Goal: Task Accomplishment & Management: Use online tool/utility

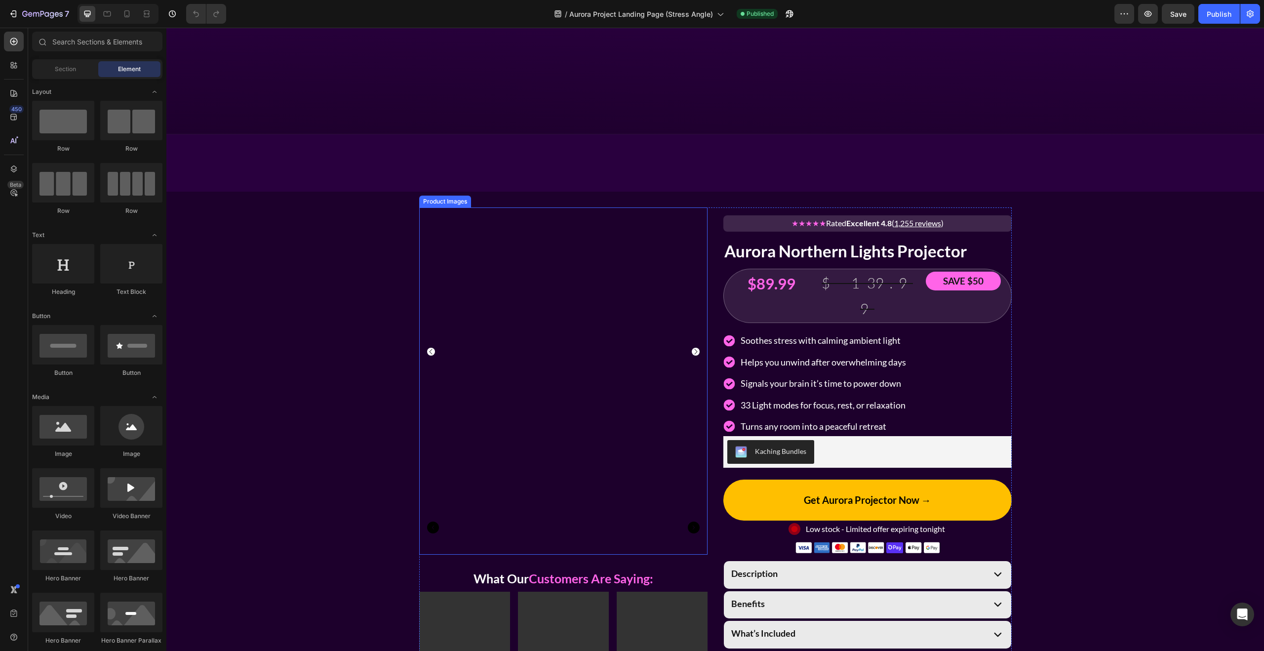
scroll to position [849, 0]
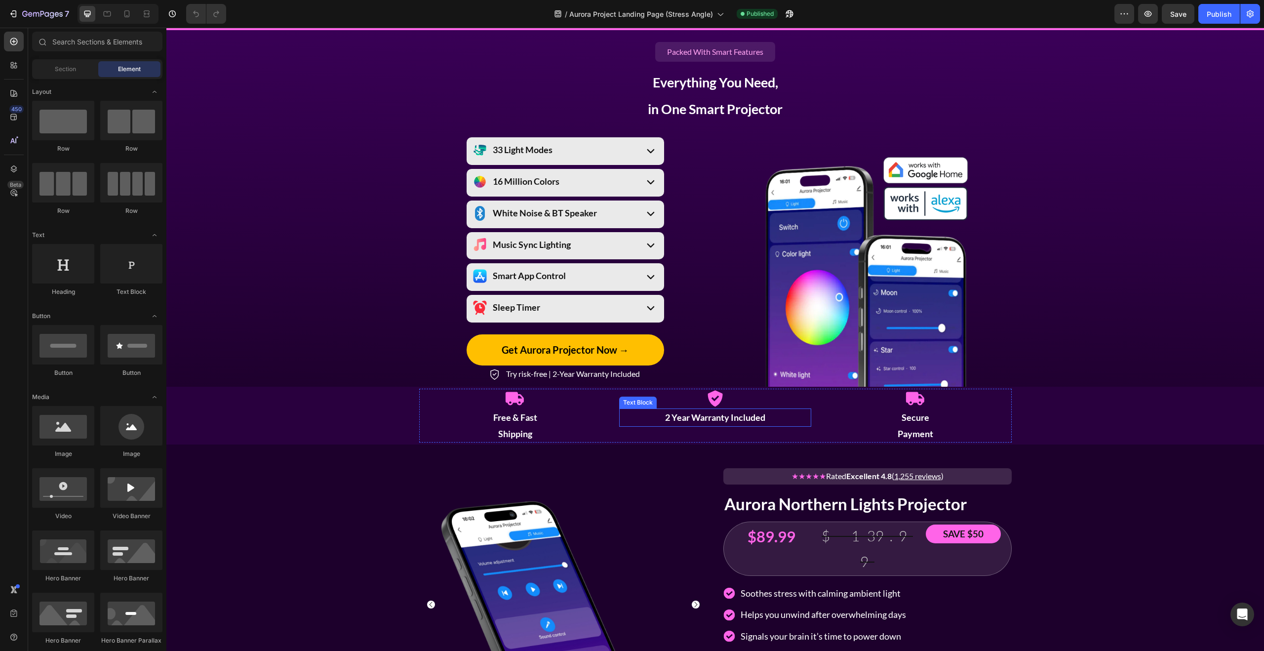
click at [732, 416] on strong "2 Year Warranty Included" at bounding box center [715, 417] width 100 height 11
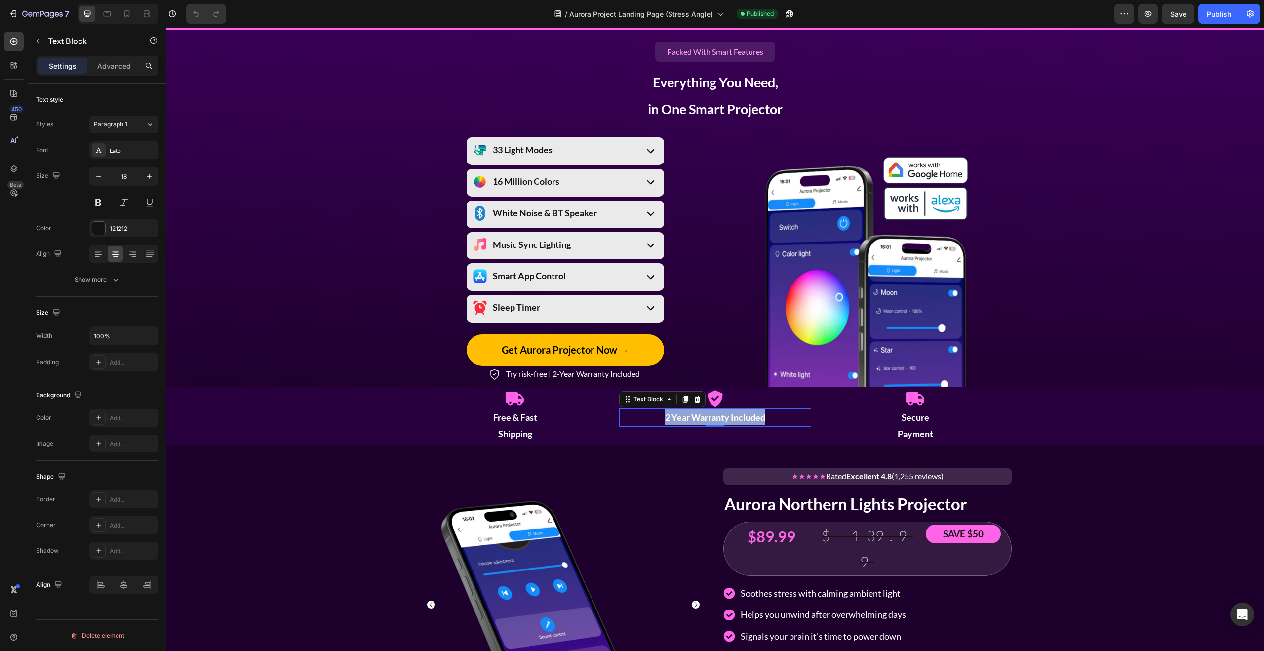
click at [732, 416] on strong "2 Year Warranty Included" at bounding box center [715, 417] width 100 height 11
click at [734, 417] on strong "2 Year Warranty Included" at bounding box center [715, 417] width 100 height 11
click at [729, 419] on strong "2 Year Warranty Included" at bounding box center [715, 417] width 100 height 11
click at [1060, 437] on div "Icon Free & Fast Shipping Text Block Icon 2 Year Warranty Included Text Block 0…" at bounding box center [714, 415] width 1097 height 54
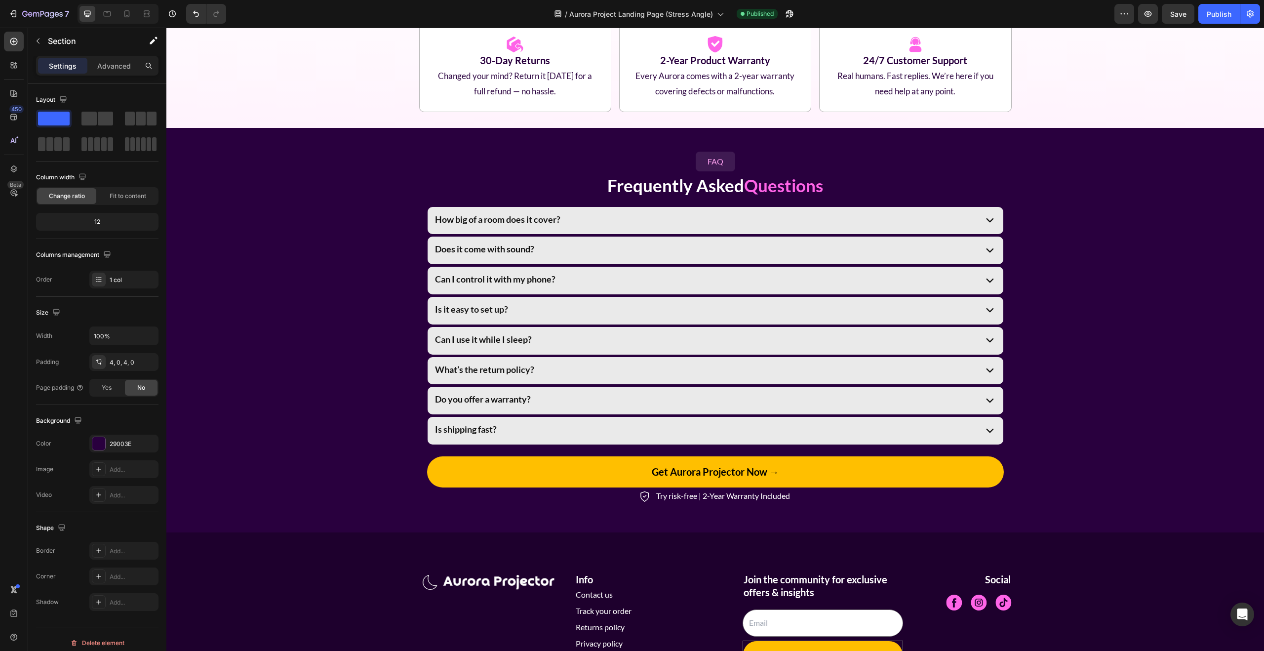
scroll to position [3058, 0]
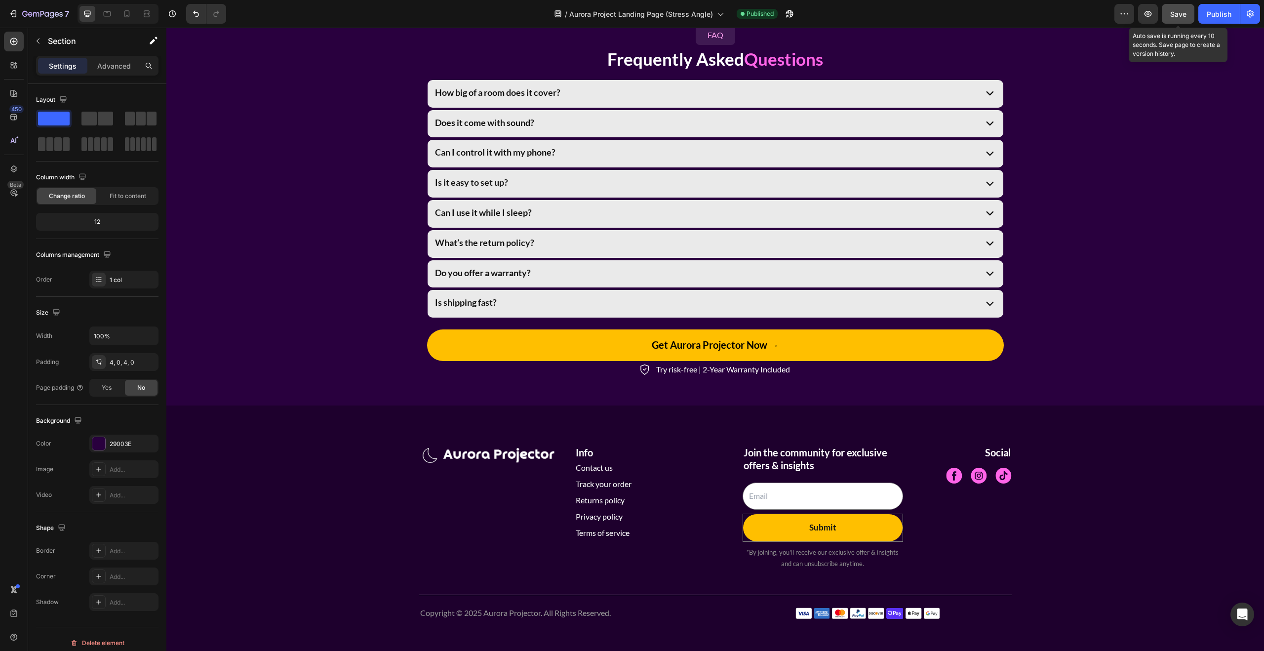
click at [1179, 14] on span "Save" at bounding box center [1178, 14] width 16 height 8
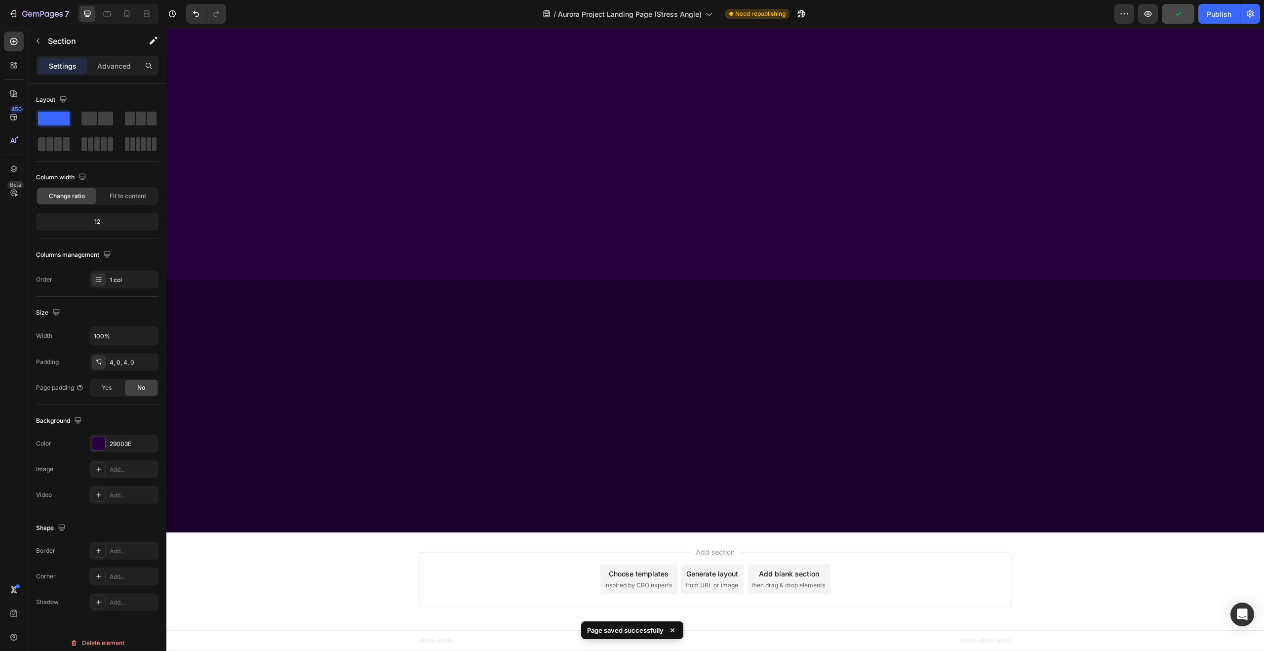
scroll to position [0, 0]
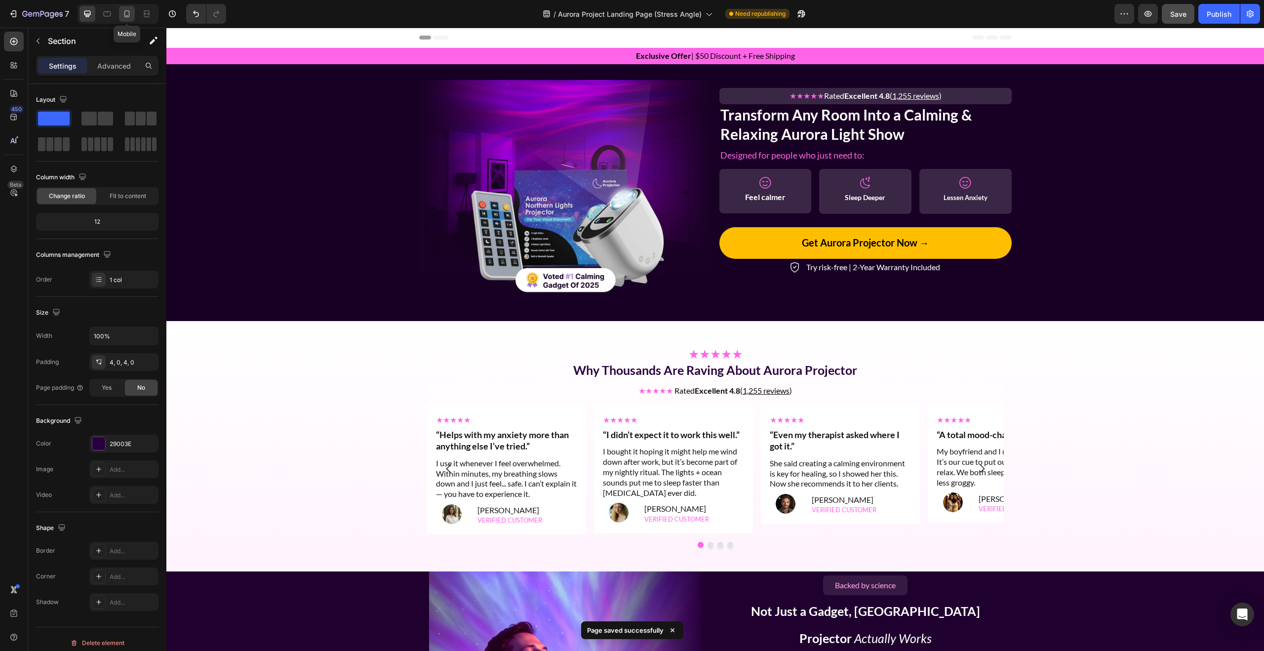
click at [131, 12] on icon at bounding box center [127, 14] width 10 height 10
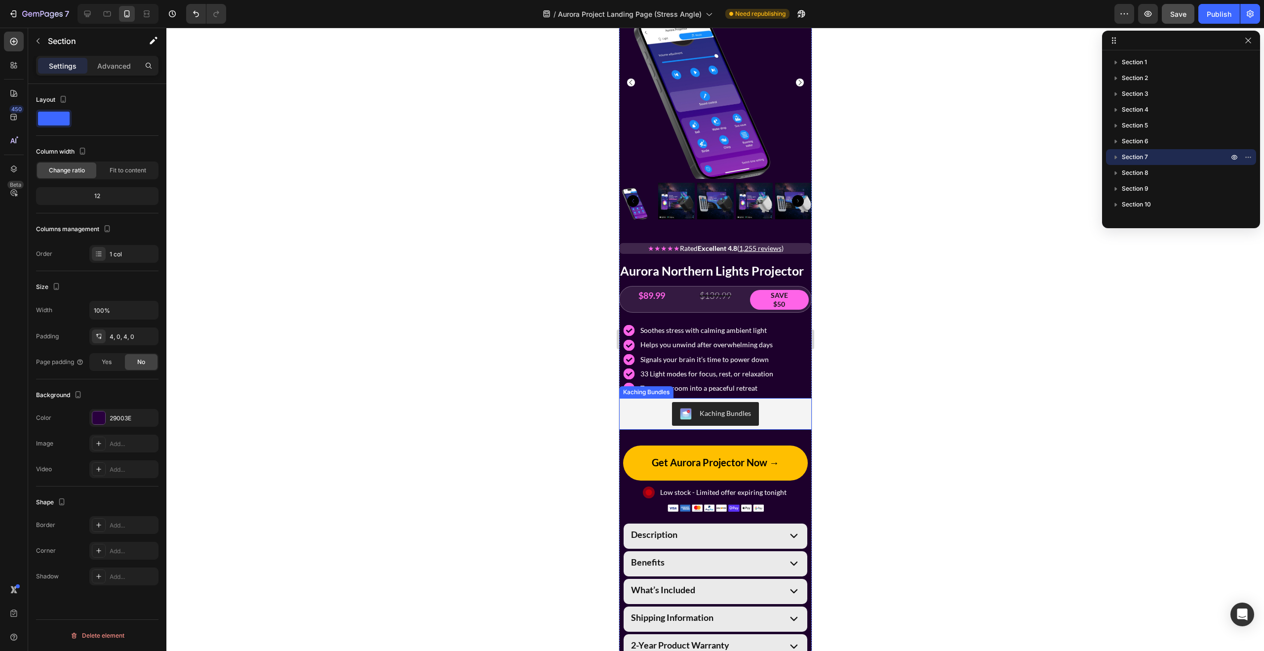
scroll to position [1815, 0]
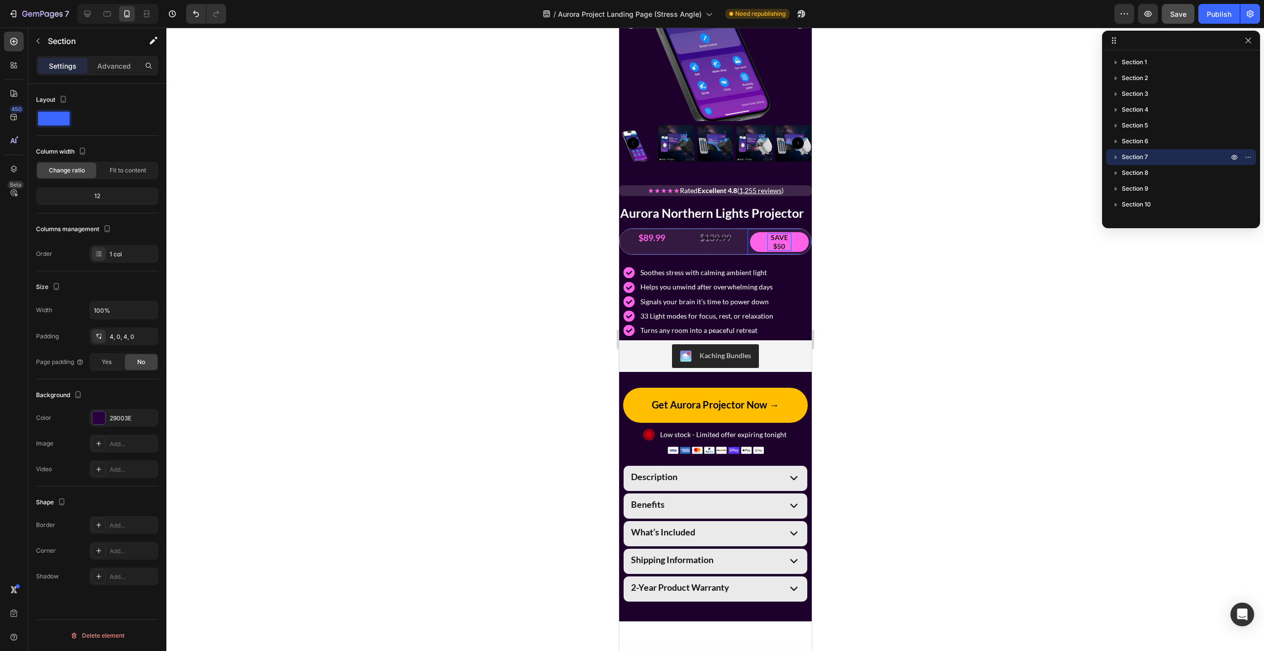
click at [780, 243] on strong "SAVE $50" at bounding box center [778, 241] width 17 height 17
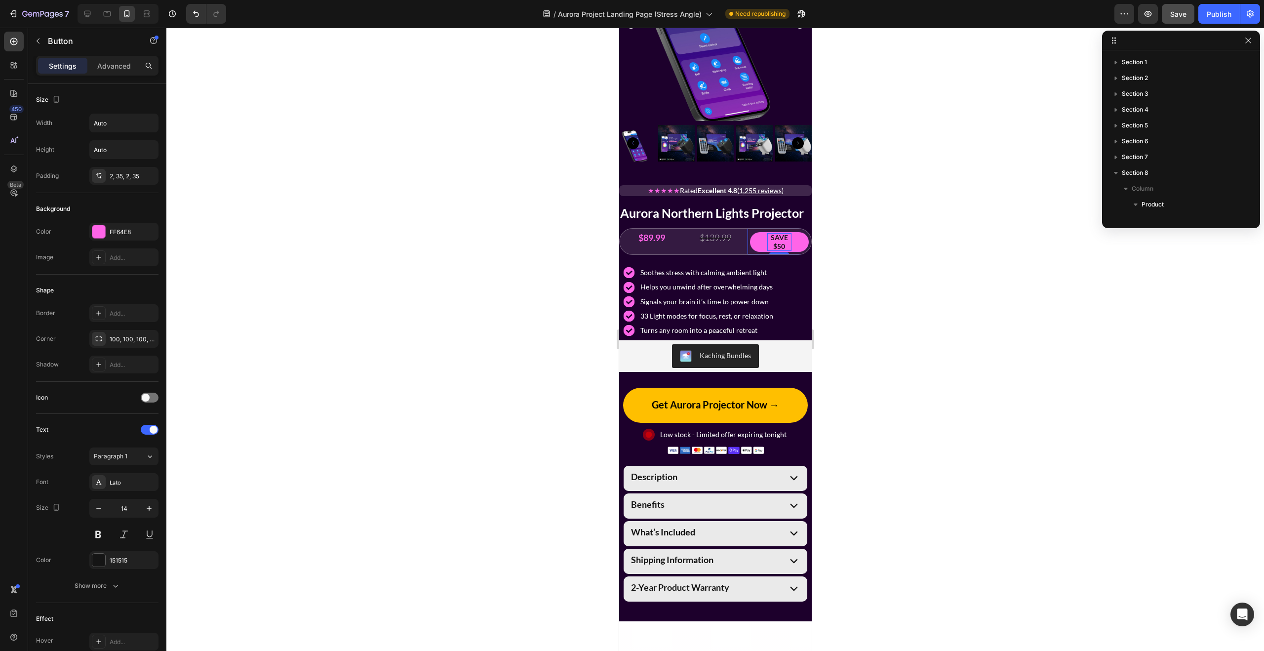
scroll to position [297, 0]
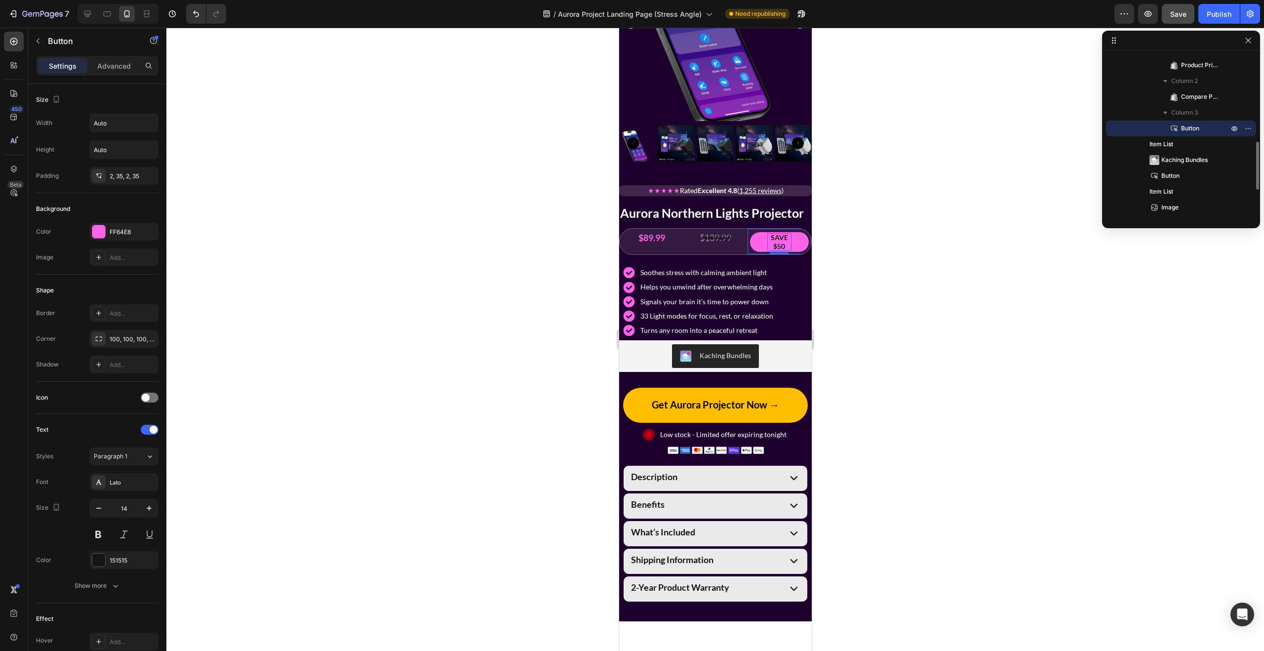
click at [775, 245] on strong "SAVE $50" at bounding box center [778, 241] width 17 height 17
click at [773, 245] on strong "SAVE $50" at bounding box center [778, 241] width 17 height 17
click at [749, 232] on button "SAVE$50" at bounding box center [778, 242] width 59 height 20
click at [804, 241] on button "SAVE $50" at bounding box center [778, 242] width 59 height 20
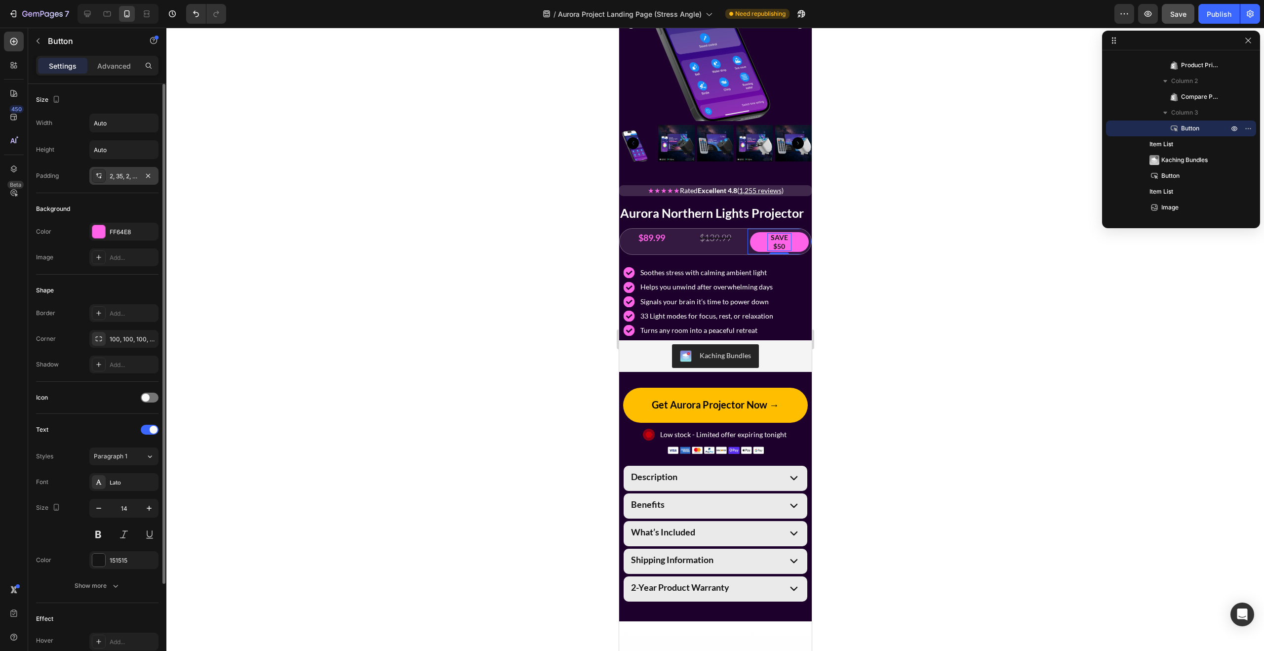
click at [123, 178] on div "2, 35, 2, 35" at bounding box center [124, 176] width 29 height 9
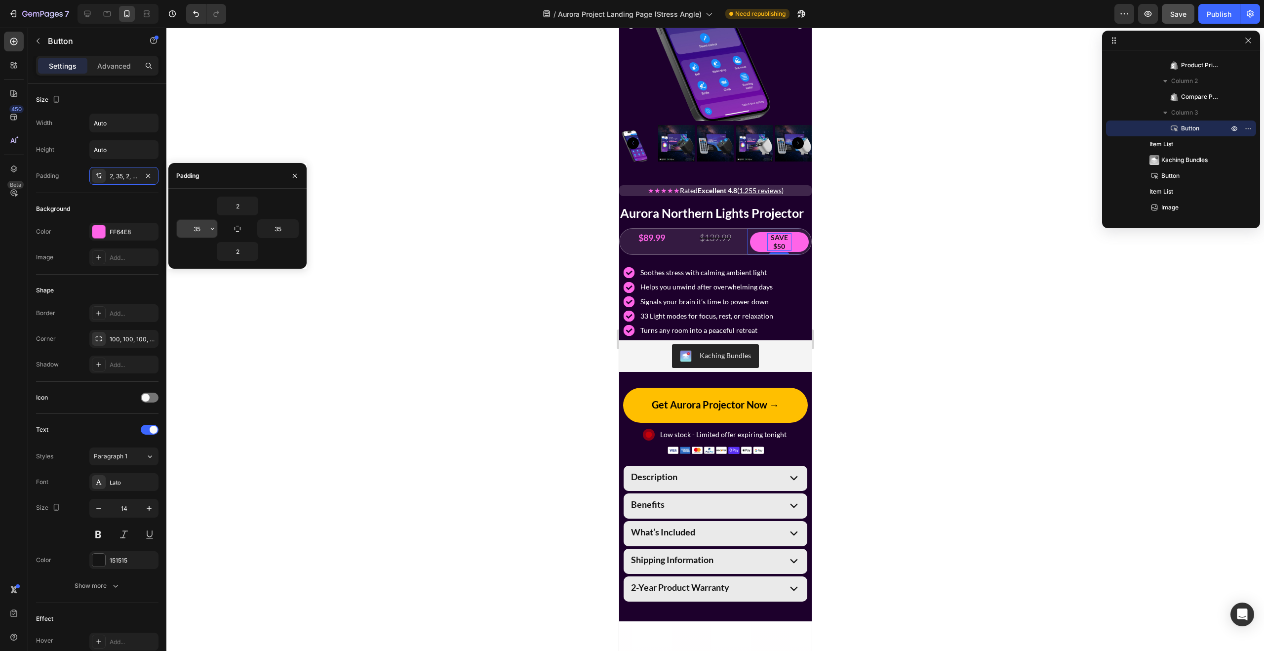
click at [199, 226] on input "35" at bounding box center [197, 229] width 40 height 18
click at [211, 230] on icon "button" at bounding box center [212, 229] width 8 height 8
click at [199, 227] on input "35" at bounding box center [197, 229] width 40 height 18
type input "30"
click at [290, 228] on icon "button" at bounding box center [293, 229] width 8 height 8
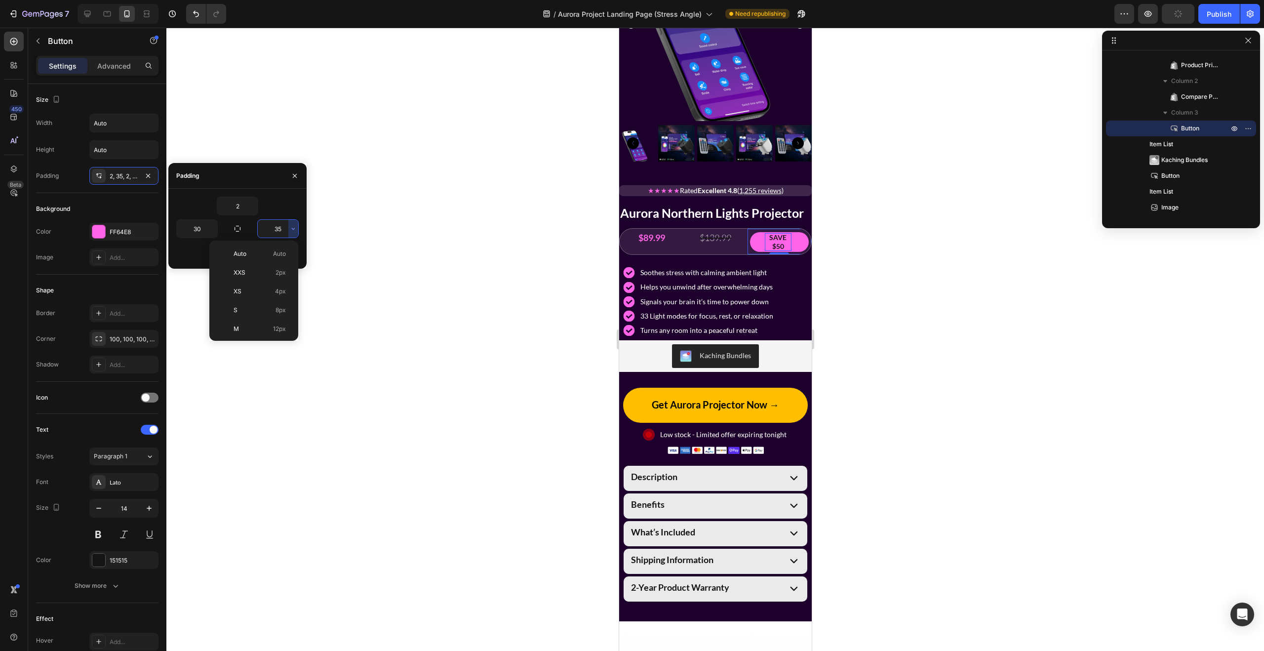
click at [281, 227] on input "35" at bounding box center [278, 229] width 40 height 18
type input "30"
click at [201, 229] on input "30" at bounding box center [197, 229] width 40 height 18
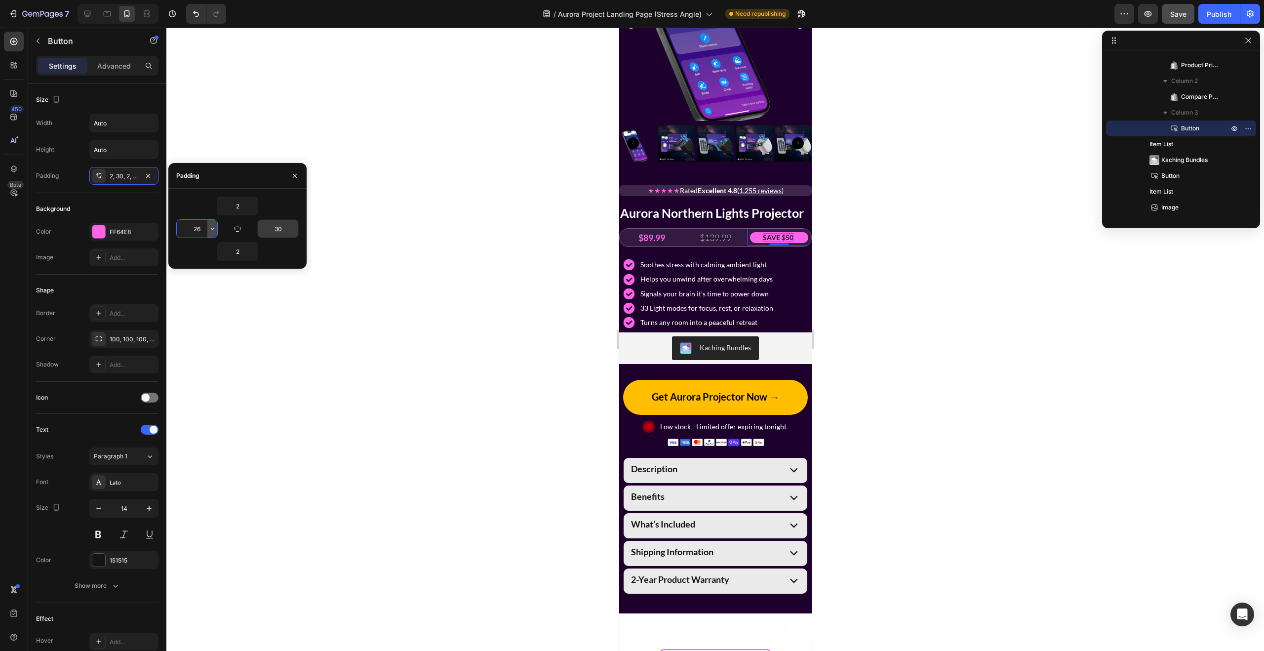
type input "25"
click at [279, 232] on input "30" at bounding box center [278, 229] width 40 height 18
type input "25"
click at [895, 281] on div at bounding box center [714, 339] width 1097 height 623
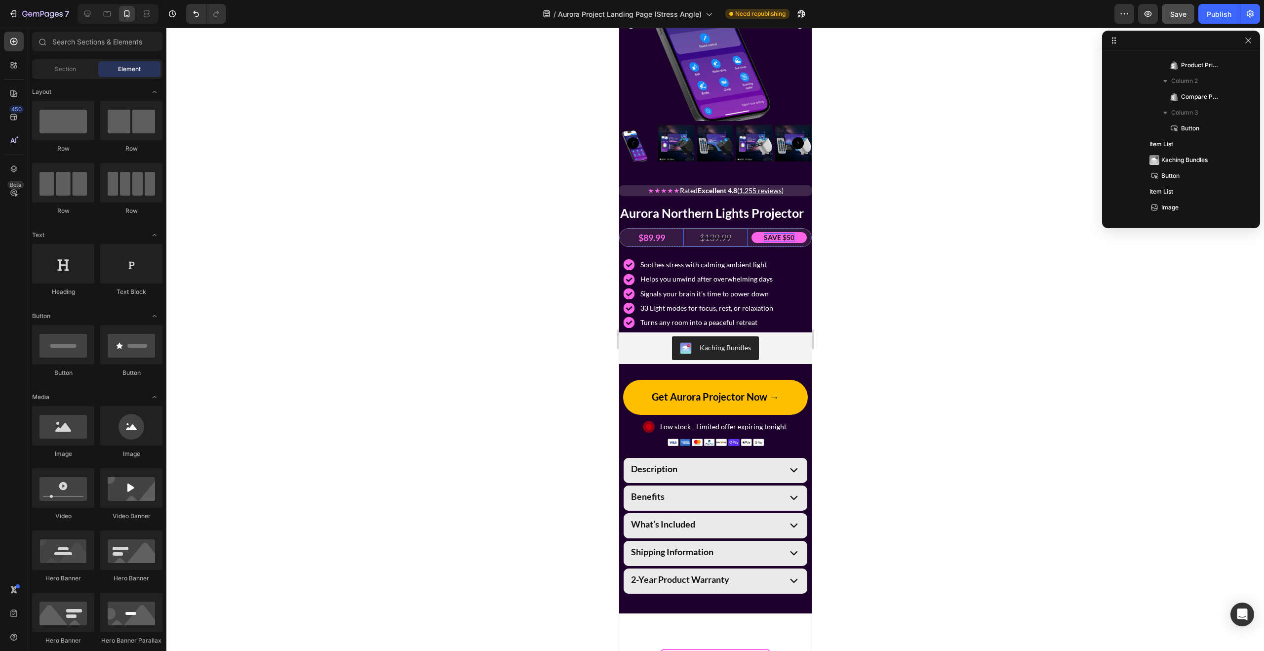
click at [721, 239] on div "$139.99" at bounding box center [715, 238] width 64 height 18
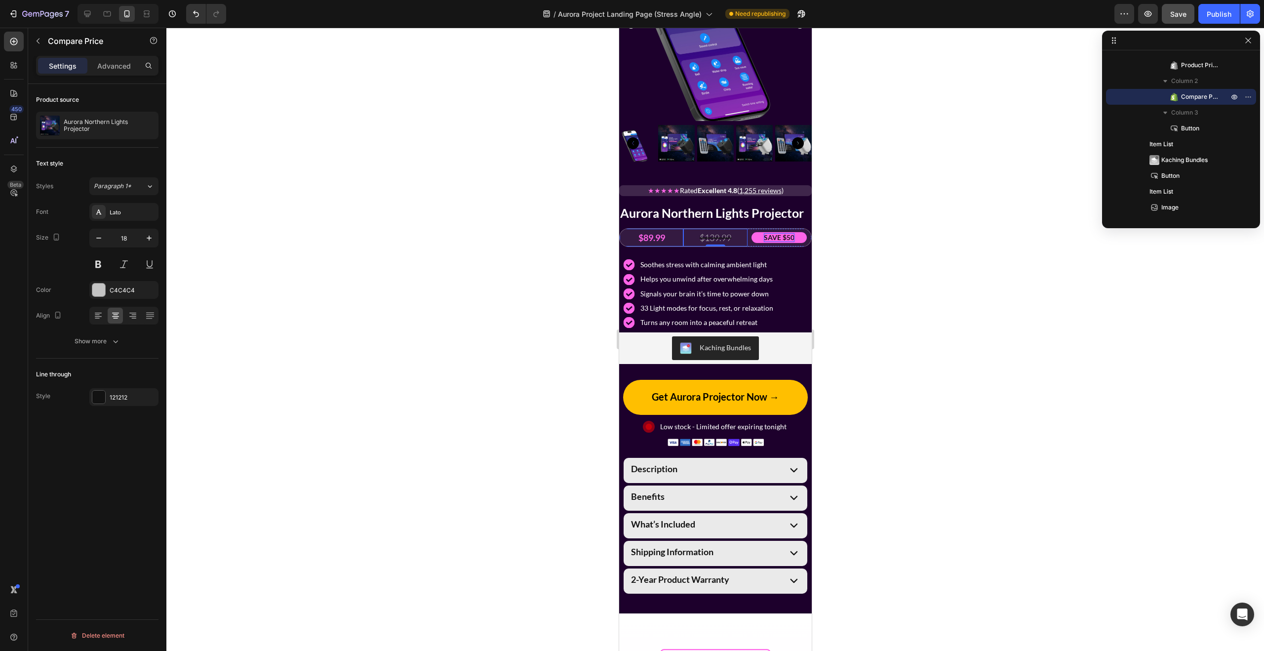
click at [657, 239] on div "$89.99" at bounding box center [651, 238] width 64 height 18
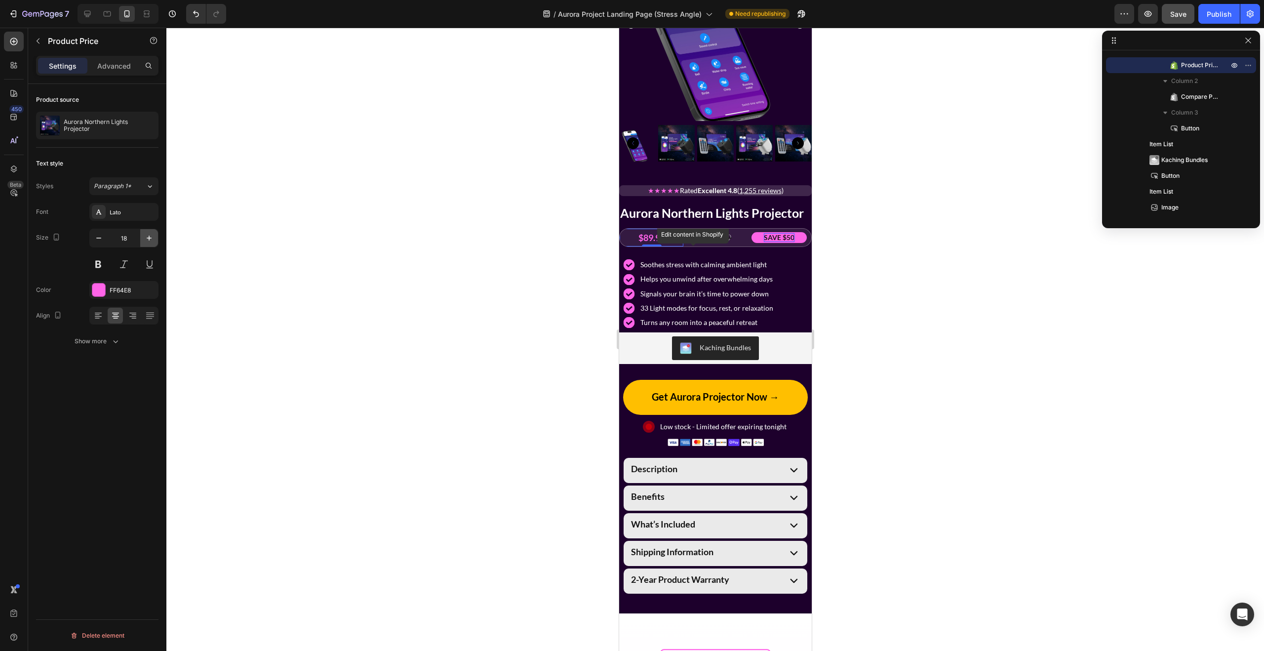
click at [150, 241] on icon "button" at bounding box center [149, 238] width 10 height 10
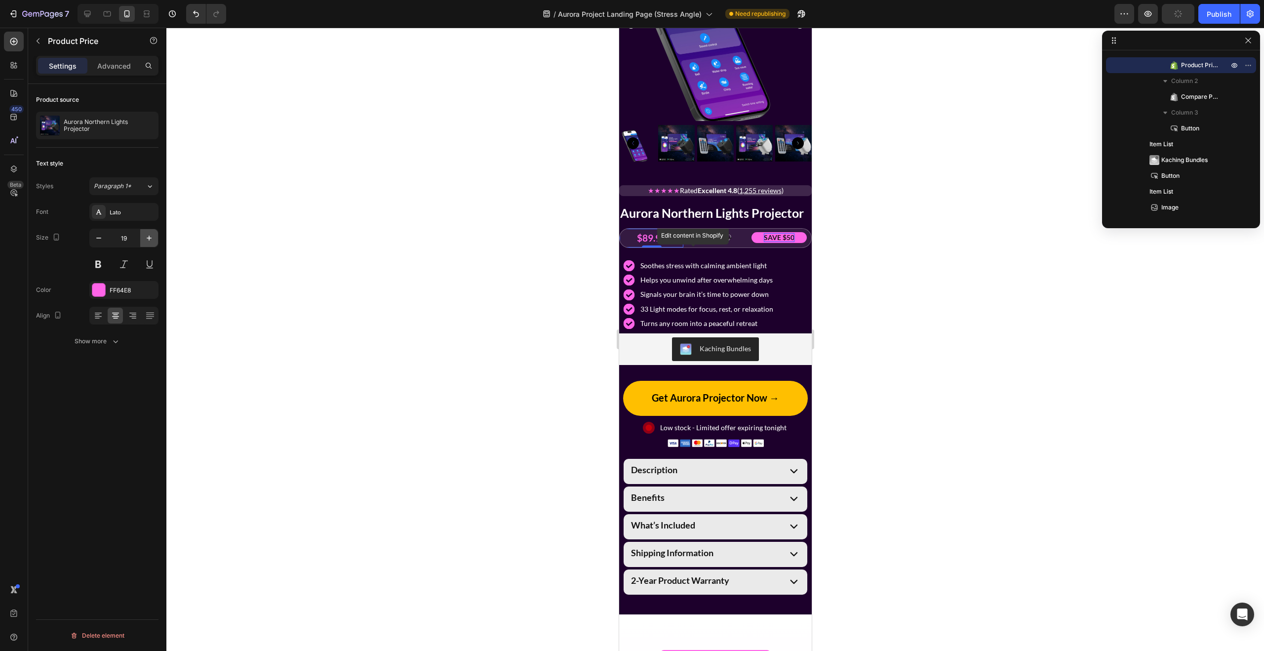
click at [149, 241] on icon "button" at bounding box center [149, 238] width 10 height 10
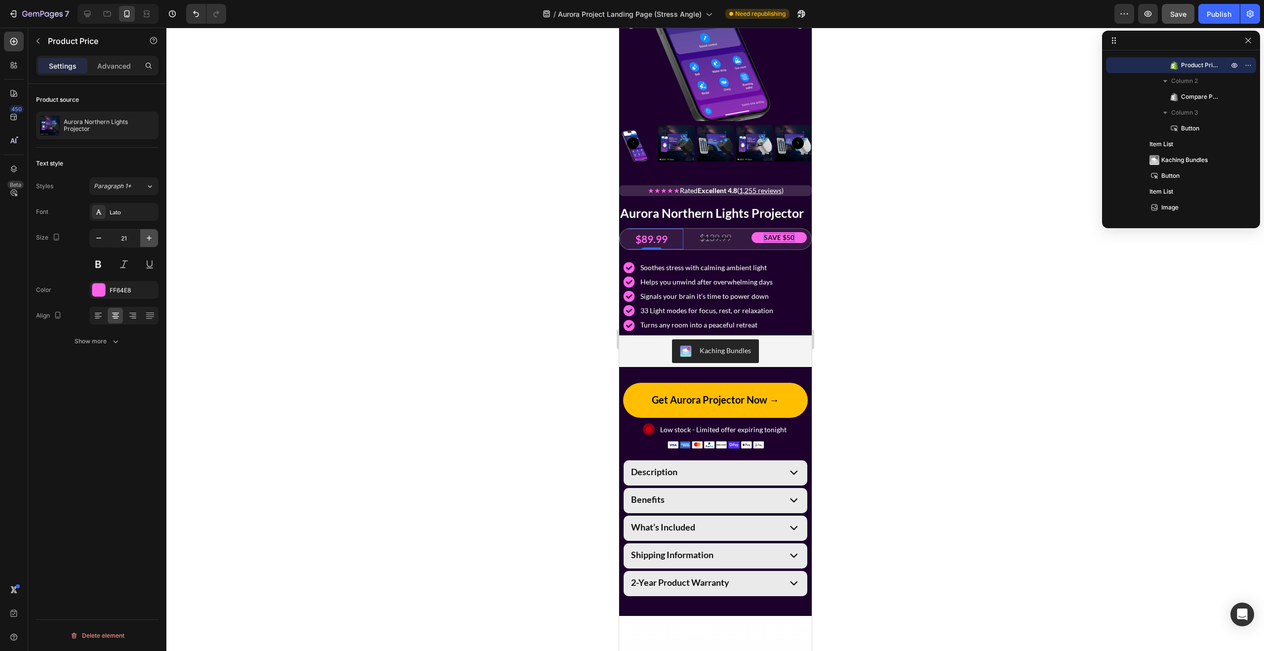
click at [149, 241] on icon "button" at bounding box center [149, 238] width 10 height 10
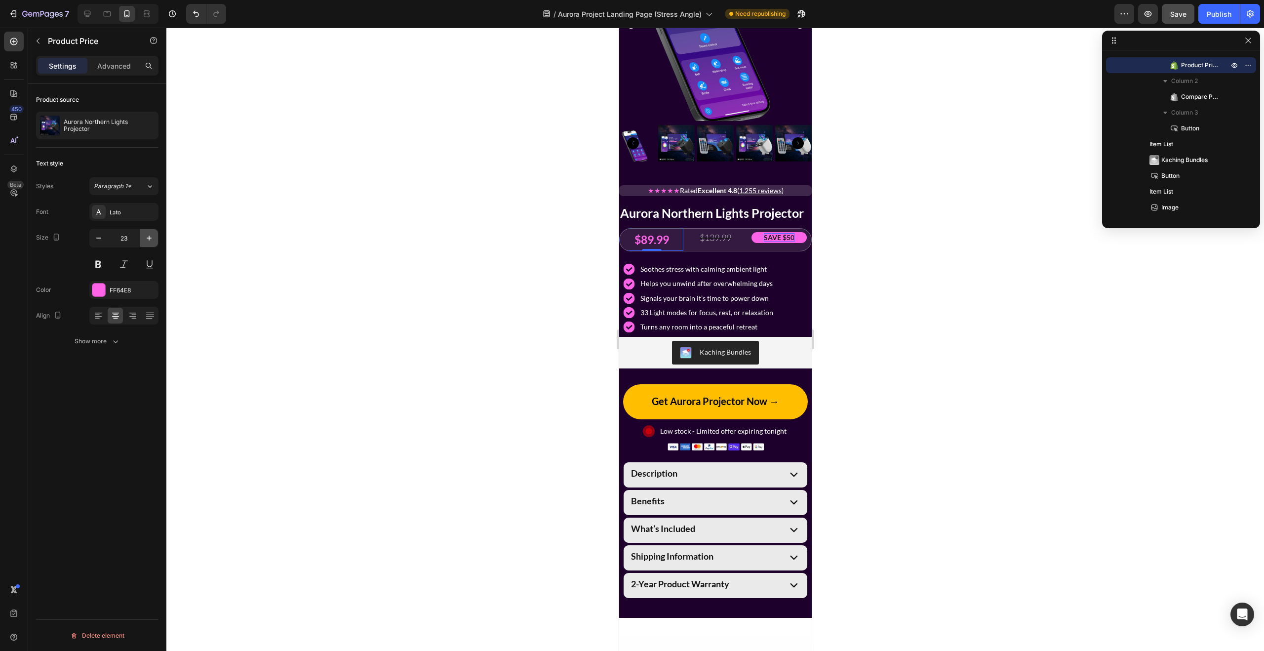
click at [149, 241] on icon "button" at bounding box center [149, 238] width 10 height 10
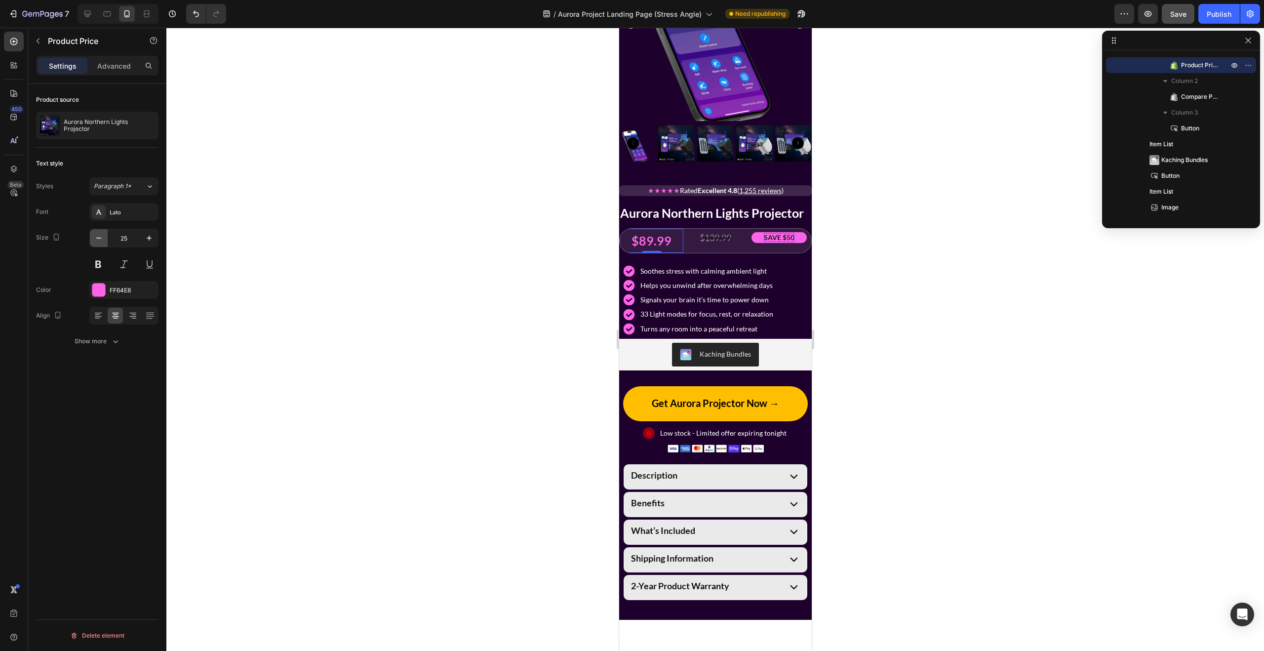
click at [97, 233] on icon "button" at bounding box center [99, 238] width 10 height 10
type input "24"
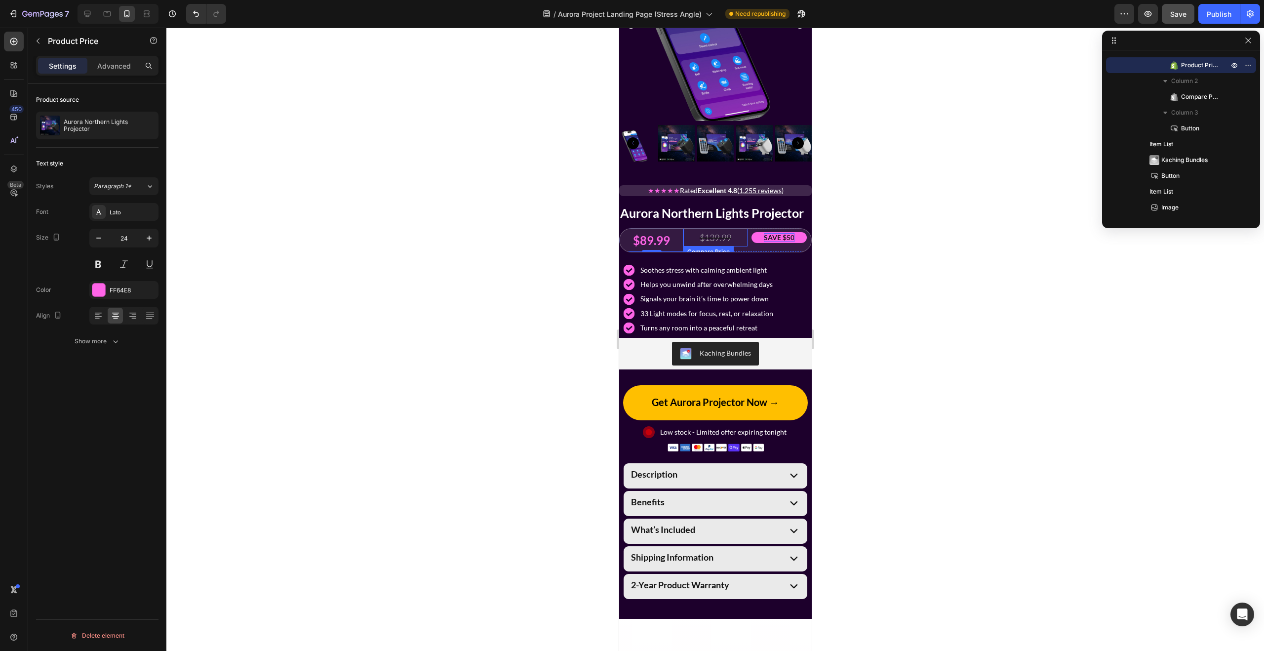
click at [717, 236] on div "$139.99" at bounding box center [715, 238] width 64 height 18
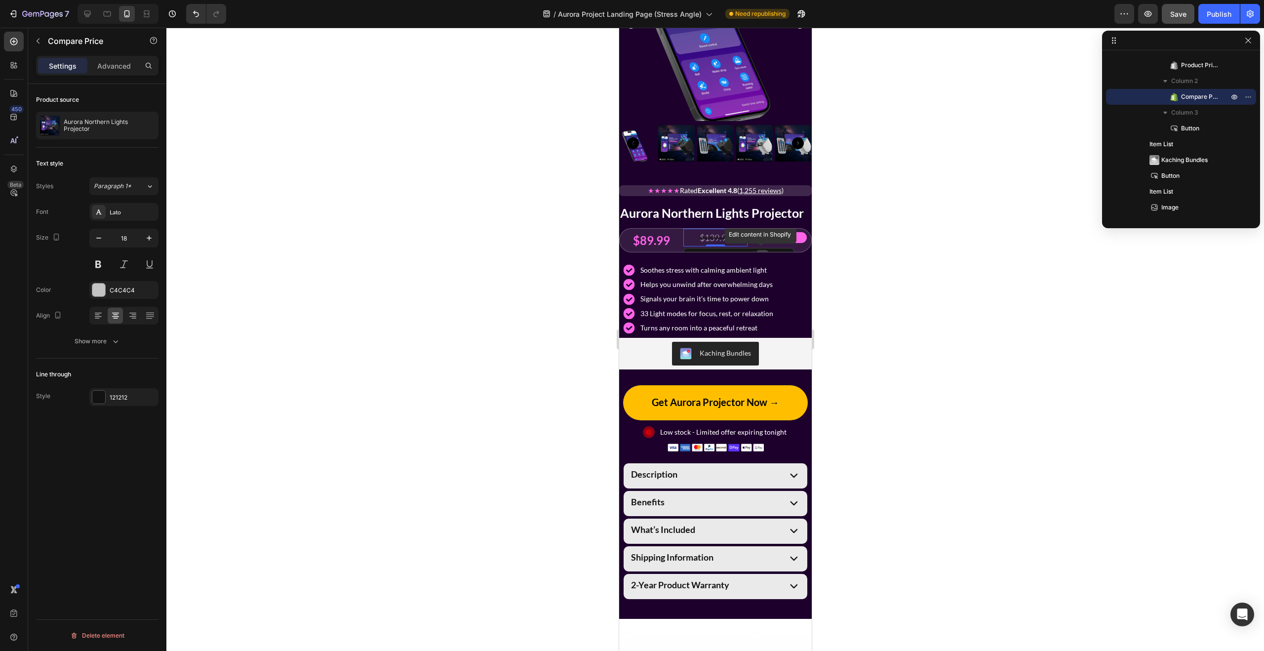
click at [717, 236] on div "$139.99" at bounding box center [715, 238] width 64 height 18
click at [154, 240] on button "button" at bounding box center [149, 238] width 18 height 18
click at [155, 240] on button "button" at bounding box center [149, 238] width 18 height 18
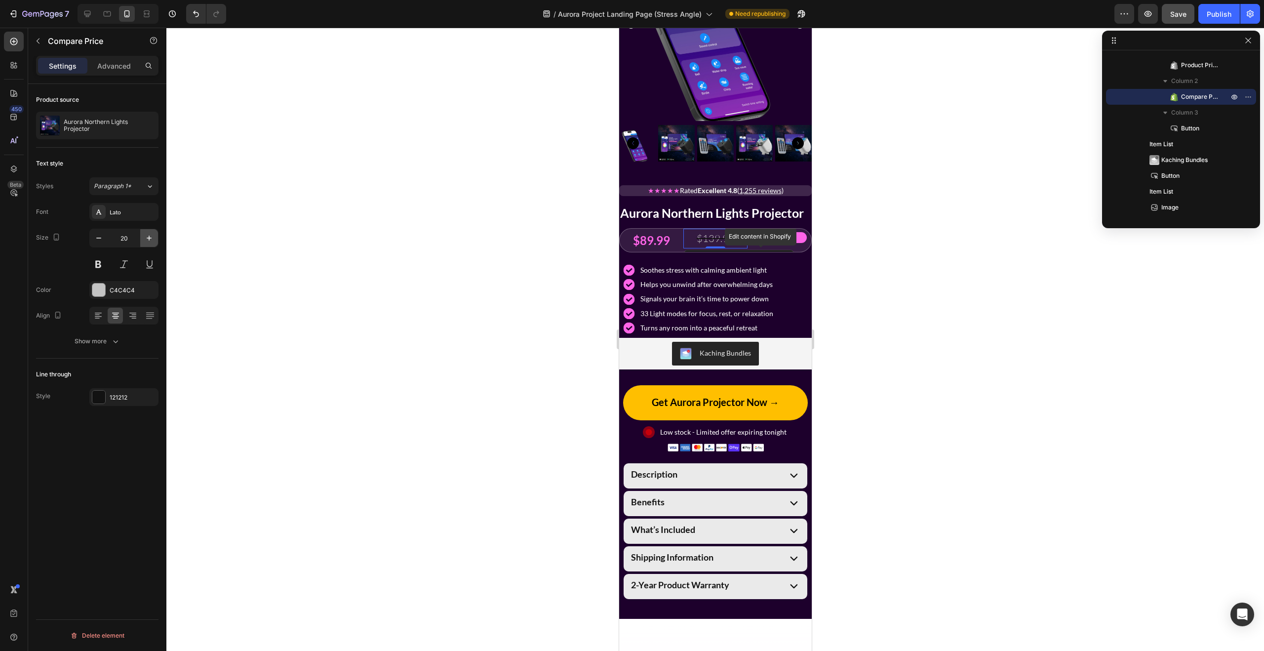
click at [155, 240] on button "button" at bounding box center [149, 238] width 18 height 18
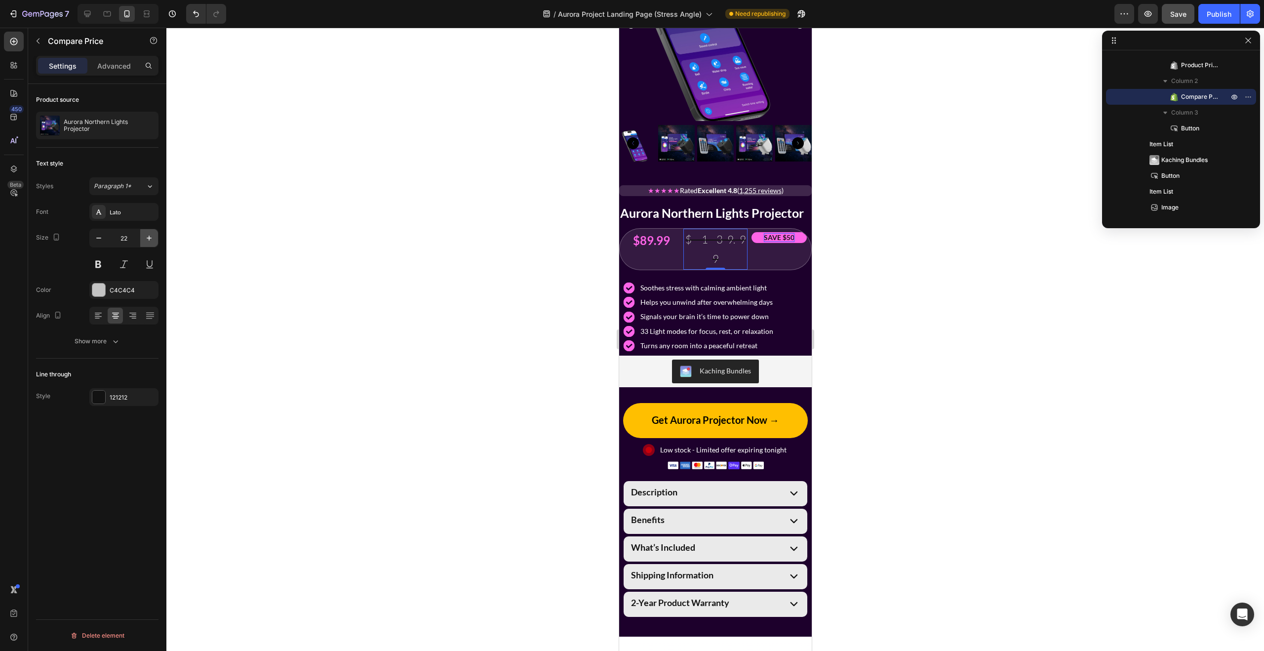
click at [155, 240] on button "button" at bounding box center [149, 238] width 18 height 18
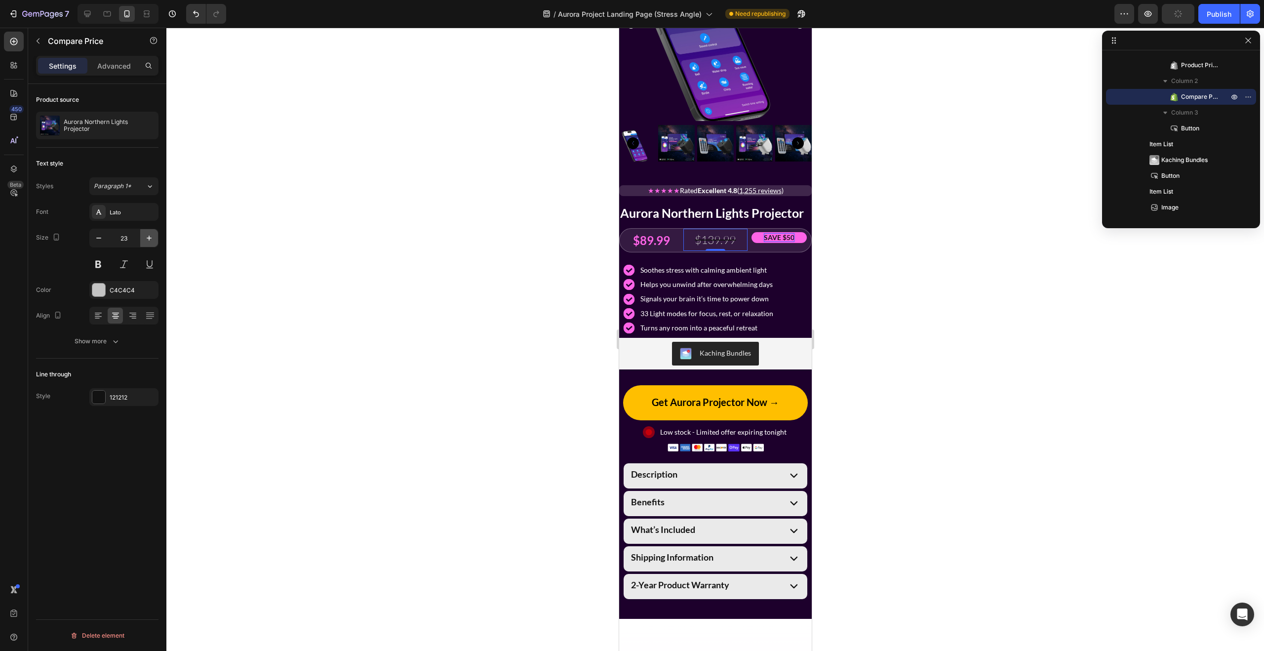
click at [155, 240] on button "button" at bounding box center [149, 238] width 18 height 18
type input "24"
click at [782, 235] on strong "SAVE $50" at bounding box center [778, 237] width 31 height 8
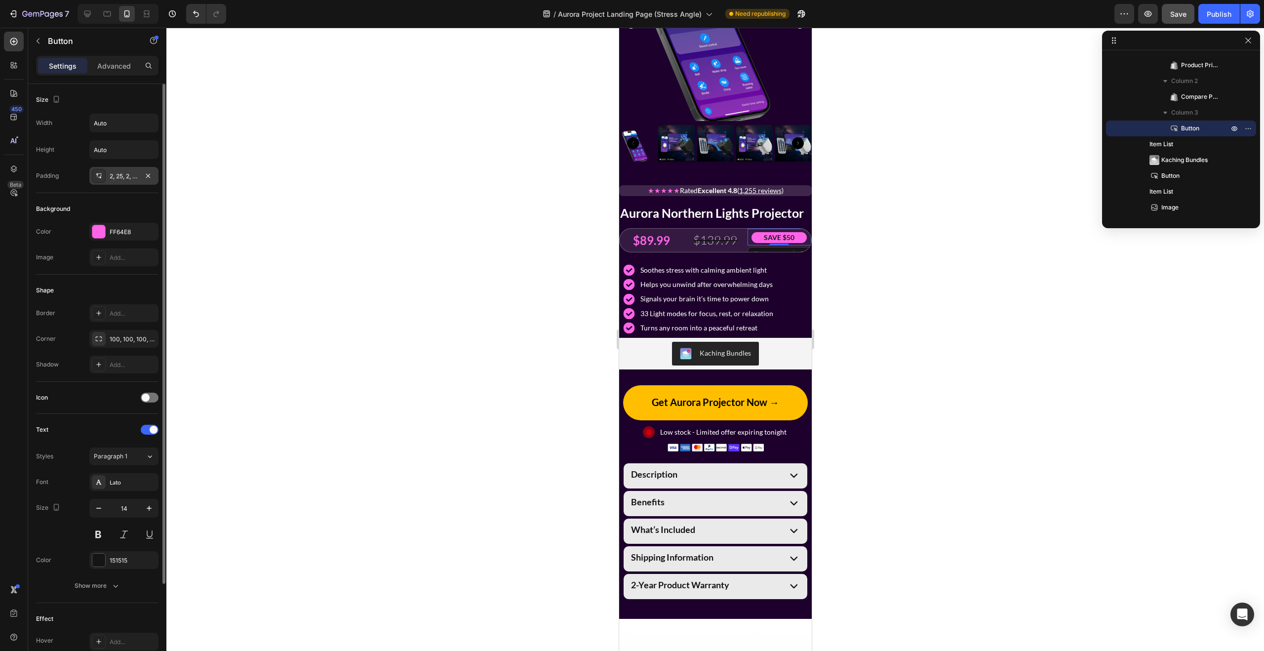
click at [119, 177] on div "2, 25, 2, 25" at bounding box center [124, 176] width 29 height 9
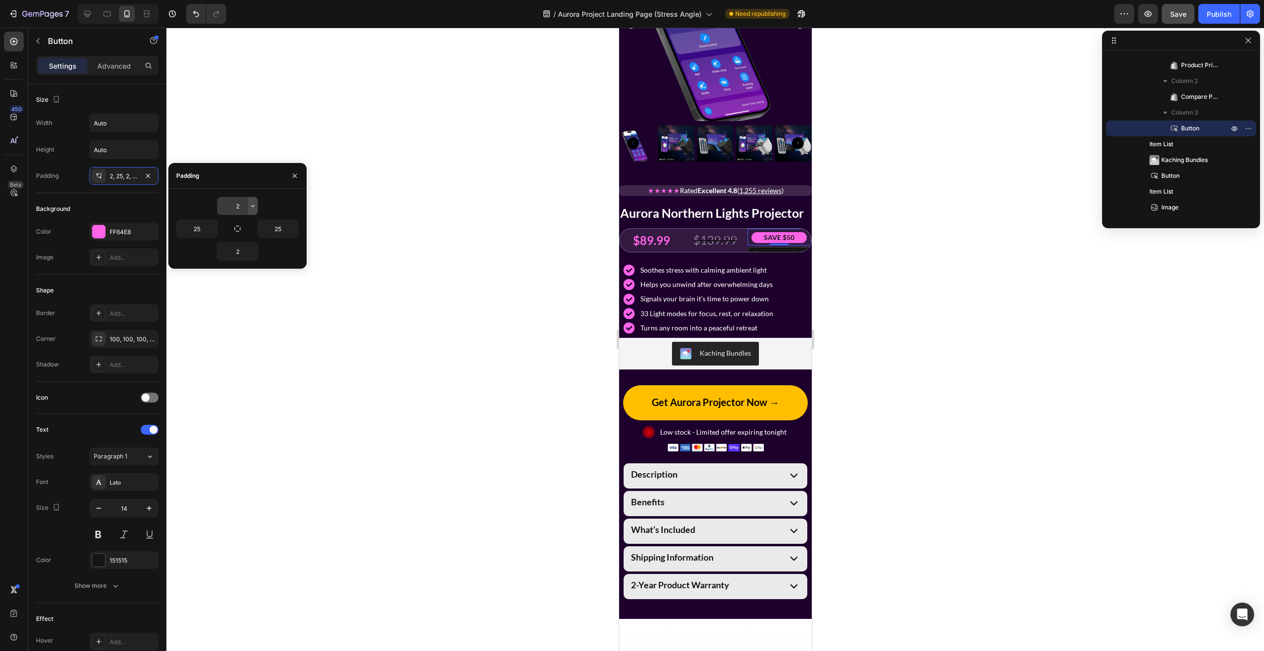
click at [251, 204] on icon "button" at bounding box center [253, 206] width 8 height 8
click at [230, 285] on p "S 8px" at bounding box center [219, 287] width 52 height 9
type input "8"
click at [249, 249] on icon "button" at bounding box center [253, 251] width 8 height 8
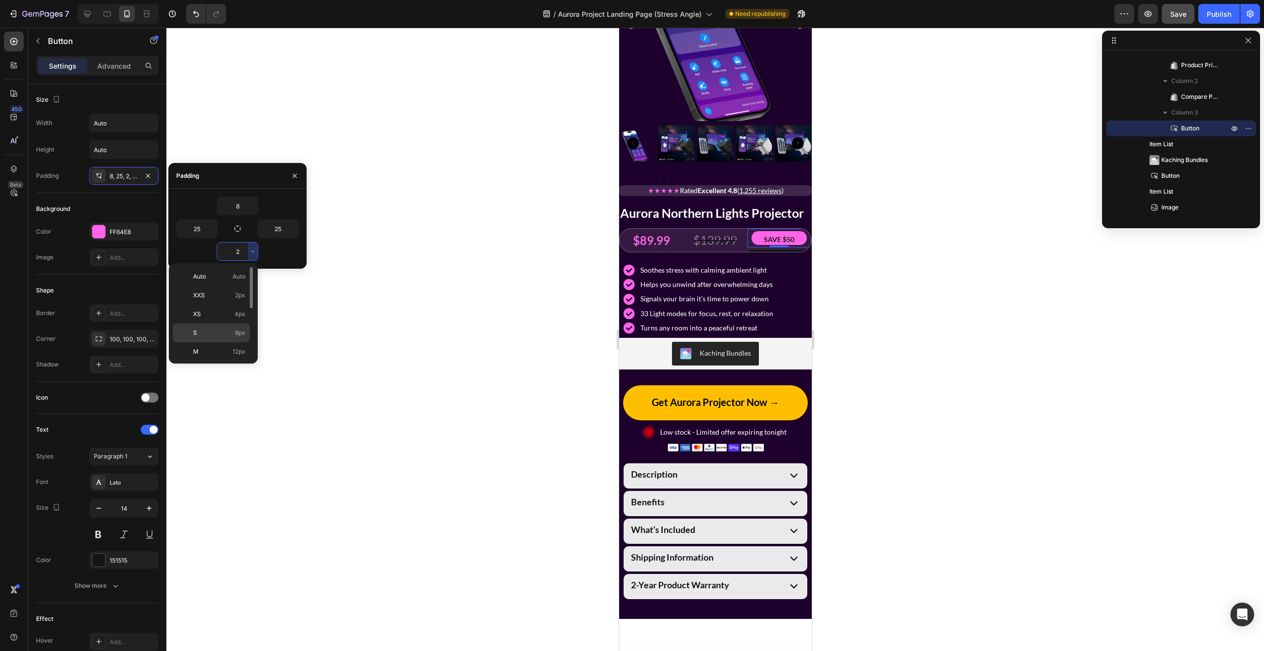
click at [240, 333] on span "8px" at bounding box center [240, 332] width 10 height 9
type input "8"
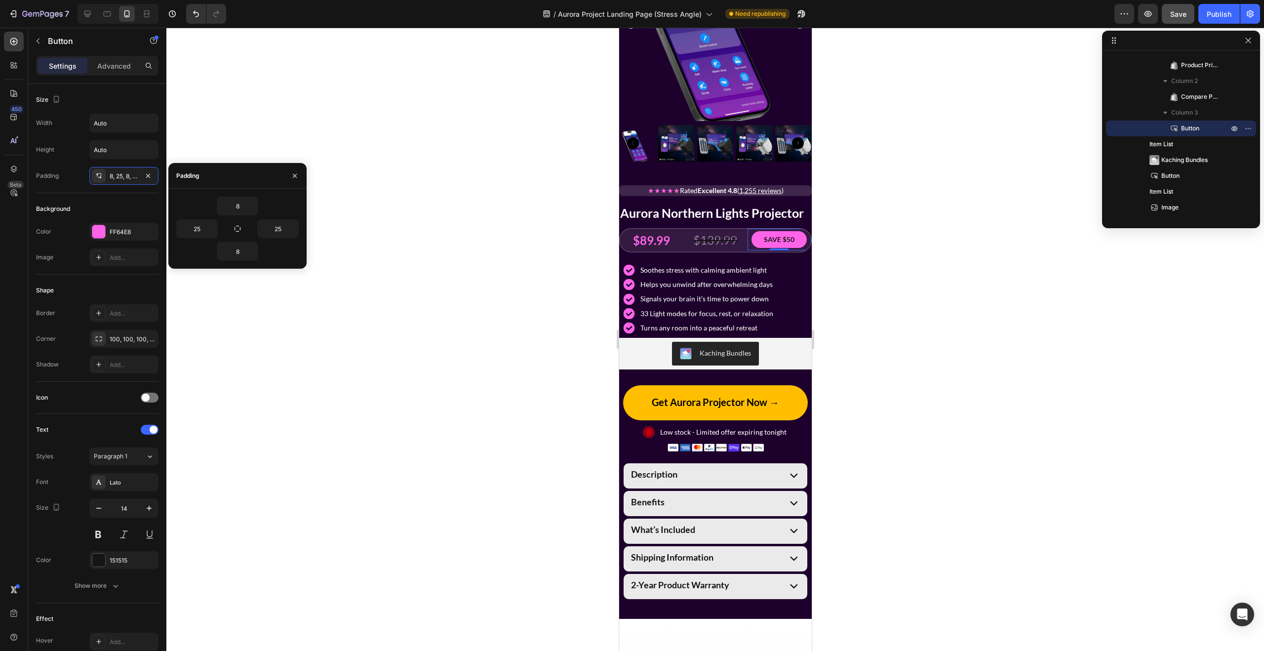
click at [893, 287] on div at bounding box center [714, 339] width 1097 height 623
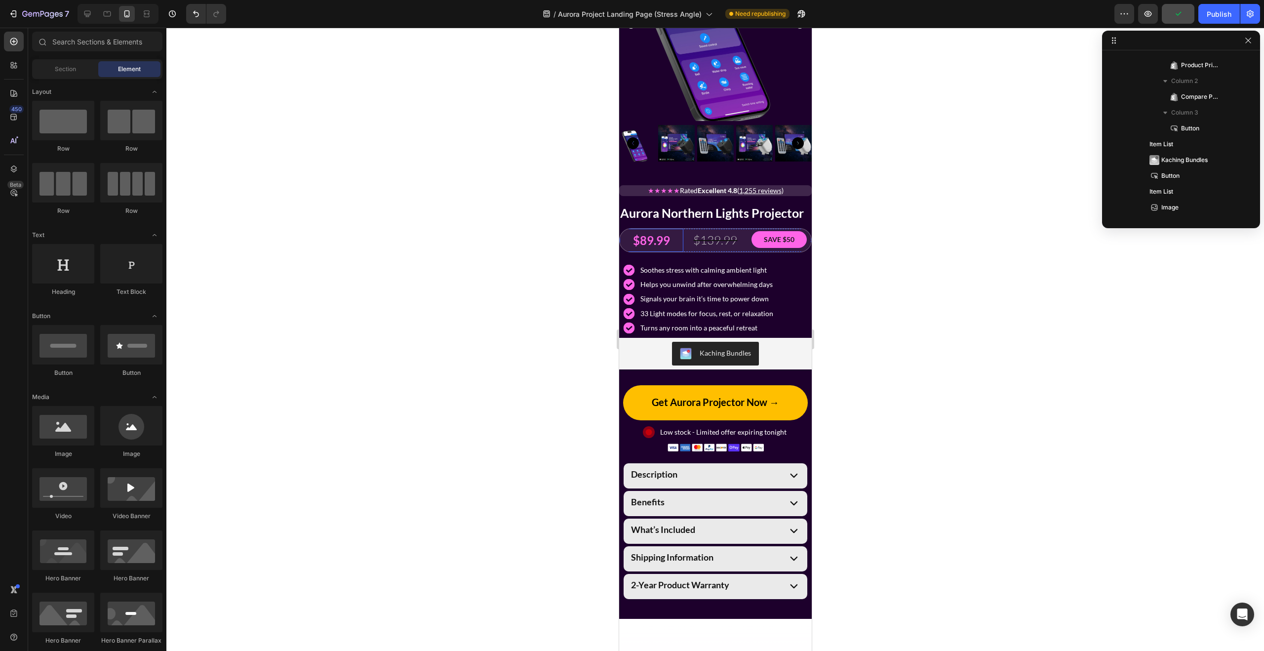
click at [622, 232] on div "$89.99" at bounding box center [651, 240] width 64 height 23
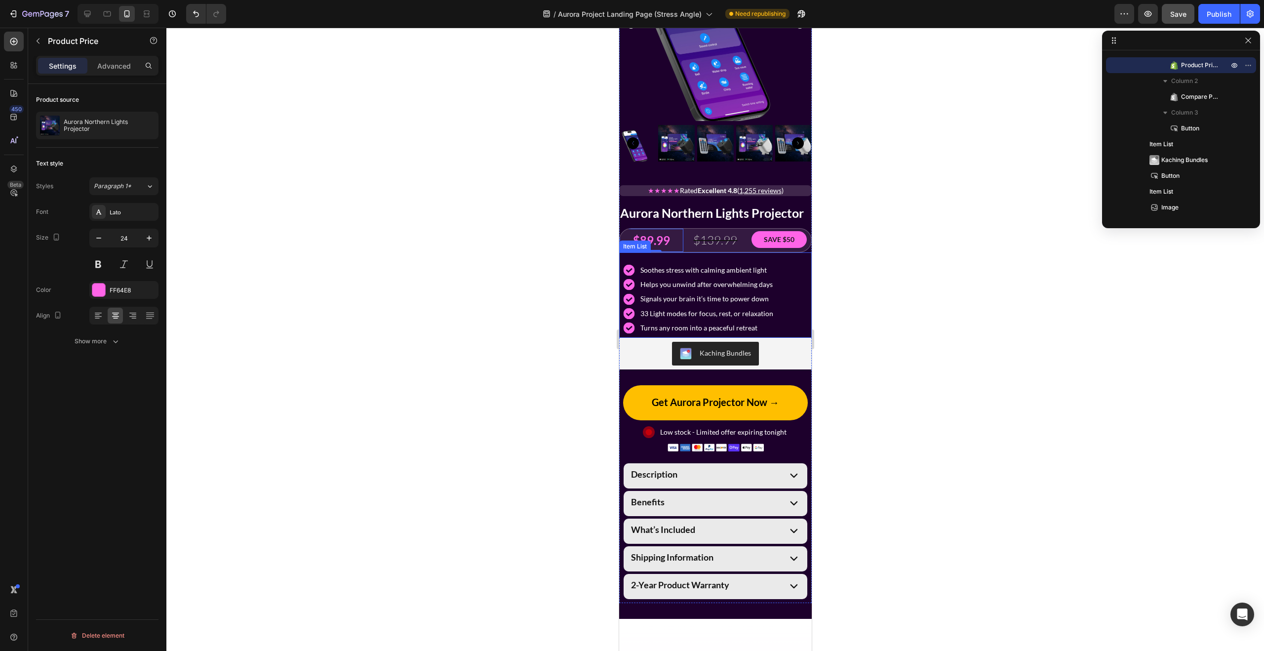
click at [797, 259] on div "Soothes stress with calming ambient light Helps you unwind after overwhelming d…" at bounding box center [715, 294] width 193 height 85
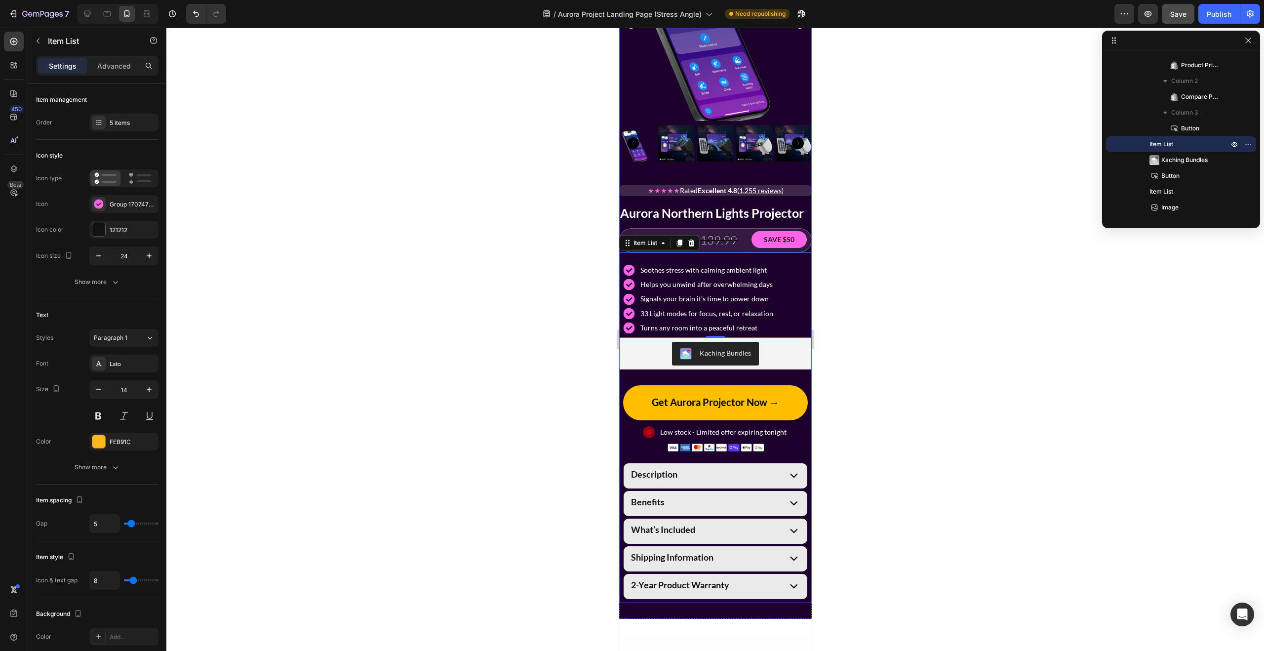
click at [631, 224] on div "★★★★★ Rated Excellent 4.8 ( 1,255 reviews ) Text Block Aurora Northern Lights P…" at bounding box center [715, 390] width 193 height 426
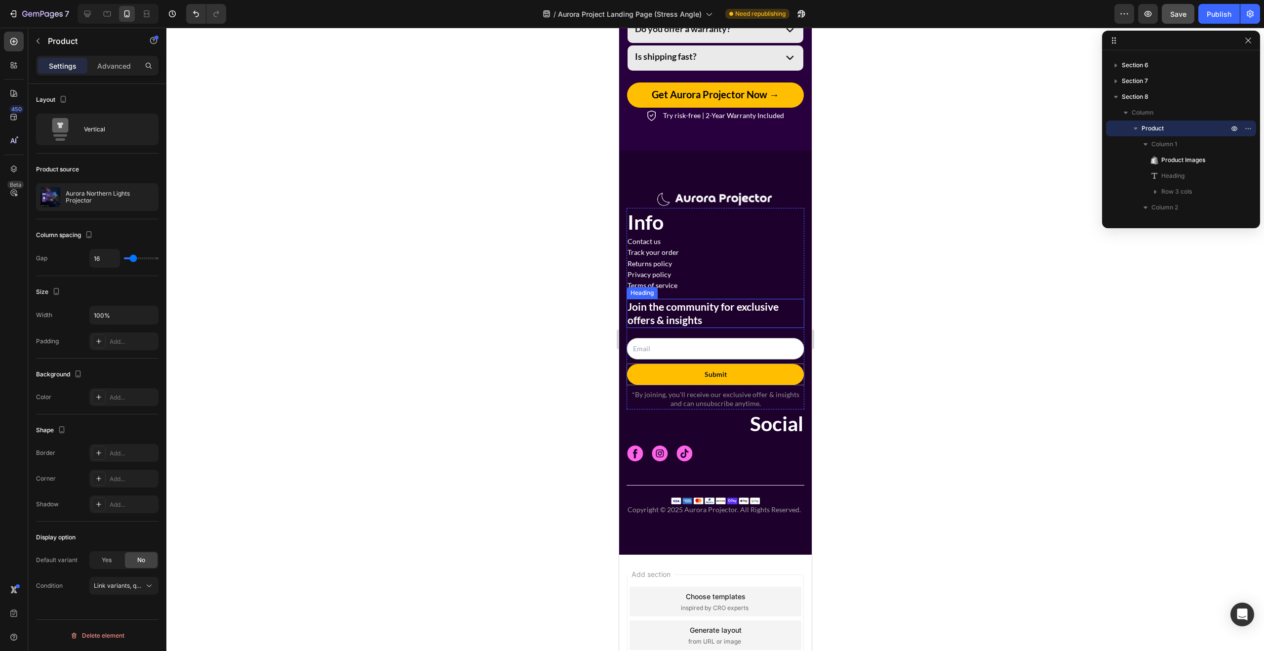
scroll to position [3755, 0]
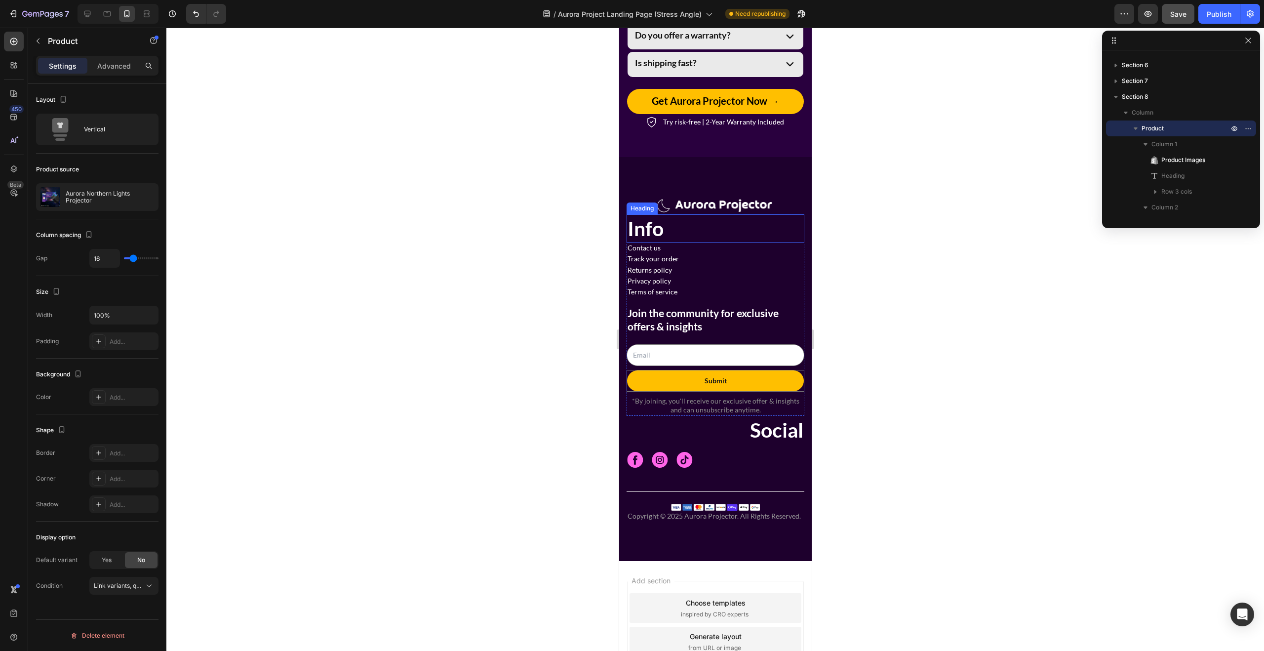
click at [651, 234] on span "Info" at bounding box center [645, 228] width 36 height 24
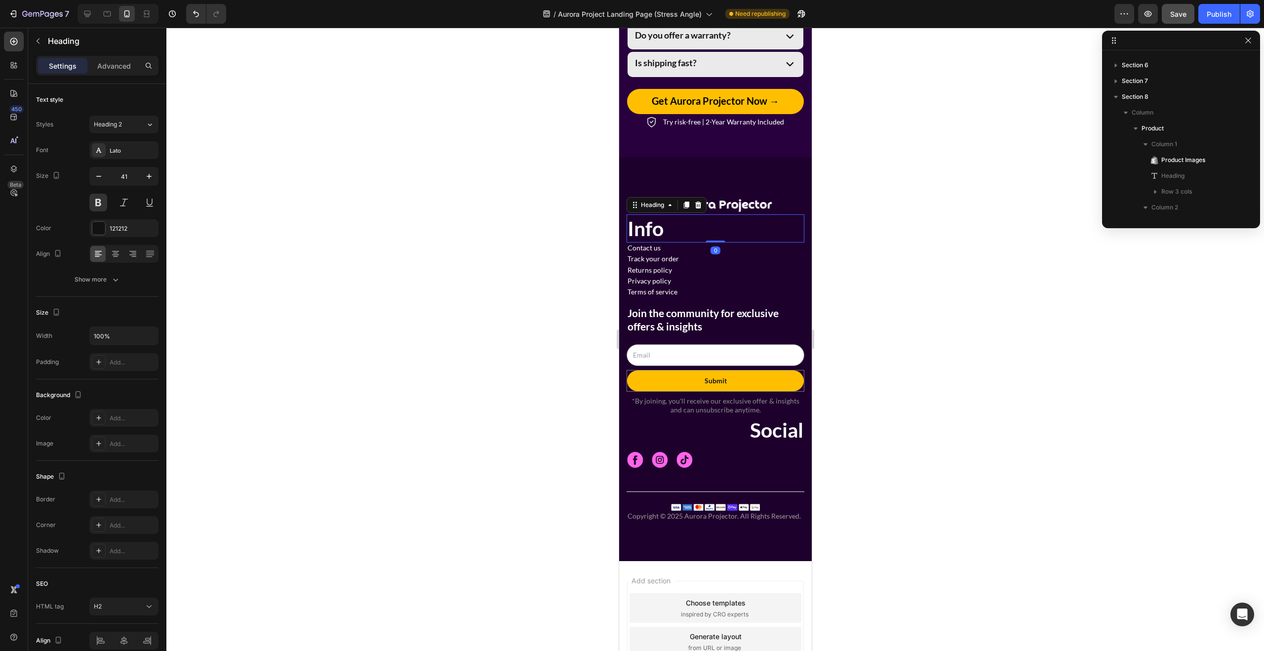
scroll to position [850, 0]
click at [651, 234] on span "Info" at bounding box center [645, 228] width 36 height 24
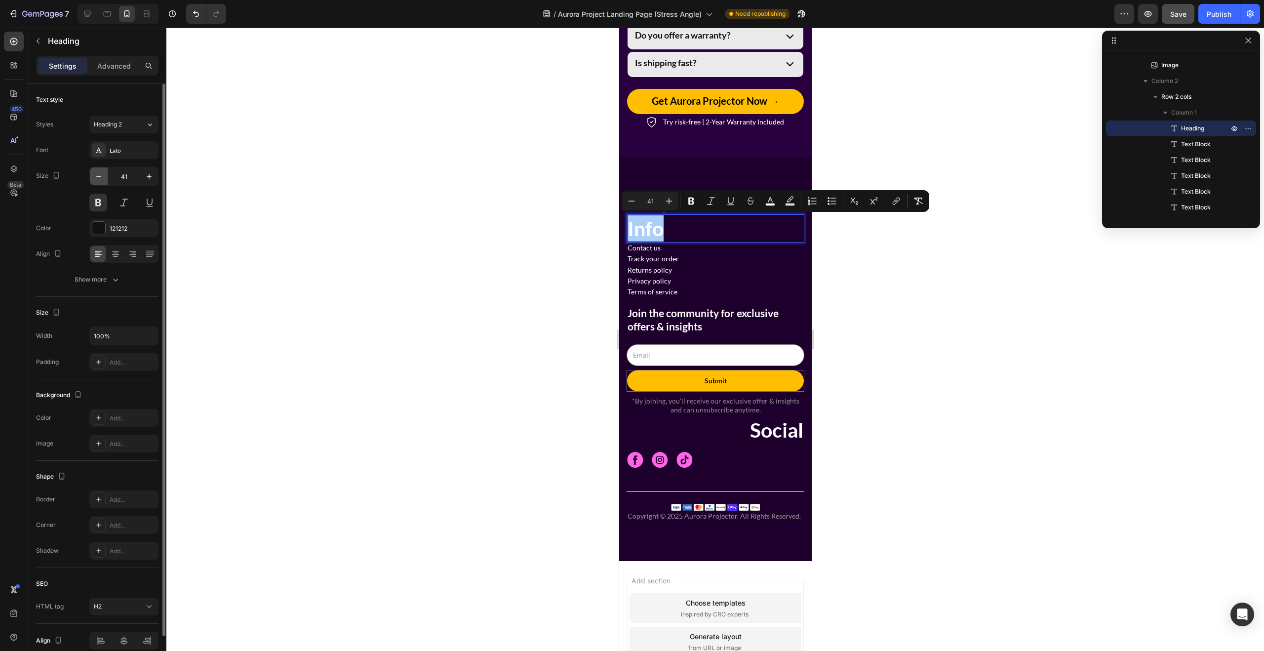
click at [96, 176] on icon "button" at bounding box center [99, 176] width 10 height 10
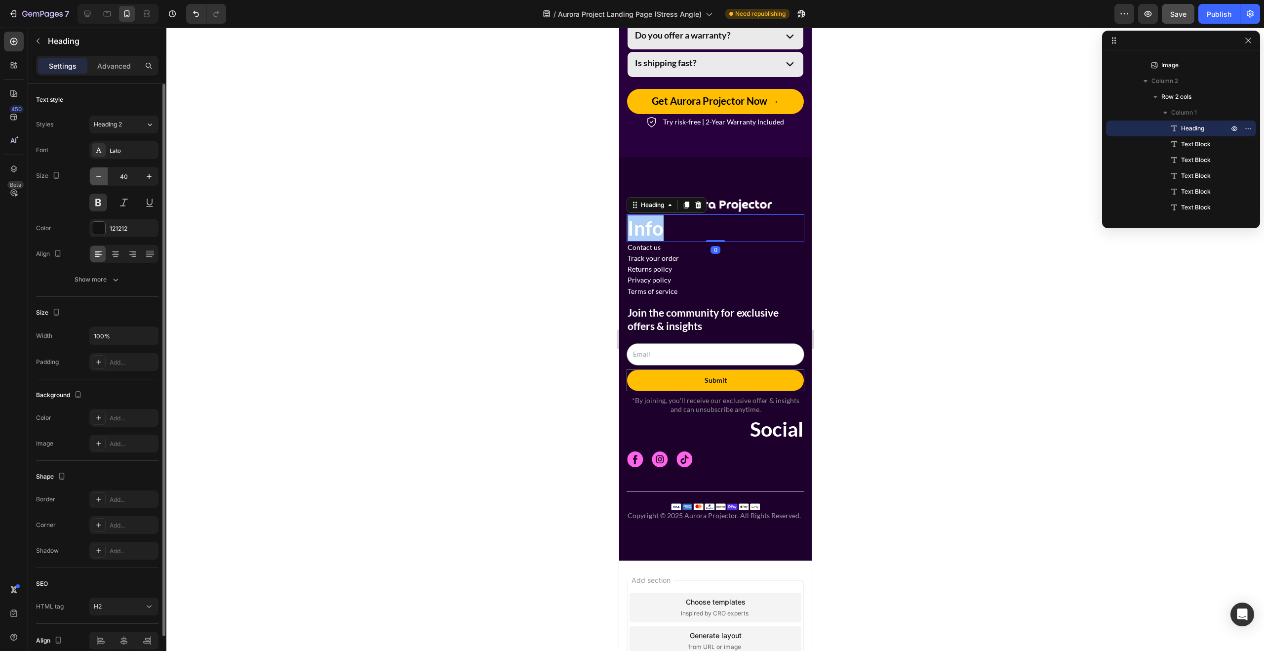
click at [95, 176] on icon "button" at bounding box center [99, 176] width 10 height 10
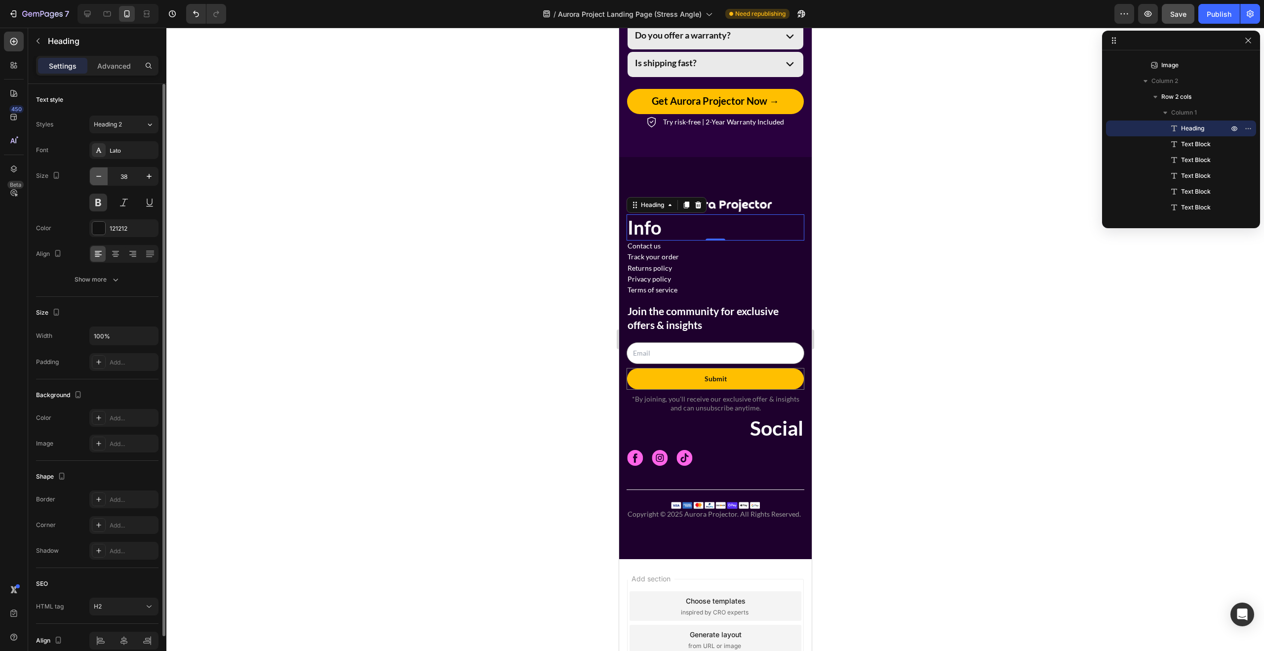
click at [95, 176] on icon "button" at bounding box center [99, 176] width 10 height 10
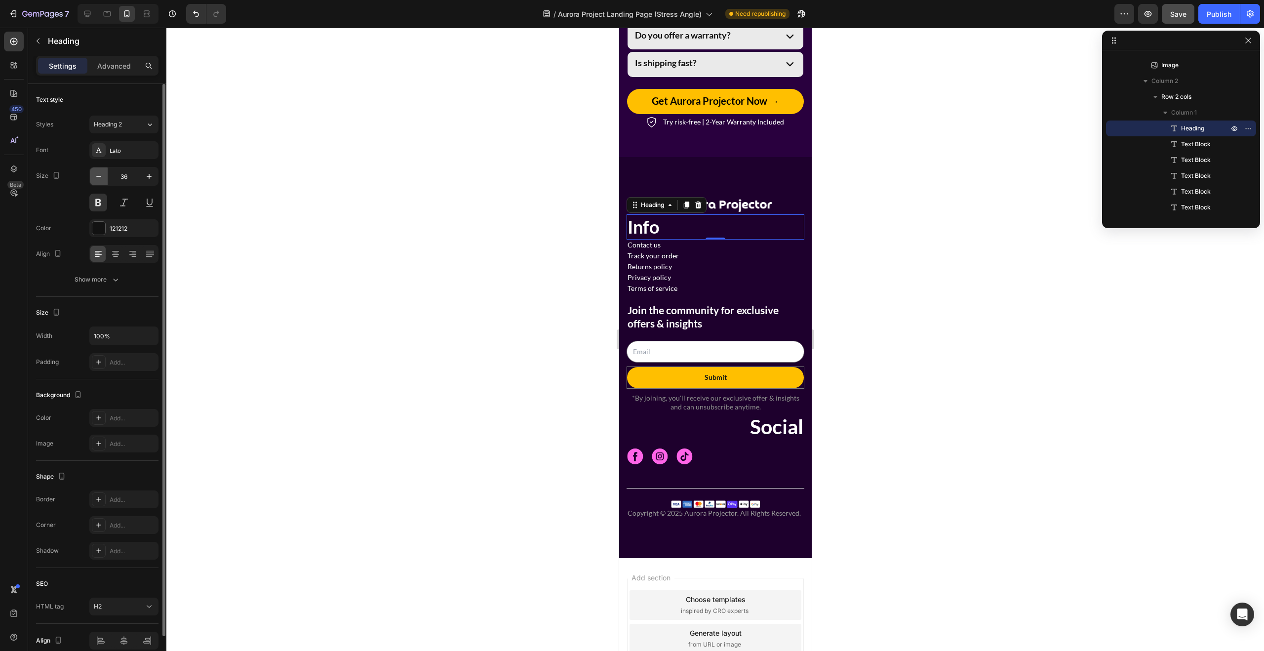
click at [95, 176] on icon "button" at bounding box center [99, 176] width 10 height 10
click at [96, 176] on icon "button" at bounding box center [99, 176] width 10 height 10
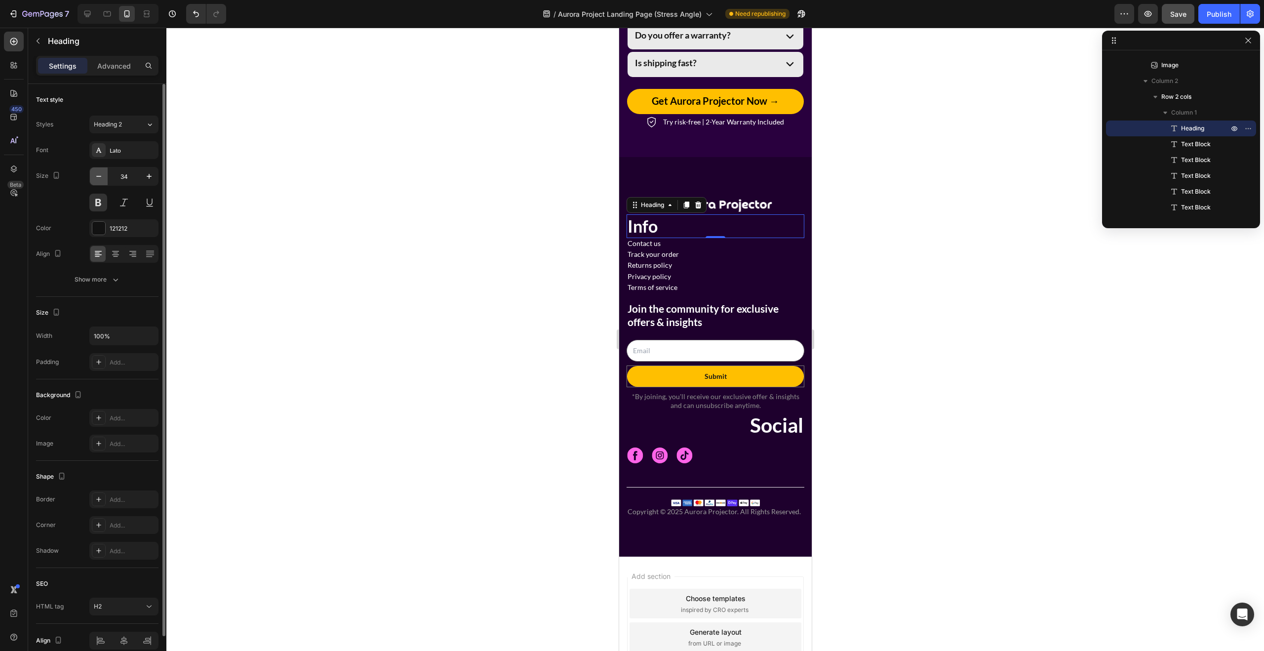
click at [96, 176] on icon "button" at bounding box center [99, 176] width 10 height 10
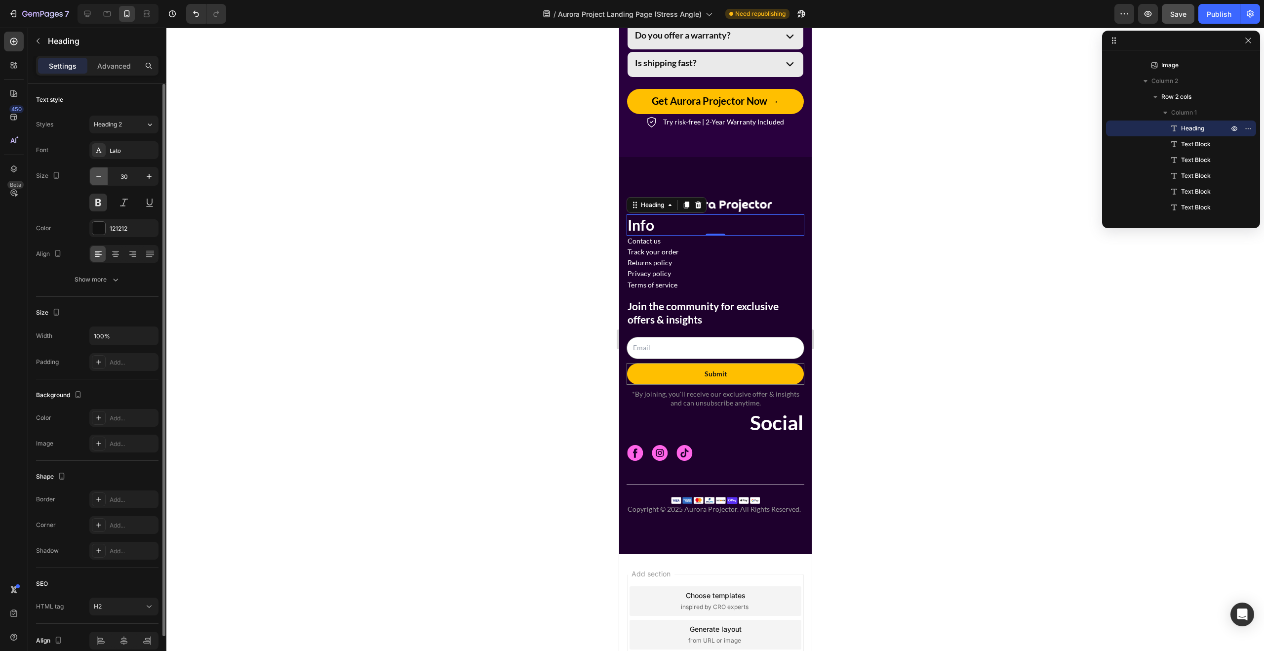
click at [96, 176] on icon "button" at bounding box center [99, 176] width 10 height 10
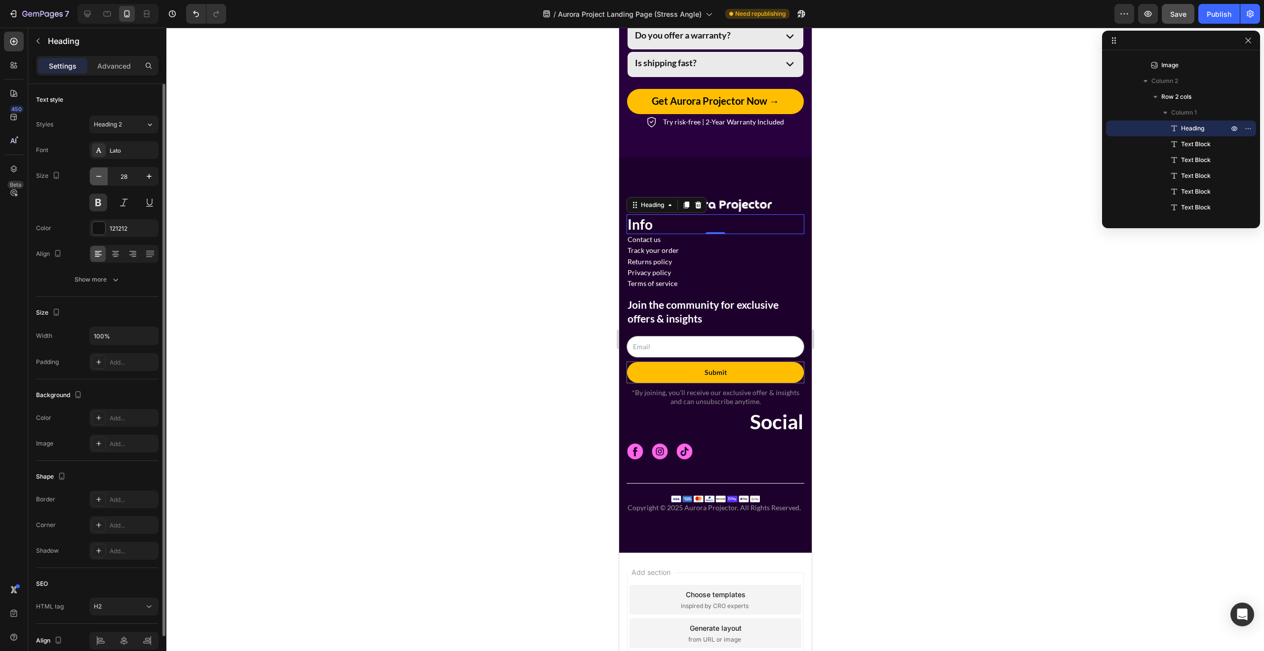
click at [96, 176] on icon "button" at bounding box center [99, 176] width 10 height 10
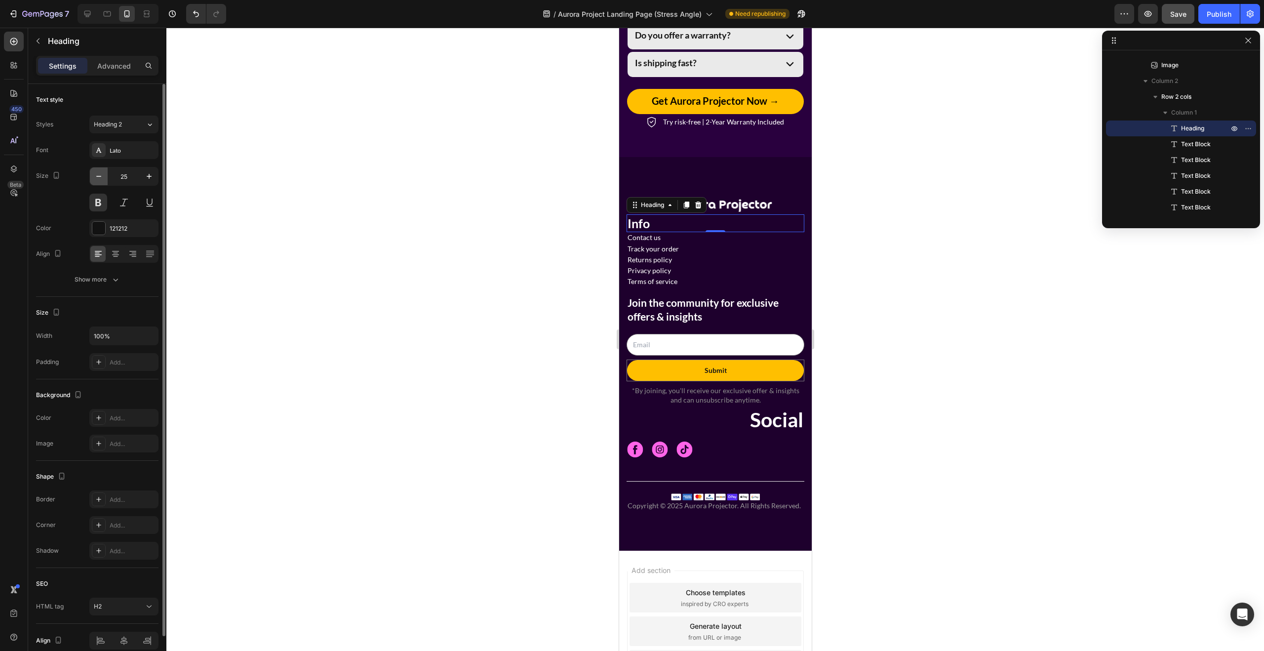
click at [96, 176] on icon "button" at bounding box center [99, 176] width 10 height 10
type input "23"
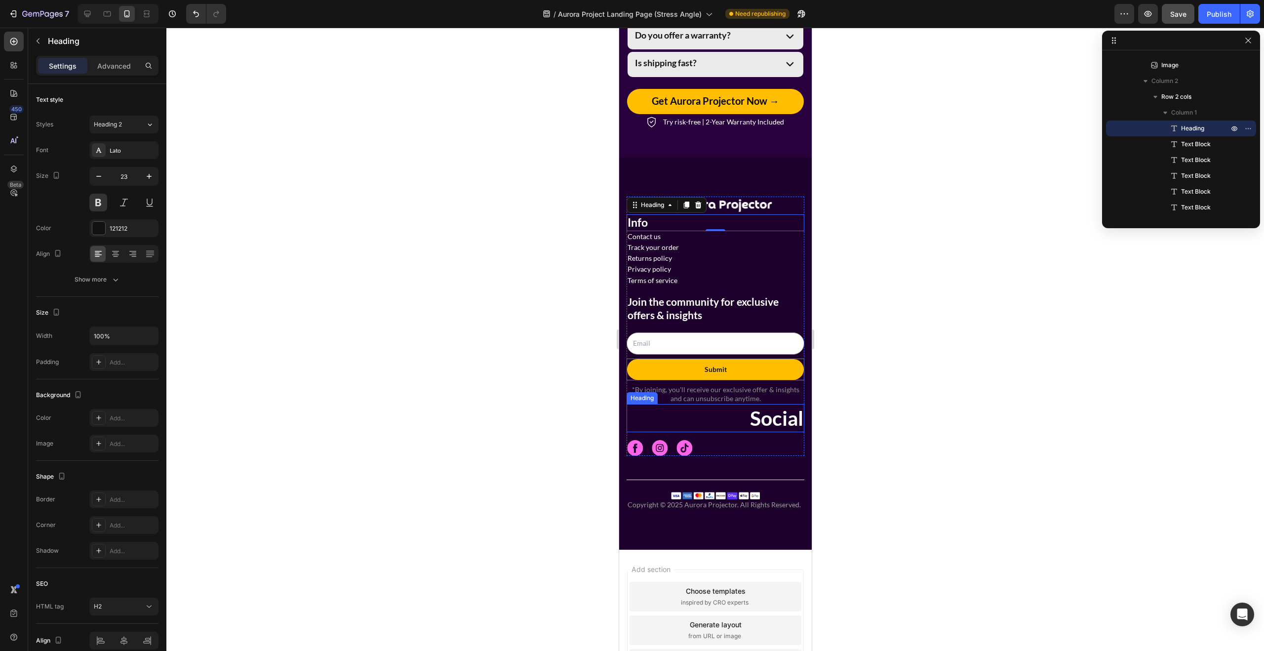
click at [778, 423] on span "Social" at bounding box center [775, 418] width 53 height 24
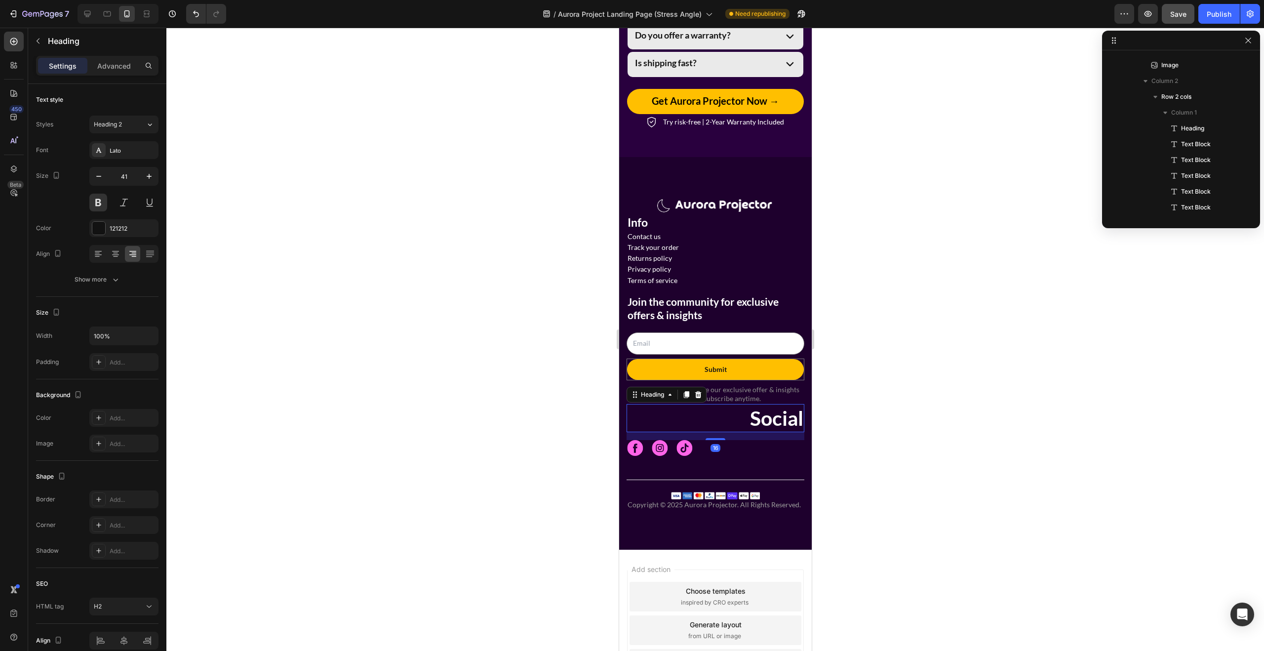
scroll to position [990, 0]
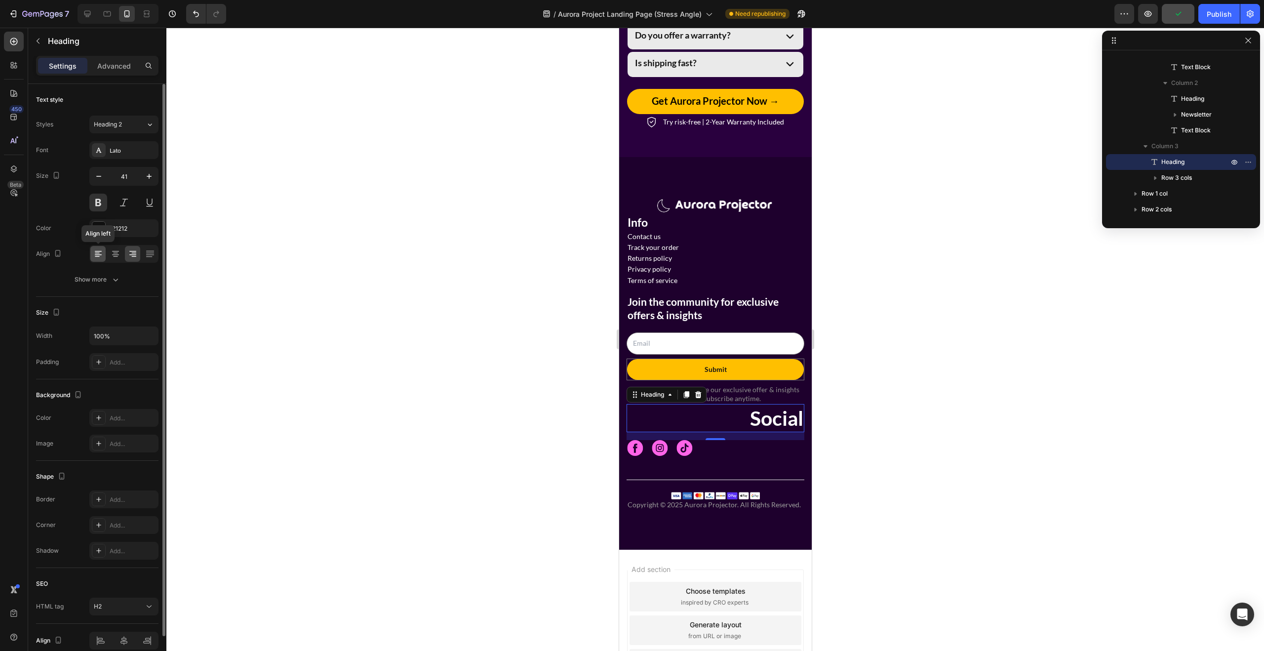
click at [101, 255] on icon at bounding box center [98, 254] width 10 height 10
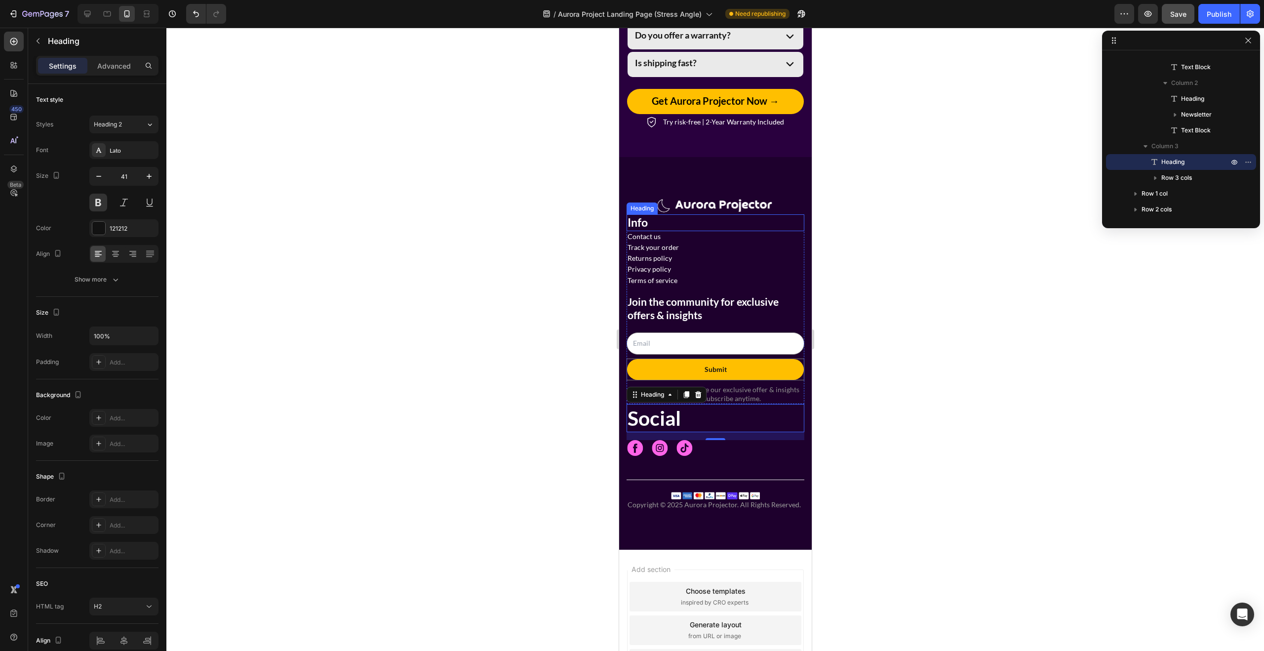
click at [636, 220] on span "Info" at bounding box center [637, 222] width 20 height 14
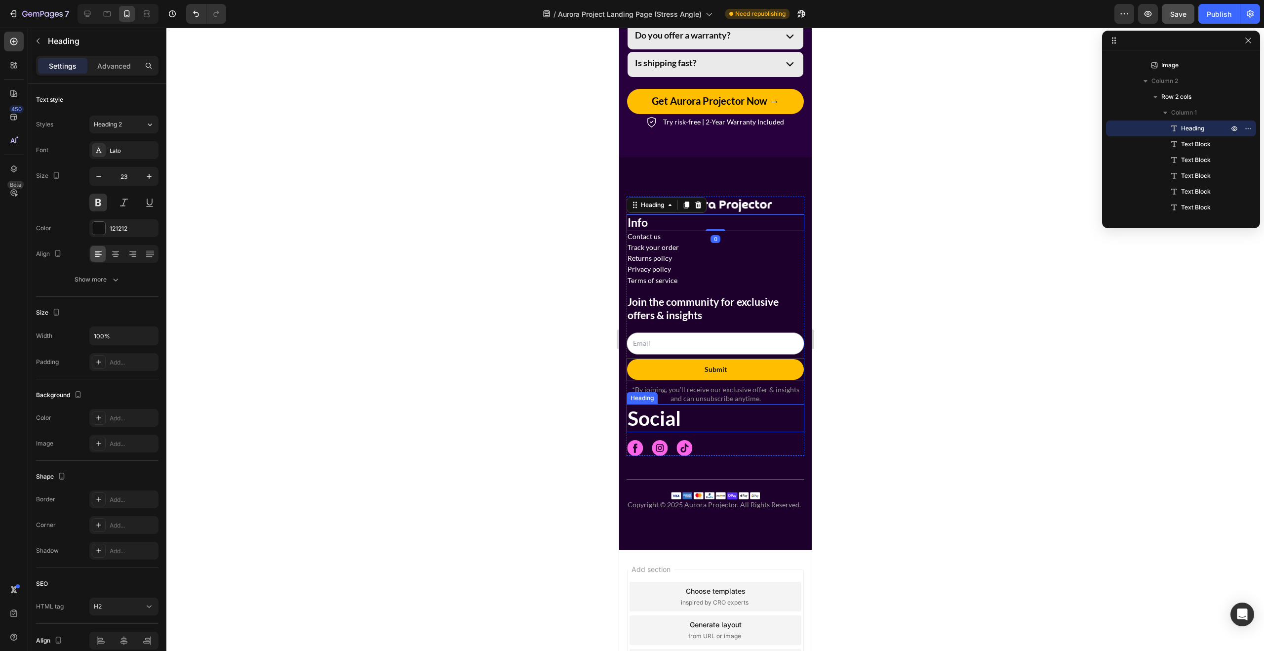
click at [667, 424] on span "Social" at bounding box center [653, 418] width 53 height 24
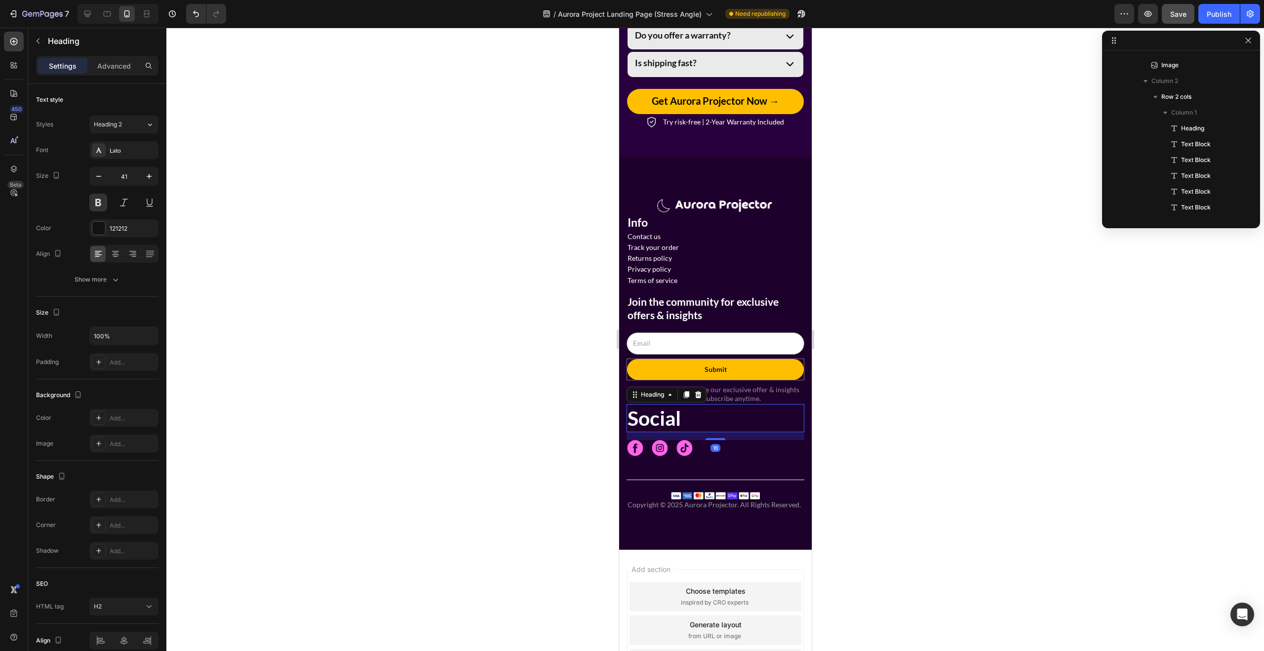
scroll to position [990, 0]
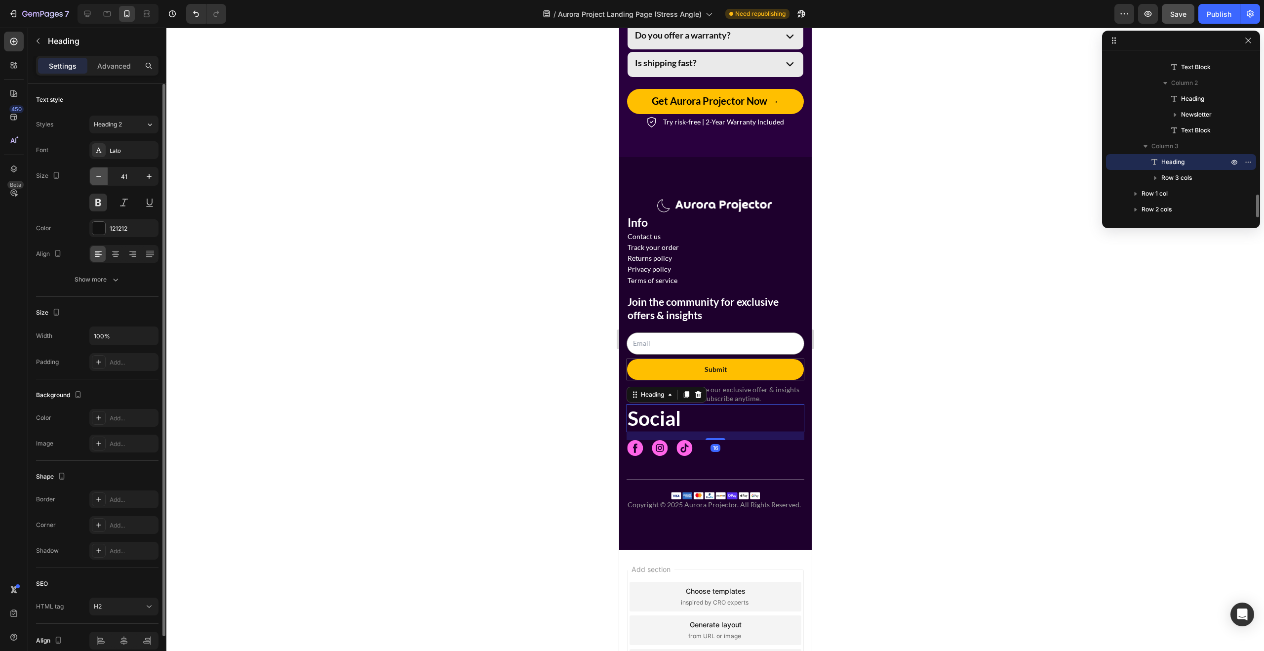
click at [97, 178] on icon "button" at bounding box center [99, 176] width 10 height 10
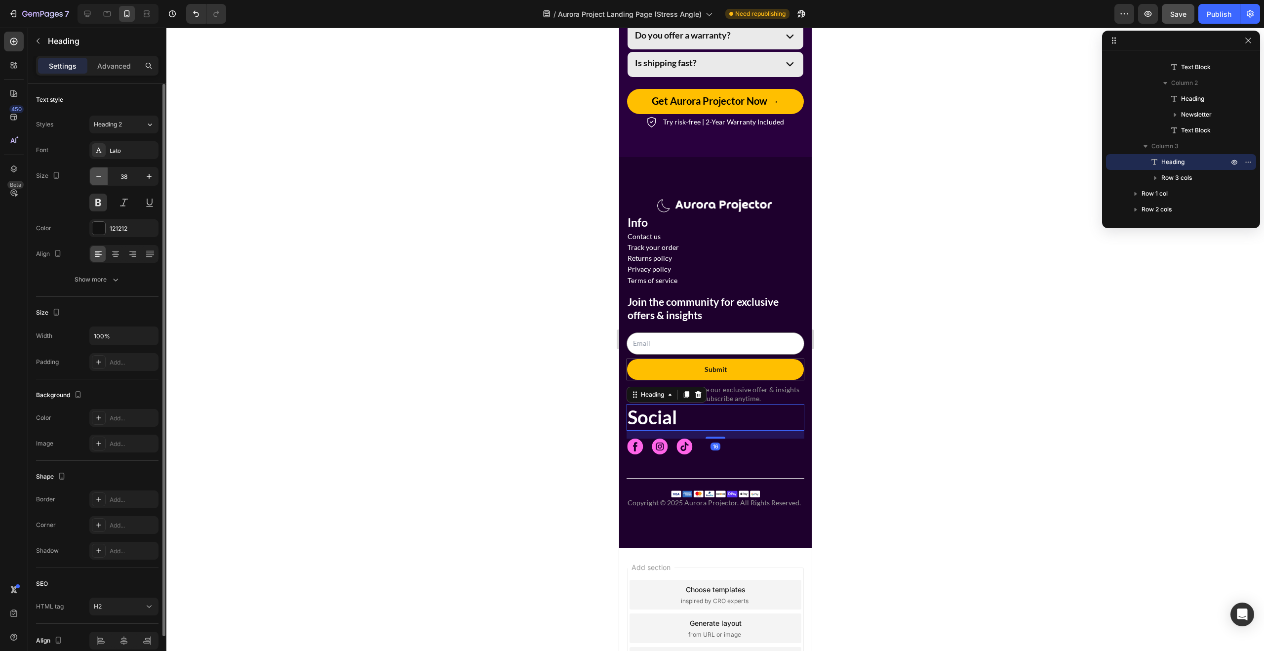
click at [97, 178] on icon "button" at bounding box center [99, 176] width 10 height 10
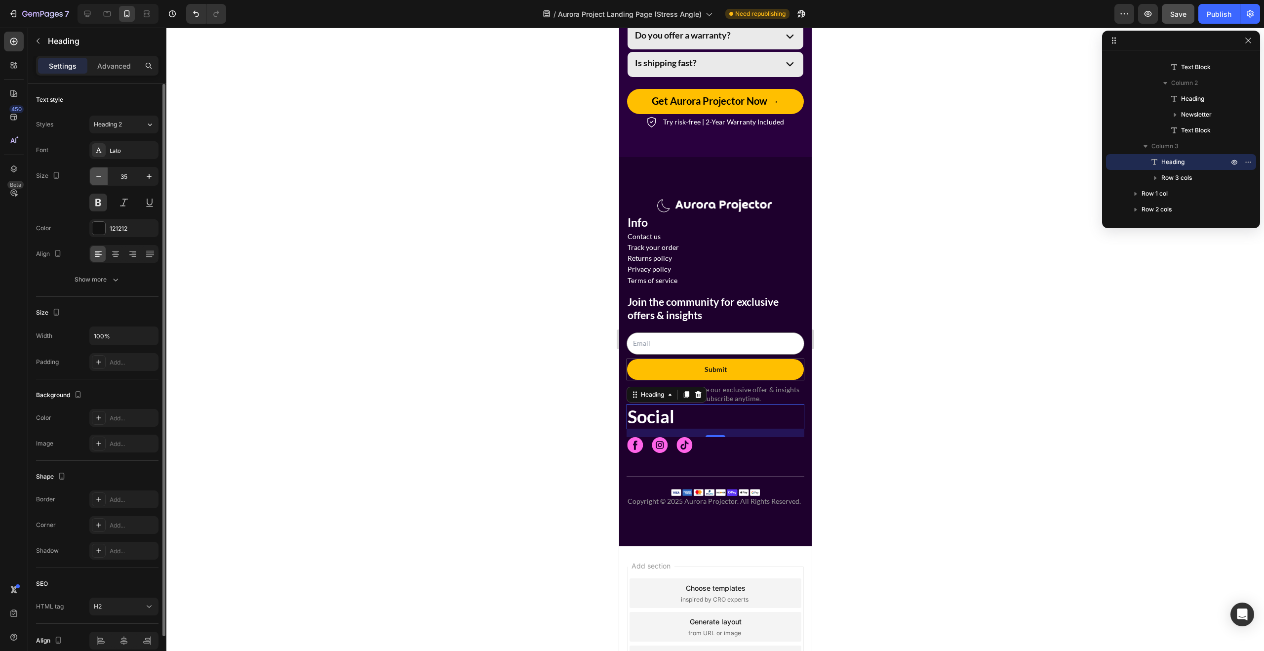
click at [97, 178] on icon "button" at bounding box center [99, 176] width 10 height 10
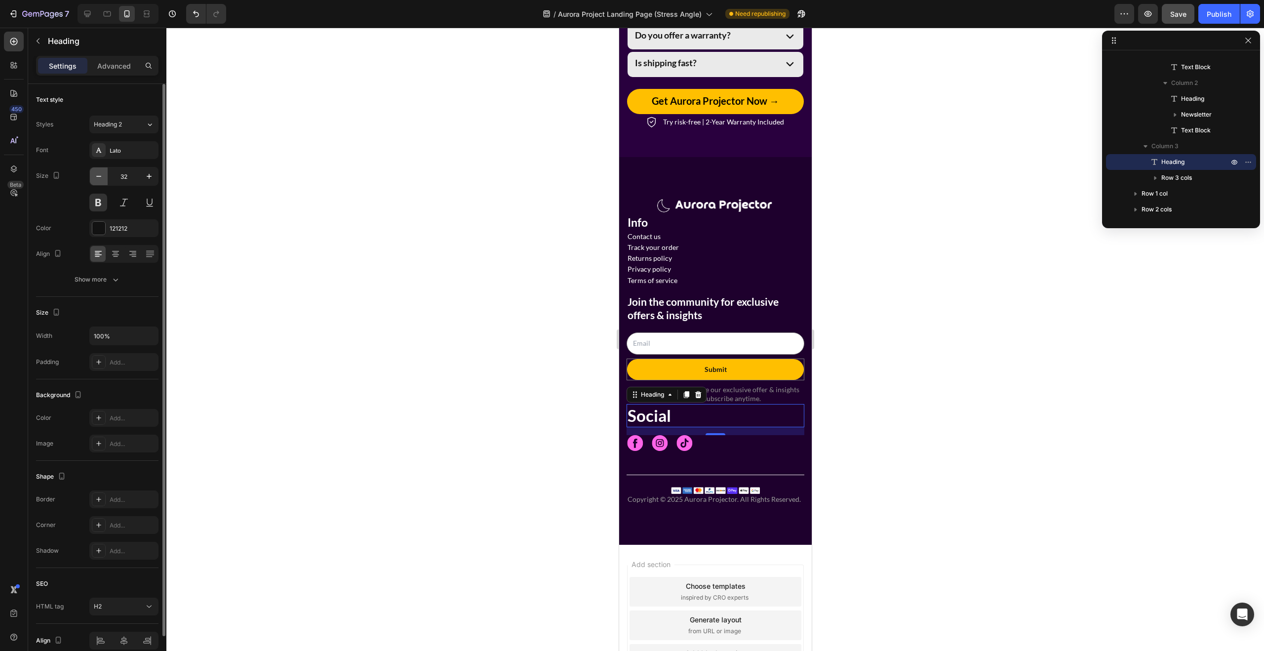
click at [97, 178] on icon "button" at bounding box center [99, 176] width 10 height 10
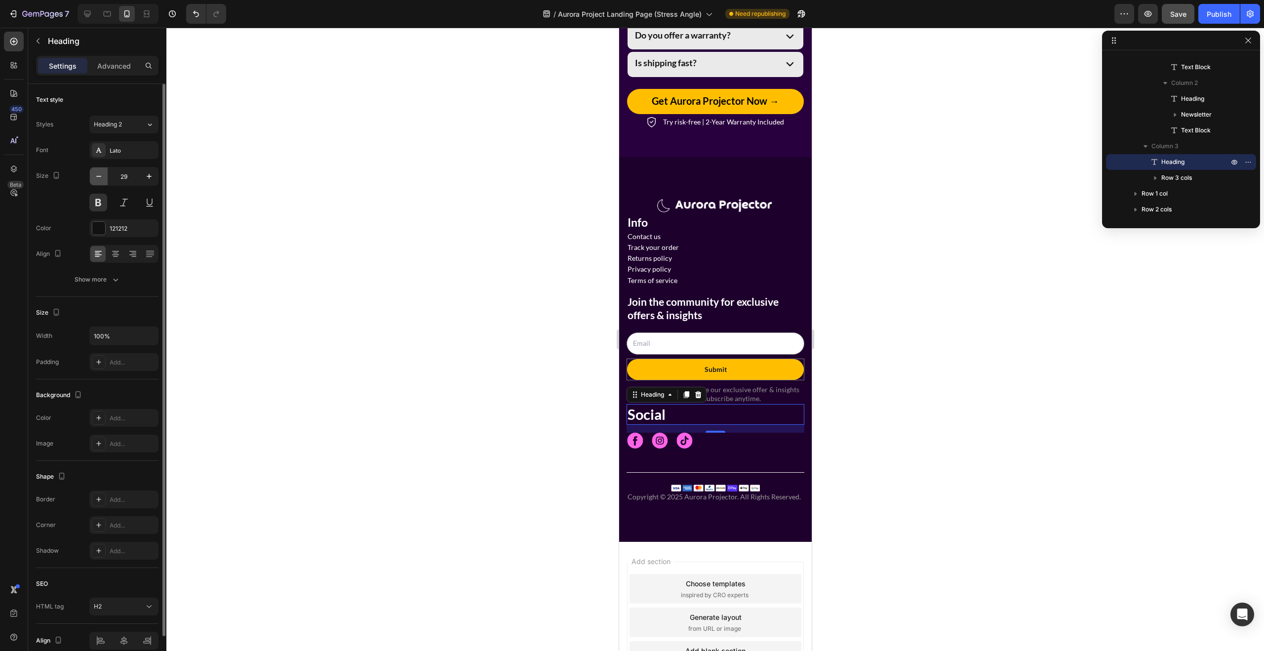
click at [97, 178] on icon "button" at bounding box center [99, 176] width 10 height 10
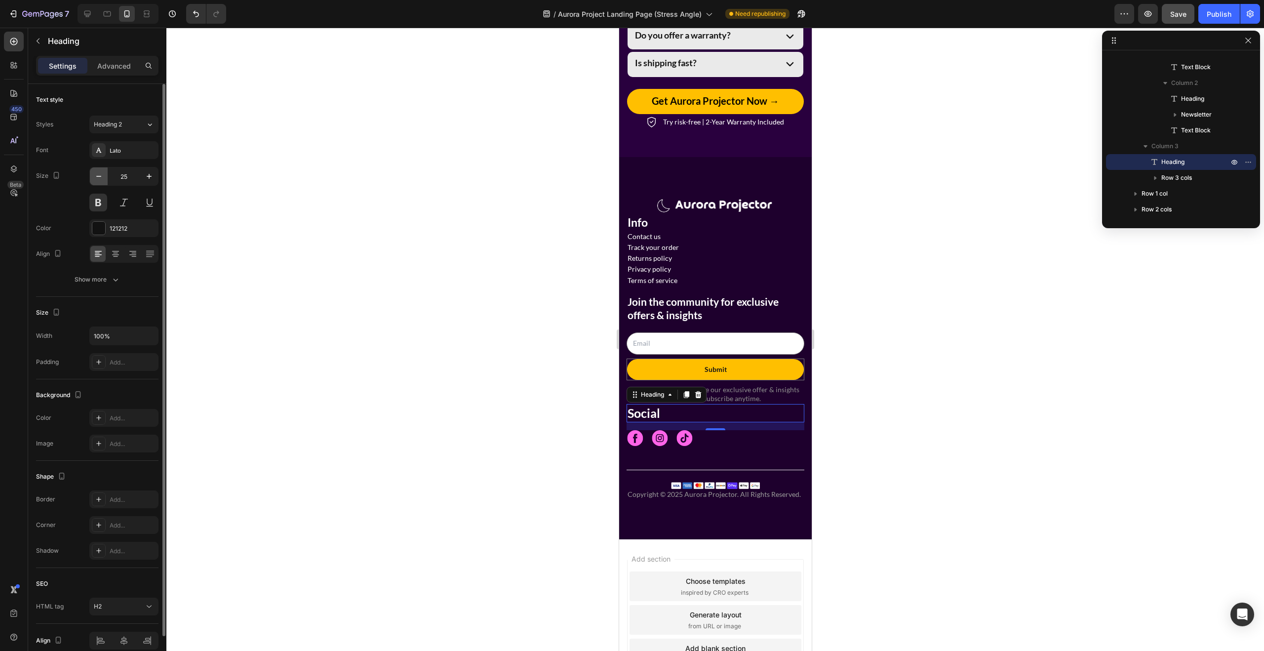
click at [98, 176] on icon "button" at bounding box center [98, 176] width 5 height 1
click at [99, 177] on icon "button" at bounding box center [99, 176] width 10 height 10
type input "23"
click at [885, 364] on div at bounding box center [714, 339] width 1097 height 623
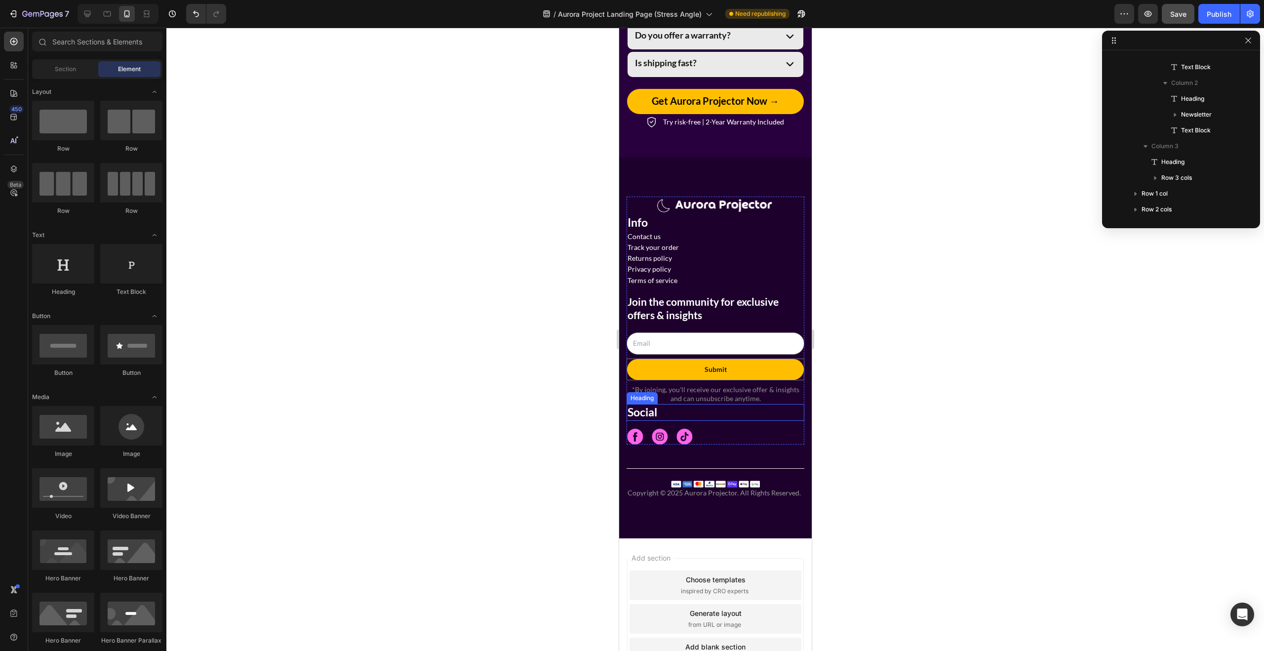
click at [801, 404] on h2 "Social" at bounding box center [715, 412] width 178 height 17
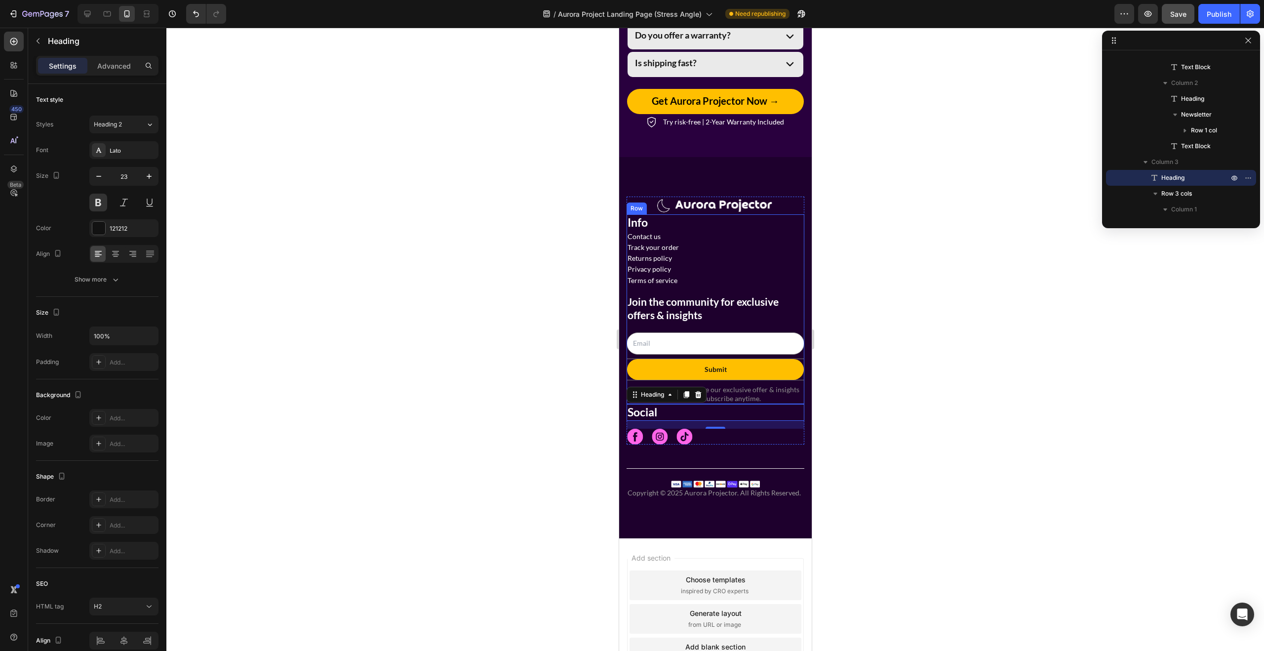
click at [798, 286] on div "⁠⁠⁠⁠⁠⁠⁠ Info Heading Contact us Text Block Track your order Text Block Returns …" at bounding box center [715, 309] width 178 height 190
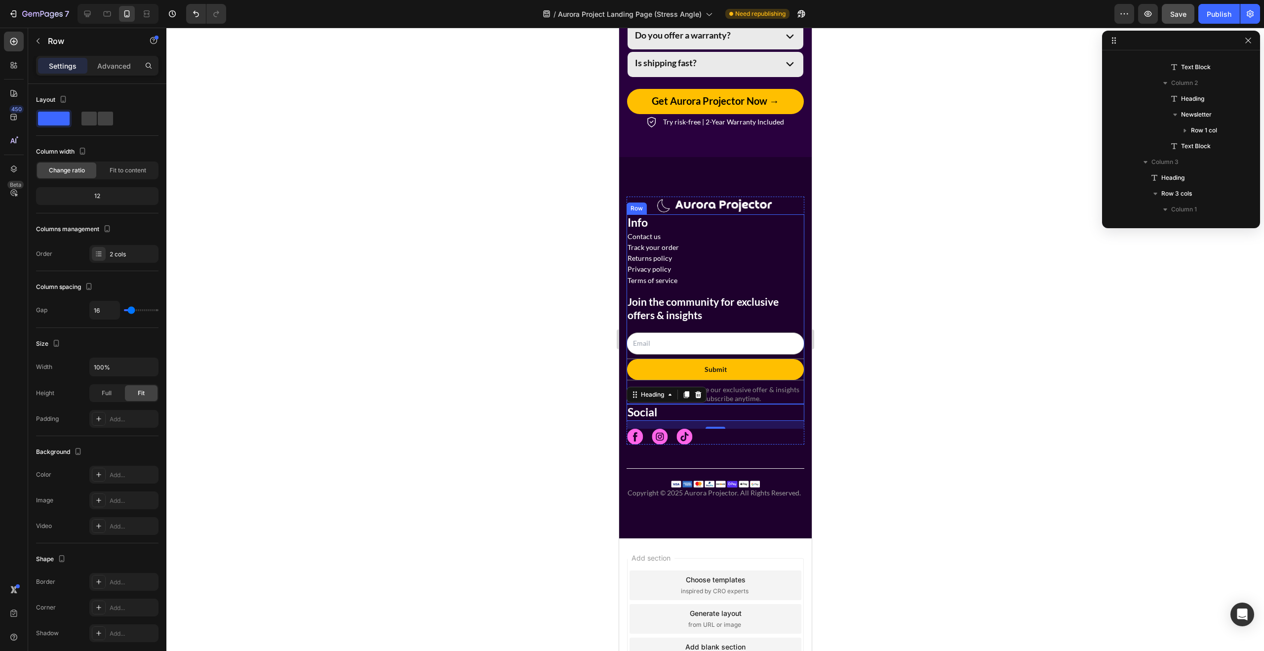
scroll to position [818, 0]
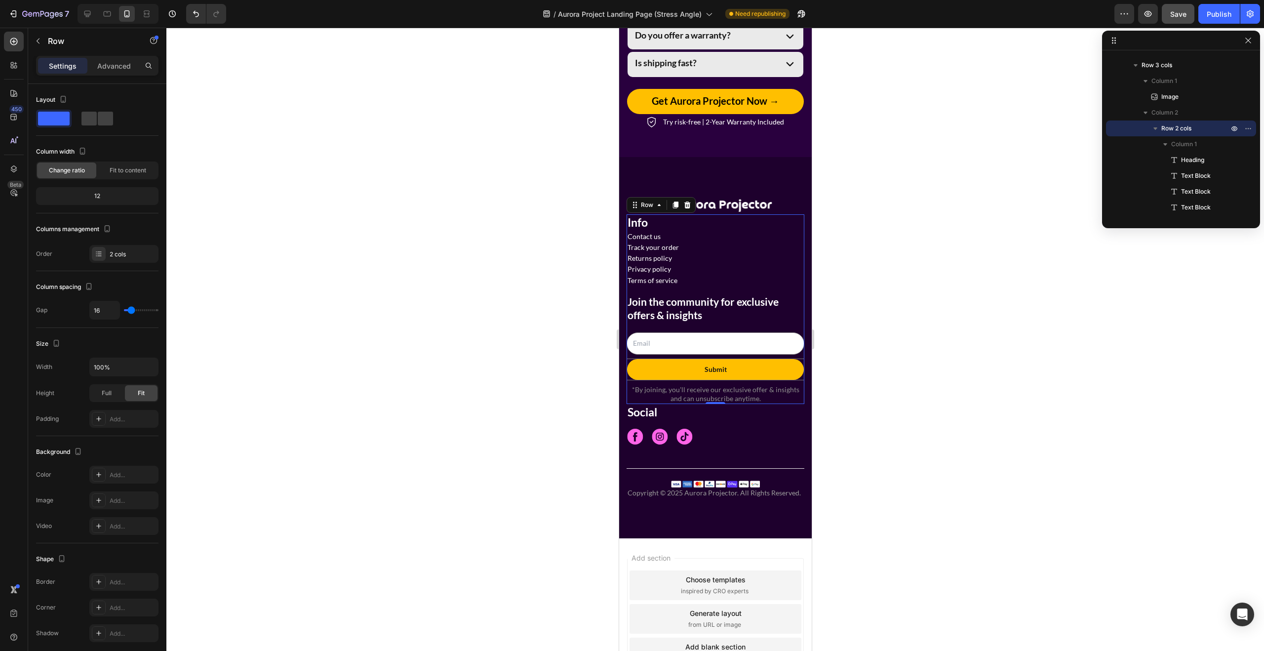
click at [925, 395] on div at bounding box center [714, 339] width 1097 height 623
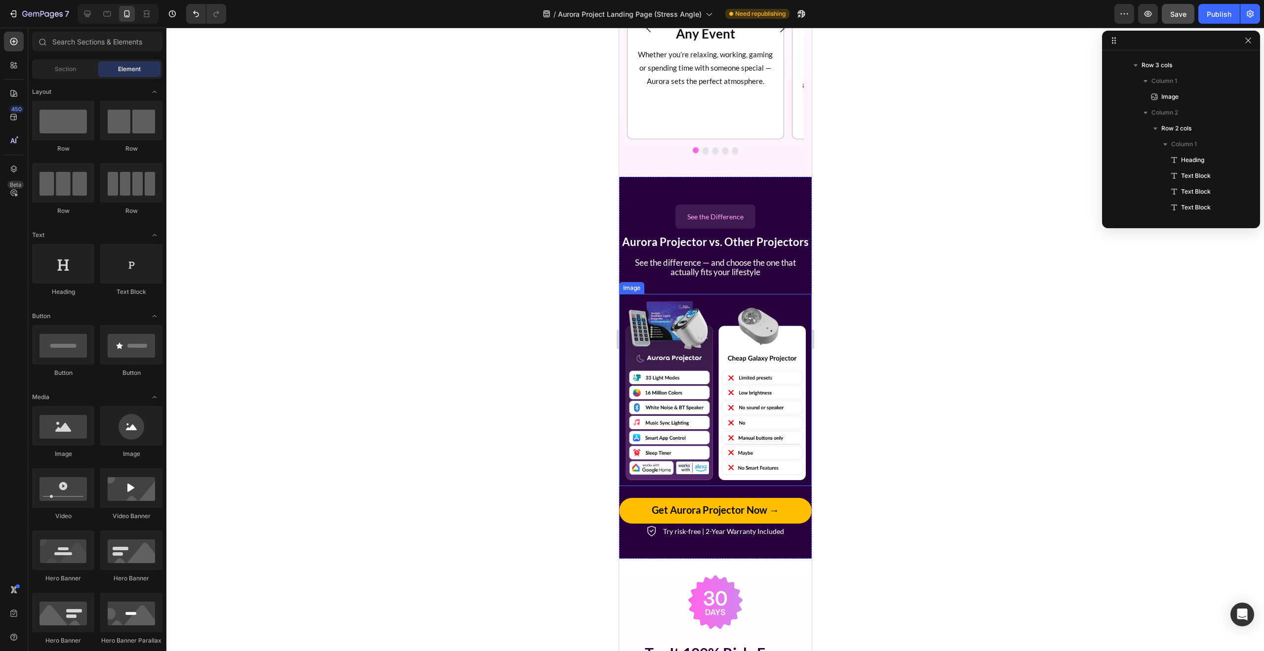
scroll to position [2474, 0]
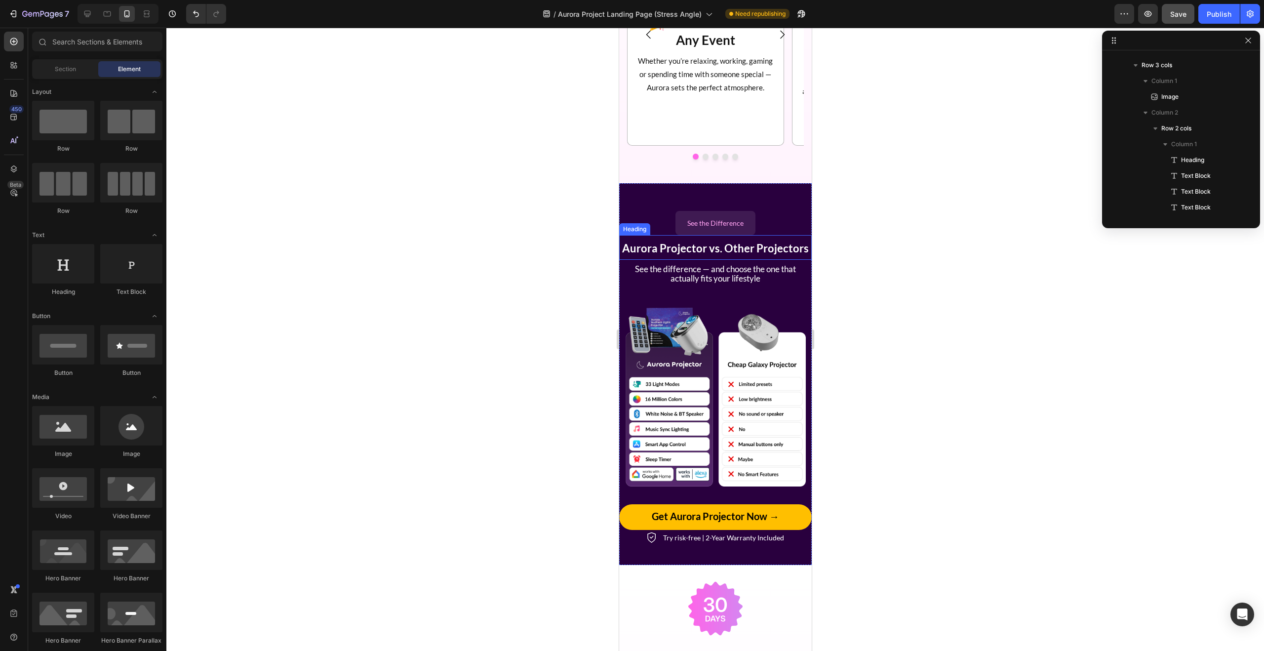
click at [731, 249] on strong "Aurora Projector vs. Other Projectors" at bounding box center [714, 247] width 187 height 13
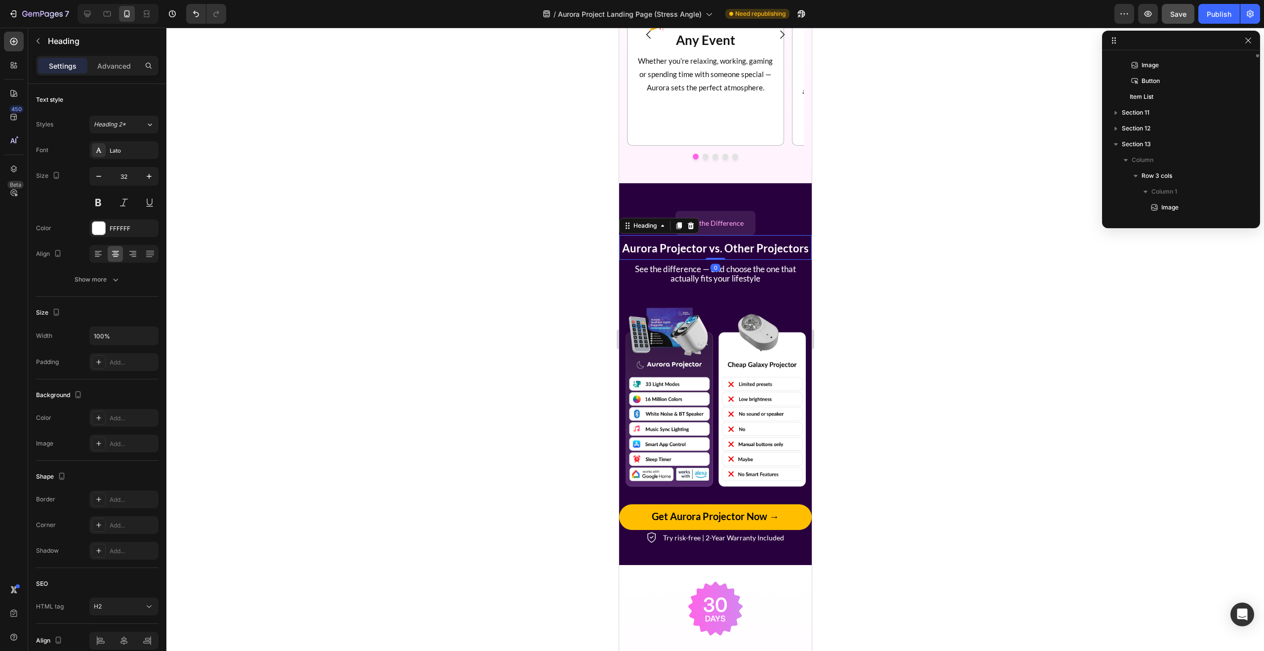
scroll to position [724, 0]
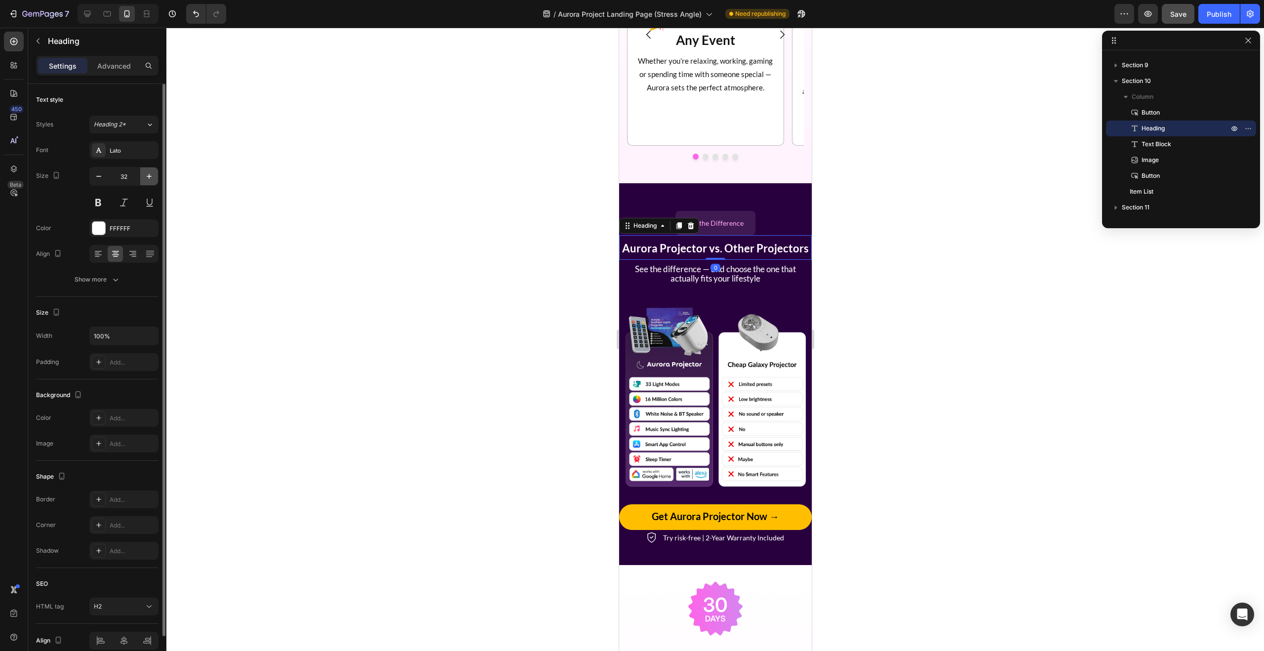
click at [149, 172] on icon "button" at bounding box center [149, 176] width 10 height 10
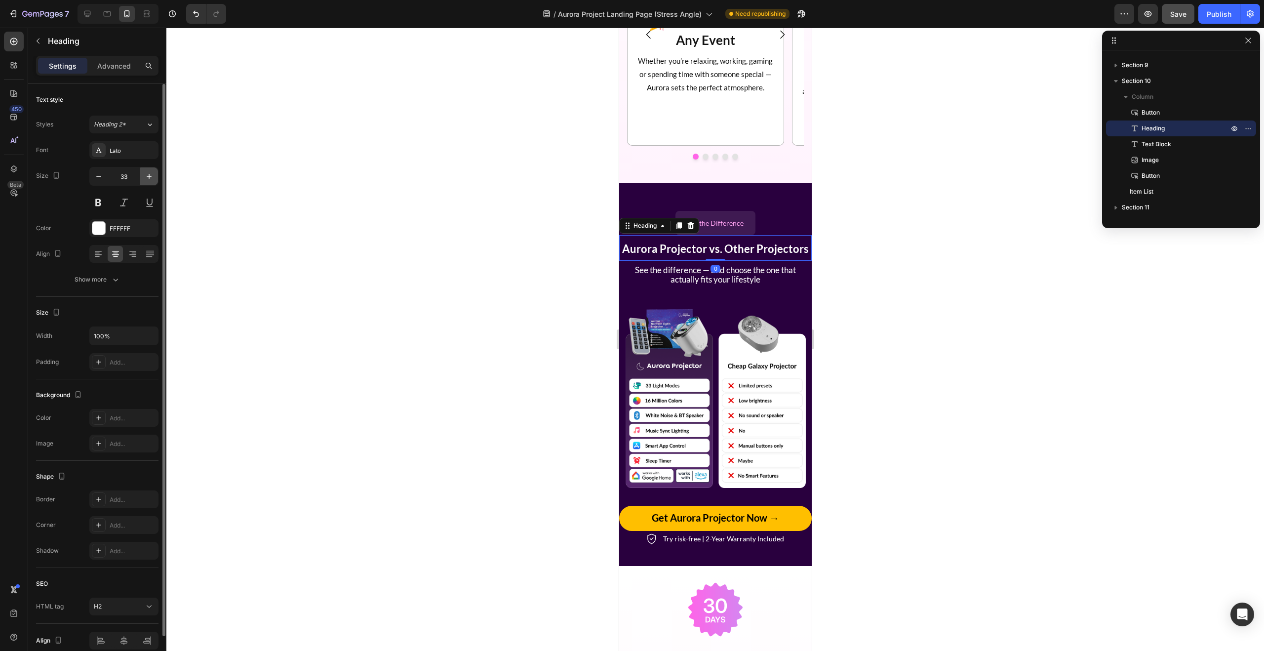
click at [149, 172] on icon "button" at bounding box center [149, 176] width 10 height 10
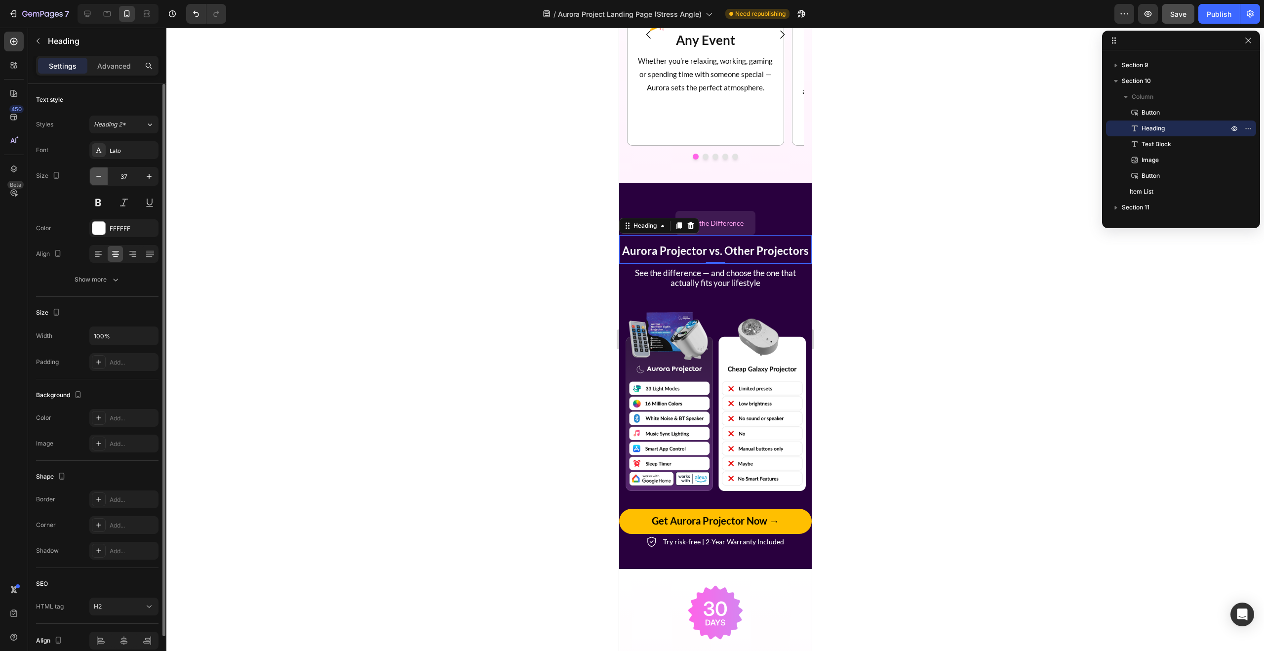
click at [97, 172] on icon "button" at bounding box center [99, 176] width 10 height 10
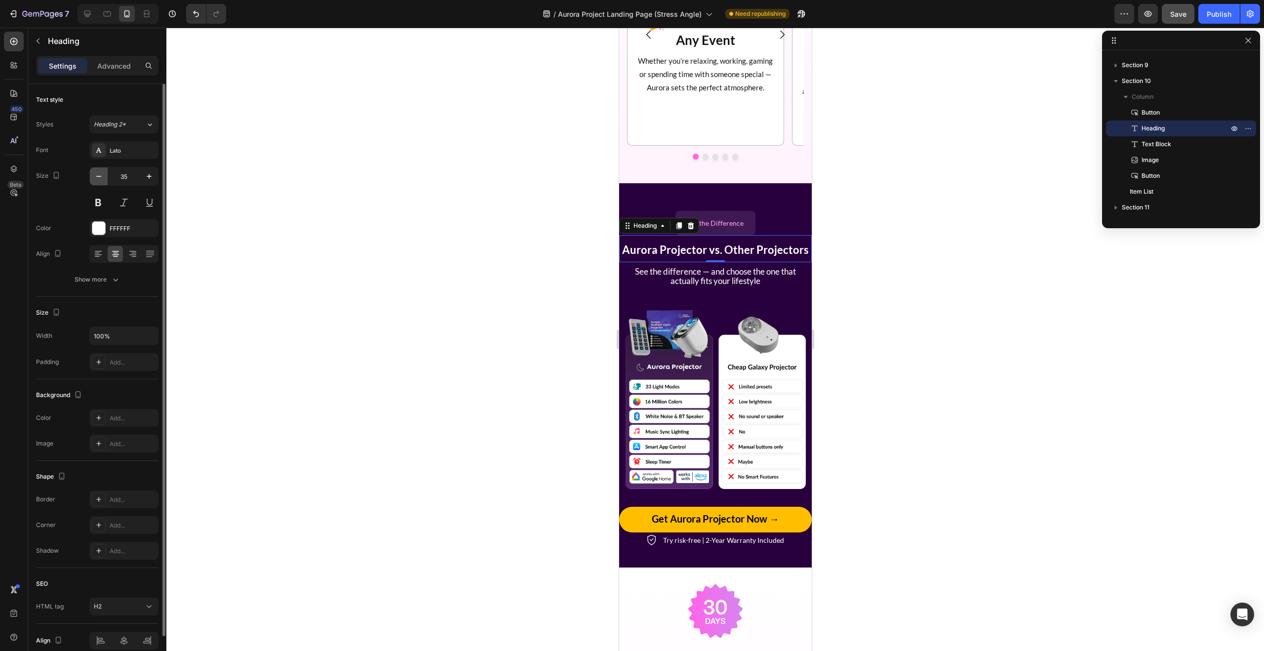
click at [97, 172] on icon "button" at bounding box center [99, 176] width 10 height 10
type input "32"
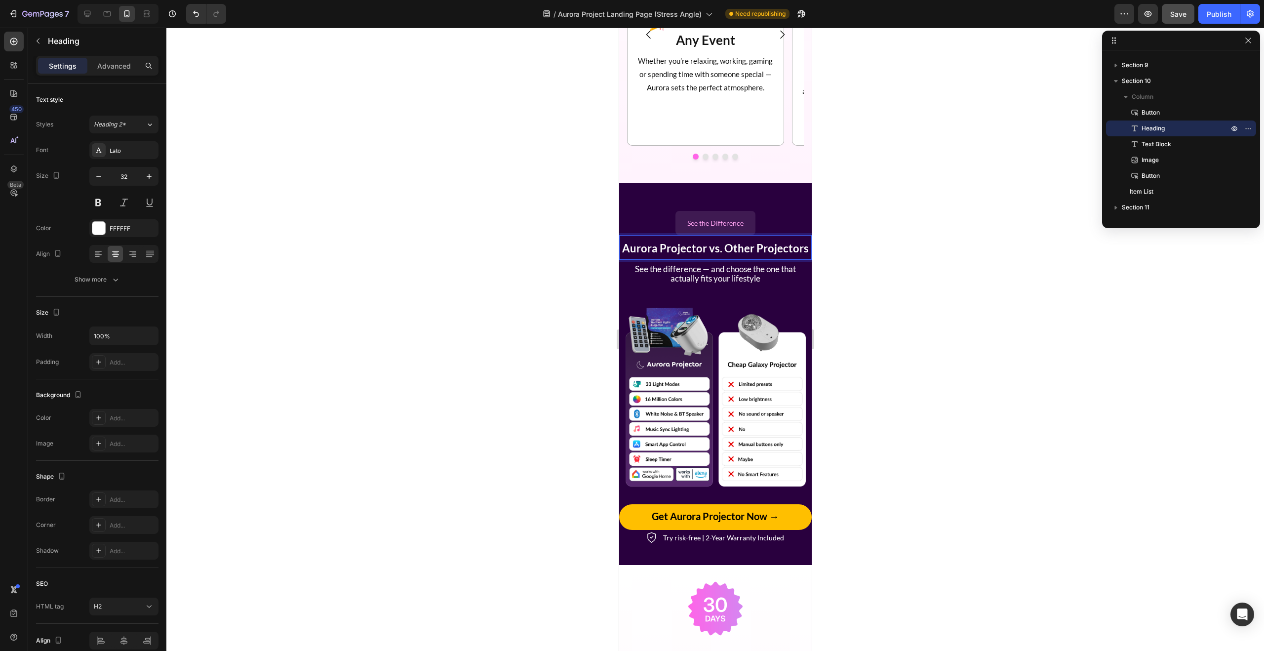
click at [700, 249] on strong "Aurora Projector vs. Other Projectors" at bounding box center [714, 247] width 187 height 13
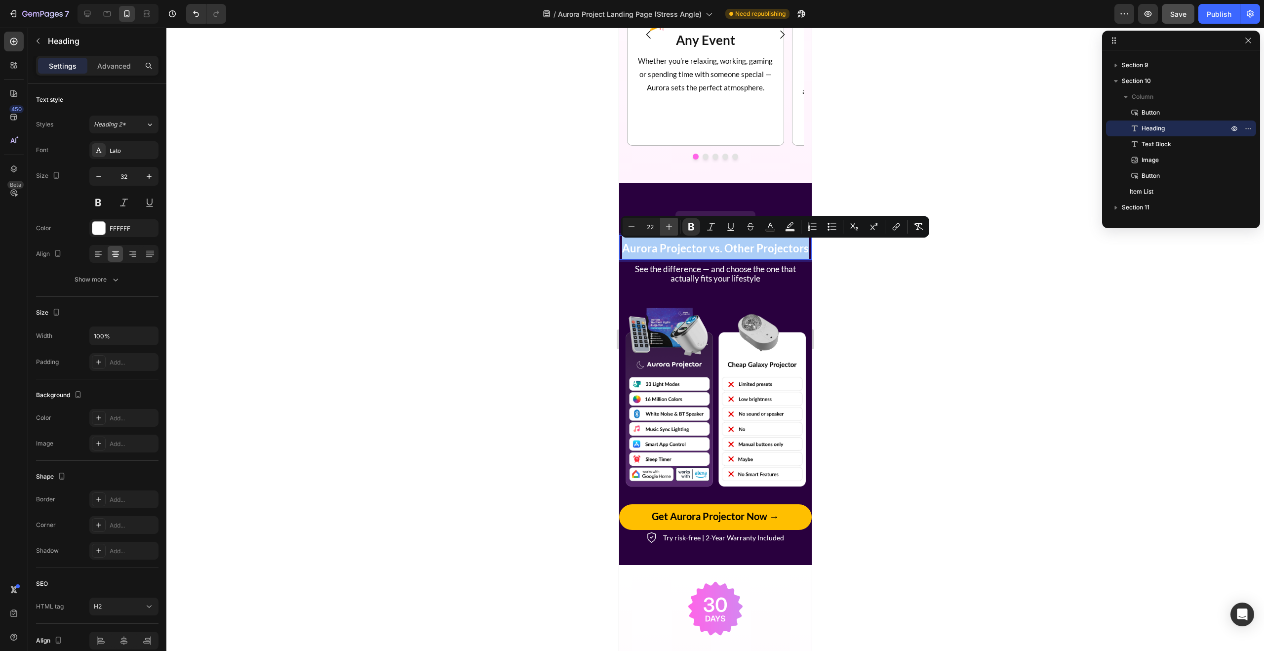
click at [669, 227] on icon "Editor contextual toolbar" at bounding box center [669, 227] width 6 height 6
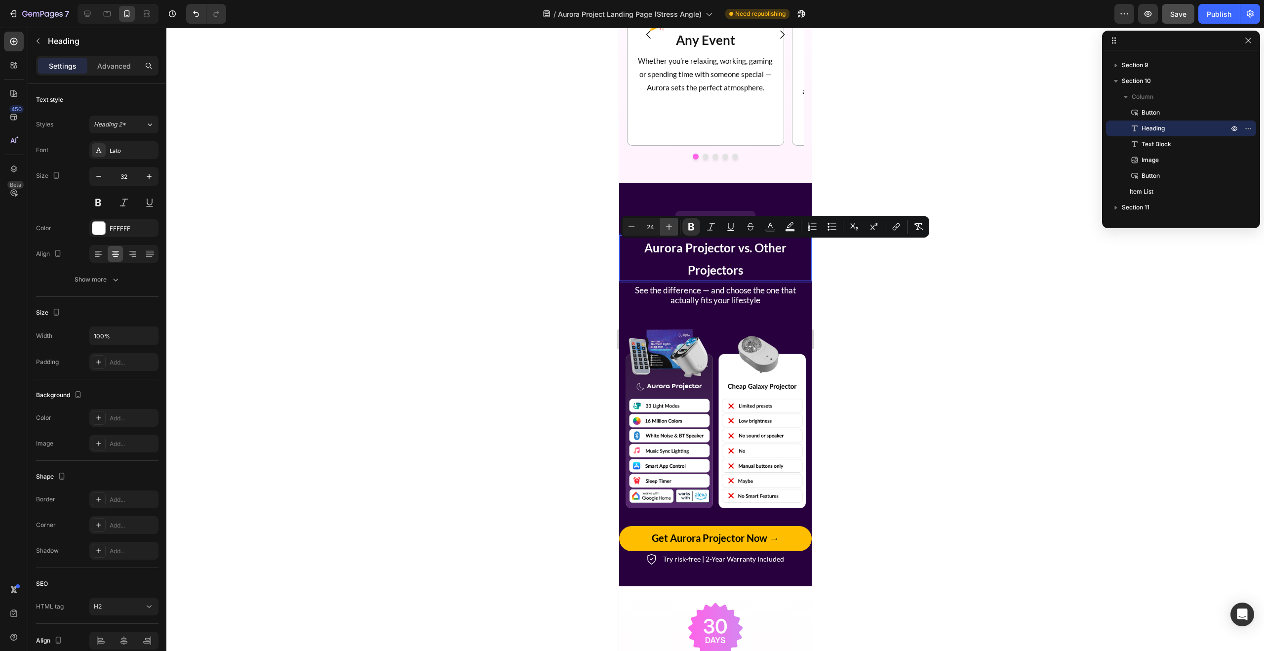
click at [669, 227] on icon "Editor contextual toolbar" at bounding box center [669, 227] width 6 height 6
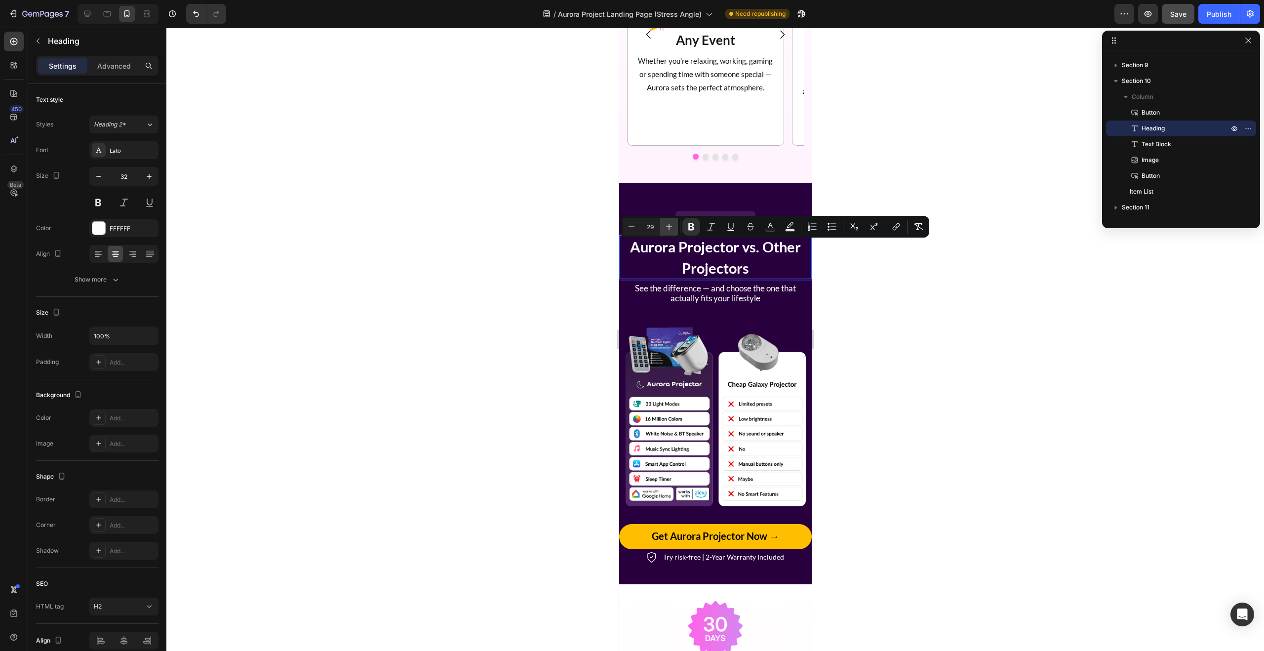
click at [669, 227] on icon "Editor contextual toolbar" at bounding box center [669, 227] width 6 height 6
type input "30"
click at [767, 250] on strong "Aurora Projector vs. Other Projectors" at bounding box center [715, 256] width 176 height 39
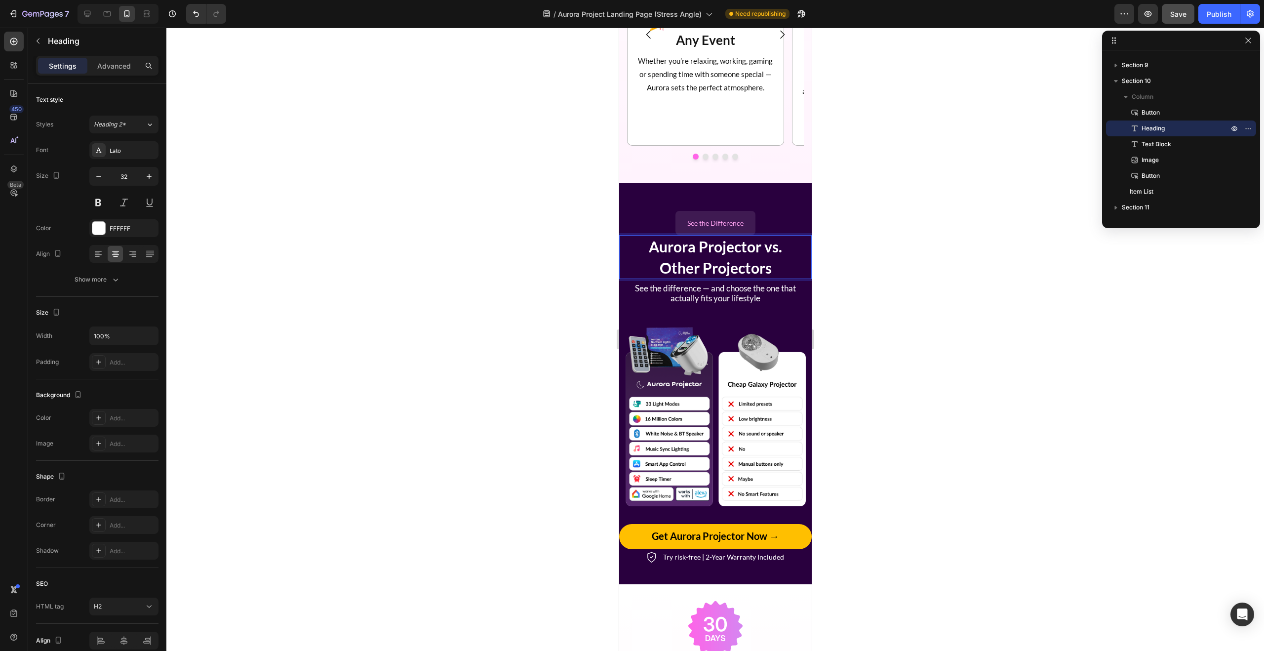
click at [878, 269] on div at bounding box center [714, 339] width 1097 height 623
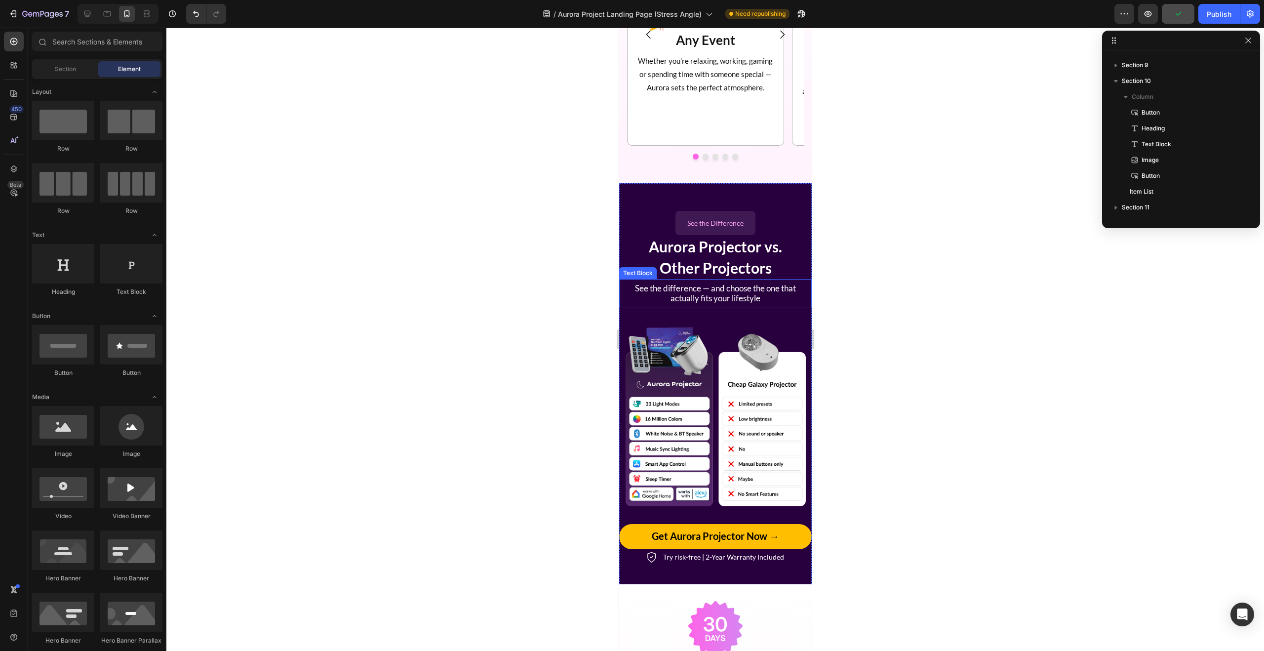
click at [715, 291] on span "See the difference — and choose the one that actually fits your lifestyle" at bounding box center [714, 293] width 161 height 20
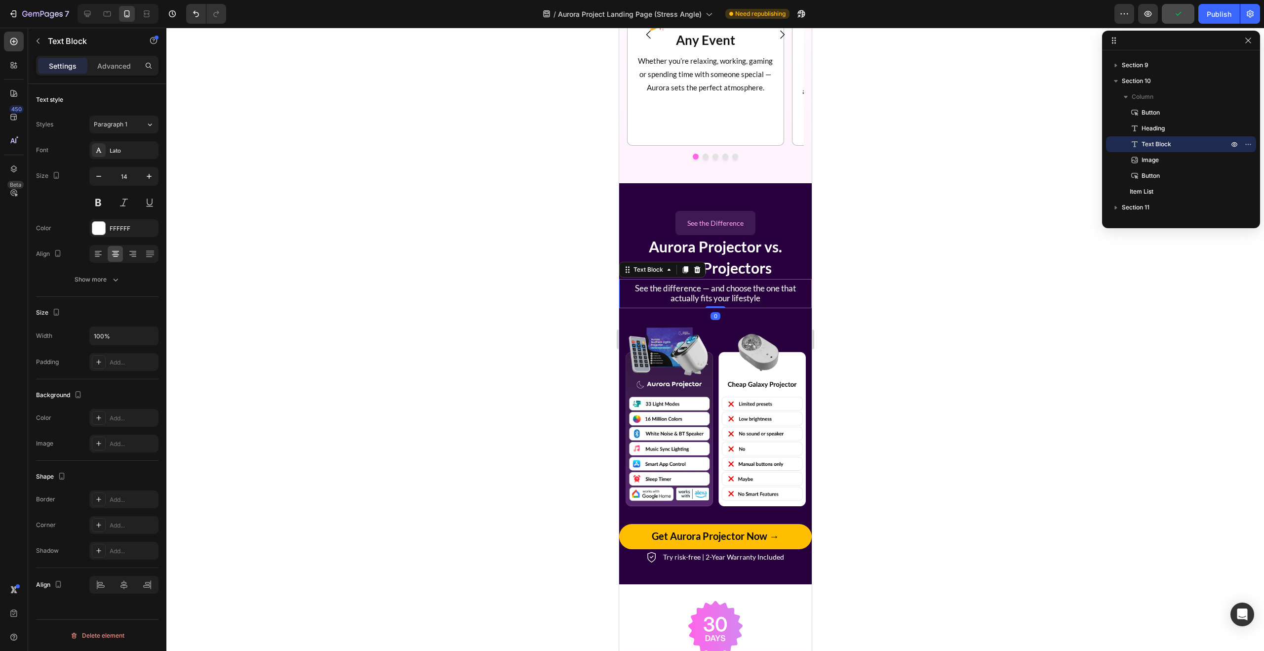
click at [715, 291] on span "See the difference — and choose the one that actually fits your lifestyle" at bounding box center [714, 293] width 161 height 20
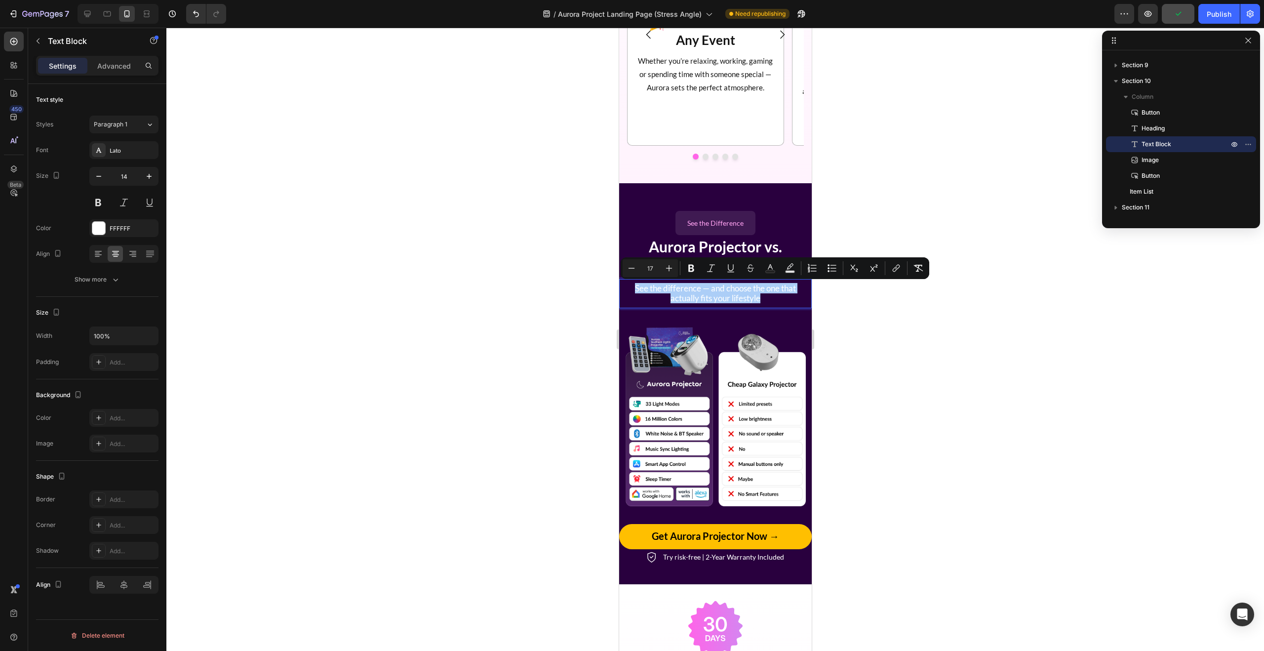
click at [972, 359] on div at bounding box center [714, 339] width 1097 height 623
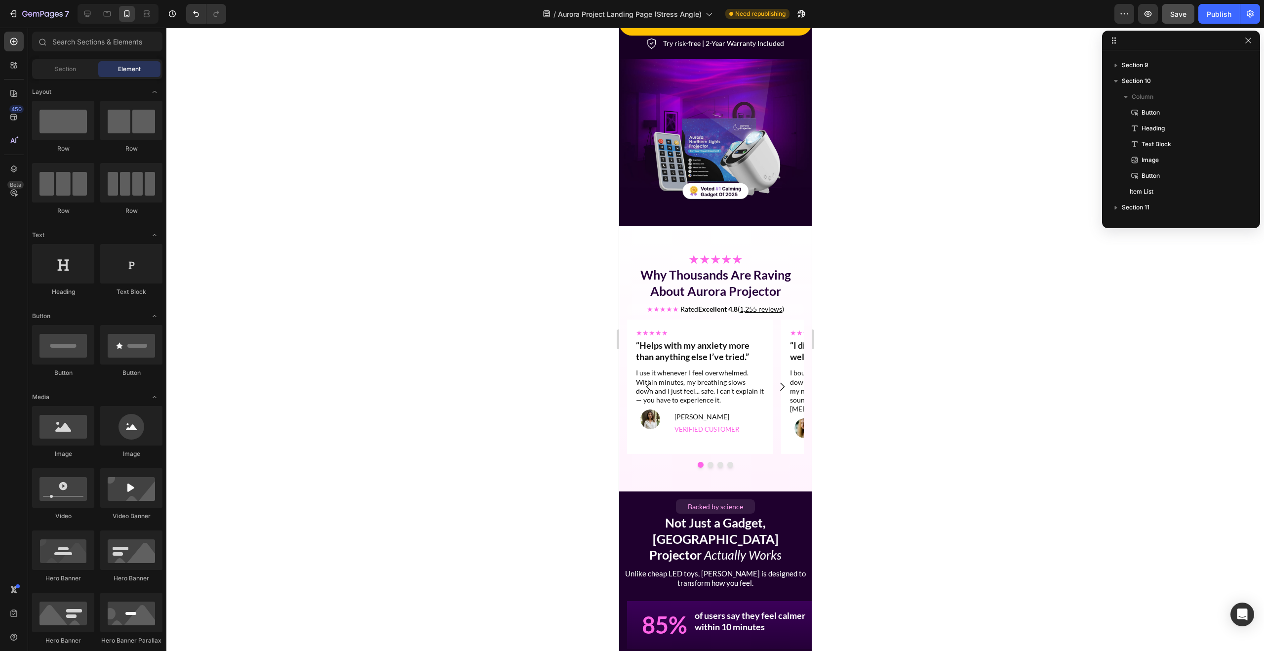
scroll to position [0, 0]
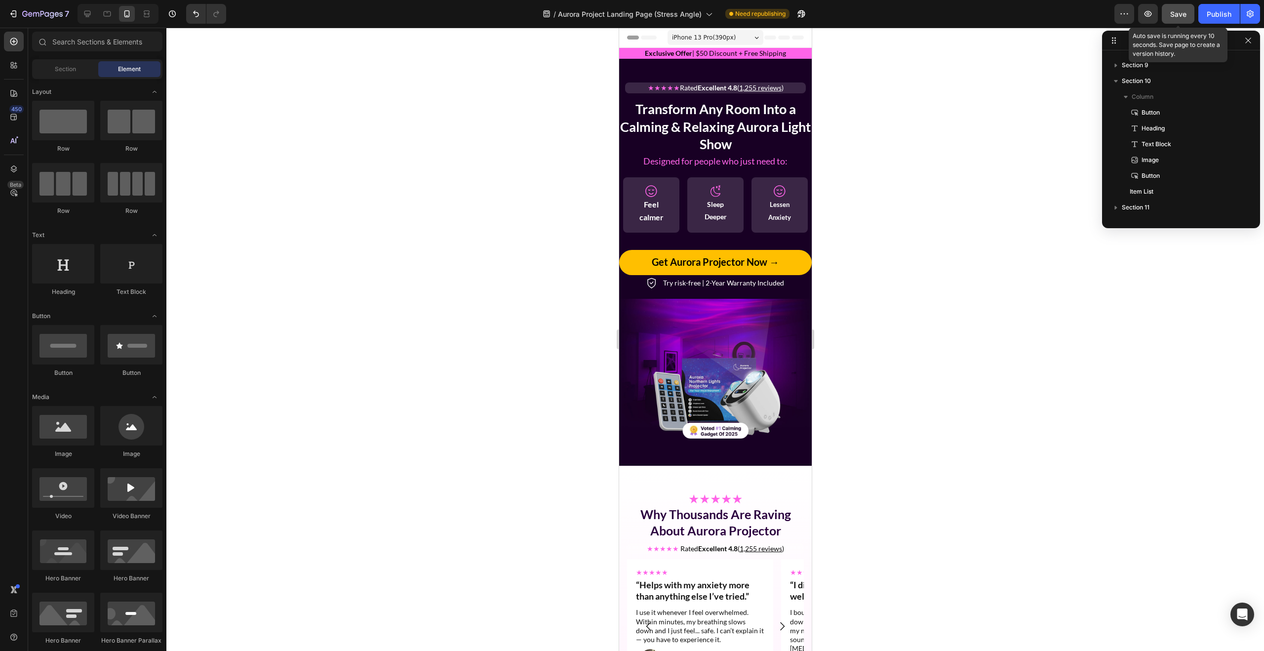
click at [1184, 9] on div "Save" at bounding box center [1178, 14] width 16 height 10
click at [909, 225] on div at bounding box center [714, 339] width 1097 height 623
click at [628, 57] on p "Exclusive Offer | $50 Discount + Free Shipping" at bounding box center [714, 53] width 191 height 9
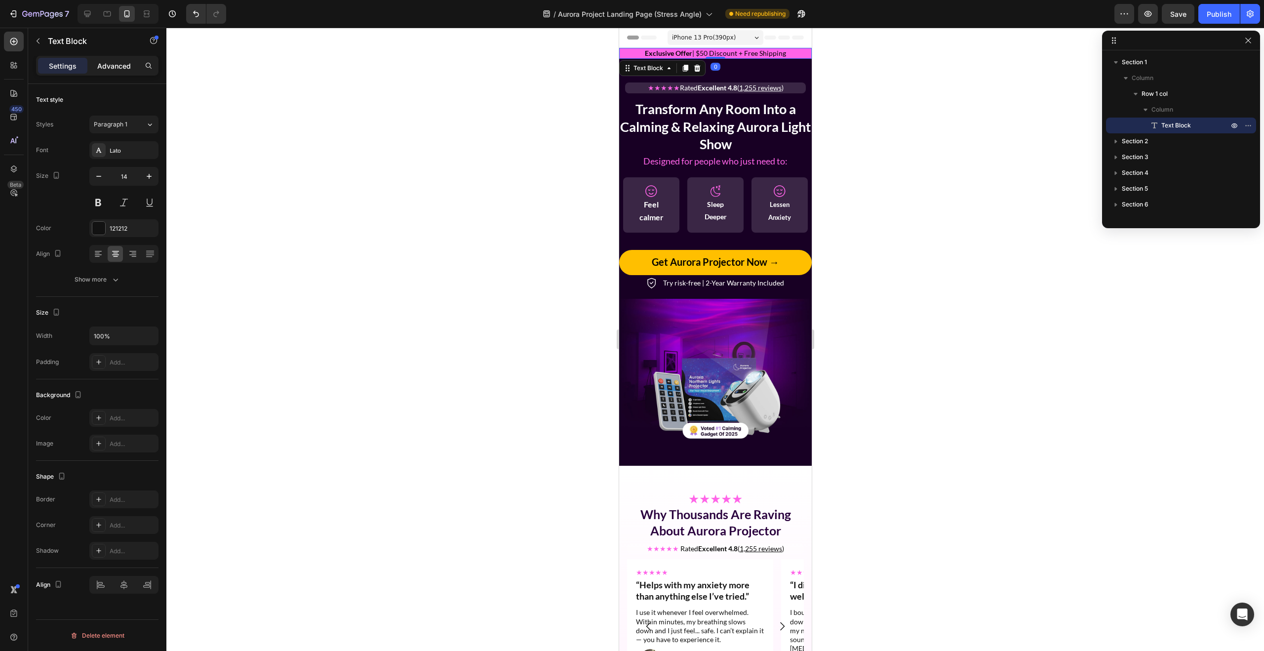
click at [108, 69] on p "Advanced" at bounding box center [114, 66] width 34 height 10
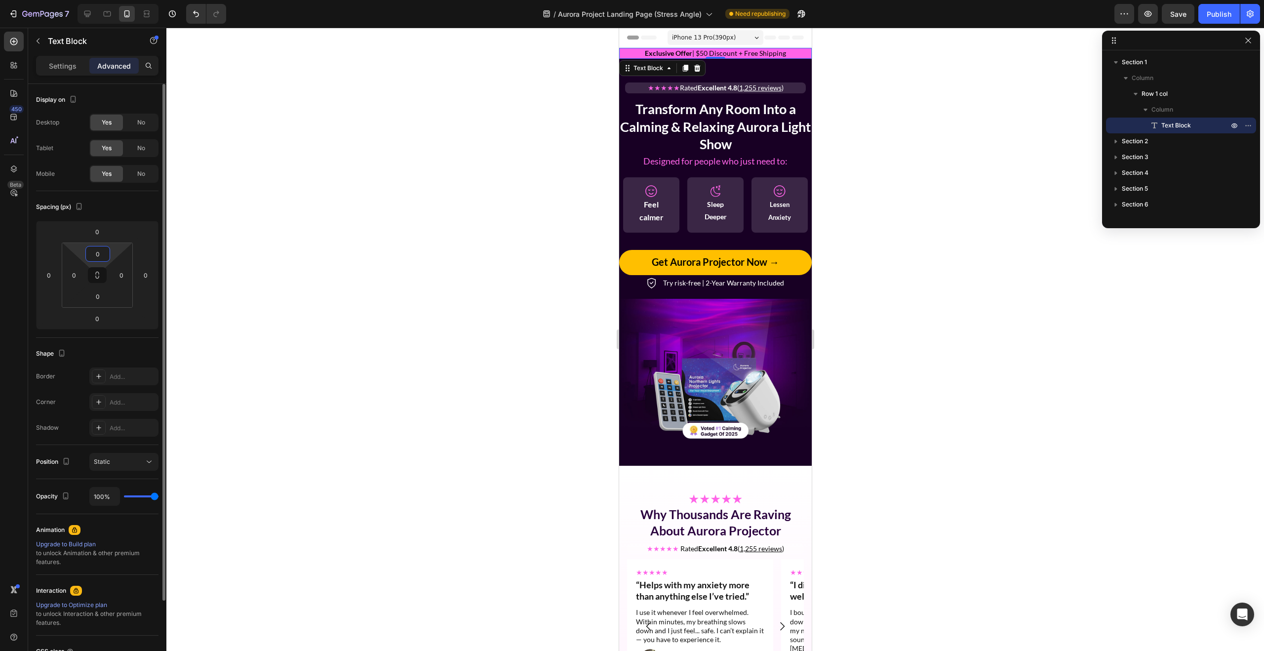
click at [101, 255] on input "0" at bounding box center [98, 253] width 20 height 15
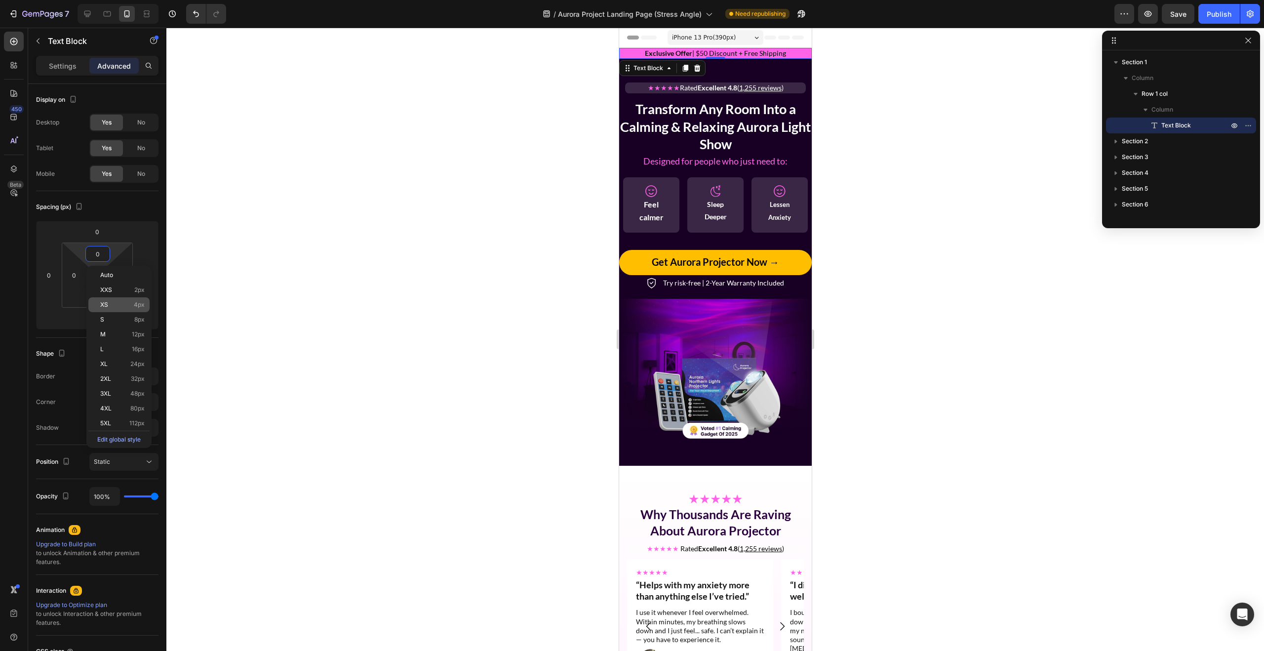
click at [115, 308] on p "XS 4px" at bounding box center [122, 304] width 44 height 7
type input "4"
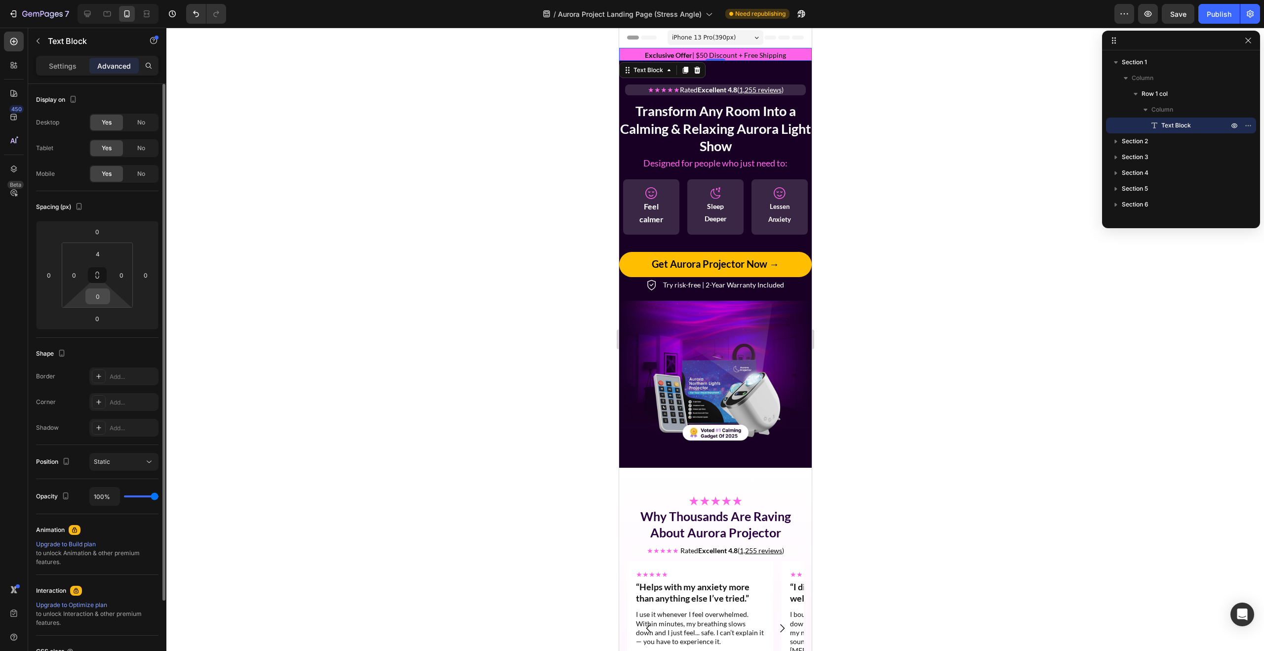
click at [94, 298] on input "0" at bounding box center [98, 296] width 20 height 15
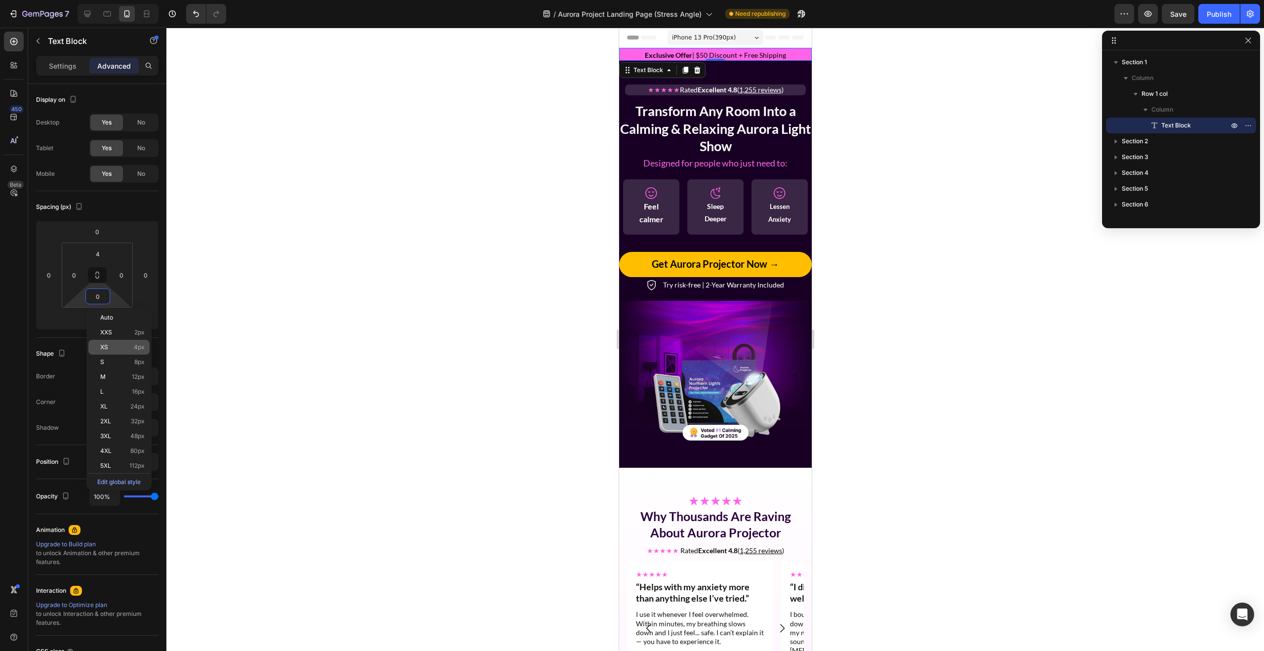
click at [110, 341] on div "XS 4px" at bounding box center [118, 347] width 61 height 15
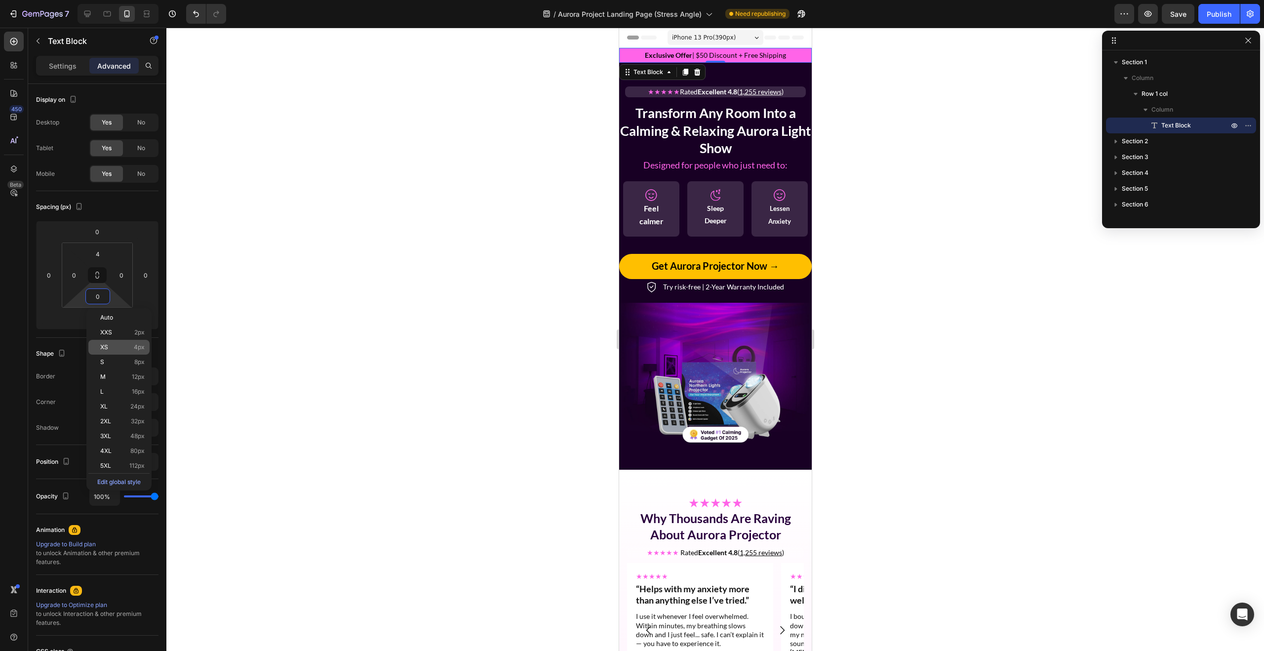
type input "4"
click at [523, 213] on div at bounding box center [714, 339] width 1097 height 623
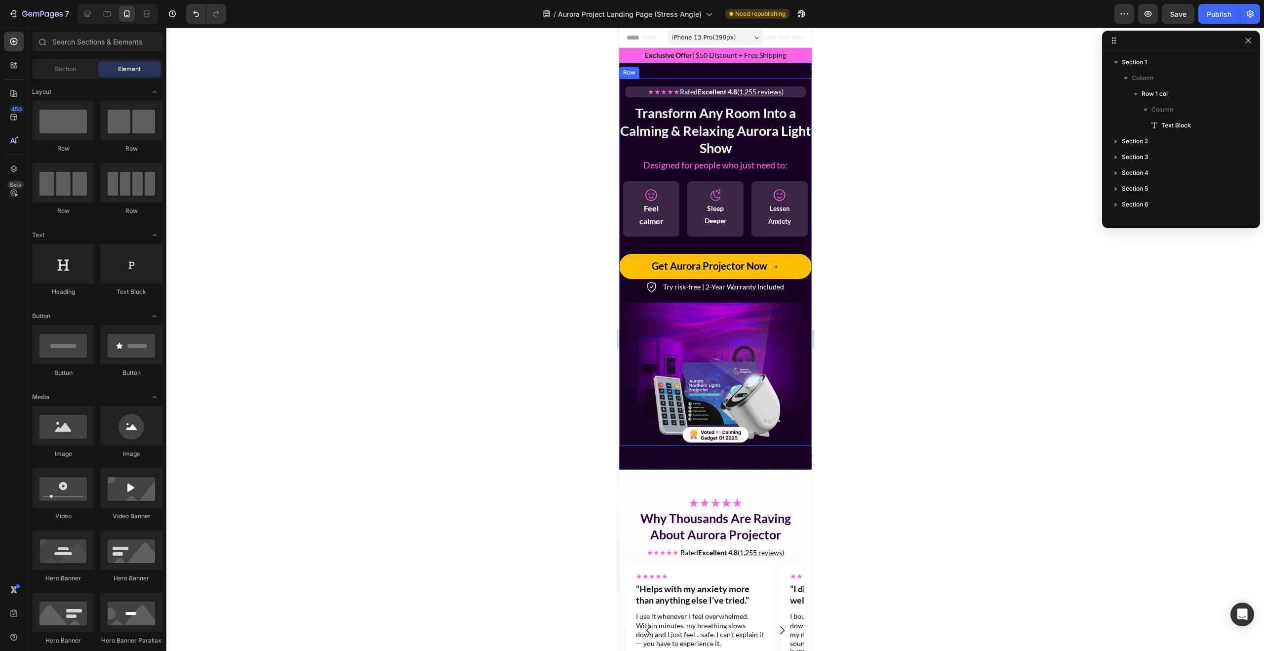
click at [702, 81] on div "★★★★★ Rated Excellent 4.8 ( 1,255 reviews ) Text Block Transform Any Room Into …" at bounding box center [715, 186] width 193 height 216
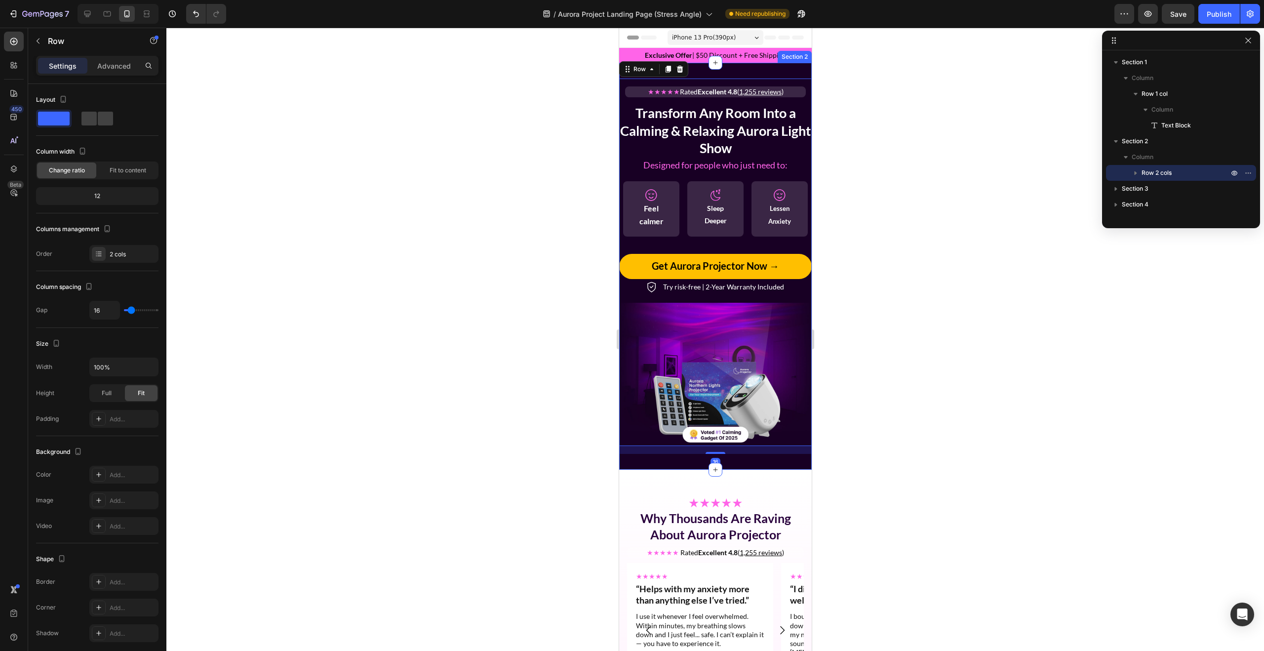
click at [702, 72] on div "Image ★★★★★ Rated Excellent 4.8 ( 1,255 reviews ) Text Block Transform Any Room…" at bounding box center [715, 266] width 193 height 407
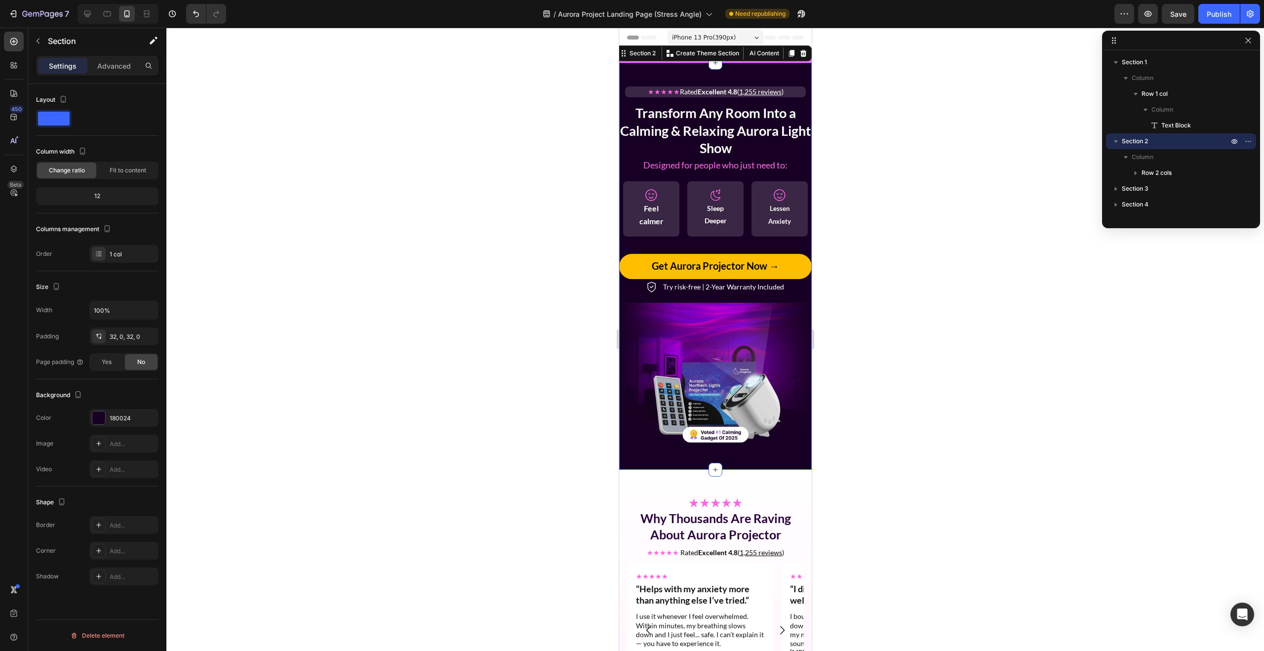
click at [681, 164] on span "Designed for people who just need to:" at bounding box center [715, 164] width 144 height 11
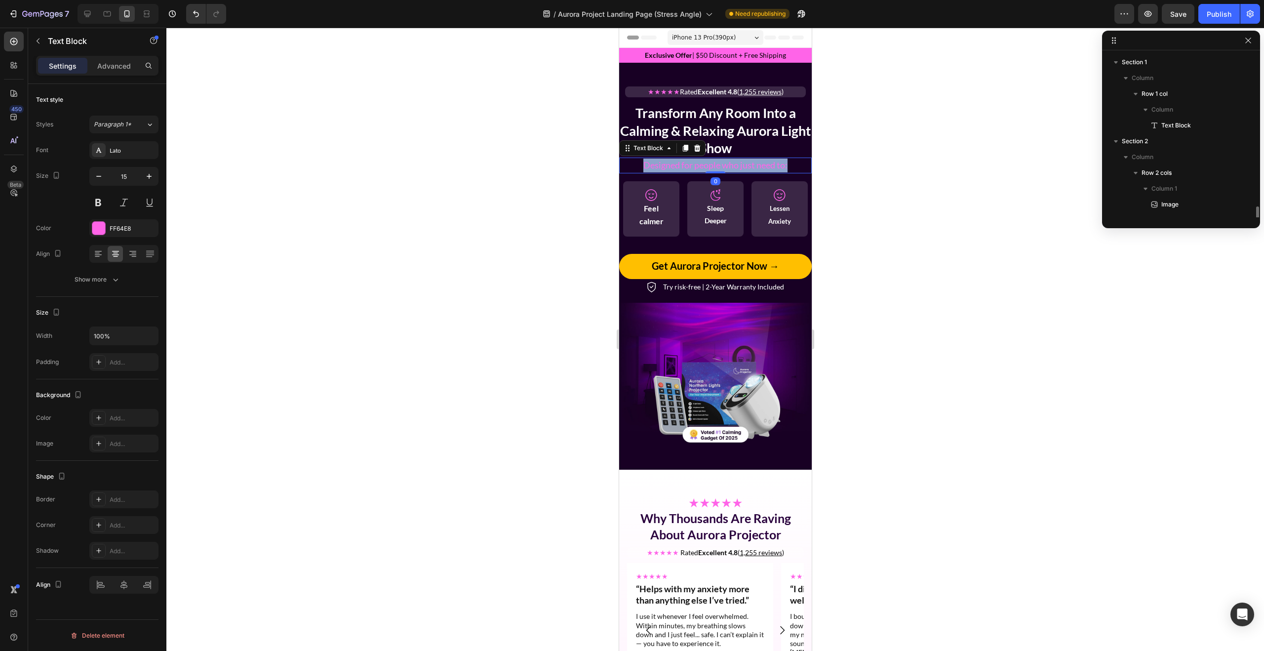
click at [681, 164] on span "Designed for people who just need to:" at bounding box center [715, 164] width 144 height 11
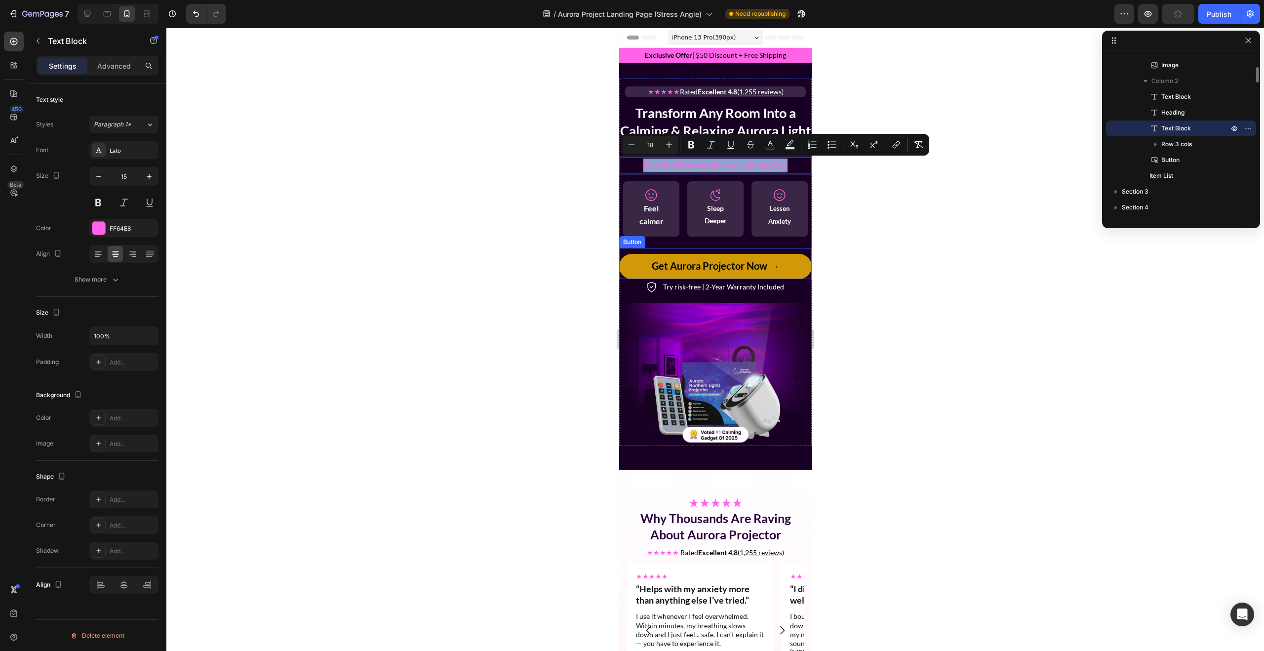
click at [790, 268] on button "Get Aurora Projector Now →" at bounding box center [715, 266] width 193 height 25
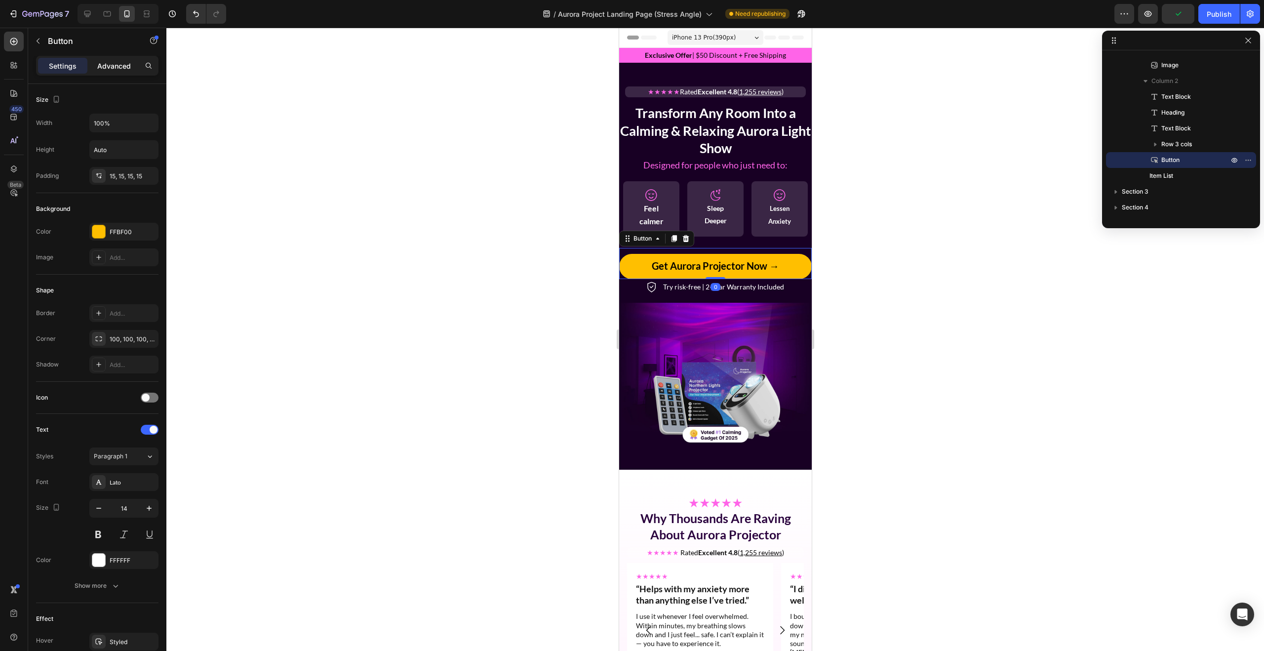
click at [116, 66] on p "Advanced" at bounding box center [114, 66] width 34 height 10
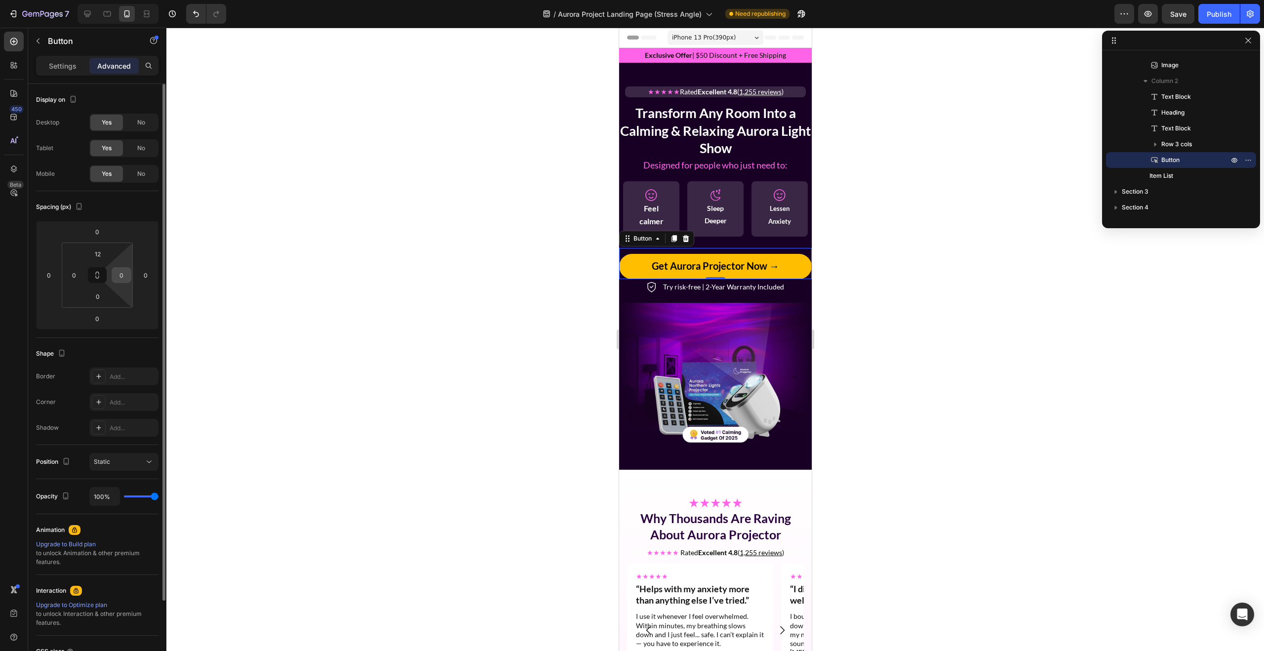
click at [116, 269] on input "0" at bounding box center [121, 275] width 15 height 15
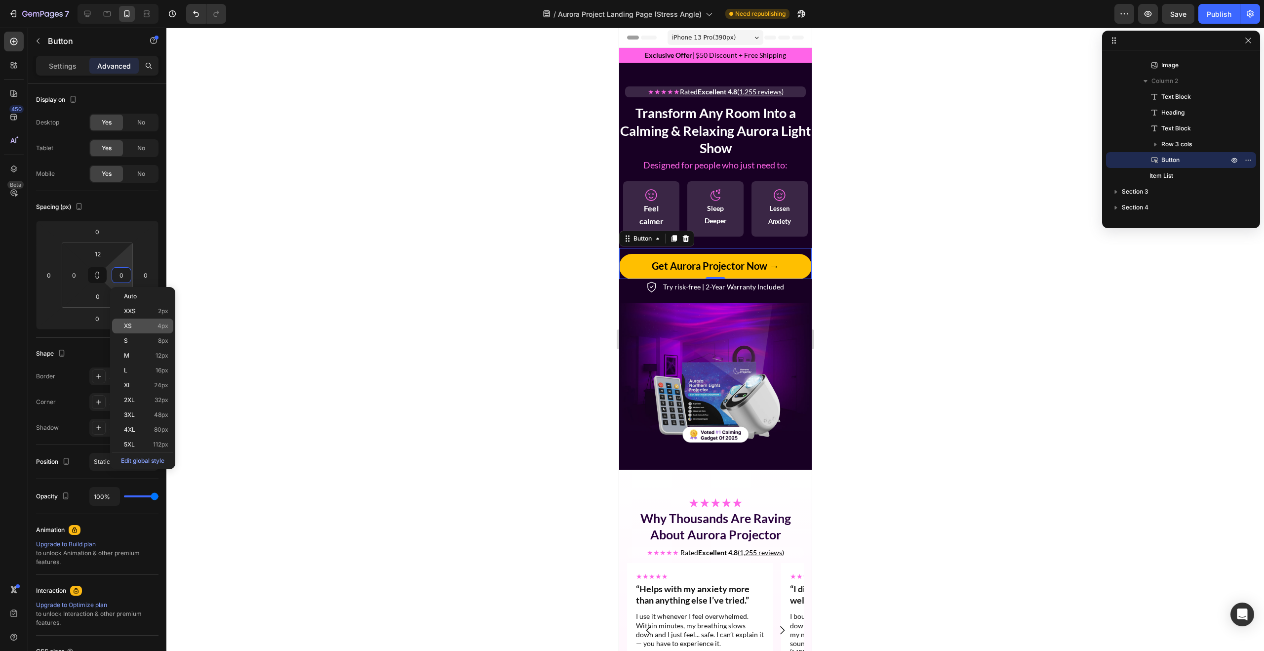
click at [139, 327] on p "XS 4px" at bounding box center [146, 325] width 44 height 7
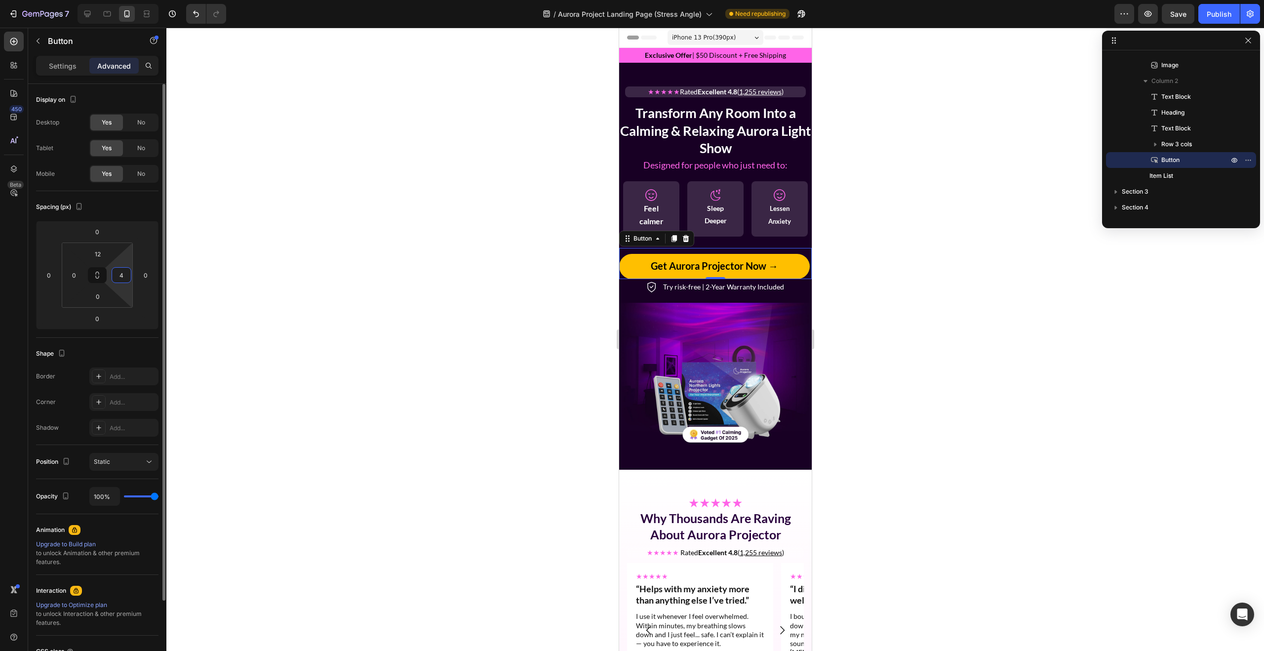
click at [125, 274] on input "4" at bounding box center [121, 275] width 15 height 15
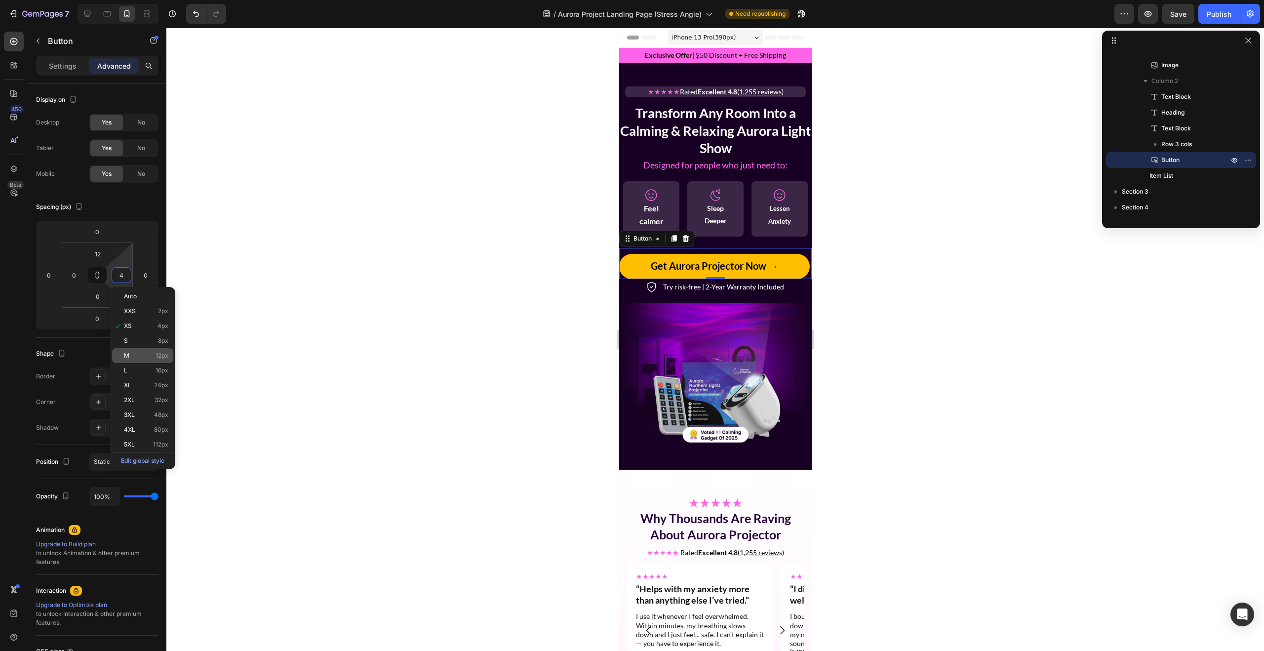
click at [141, 353] on p "M 12px" at bounding box center [146, 355] width 44 height 7
type input "12"
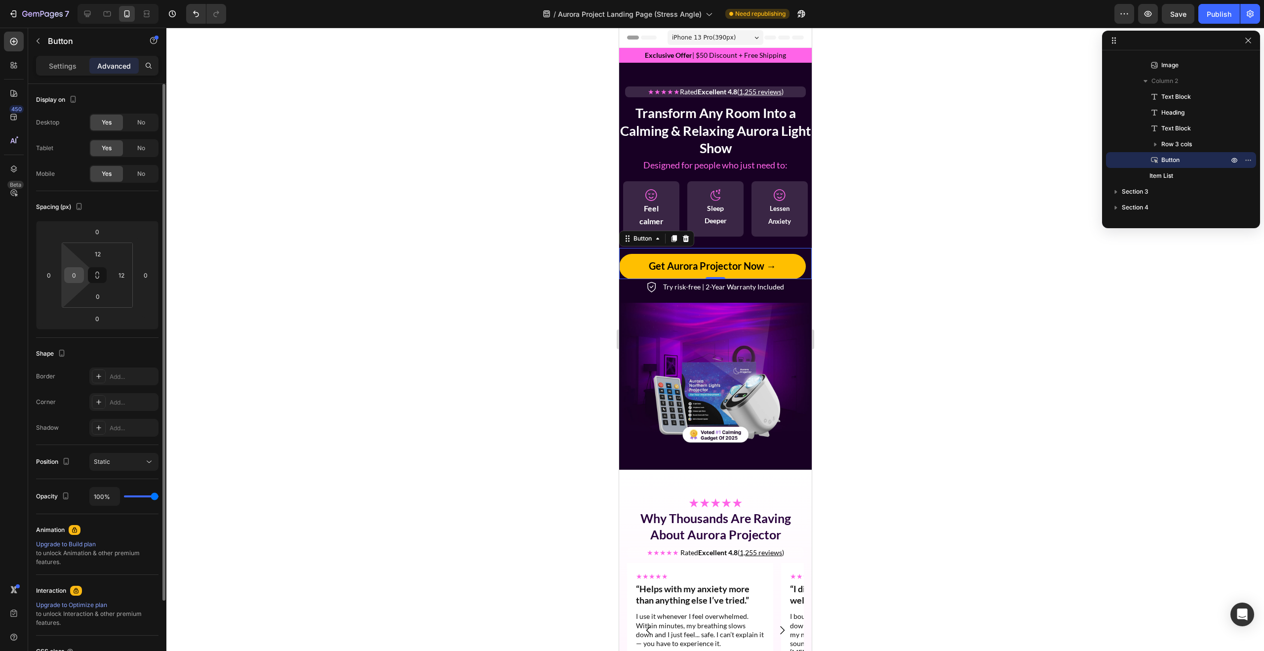
click at [68, 278] on input "0" at bounding box center [74, 275] width 15 height 15
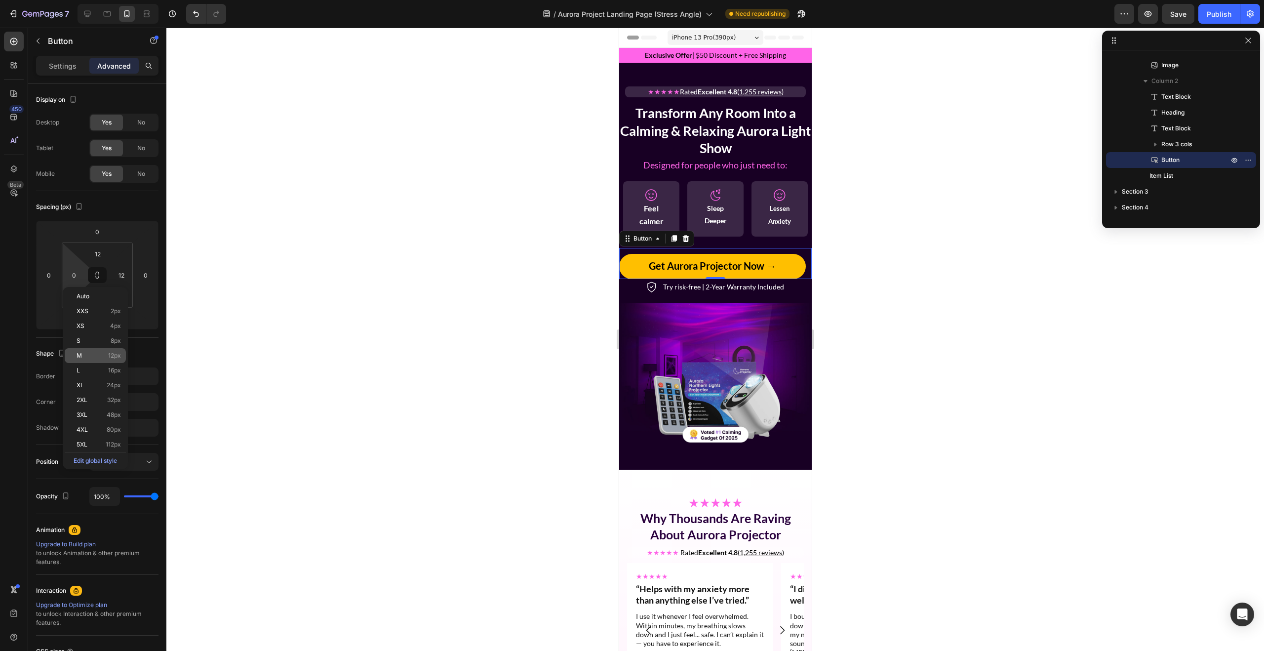
click at [95, 359] on div "M 12px" at bounding box center [95, 355] width 61 height 15
type input "12"
click at [72, 64] on p "Settings" at bounding box center [63, 66] width 28 height 10
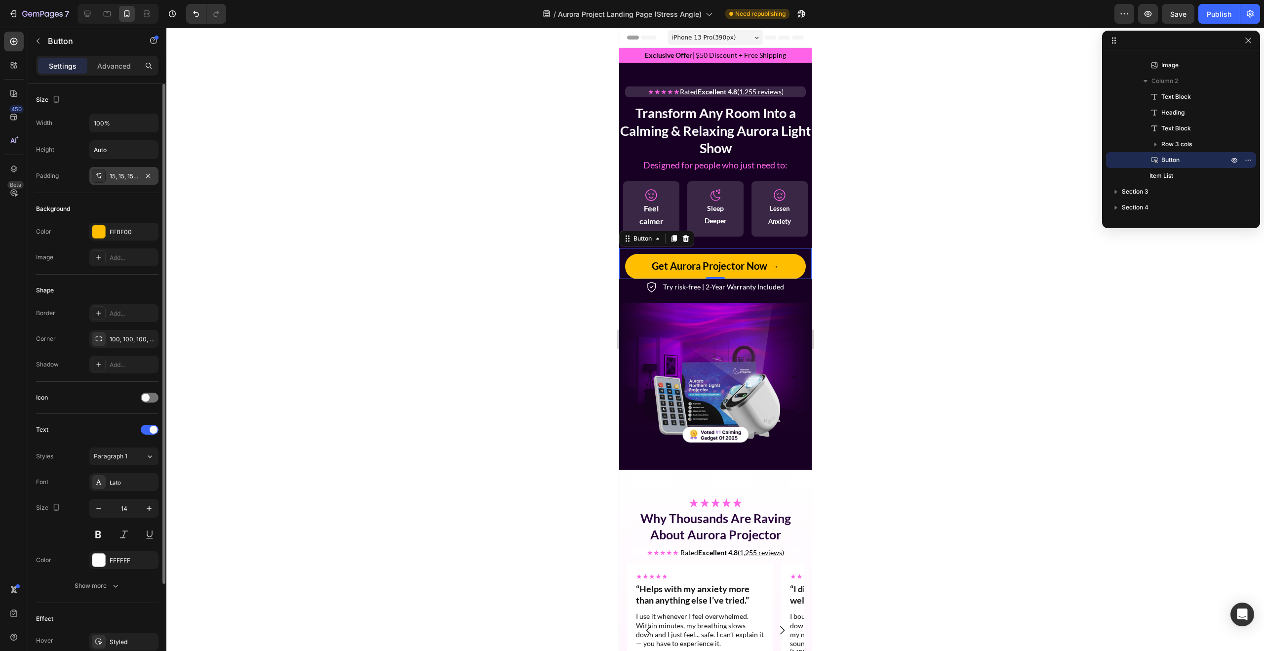
click at [117, 178] on div "15, 15, 15, 15" at bounding box center [124, 176] width 29 height 9
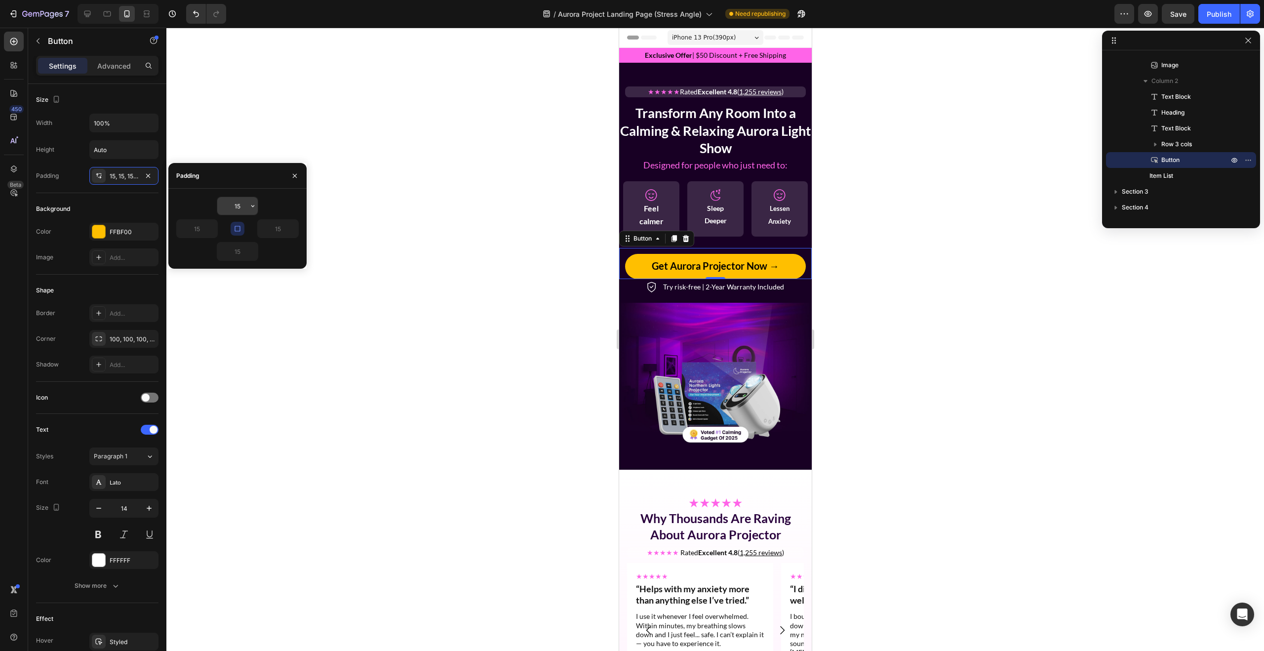
click at [238, 211] on input "15" at bounding box center [237, 206] width 40 height 18
click at [233, 227] on button "button" at bounding box center [238, 229] width 14 height 14
click at [241, 207] on input "15" at bounding box center [237, 206] width 40 height 18
click at [249, 207] on icon "button" at bounding box center [253, 206] width 8 height 8
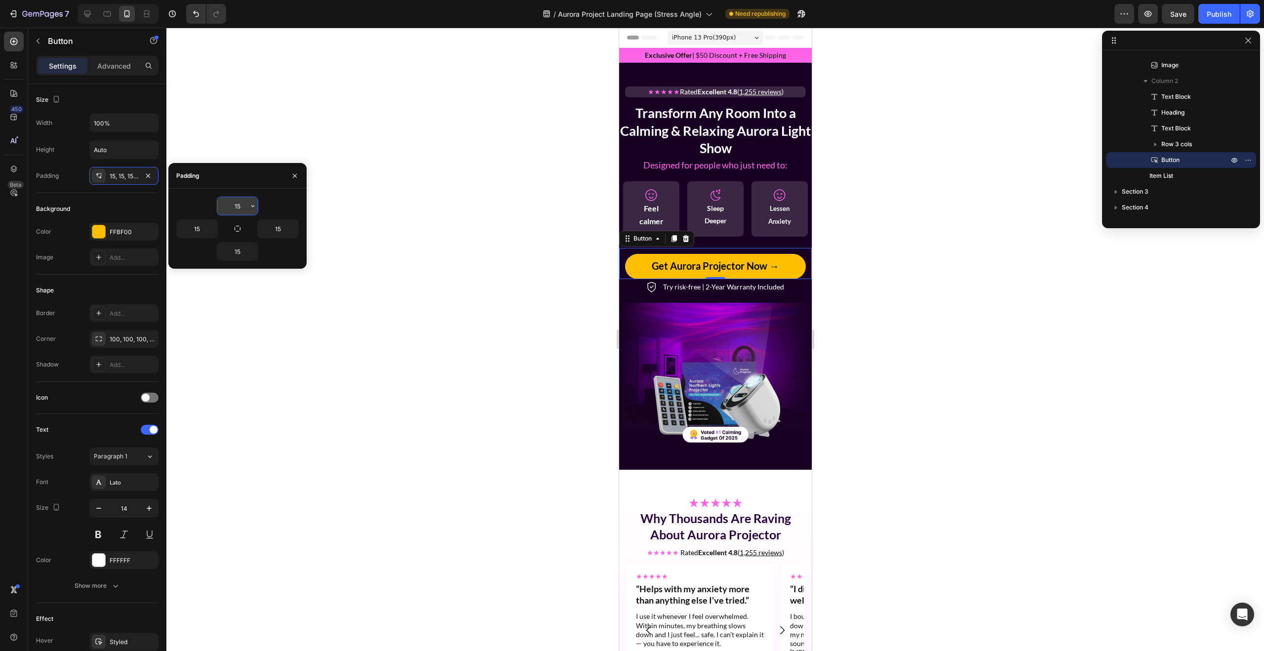
click at [243, 206] on input "15" at bounding box center [237, 206] width 40 height 18
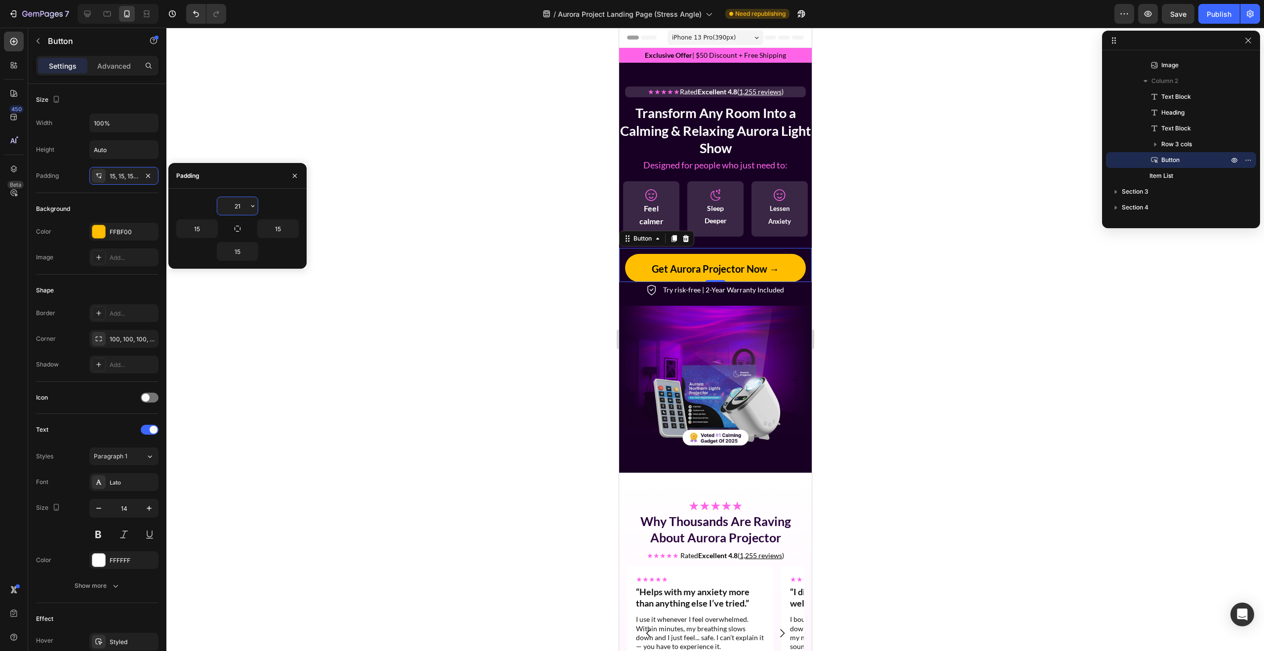
type input "20"
click at [244, 250] on input "15" at bounding box center [237, 251] width 40 height 18
type input "20"
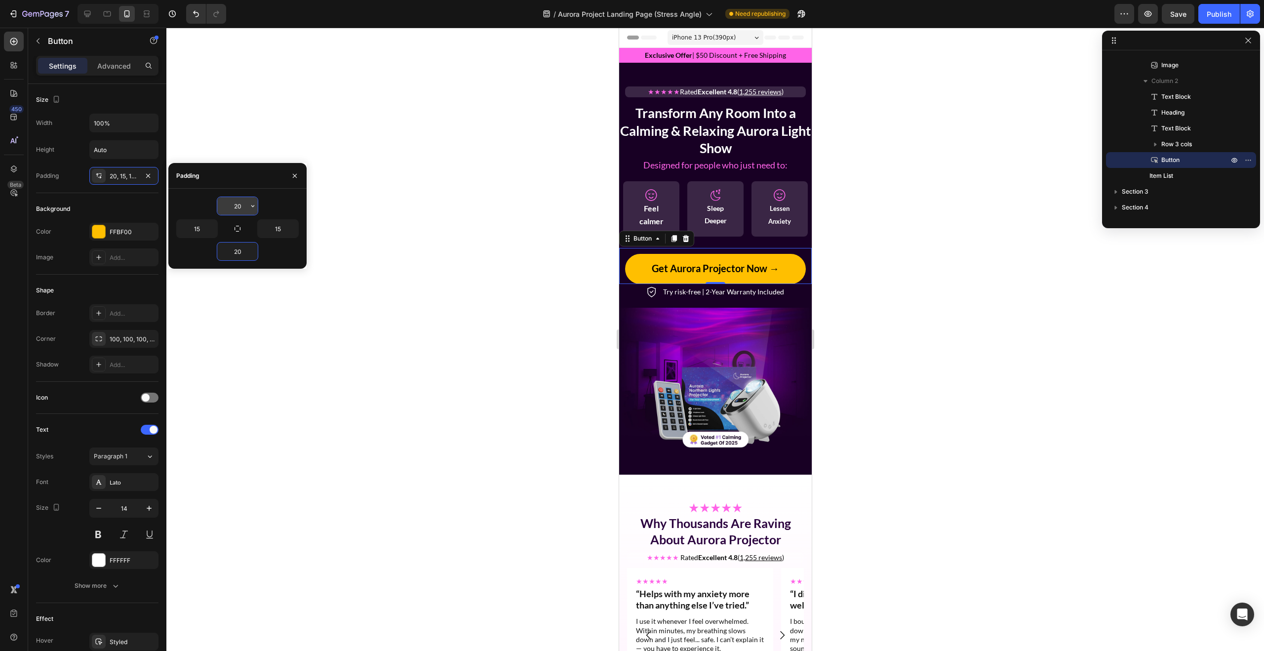
click at [241, 203] on input "20" at bounding box center [237, 206] width 40 height 18
click at [859, 281] on div at bounding box center [714, 339] width 1097 height 623
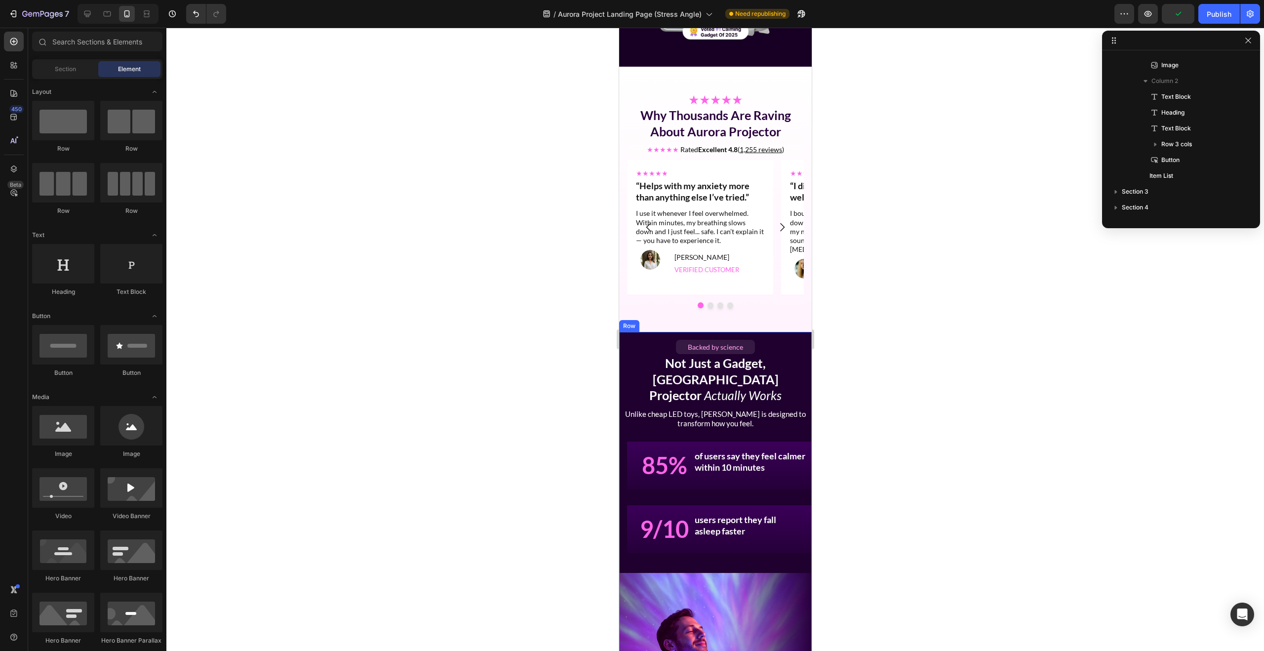
scroll to position [608, 0]
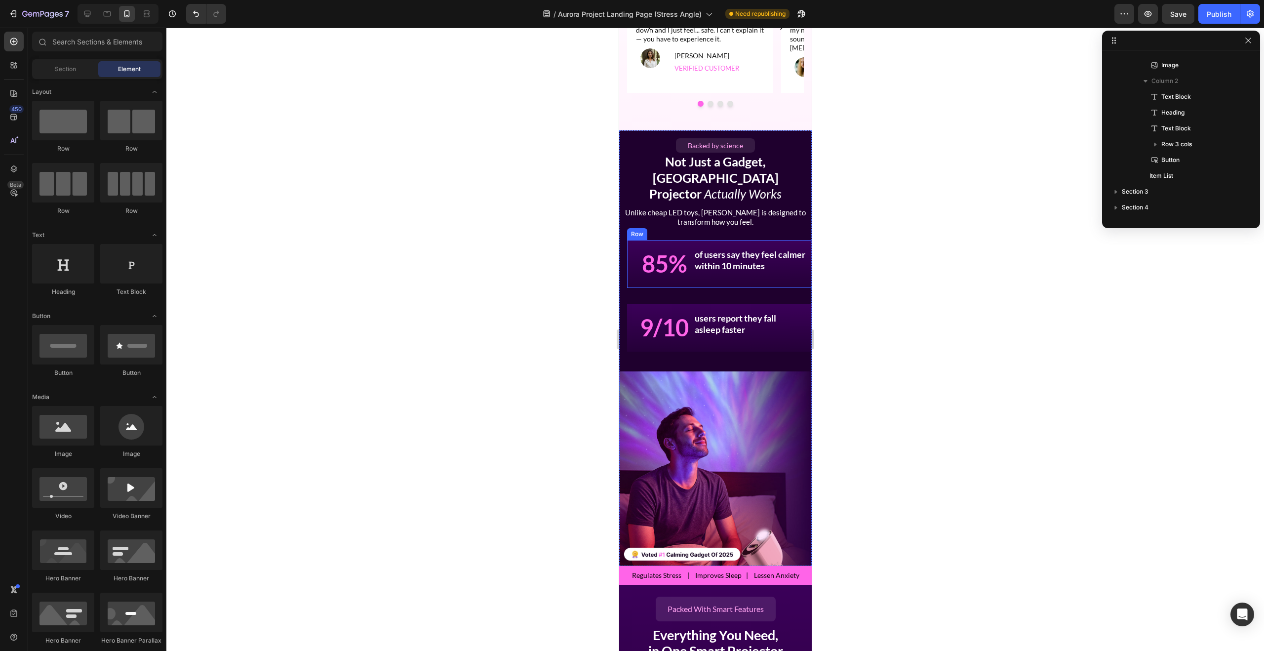
click at [647, 267] on div "85% Heading of users say they feel calmer within 10 minutes Text Block Row" at bounding box center [722, 264] width 193 height 48
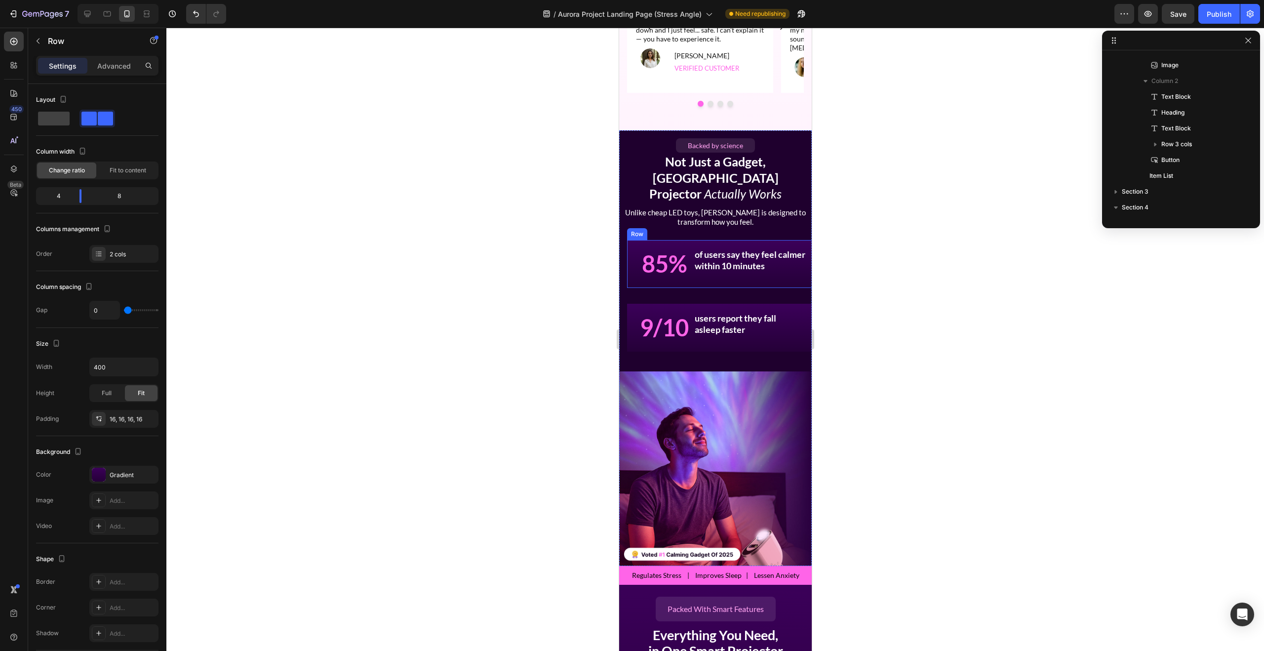
scroll to position [360, 0]
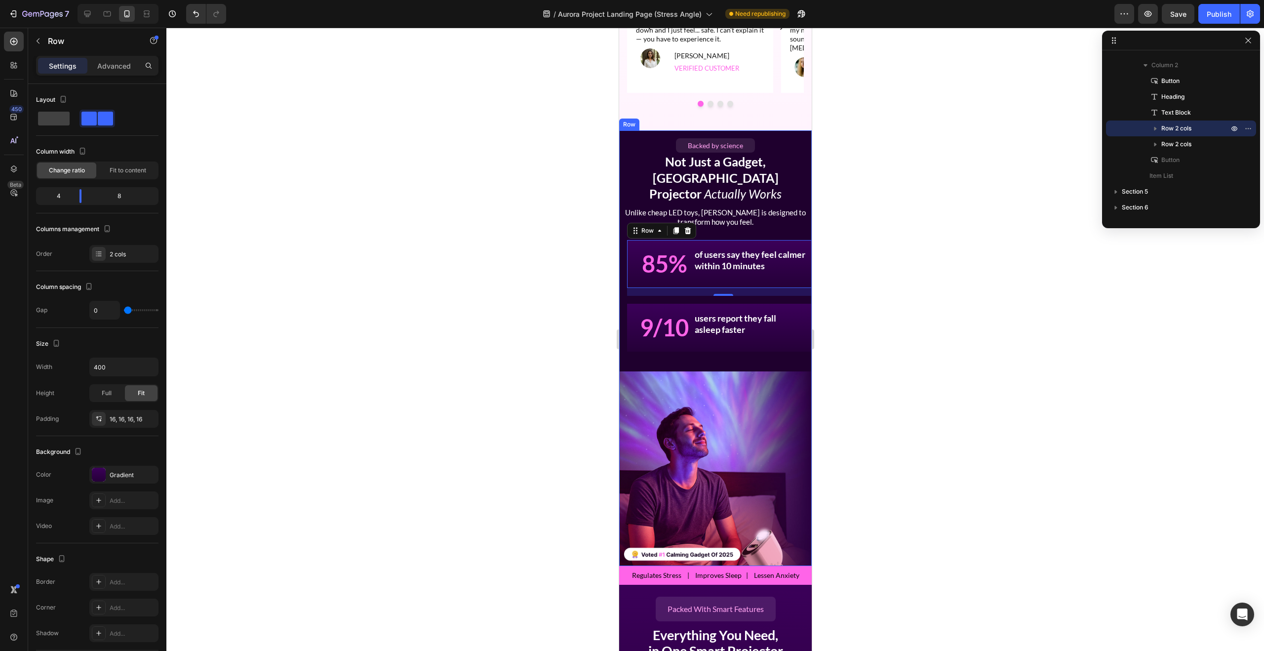
click at [857, 228] on div at bounding box center [714, 339] width 1097 height 623
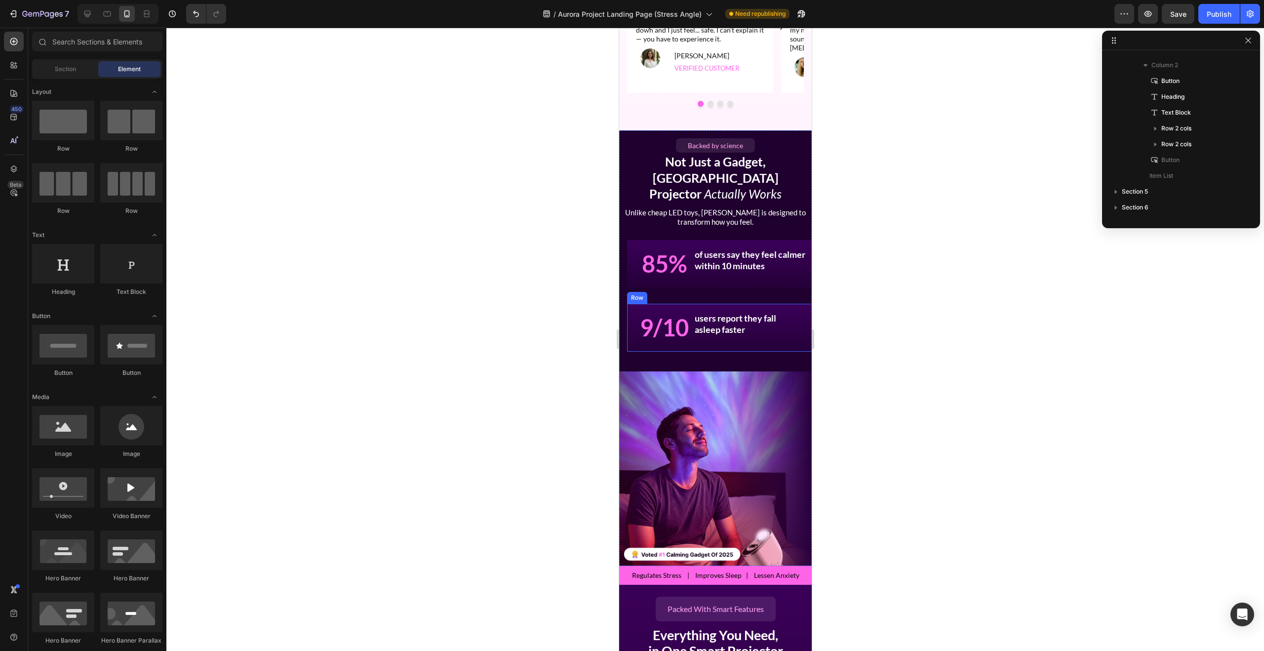
click at [679, 304] on div "9/10 Heading users report they fall asleep faster Text Block Row" at bounding box center [722, 328] width 193 height 48
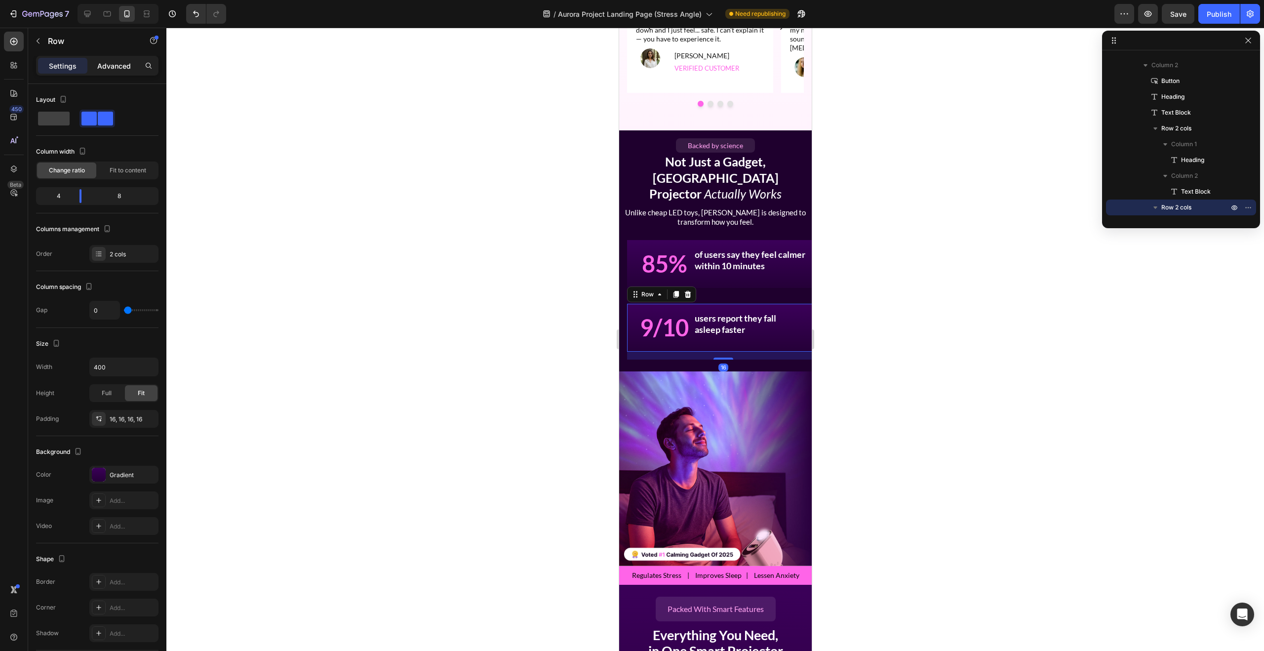
click at [99, 70] on p "Advanced" at bounding box center [114, 66] width 34 height 10
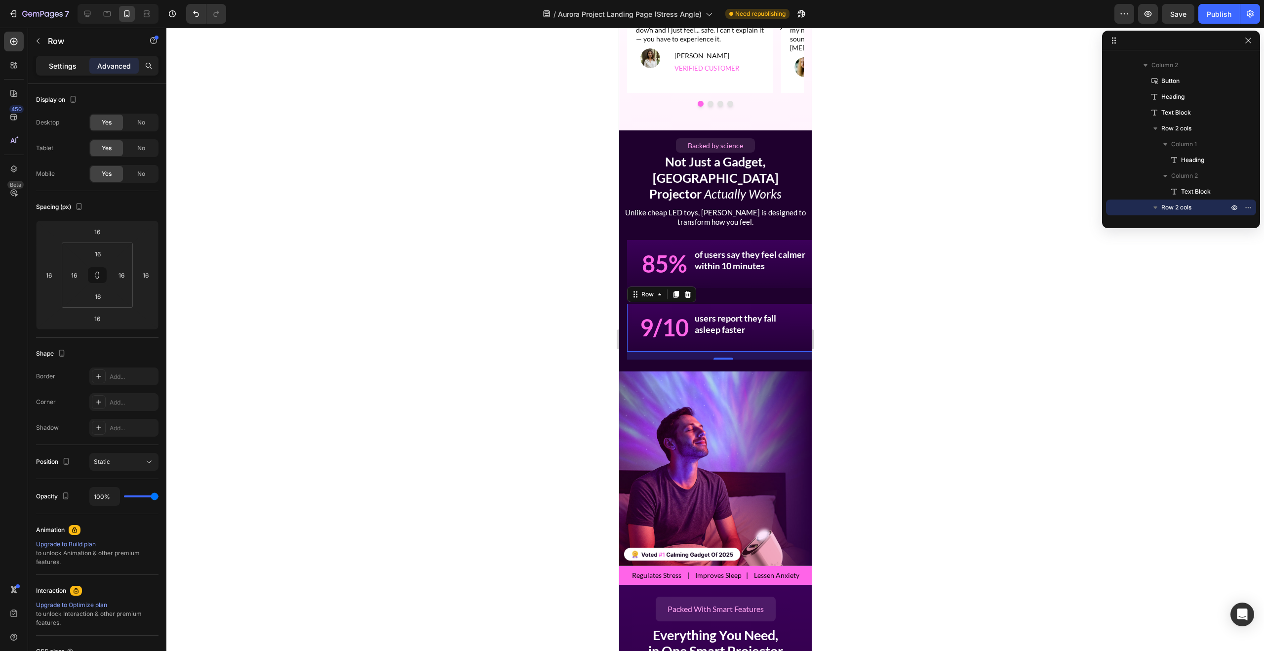
click at [59, 66] on p "Settings" at bounding box center [63, 66] width 28 height 10
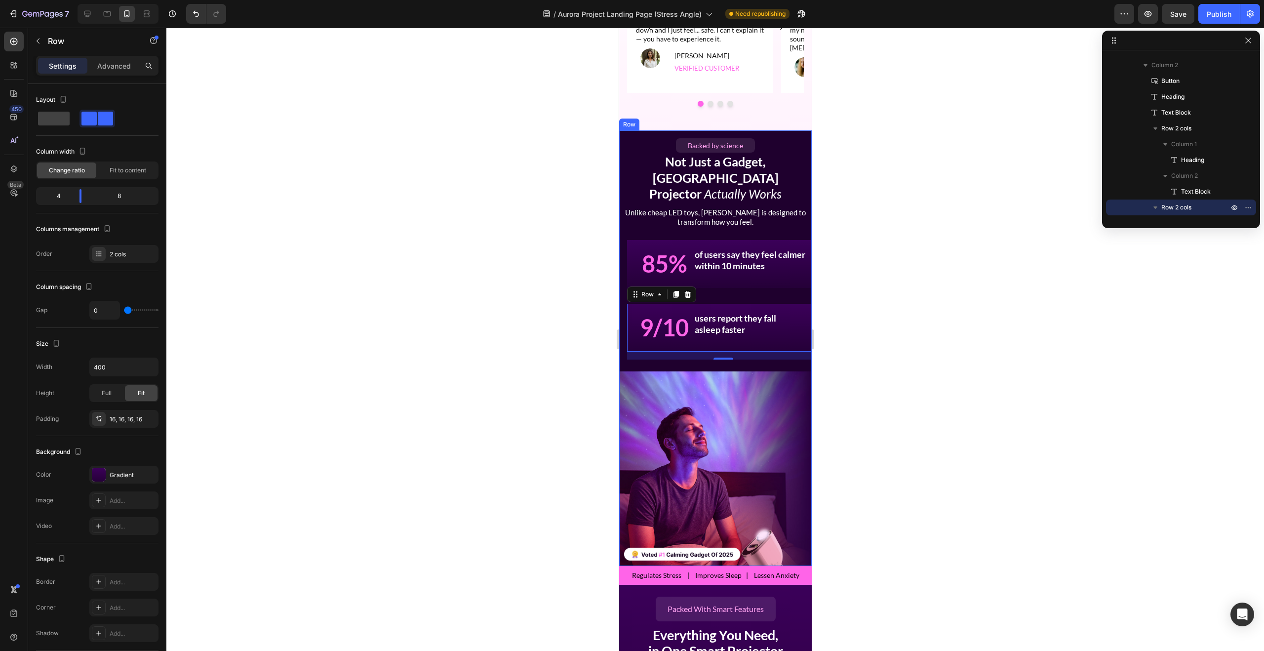
click at [761, 279] on div "Backed by science Button Not Just a Gadget, Aurora Projector Actually Works Hea…" at bounding box center [715, 246] width 193 height 233
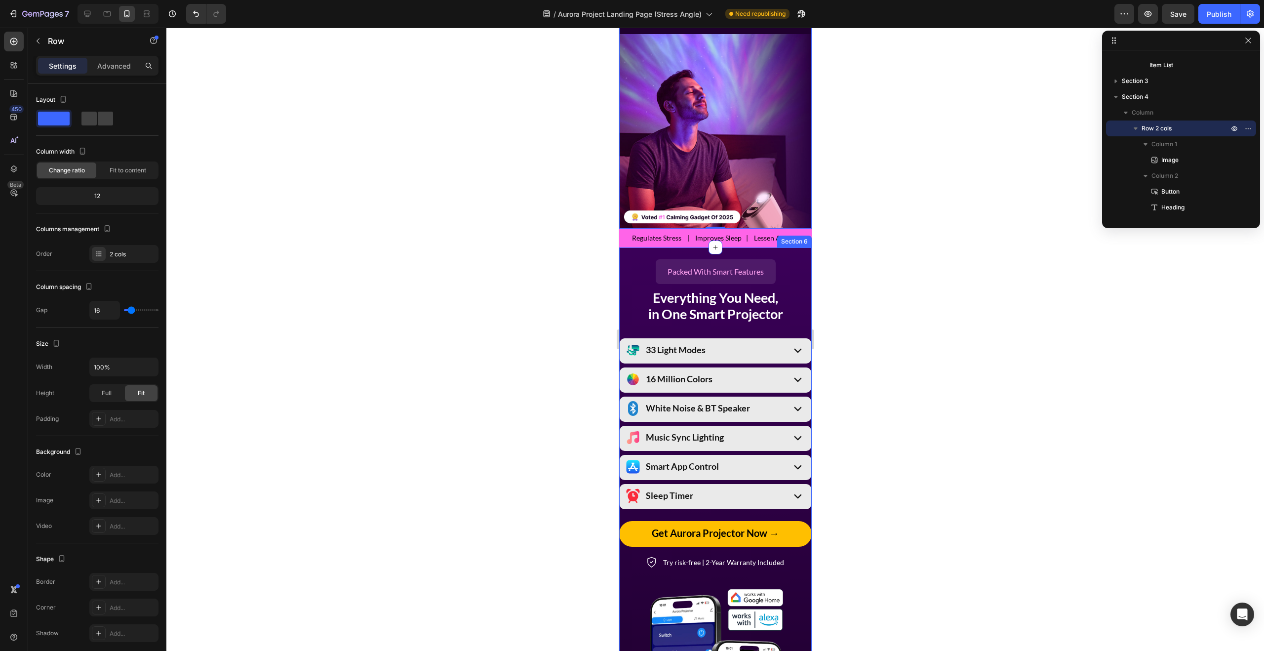
scroll to position [953, 0]
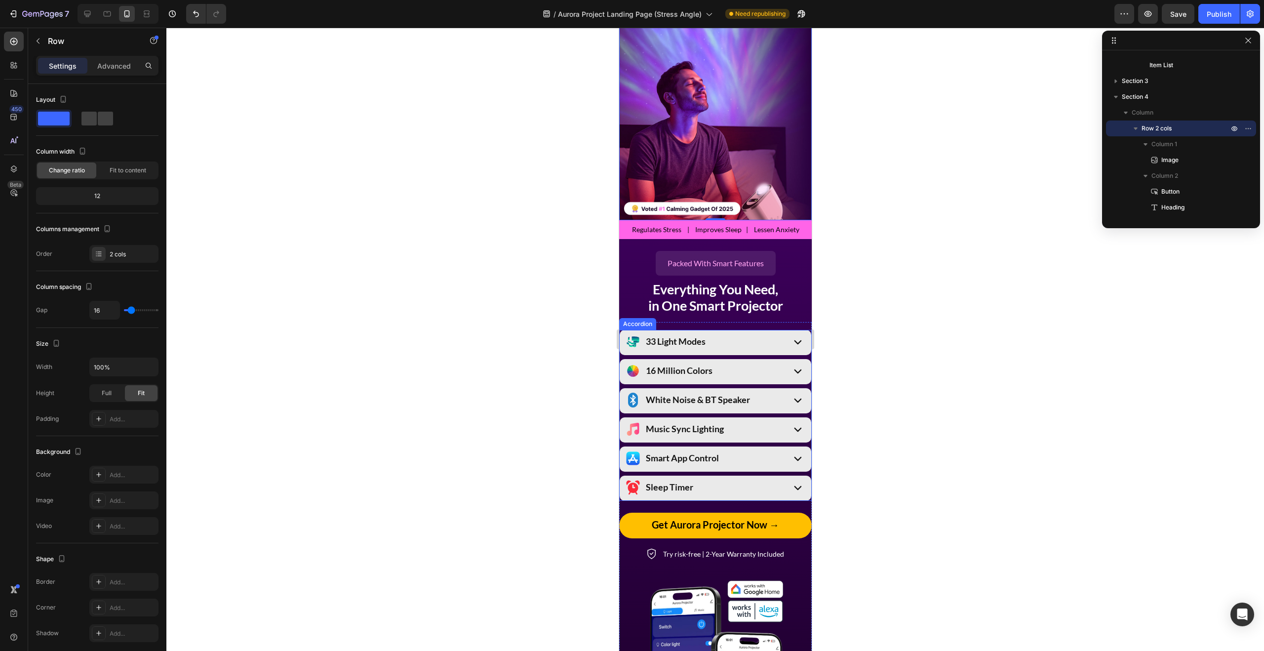
click at [744, 341] on div "33 Light Modes 16 Million Colors White Noise & BT Speaker Music Sync Lighting S…" at bounding box center [715, 415] width 193 height 171
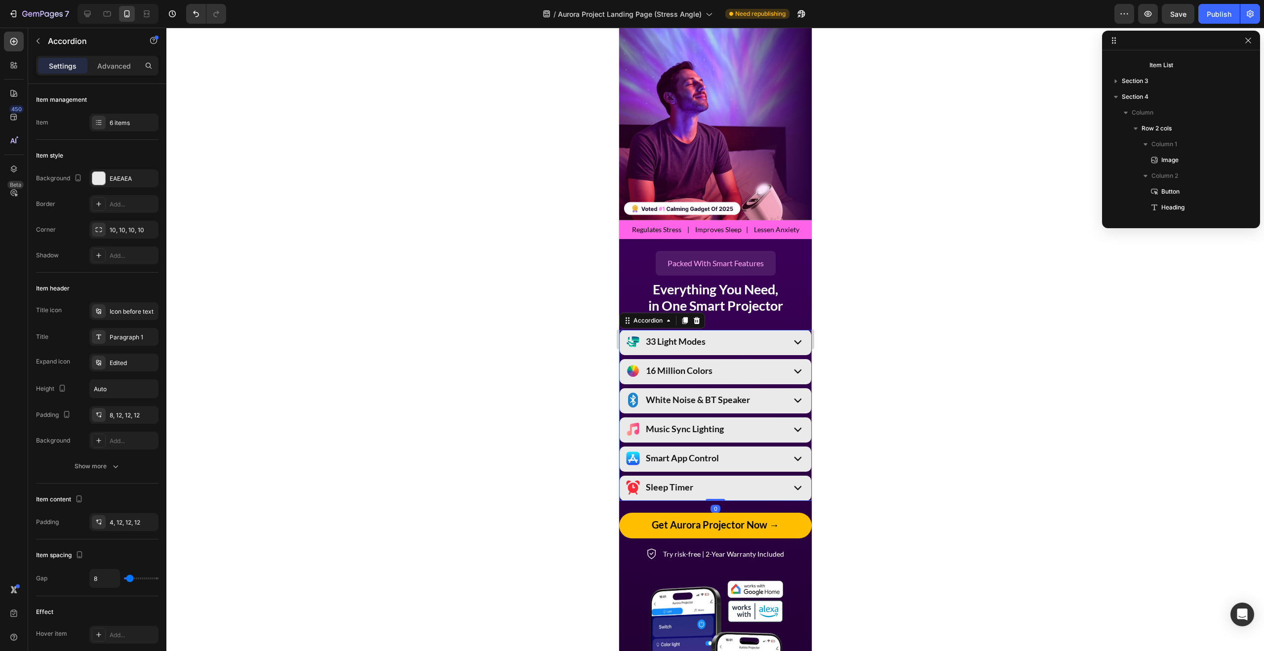
scroll to position [660, 0]
click at [111, 69] on p "Advanced" at bounding box center [114, 66] width 34 height 10
type input "100%"
type input "100"
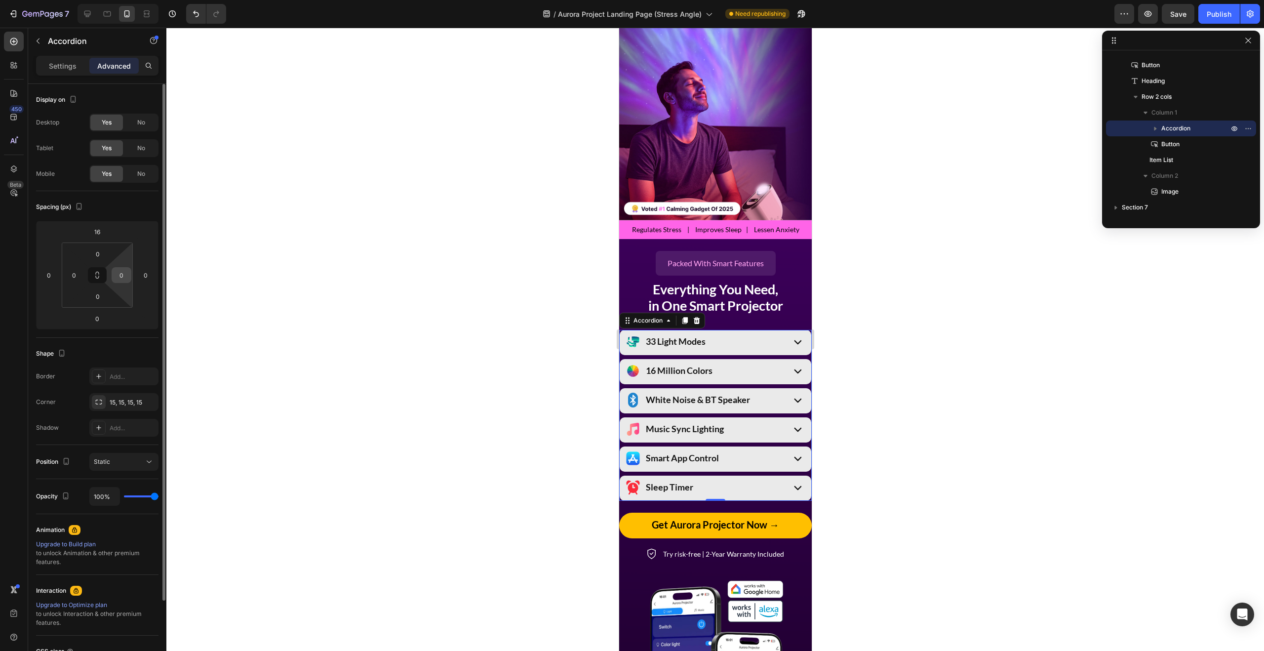
click at [117, 277] on input "0" at bounding box center [121, 275] width 15 height 15
click at [101, 275] on button at bounding box center [97, 275] width 19 height 16
click at [120, 275] on input "0" at bounding box center [121, 275] width 15 height 15
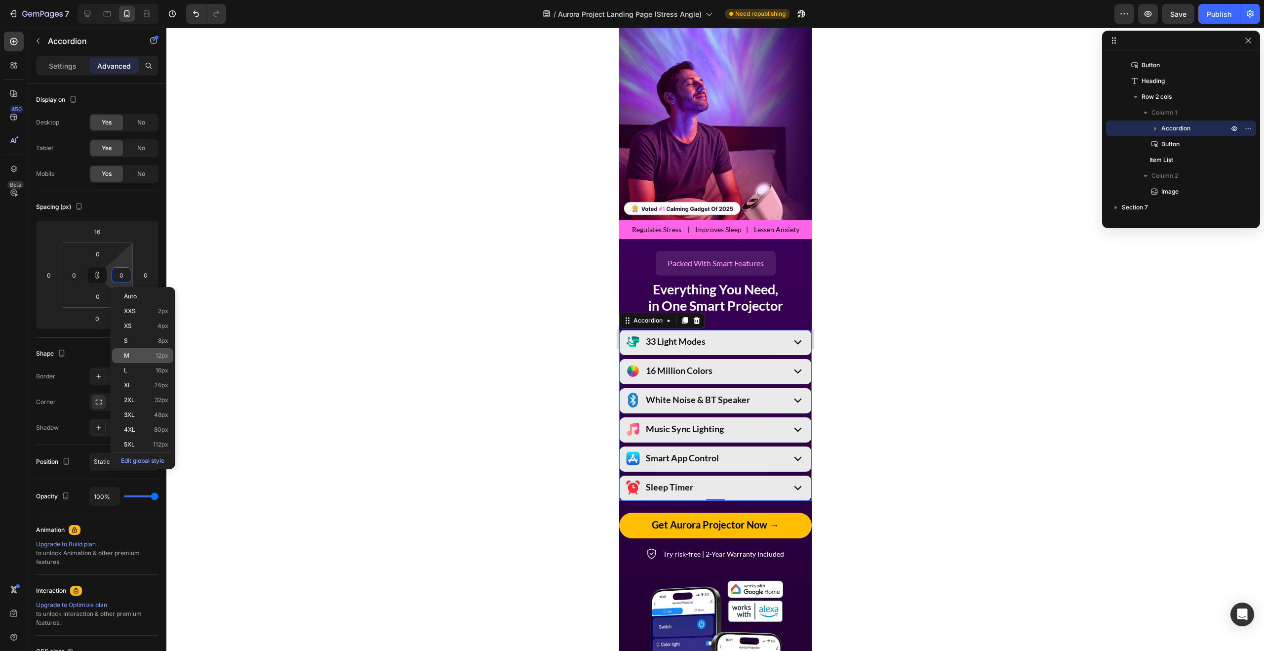
click at [131, 350] on div "M 12px" at bounding box center [142, 355] width 61 height 15
type input "12"
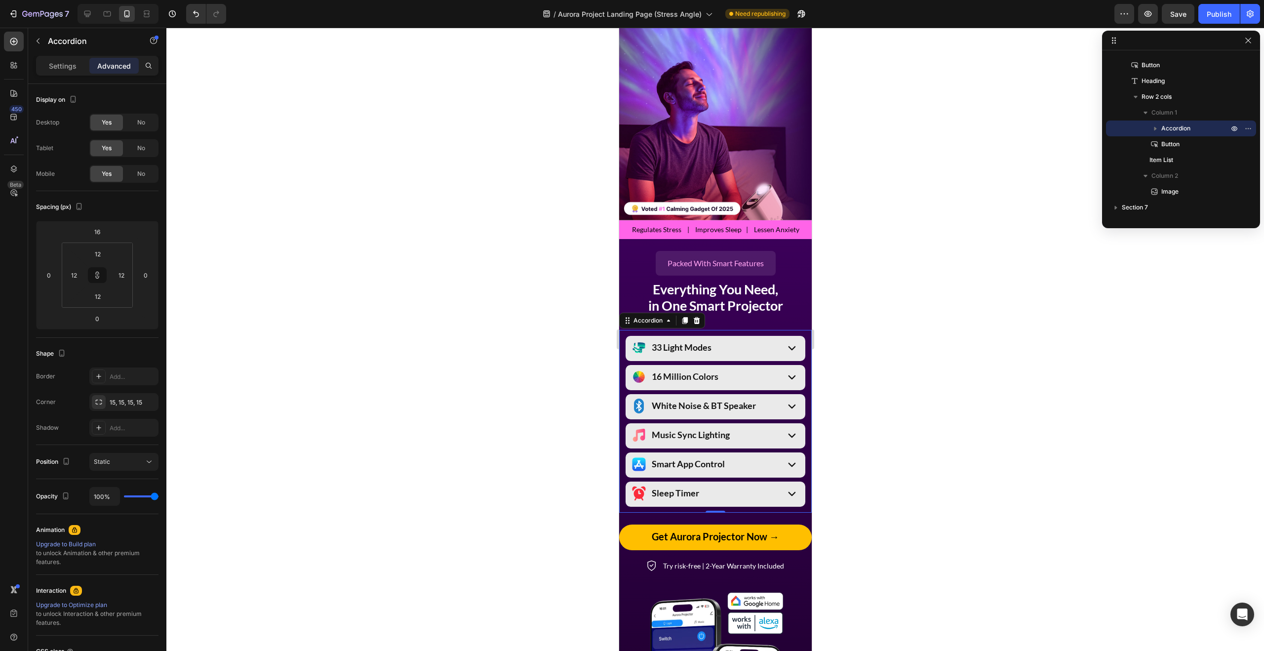
click at [411, 346] on div at bounding box center [714, 339] width 1097 height 623
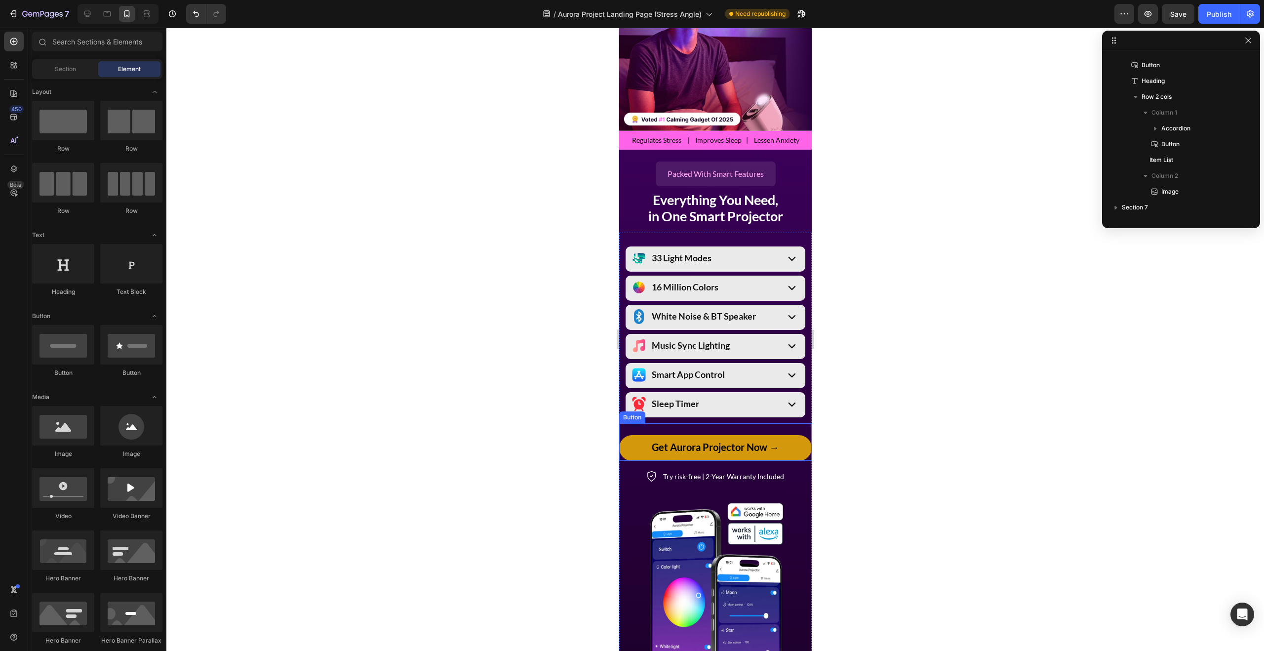
scroll to position [1043, 0]
click at [802, 435] on button "Get Aurora Projector Now →" at bounding box center [715, 447] width 193 height 25
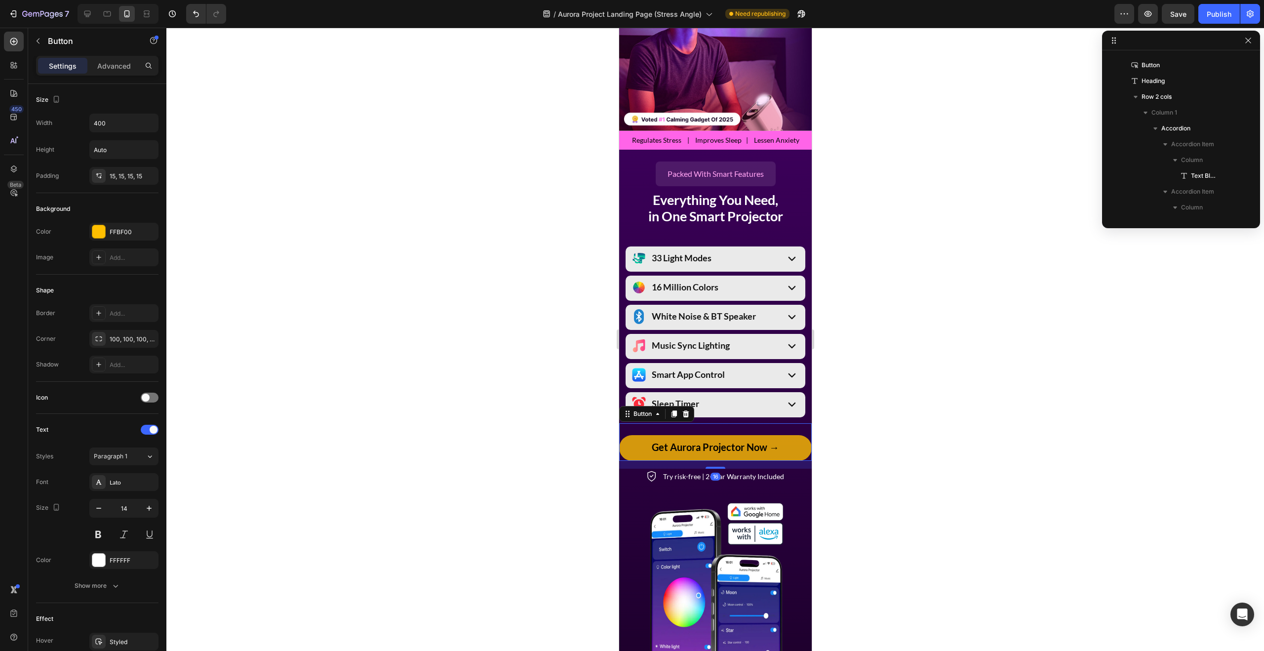
scroll to position [992, 0]
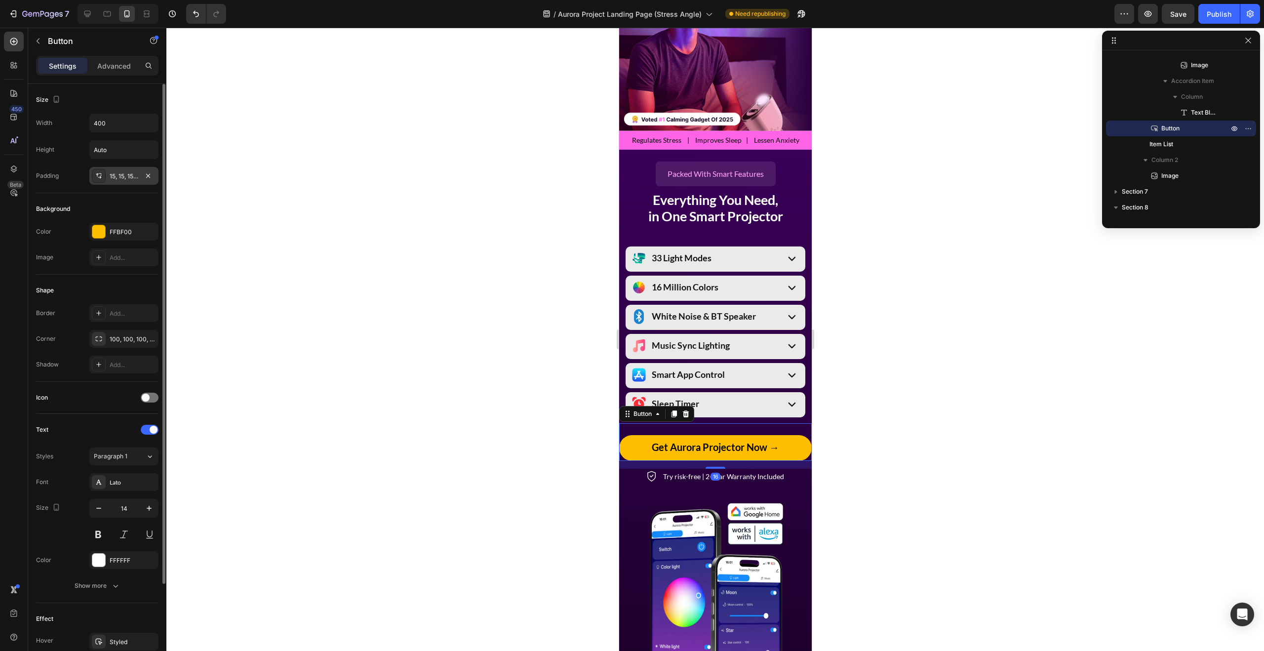
click at [123, 179] on div "15, 15, 15, 15" at bounding box center [124, 176] width 29 height 9
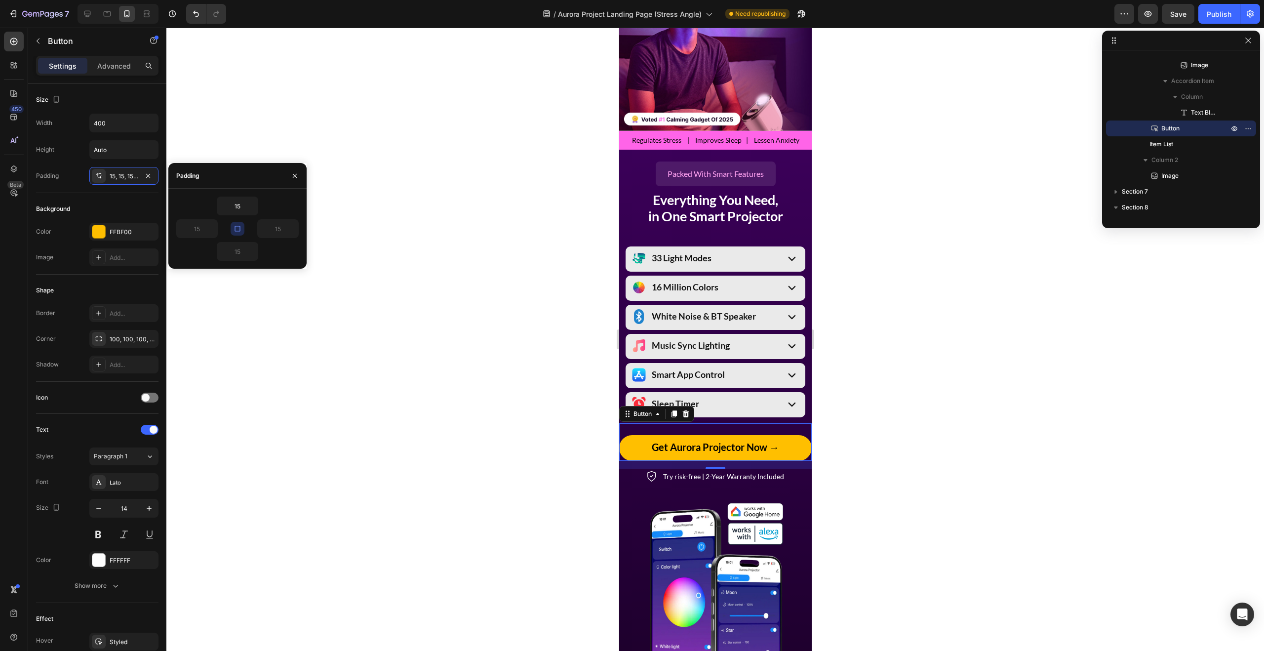
click at [239, 226] on icon "button" at bounding box center [236, 228] width 5 height 5
click at [240, 208] on input "15" at bounding box center [237, 206] width 40 height 18
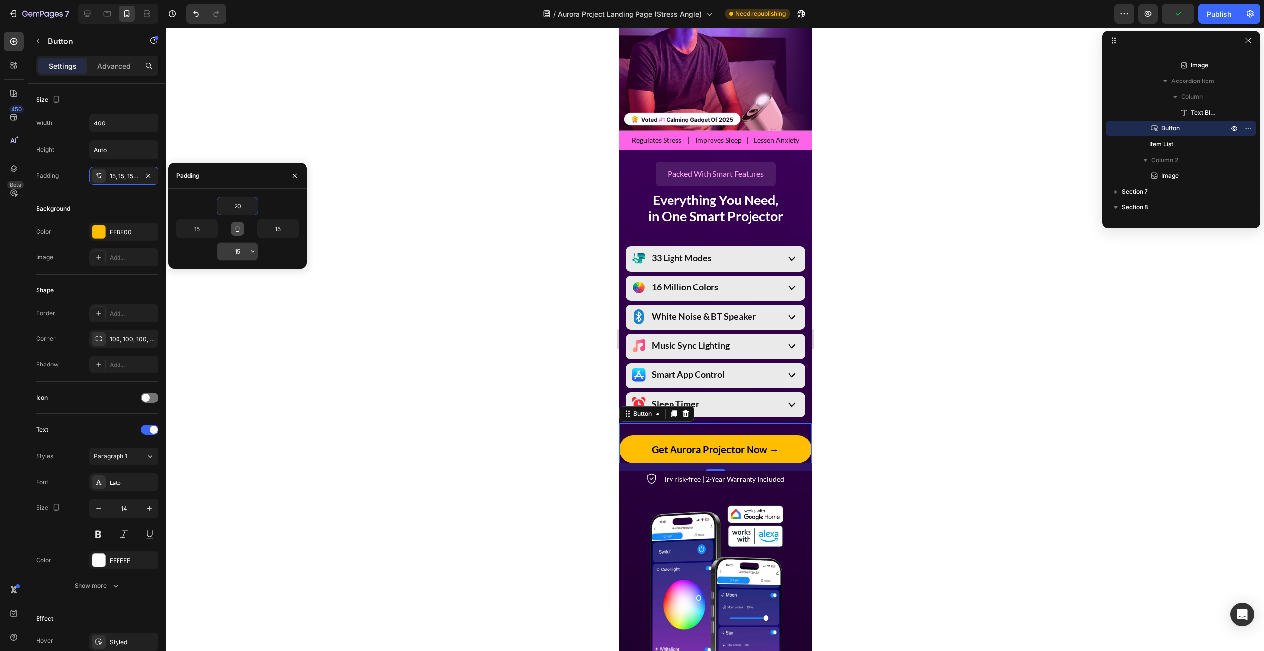
type input "20"
click at [237, 250] on input "15" at bounding box center [237, 251] width 40 height 18
type input "20"
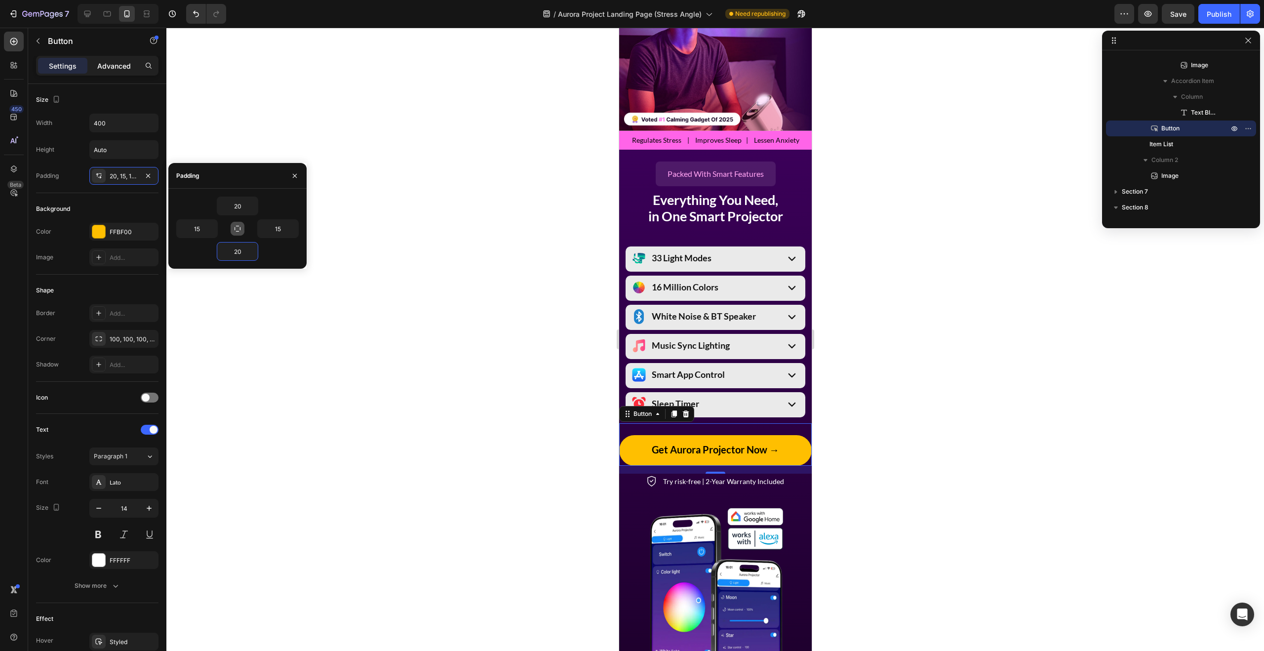
click at [122, 70] on p "Advanced" at bounding box center [114, 66] width 34 height 10
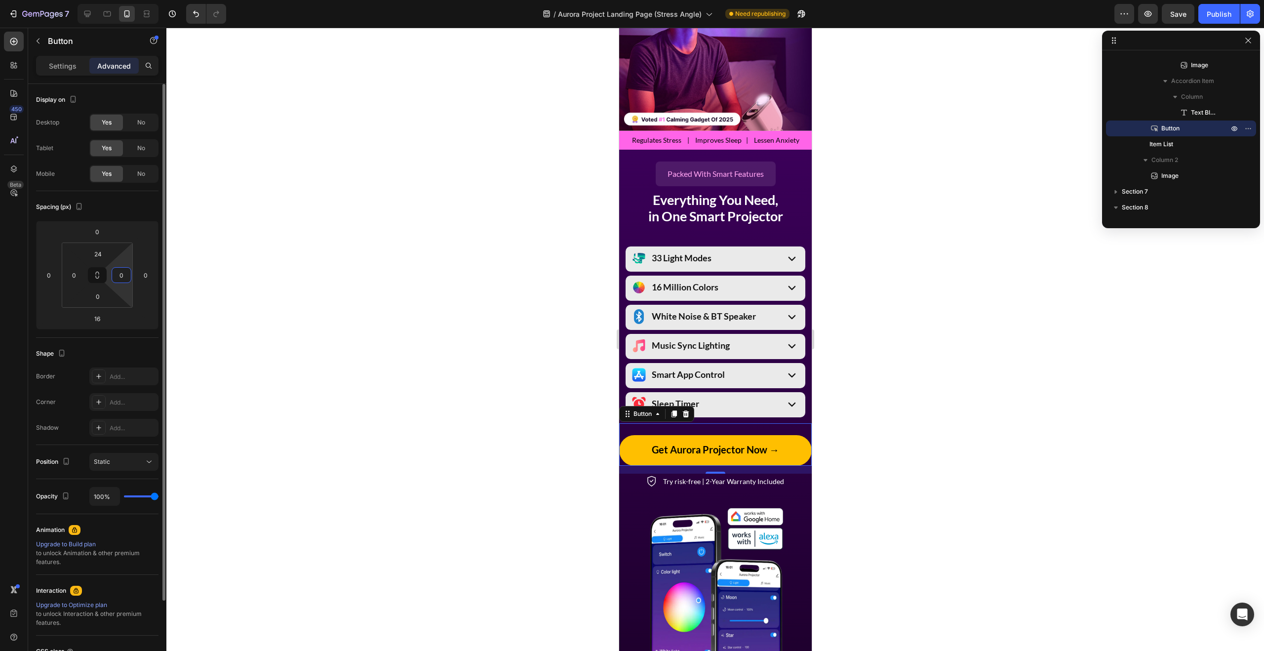
click at [122, 273] on input "0" at bounding box center [121, 275] width 15 height 15
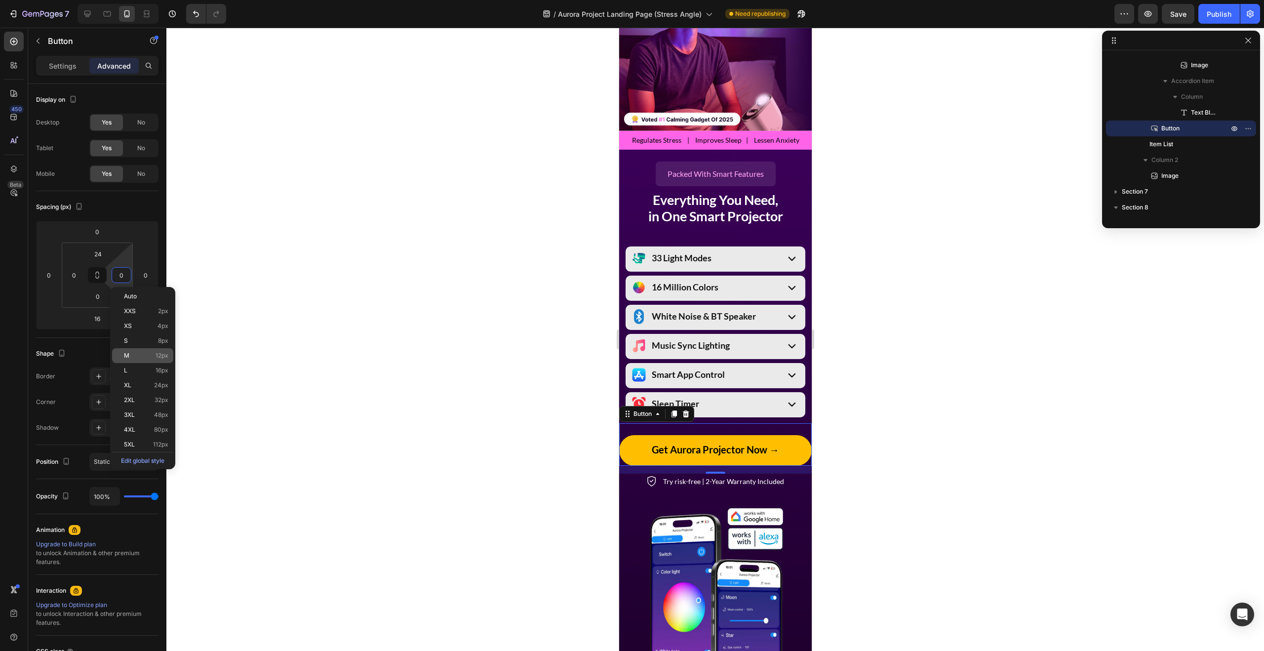
click at [141, 356] on p "M 12px" at bounding box center [146, 355] width 44 height 7
type input "12"
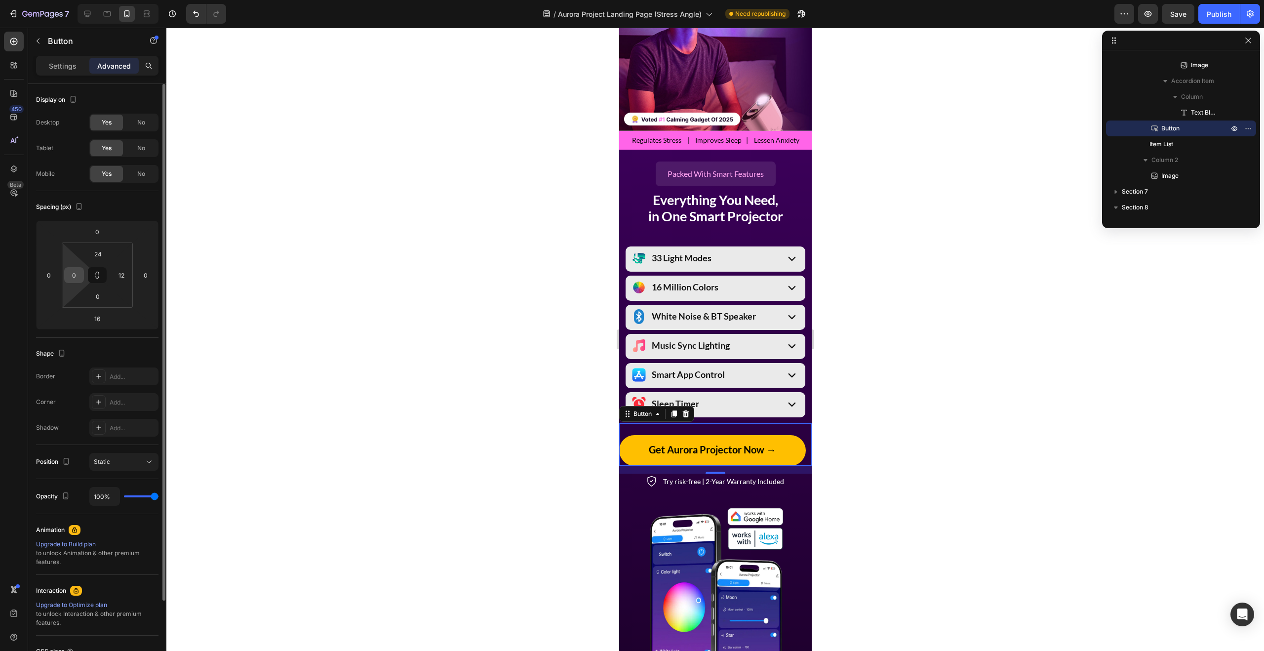
click at [73, 273] on input "0" at bounding box center [74, 275] width 15 height 15
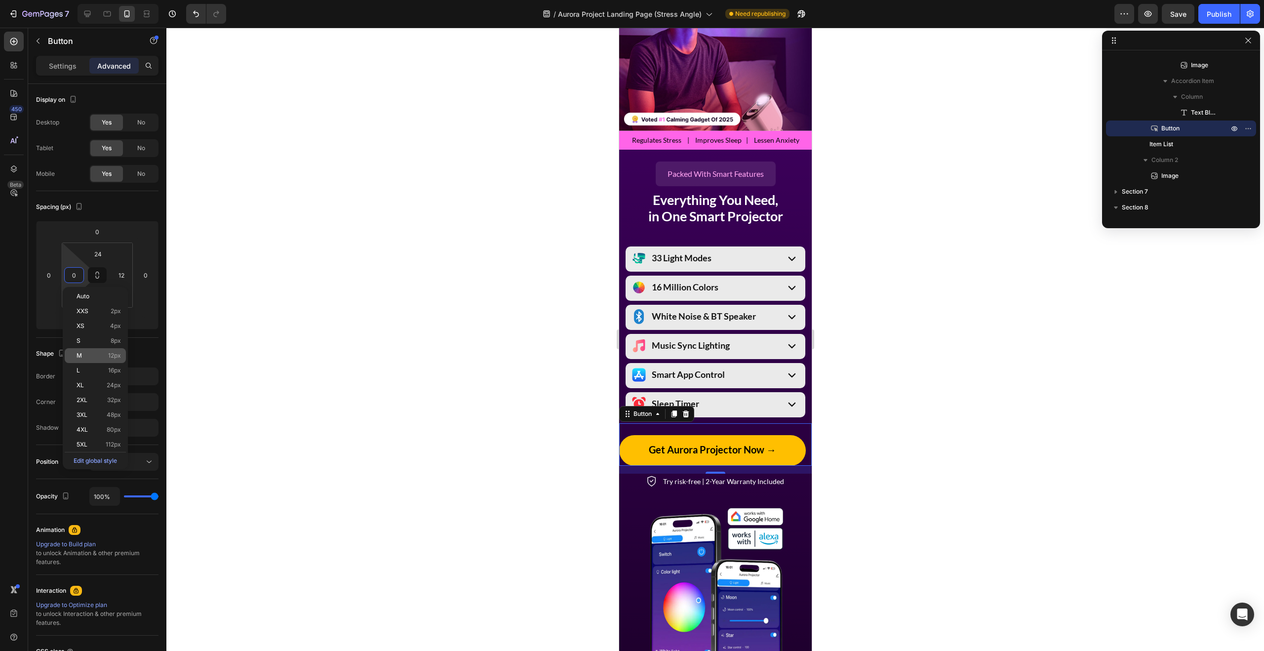
click at [109, 352] on span "12px" at bounding box center [114, 355] width 13 height 7
type input "12"
click at [936, 382] on div at bounding box center [714, 339] width 1097 height 623
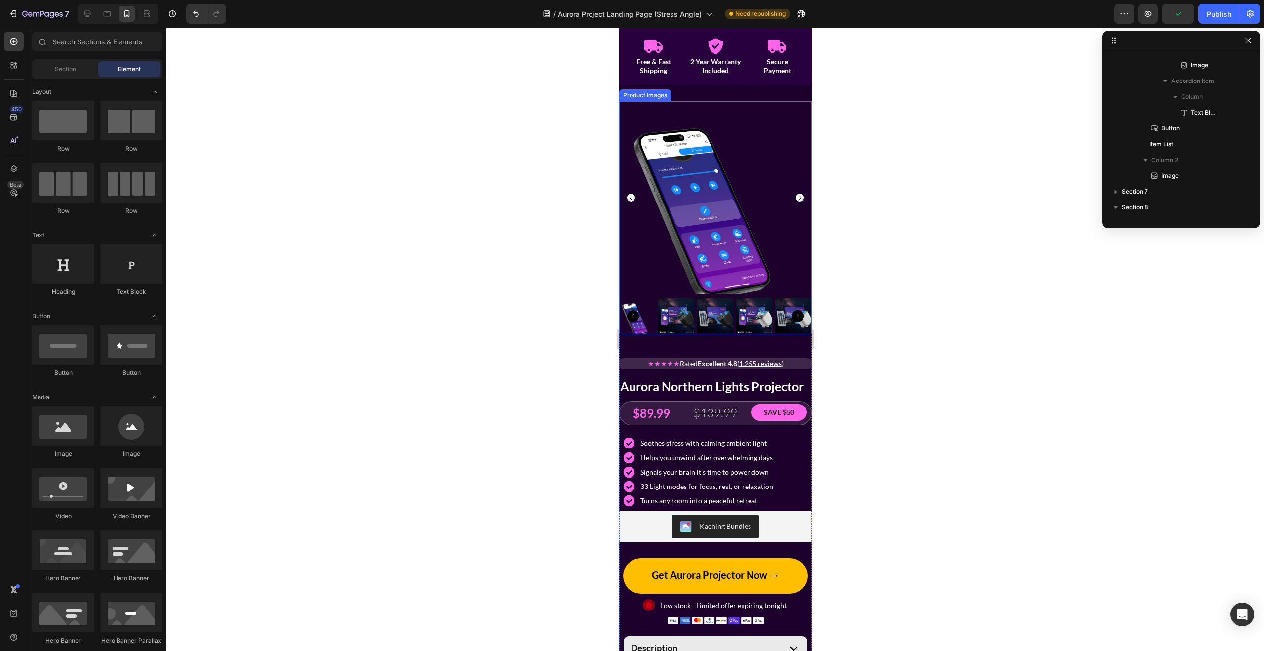
scroll to position [1741, 0]
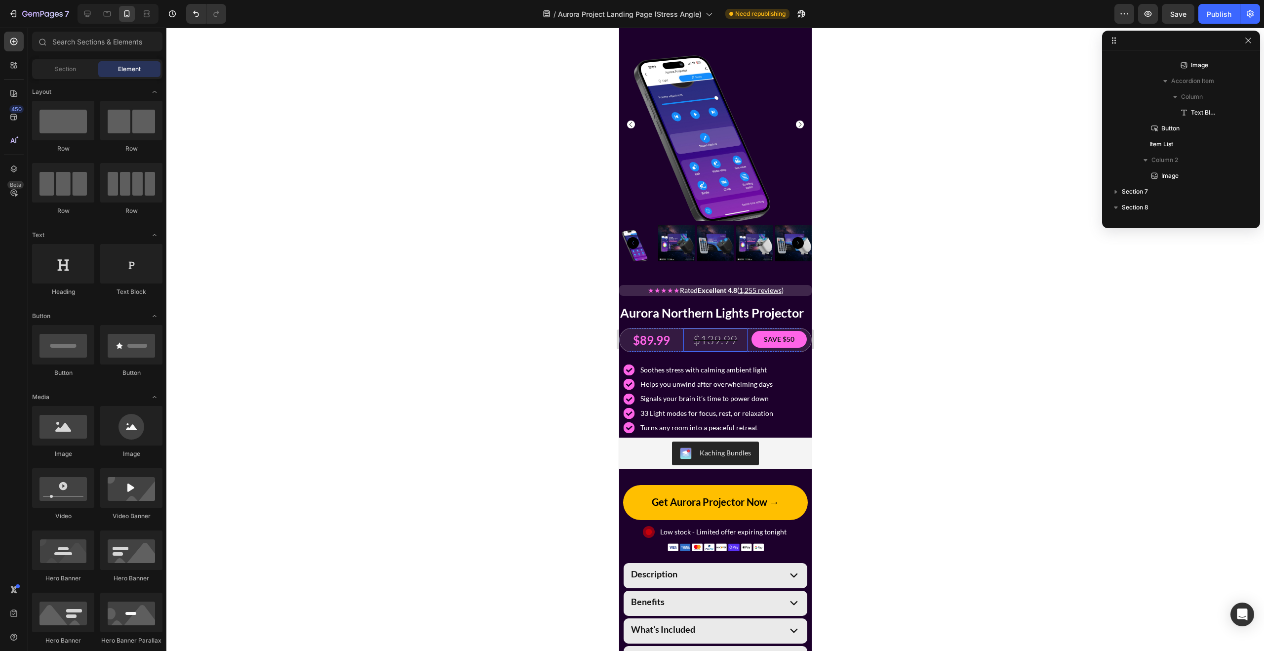
click at [683, 329] on div "$139.99" at bounding box center [715, 339] width 64 height 23
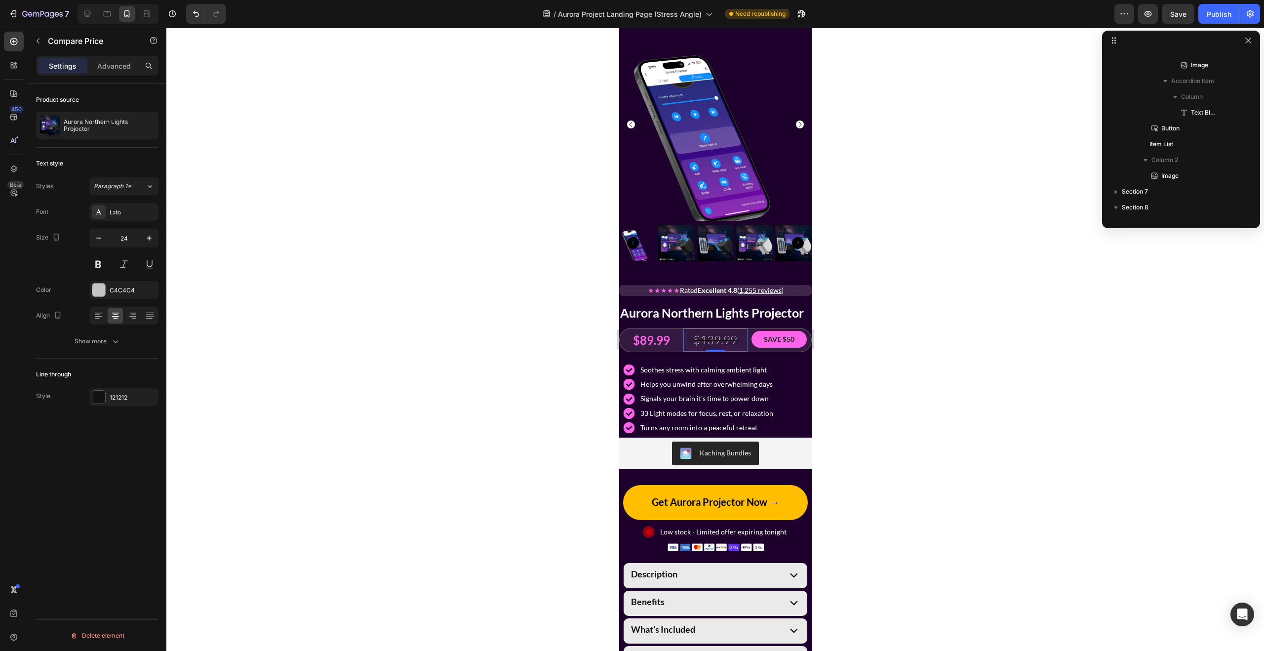
scroll to position [1292, 0]
click at [121, 66] on p "Advanced" at bounding box center [114, 66] width 34 height 10
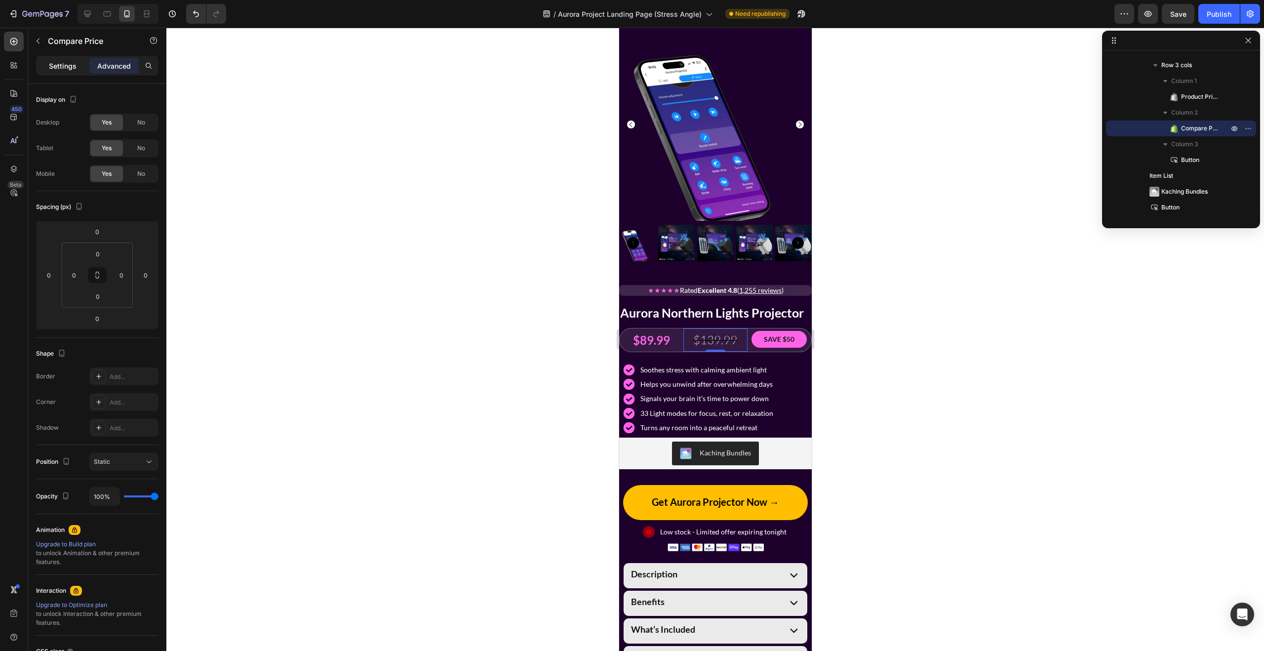
click at [77, 66] on div "Settings" at bounding box center [62, 66] width 49 height 16
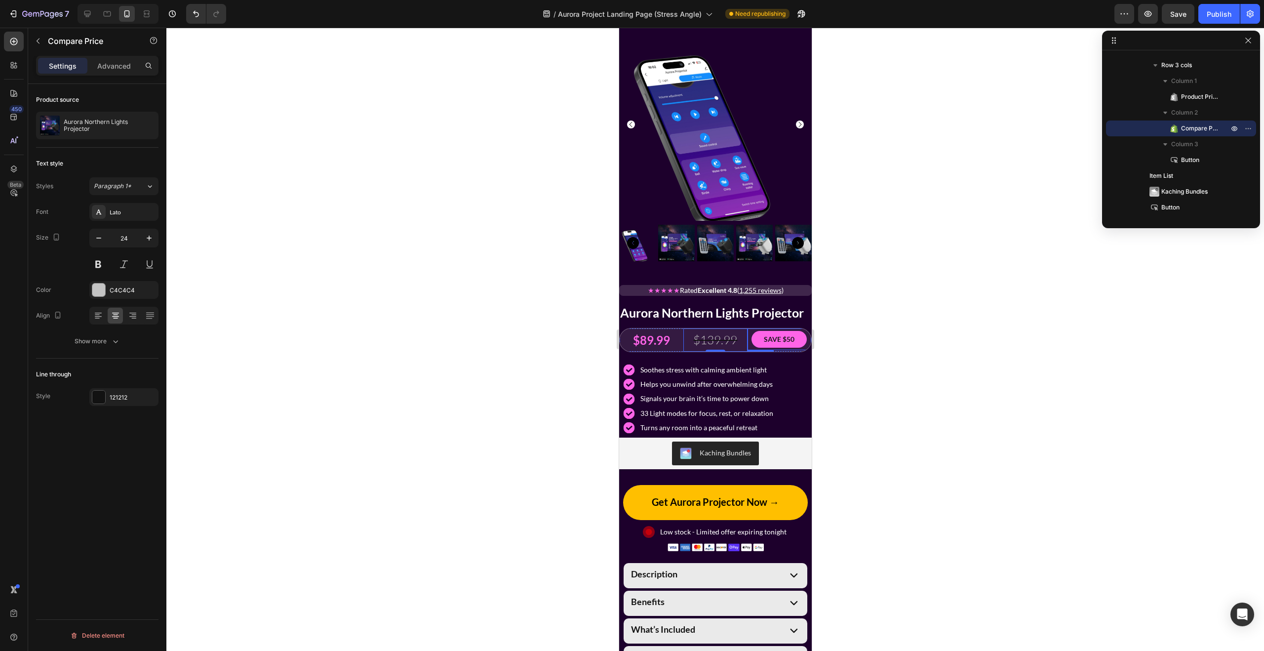
click at [749, 342] on div "SAVE $50 Button" at bounding box center [779, 339] width 64 height 22
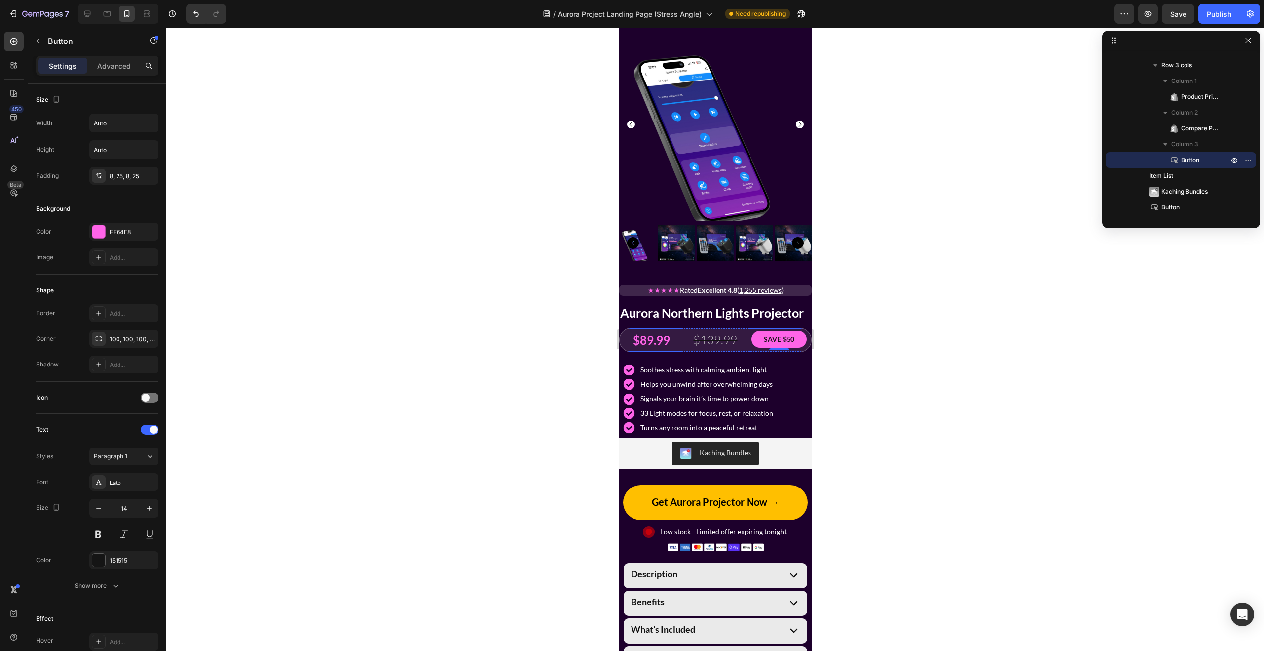
click at [680, 343] on div "$89.99" at bounding box center [651, 339] width 64 height 23
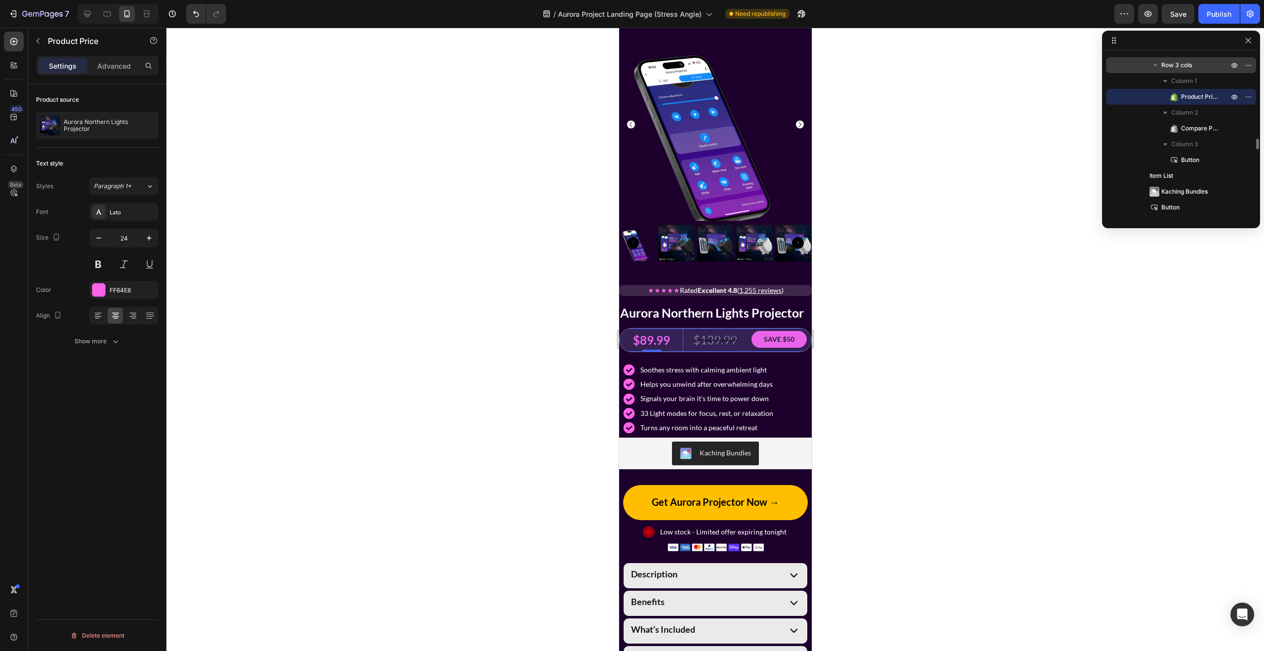
click at [1188, 68] on span "Row 3 cols" at bounding box center [1176, 65] width 31 height 10
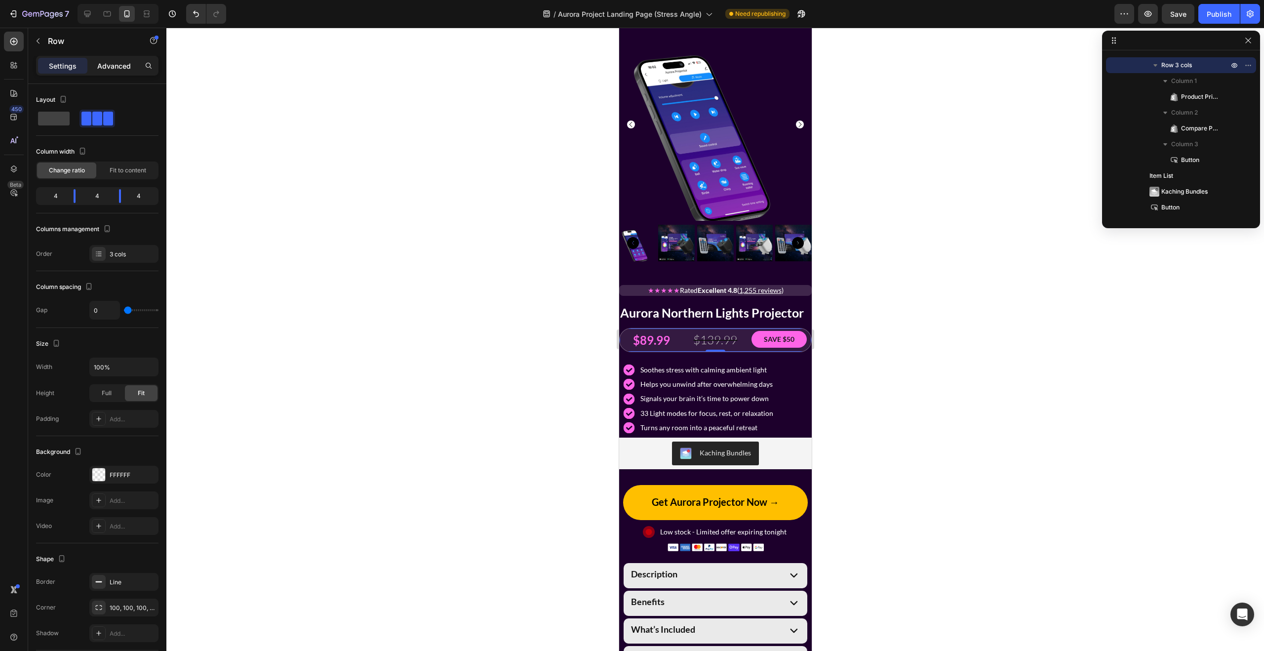
click at [120, 65] on p "Advanced" at bounding box center [114, 66] width 34 height 10
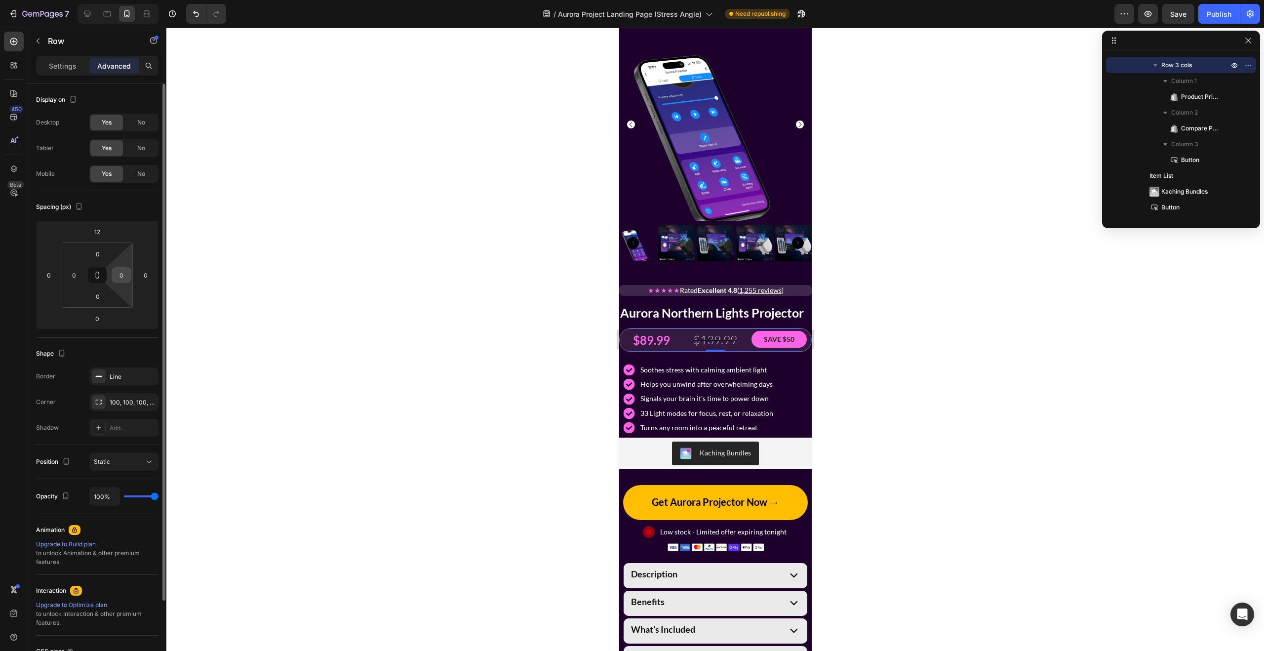
click at [124, 274] on input "0" at bounding box center [121, 275] width 15 height 15
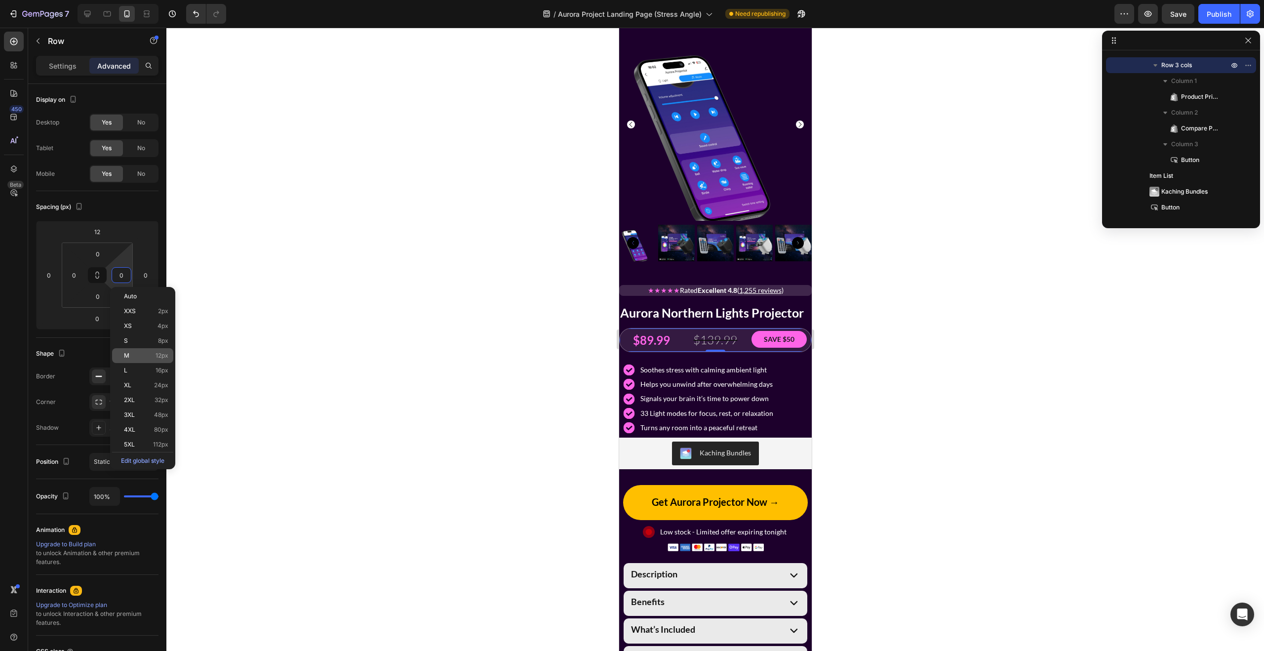
click at [150, 353] on p "M 12px" at bounding box center [146, 355] width 44 height 7
type input "0"
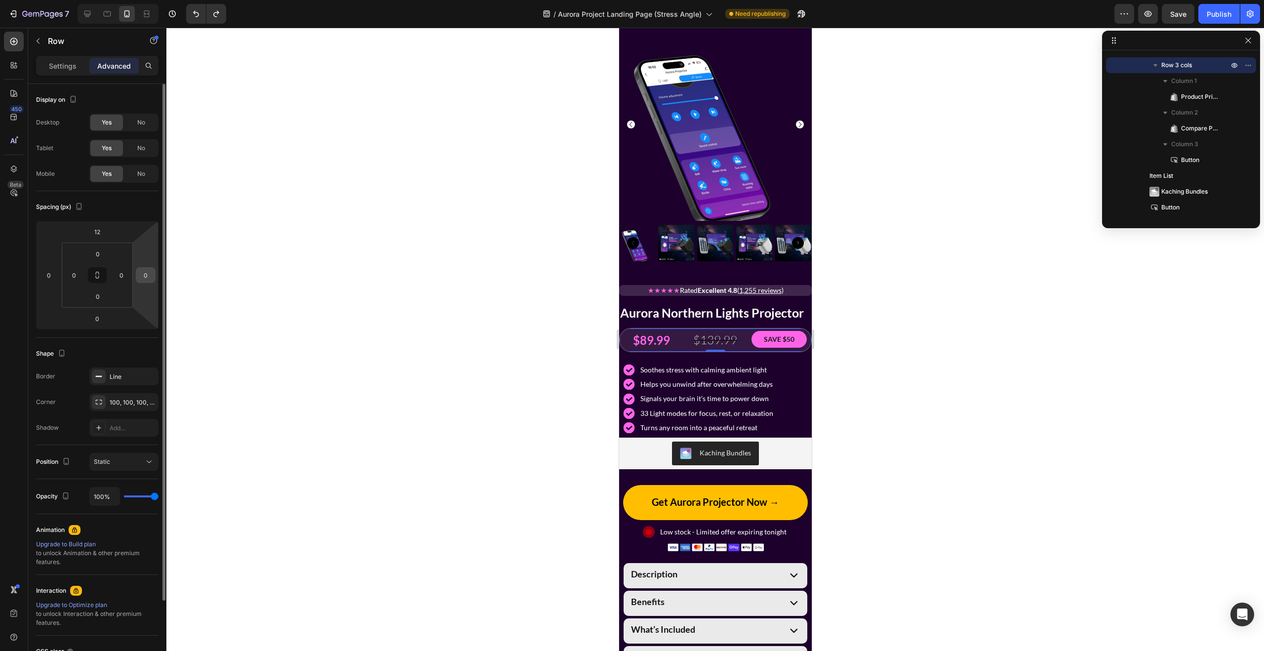
click at [149, 277] on input "0" at bounding box center [145, 275] width 15 height 15
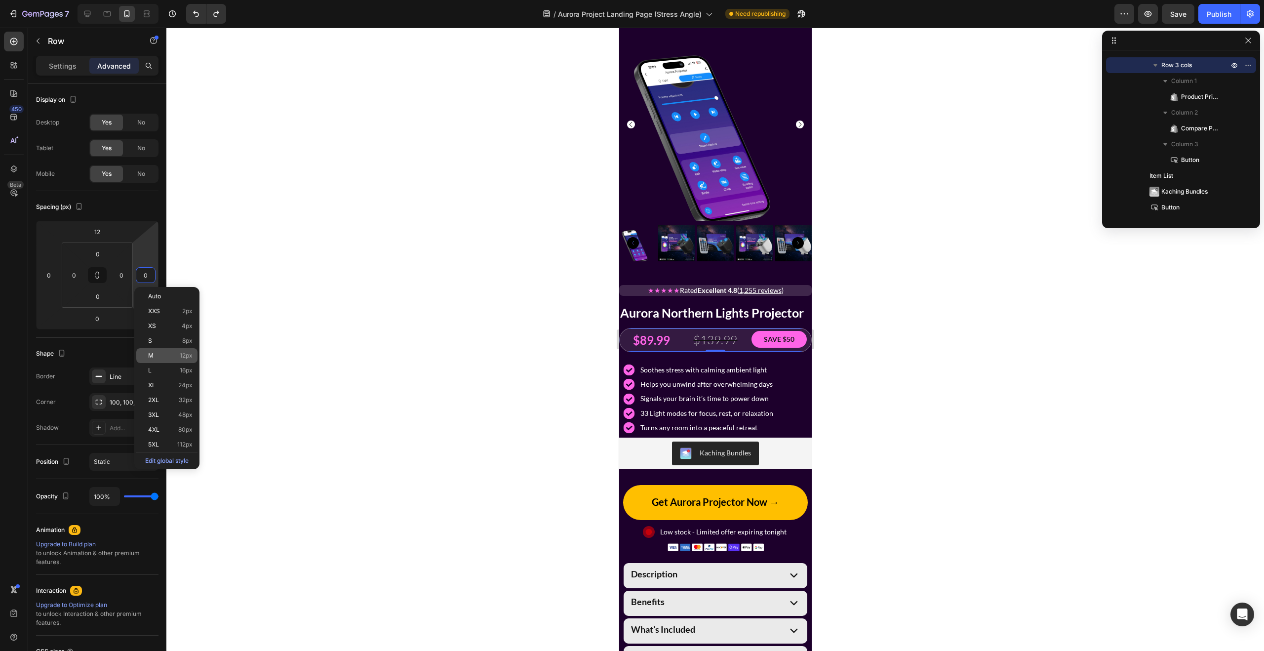
click at [173, 354] on p "M 12px" at bounding box center [170, 355] width 44 height 7
type input "12"
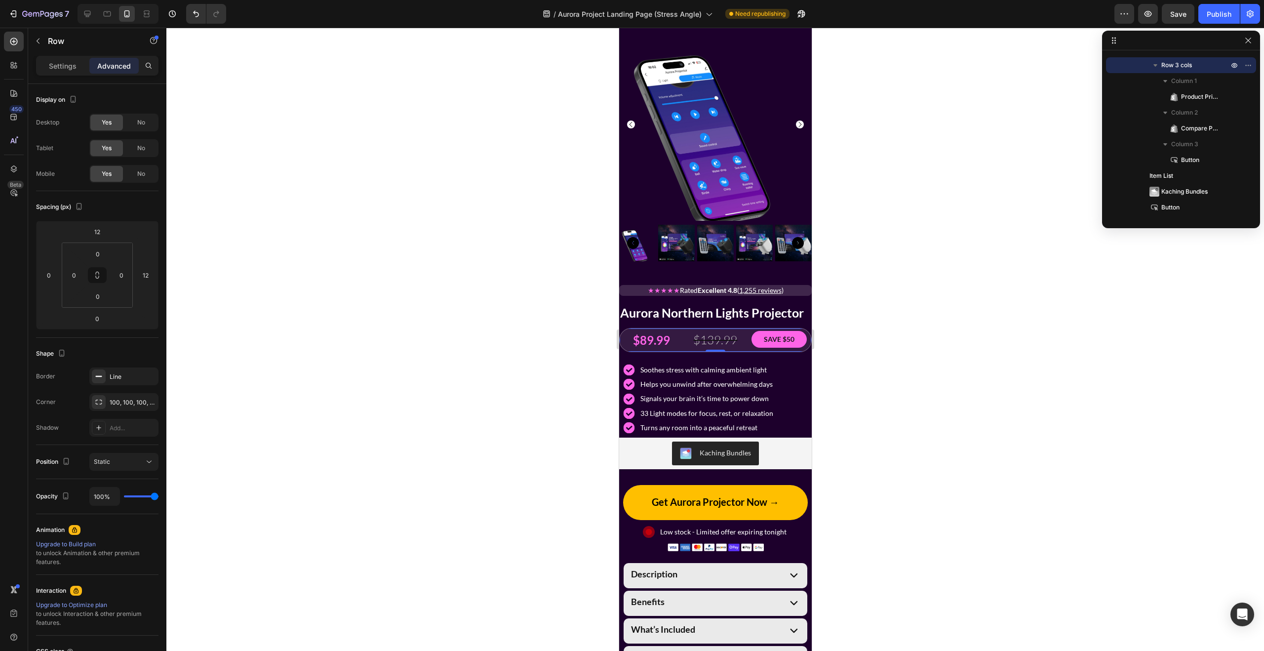
click at [348, 325] on div at bounding box center [714, 339] width 1097 height 623
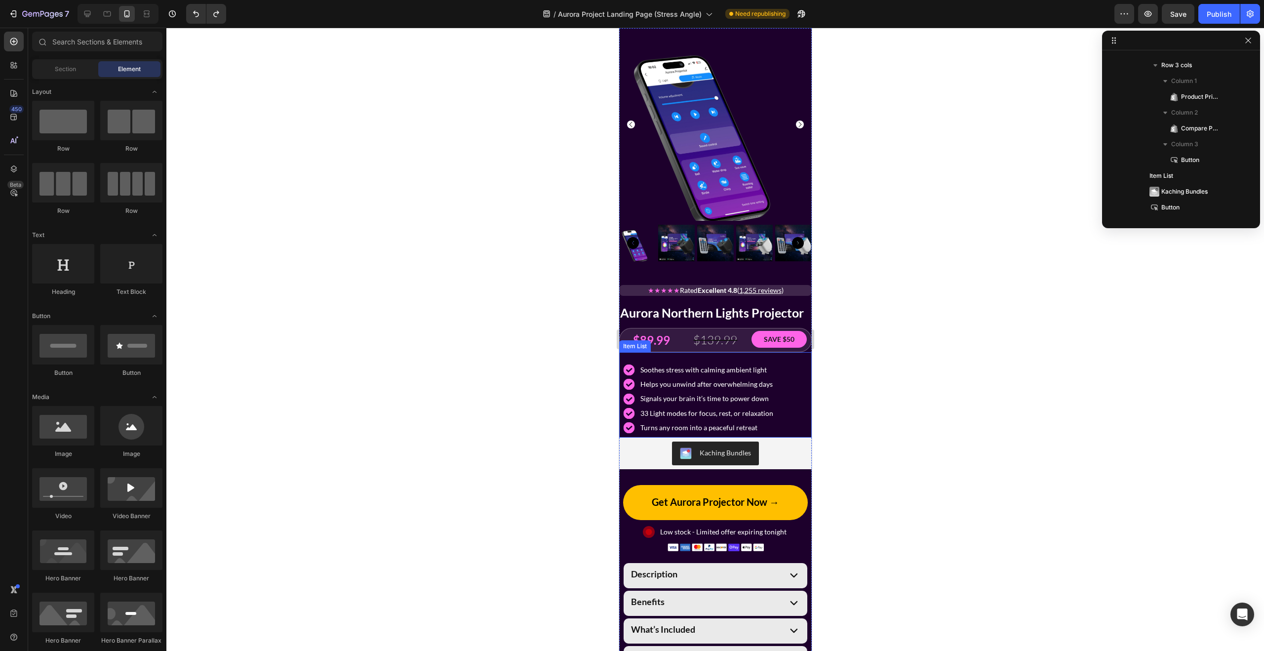
click at [726, 355] on div "Soothes stress with calming ambient light Helps you unwind after overwhelming d…" at bounding box center [715, 394] width 193 height 85
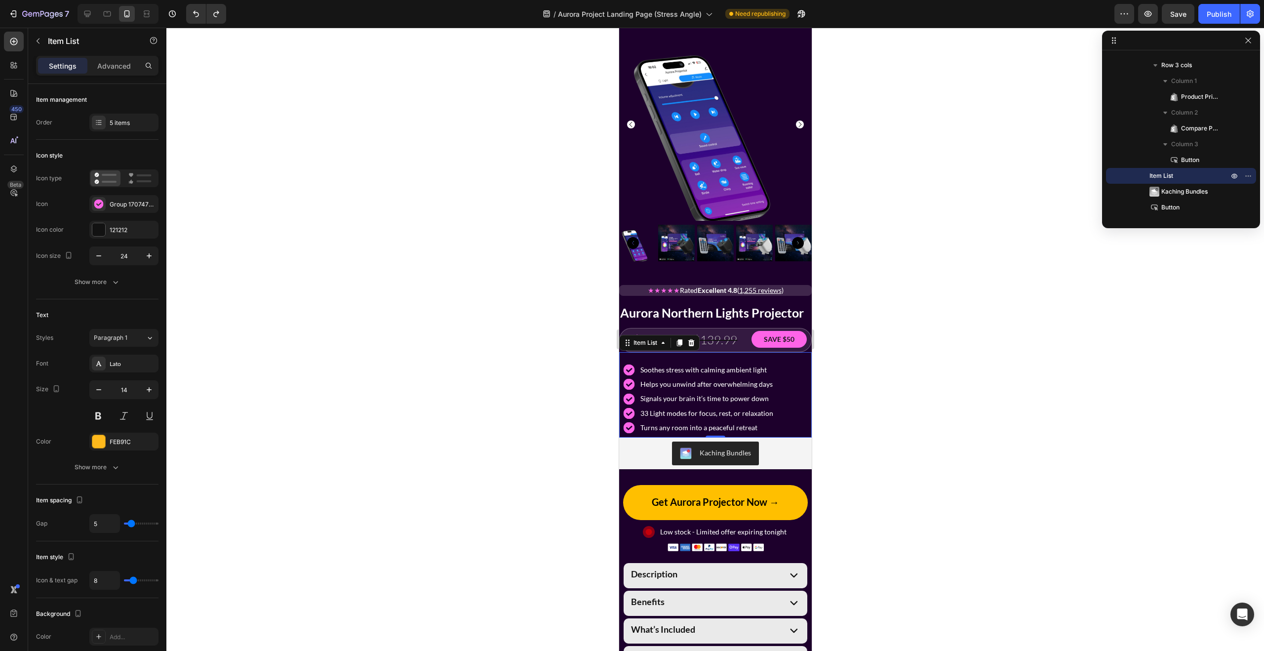
click at [710, 370] on span "Soothes stress with calming ambient light" at bounding box center [703, 369] width 126 height 8
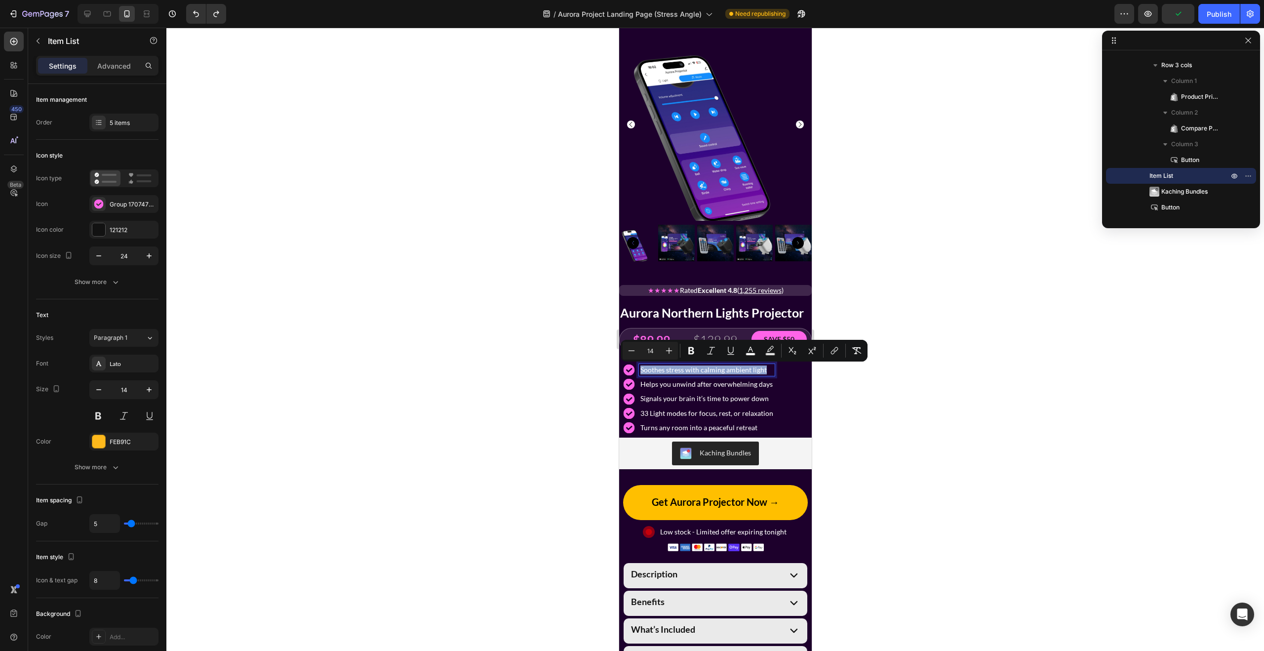
click at [809, 396] on div "Soothes stress with calming ambient light Helps you unwind after overwhelming d…" at bounding box center [715, 398] width 193 height 77
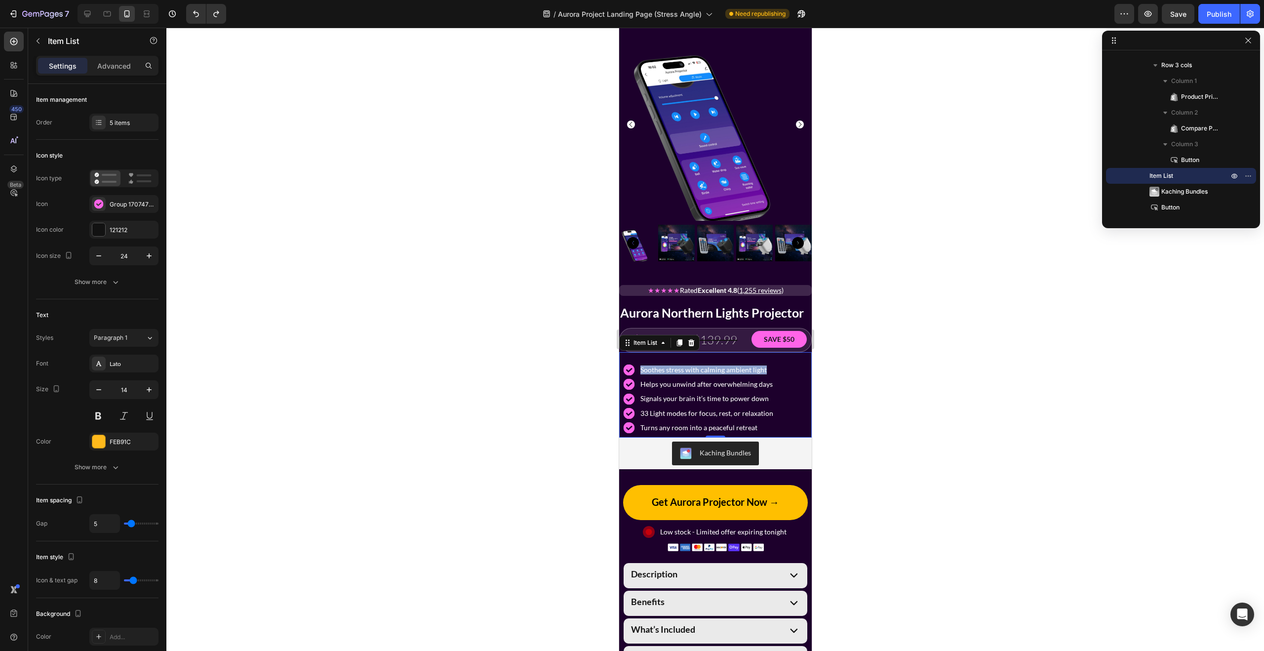
click at [773, 397] on div "Soothes stress with calming ambient light Helps you unwind after overwhelming d…" at bounding box center [714, 399] width 185 height 70
click at [148, 390] on icon "button" at bounding box center [149, 390] width 10 height 10
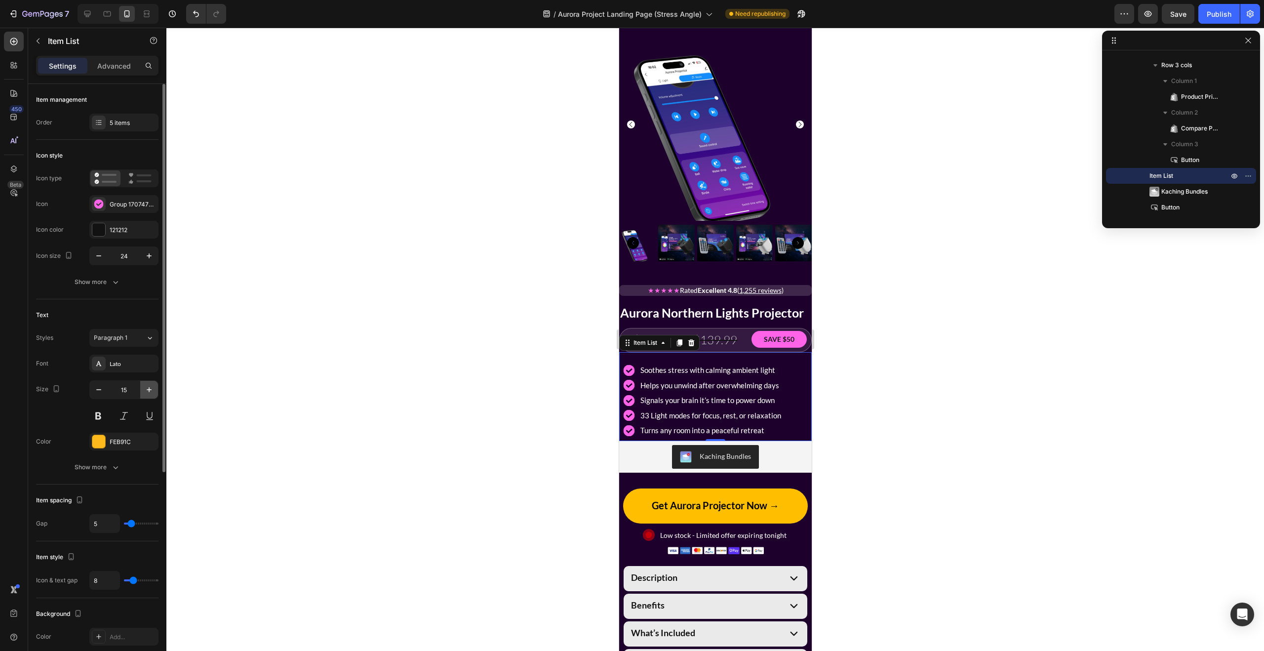
click at [148, 390] on icon "button" at bounding box center [149, 390] width 10 height 10
type input "16"
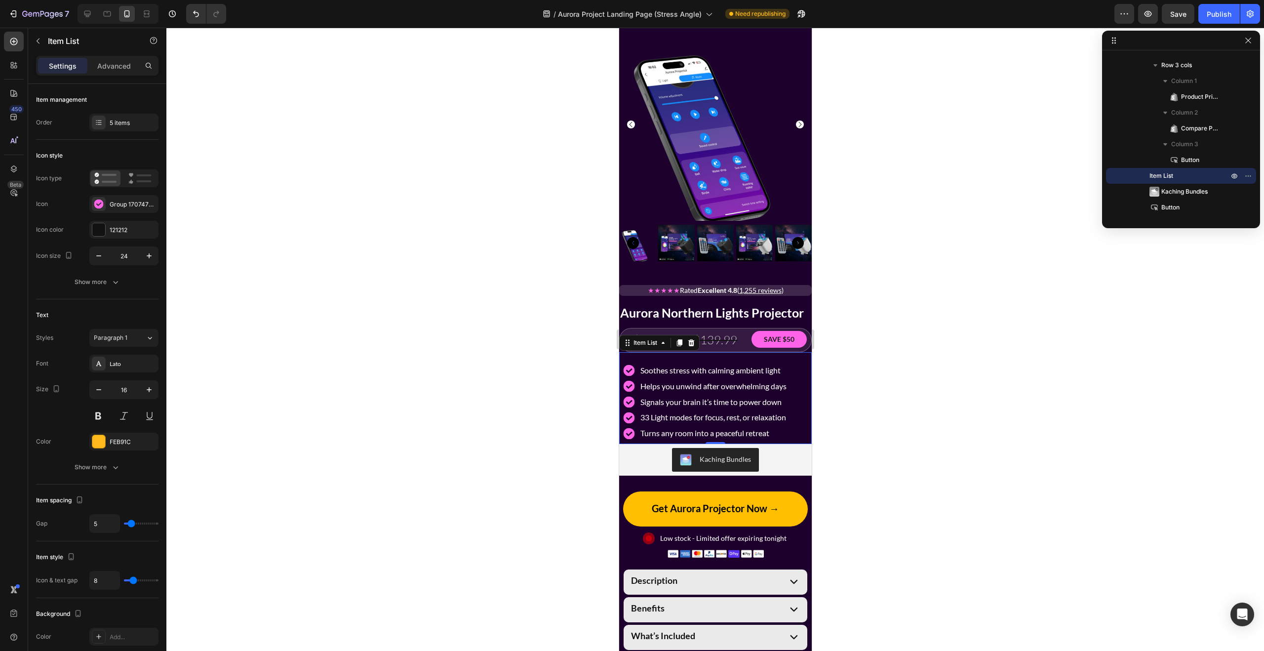
click at [799, 397] on div "Soothes stress with calming ambient light Helps you unwind after overwhelming d…" at bounding box center [714, 402] width 185 height 76
click at [656, 378] on div "Soothes stress with calming ambient light Helps you unwind after overwhelming d…" at bounding box center [704, 402] width 165 height 76
click at [108, 66] on p "Advanced" at bounding box center [114, 66] width 34 height 10
type input "100%"
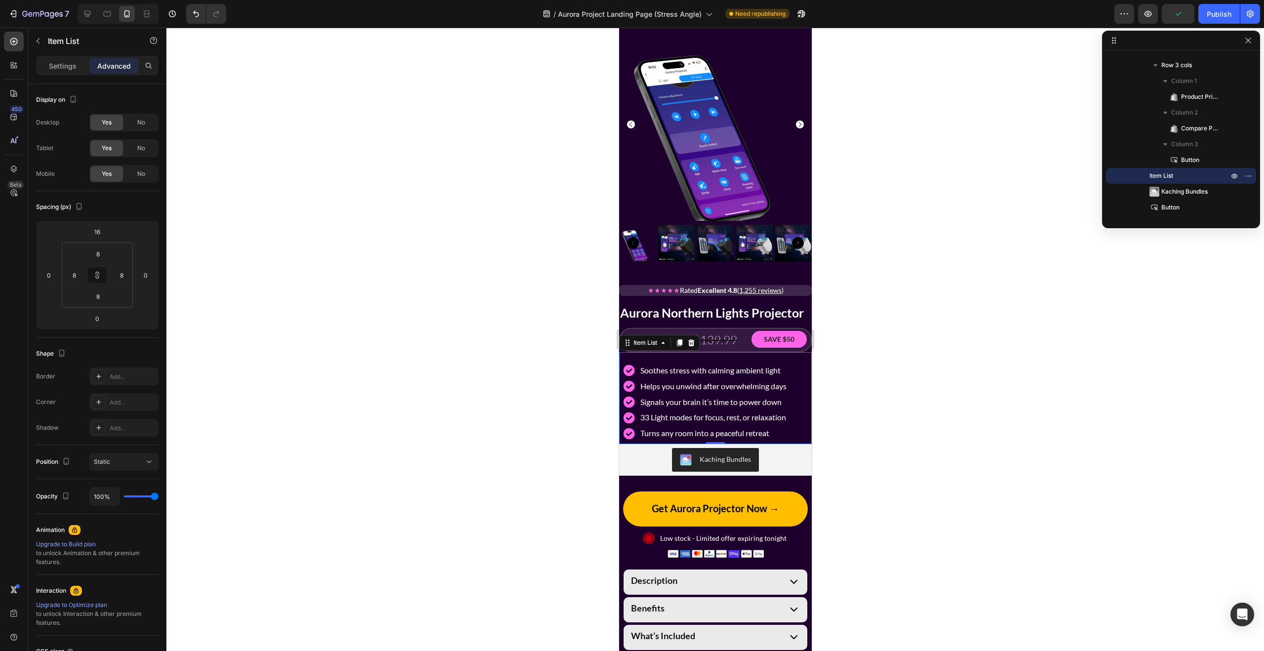
click at [671, 165] on img at bounding box center [715, 124] width 193 height 193
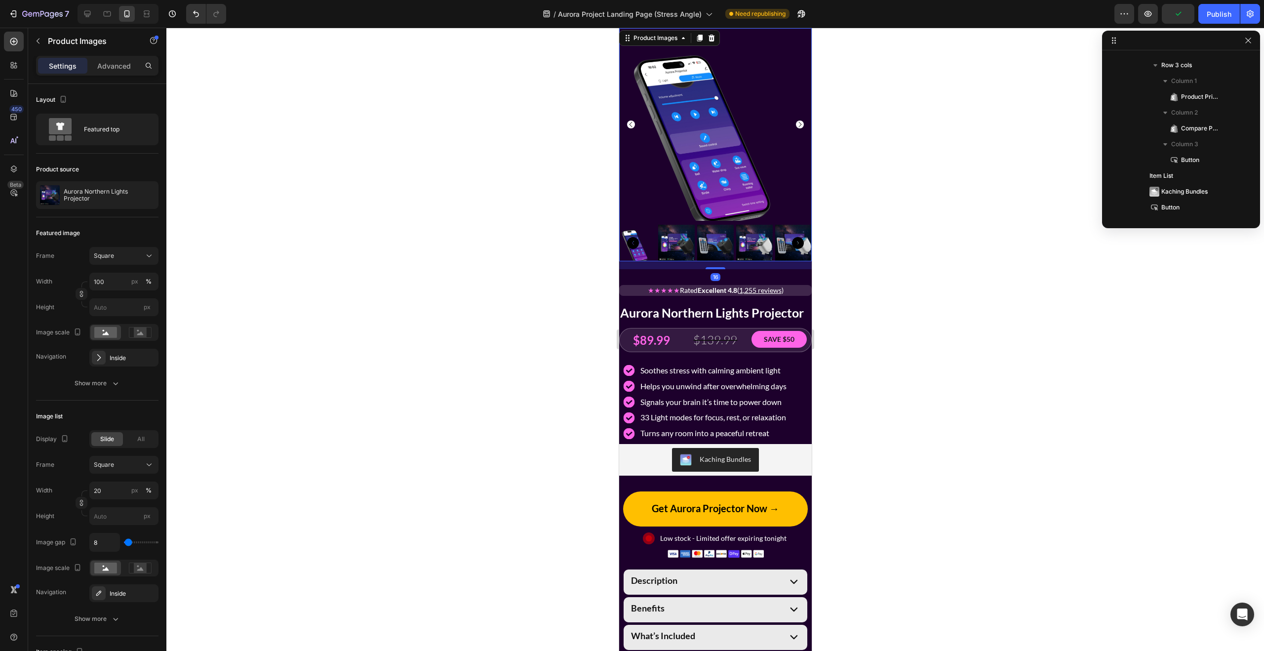
scroll to position [1134, 0]
click at [119, 59] on div "Advanced" at bounding box center [113, 66] width 49 height 16
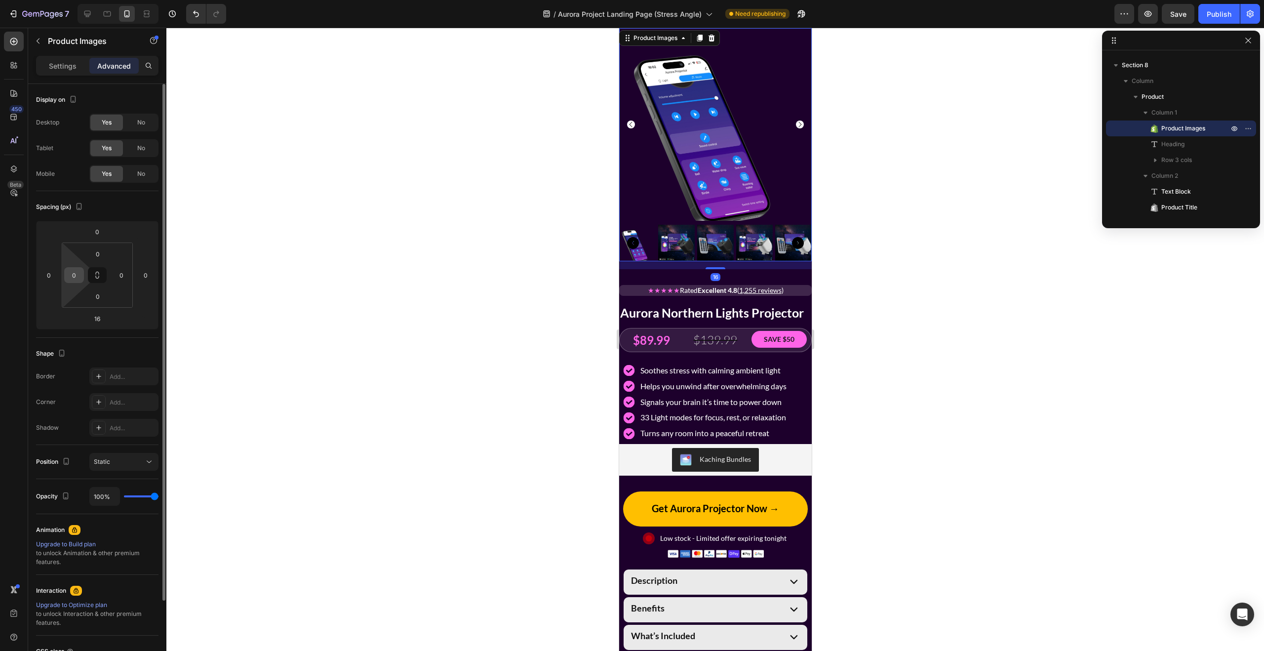
click at [78, 274] on input "0" at bounding box center [74, 275] width 15 height 15
click at [78, 276] on input "0" at bounding box center [74, 275] width 15 height 15
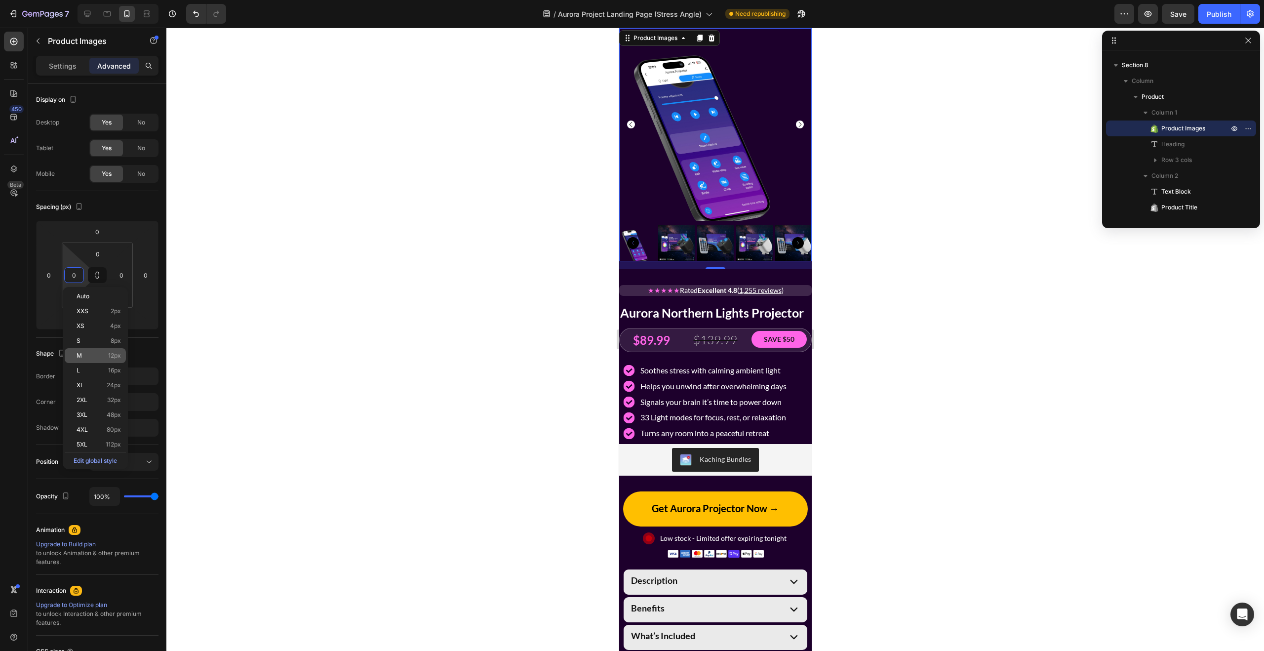
click at [93, 352] on p "M 12px" at bounding box center [99, 355] width 44 height 7
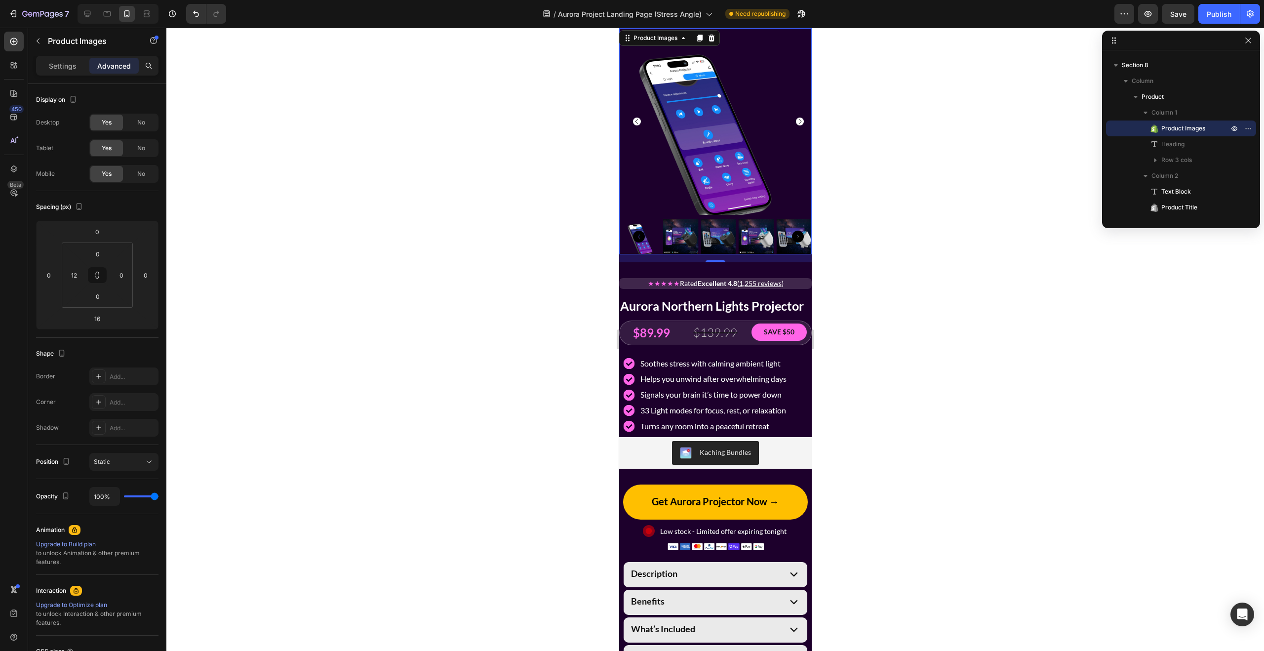
type input "0"
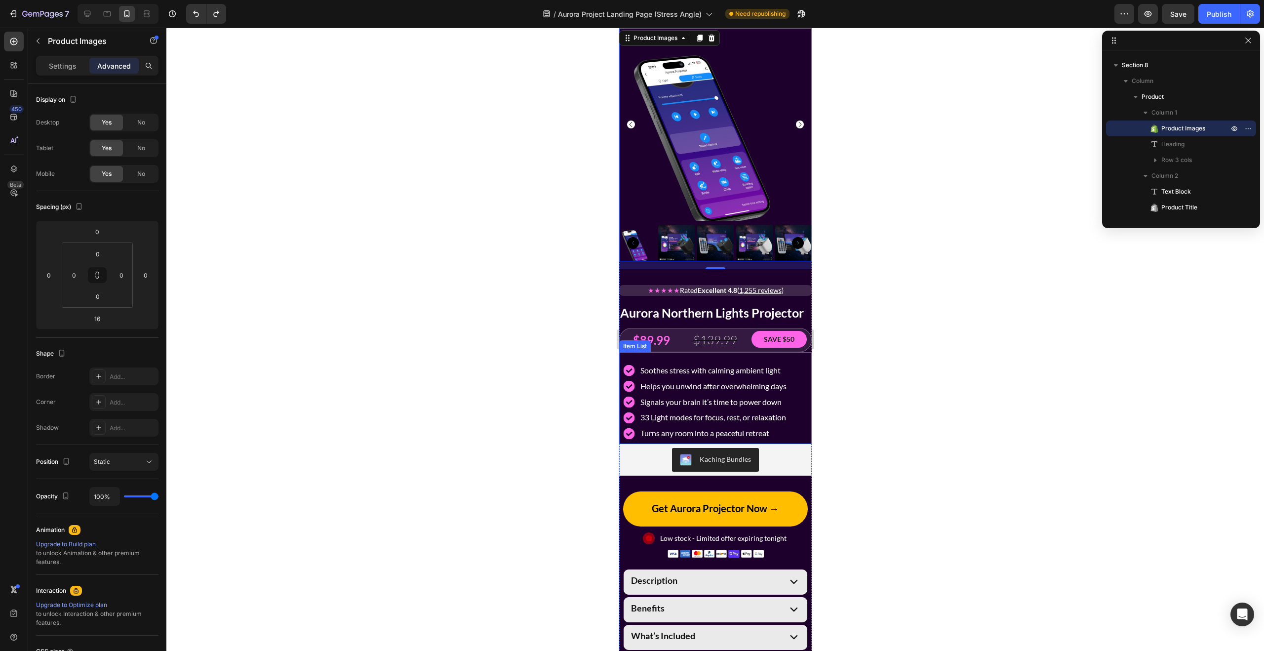
click at [793, 392] on div "Soothes stress with calming ambient light Helps you unwind after overwhelming d…" at bounding box center [714, 402] width 185 height 76
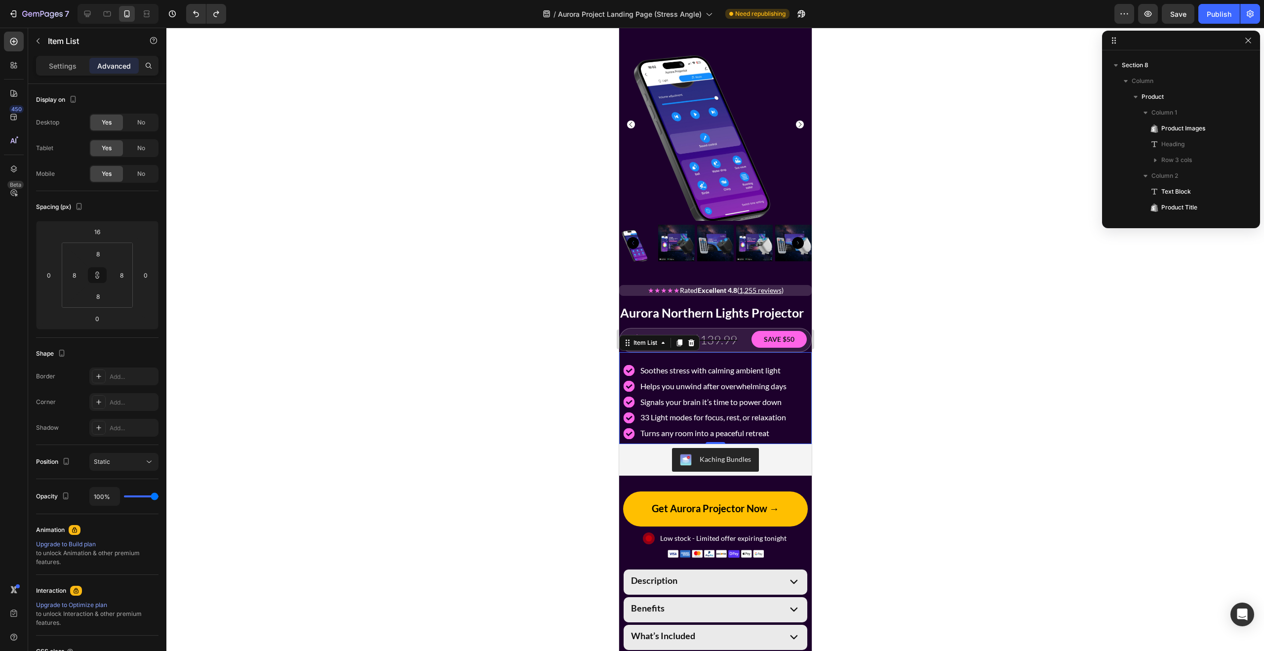
scroll to position [1340, 0]
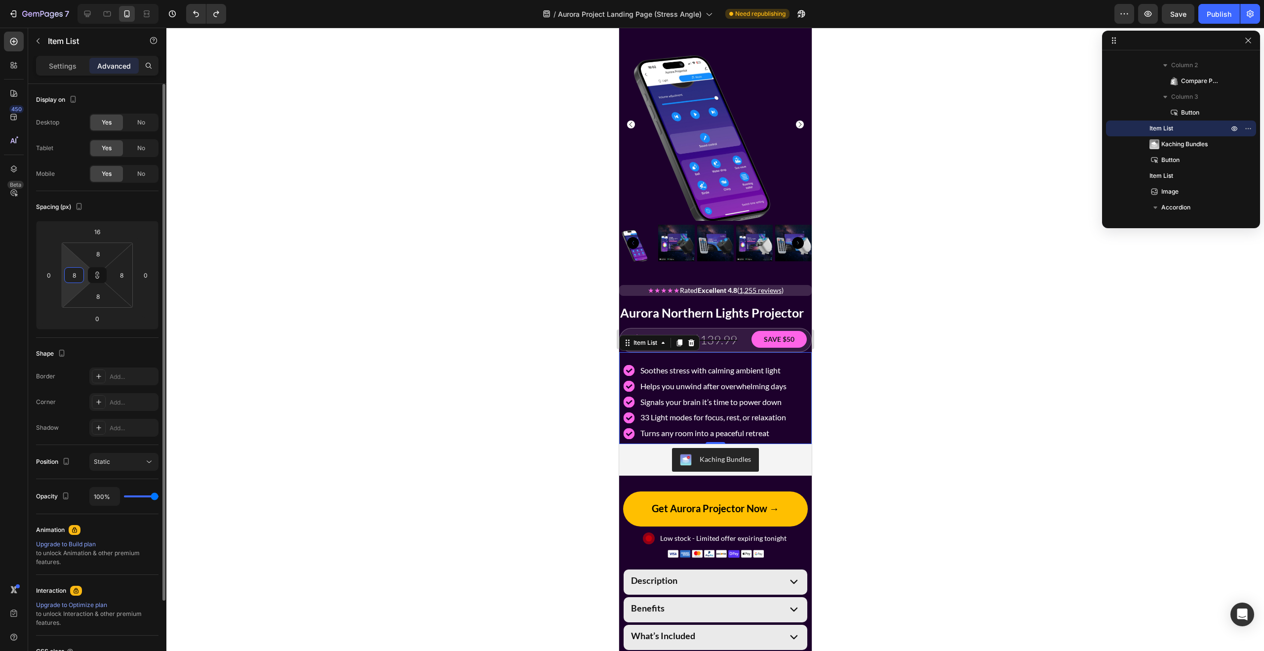
click at [76, 278] on input "8" at bounding box center [74, 275] width 15 height 15
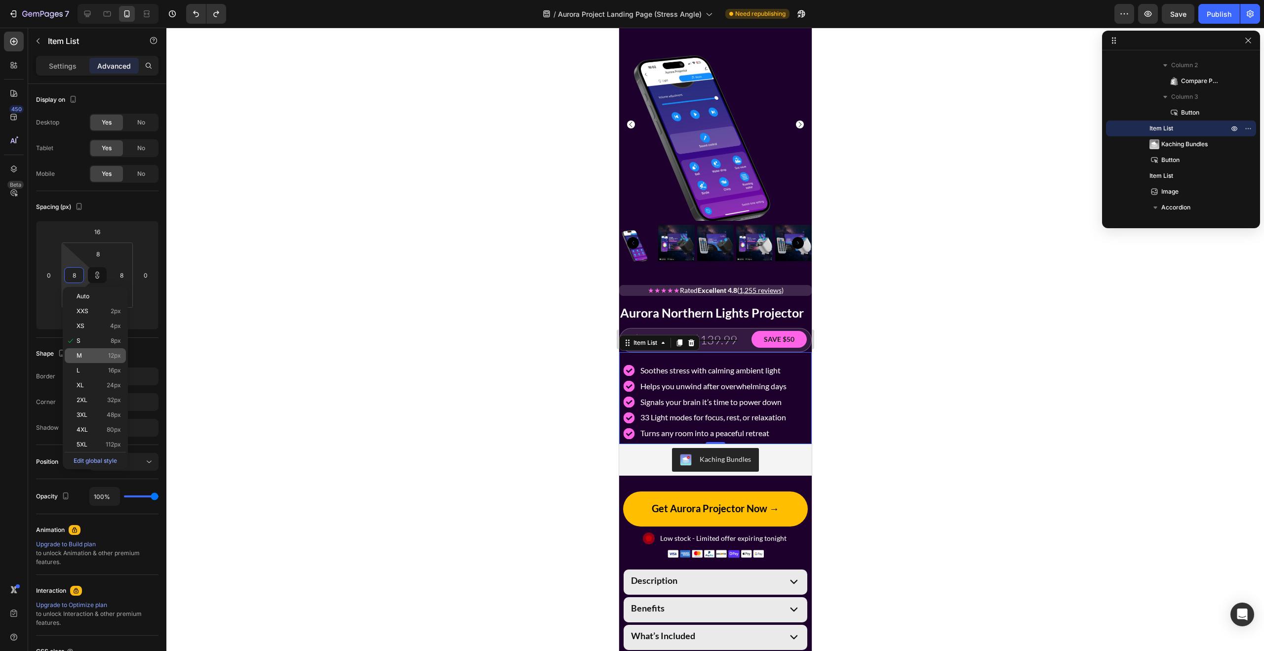
click at [94, 359] on div "M 12px" at bounding box center [95, 355] width 61 height 15
type input "12"
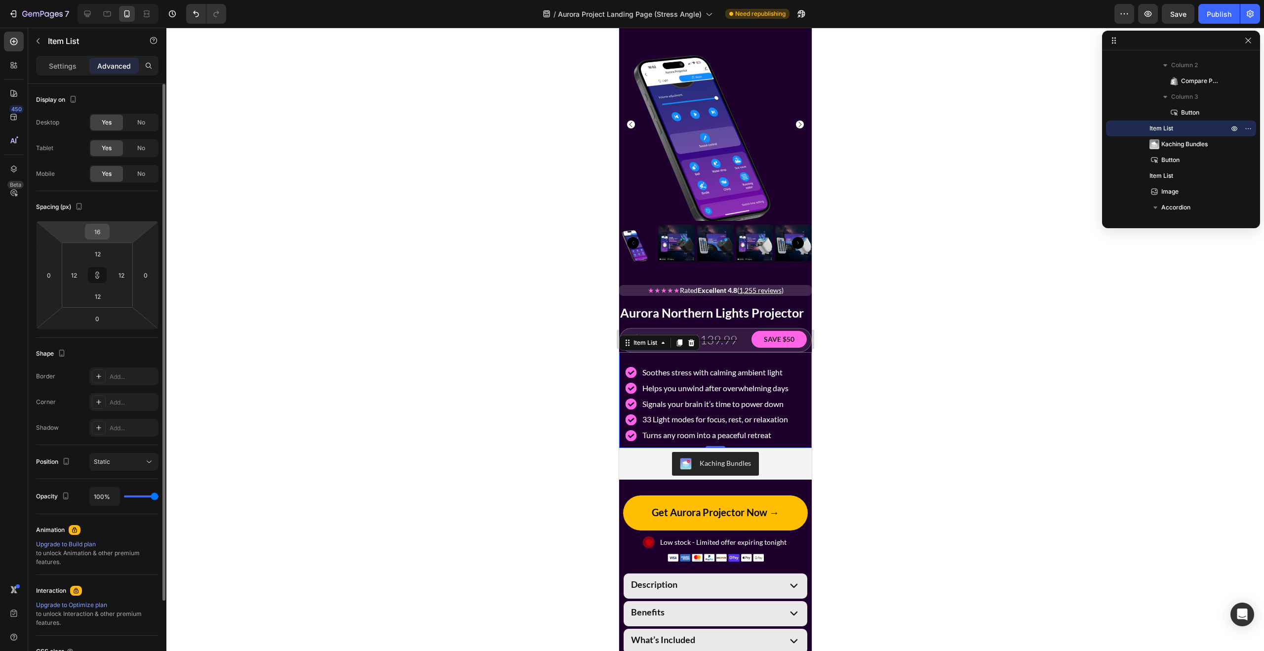
click at [94, 233] on input "16" at bounding box center [97, 231] width 20 height 15
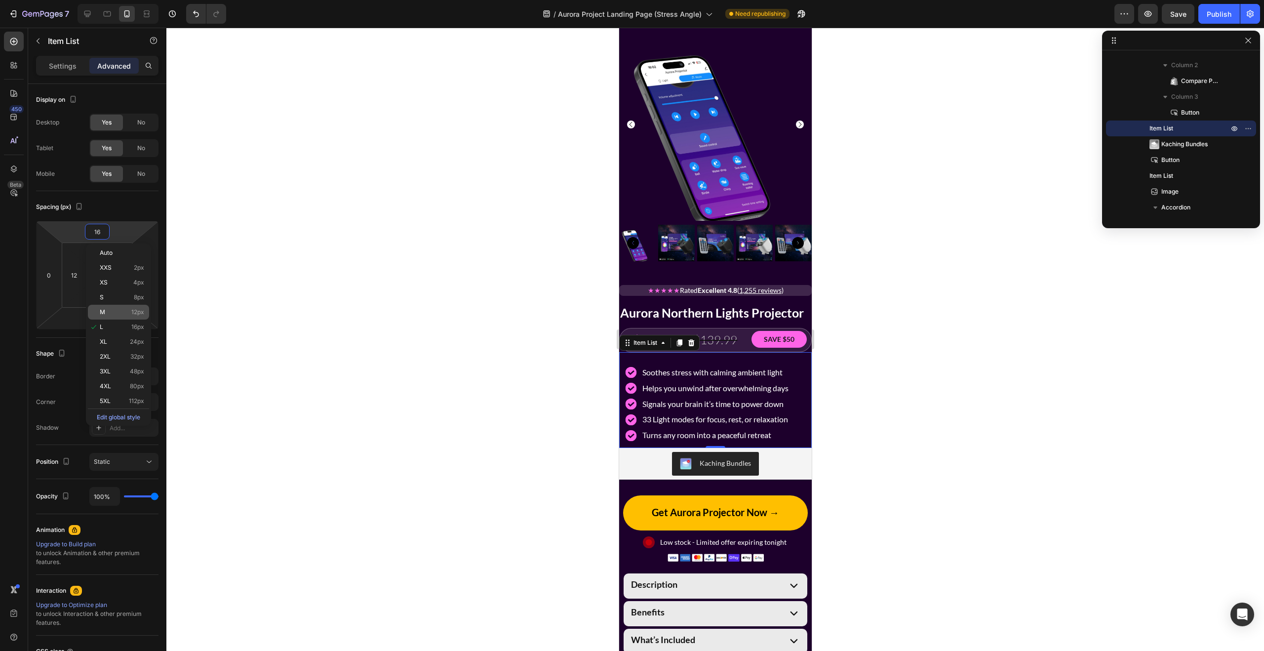
click at [113, 312] on p "M 12px" at bounding box center [122, 312] width 44 height 7
type input "12"
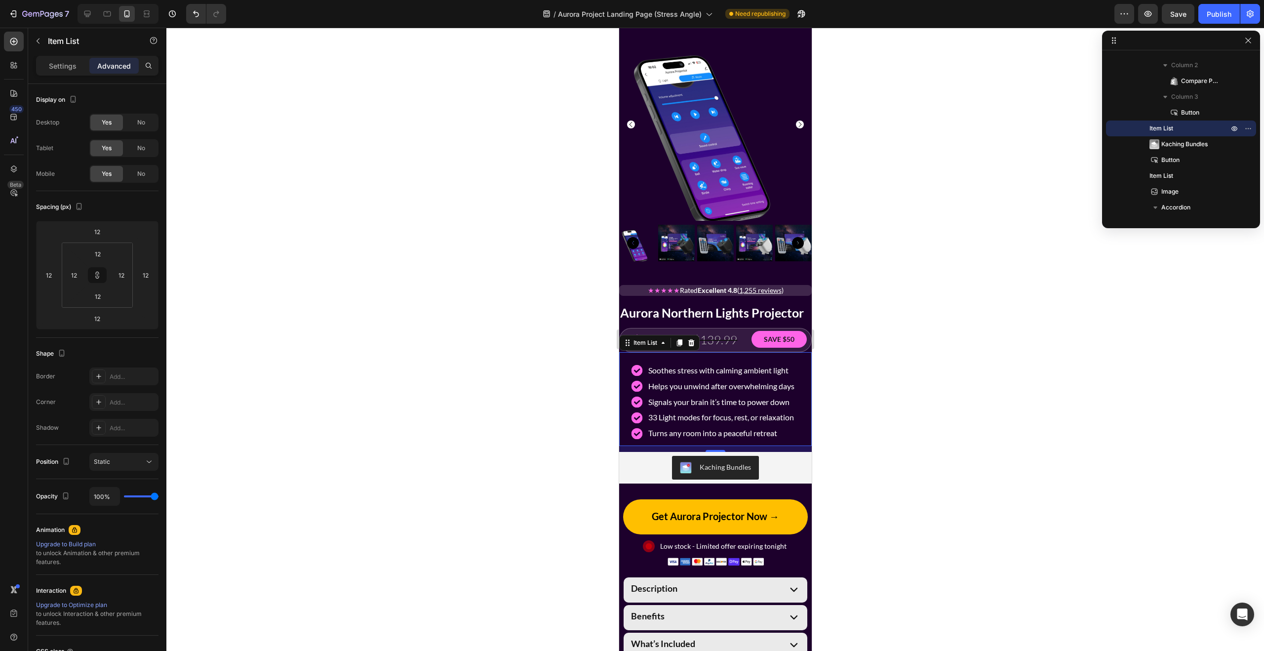
type input "16"
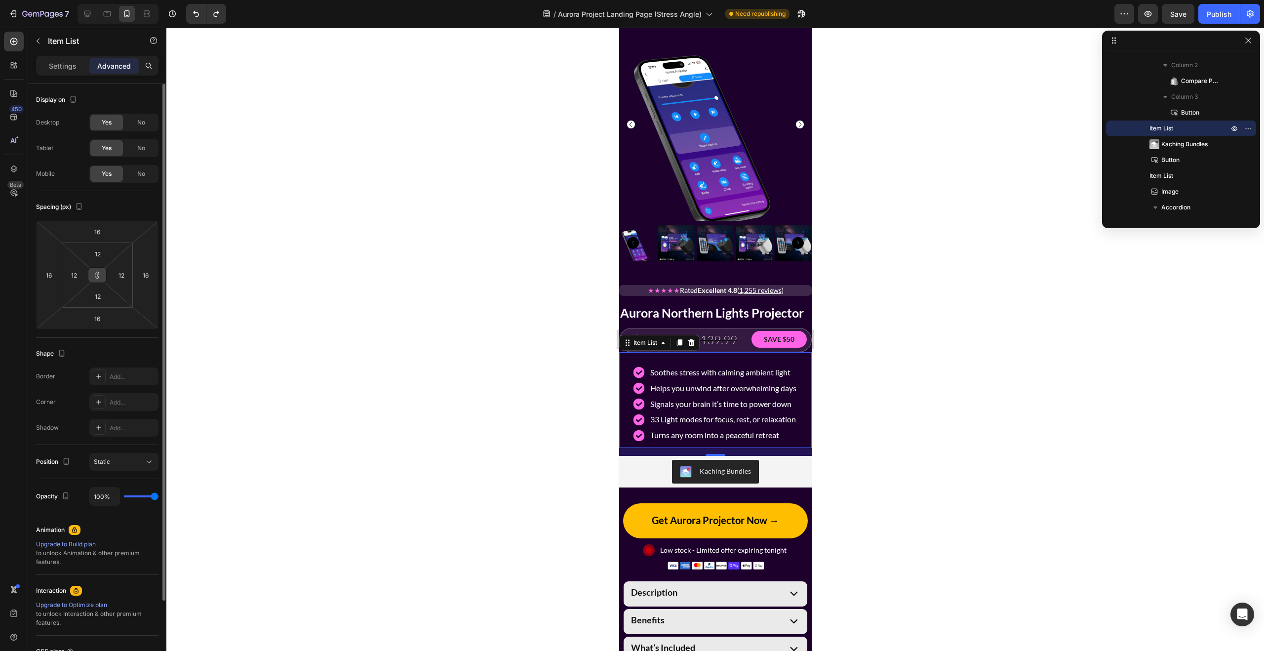
click at [98, 271] on icon at bounding box center [97, 275] width 8 height 8
click at [96, 230] on input "16" at bounding box center [97, 231] width 20 height 15
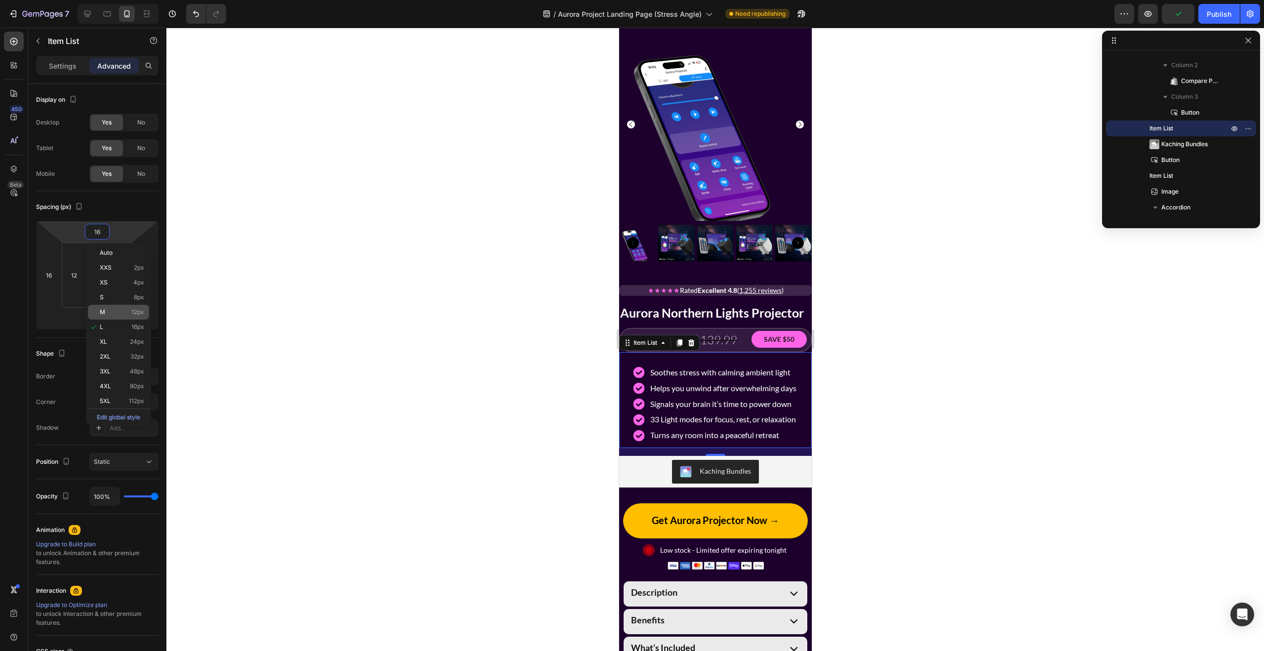
click at [117, 315] on div "M 12px" at bounding box center [118, 312] width 61 height 15
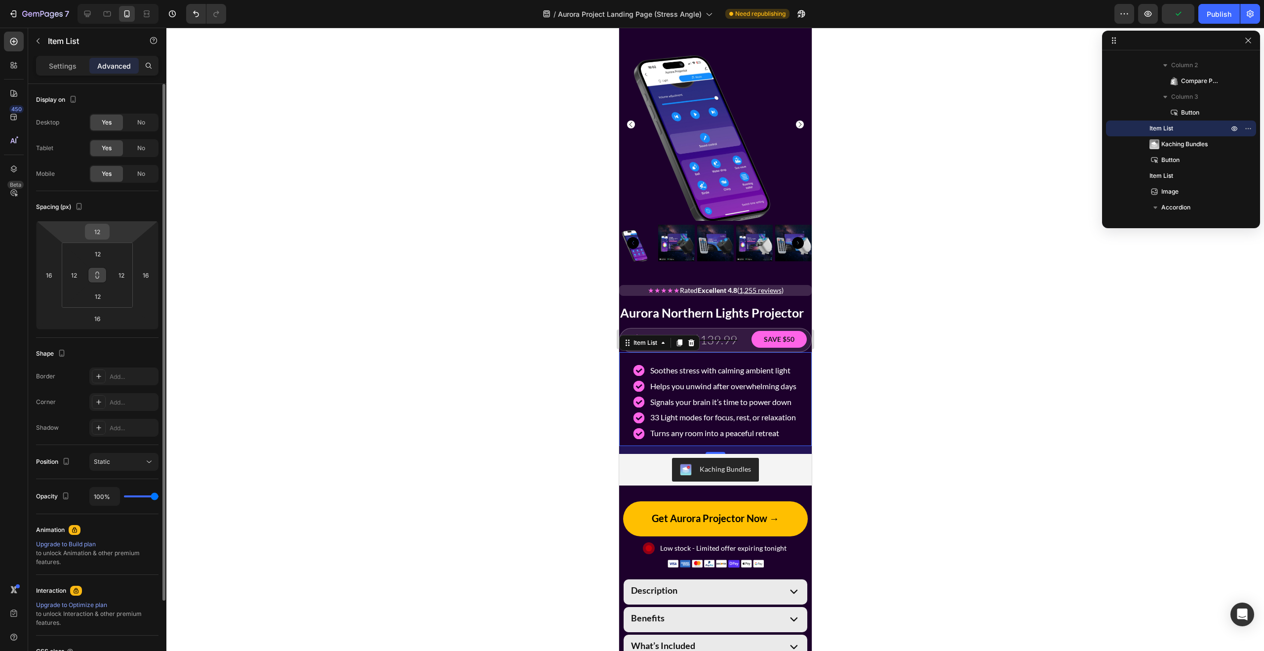
click at [97, 233] on input "12" at bounding box center [97, 231] width 20 height 15
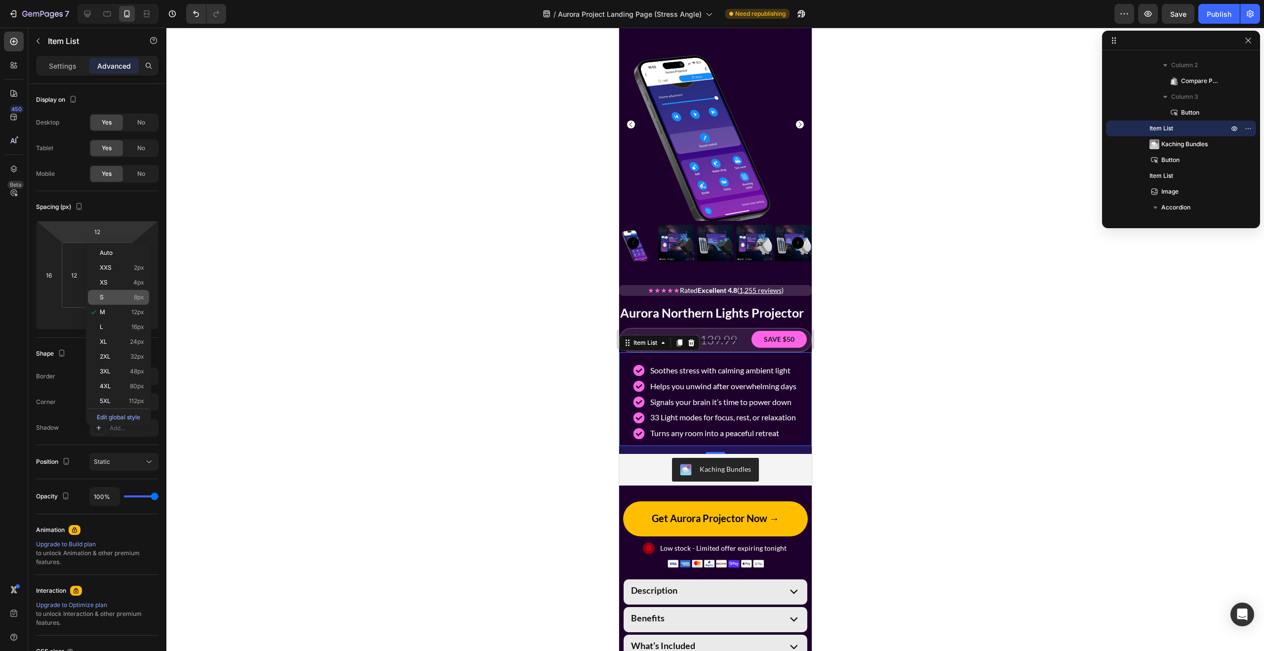
click at [115, 295] on p "S 8px" at bounding box center [122, 297] width 44 height 7
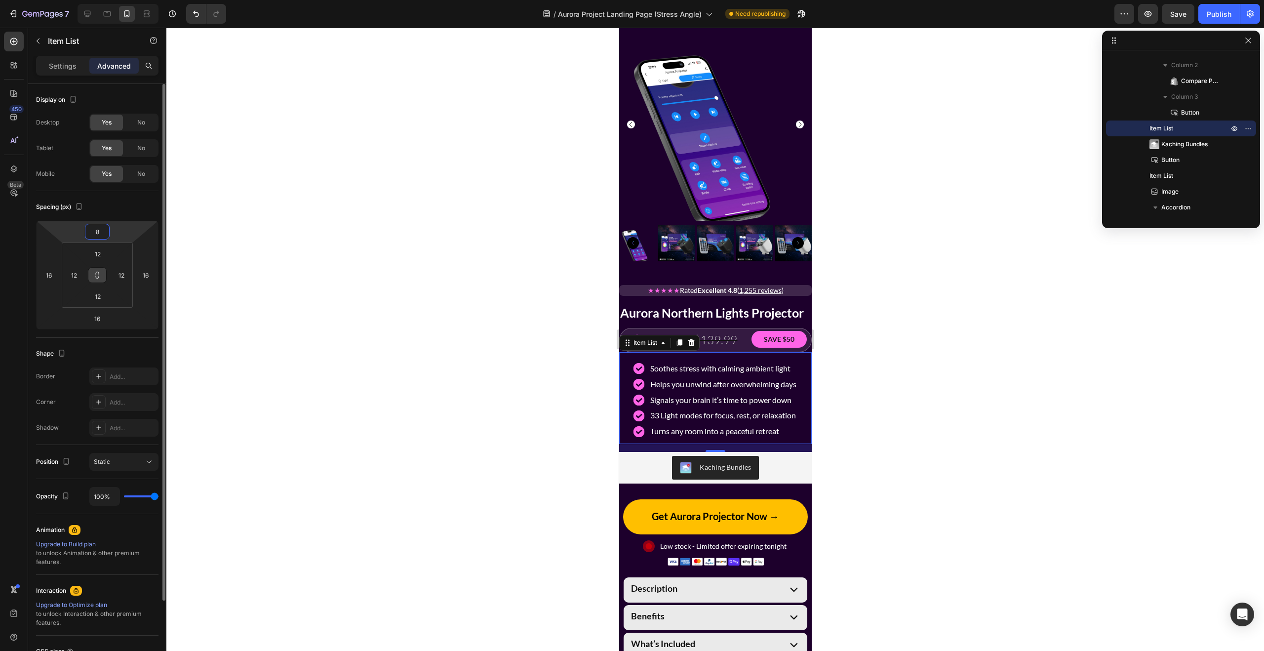
click at [98, 229] on input "8" at bounding box center [97, 231] width 20 height 15
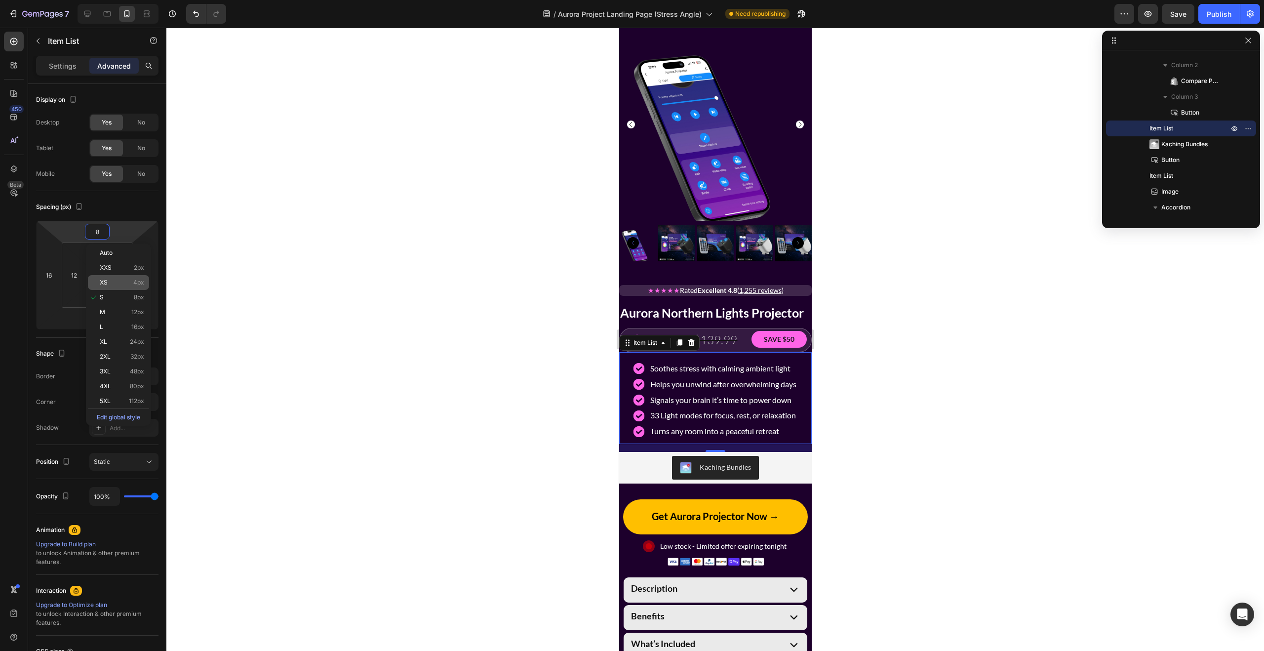
click at [108, 275] on div "XS 4px" at bounding box center [118, 282] width 61 height 15
type input "4"
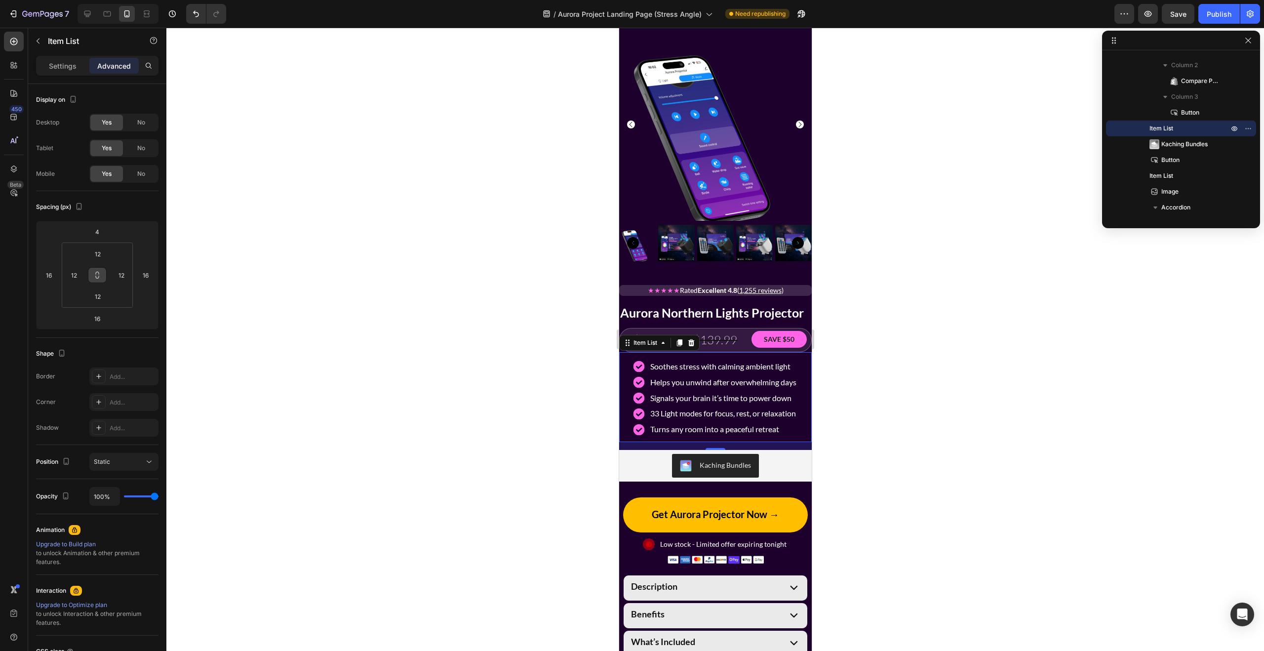
click at [414, 352] on div at bounding box center [714, 339] width 1097 height 623
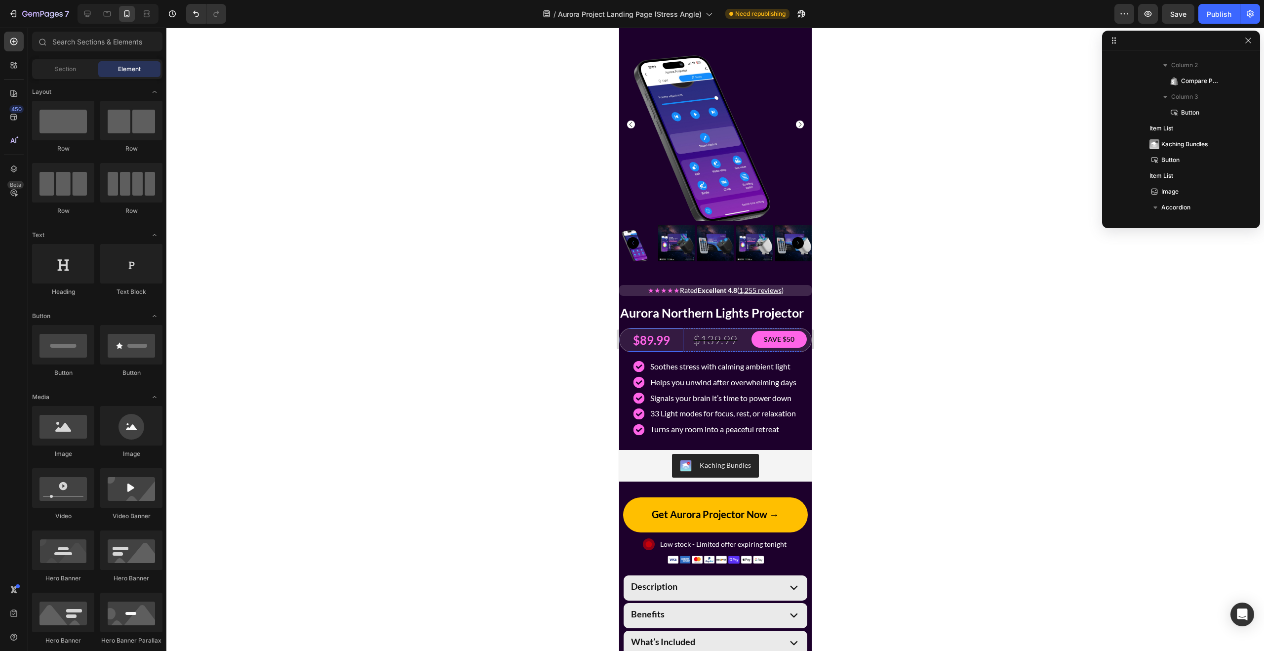
click at [626, 333] on div "$89.99" at bounding box center [651, 339] width 64 height 23
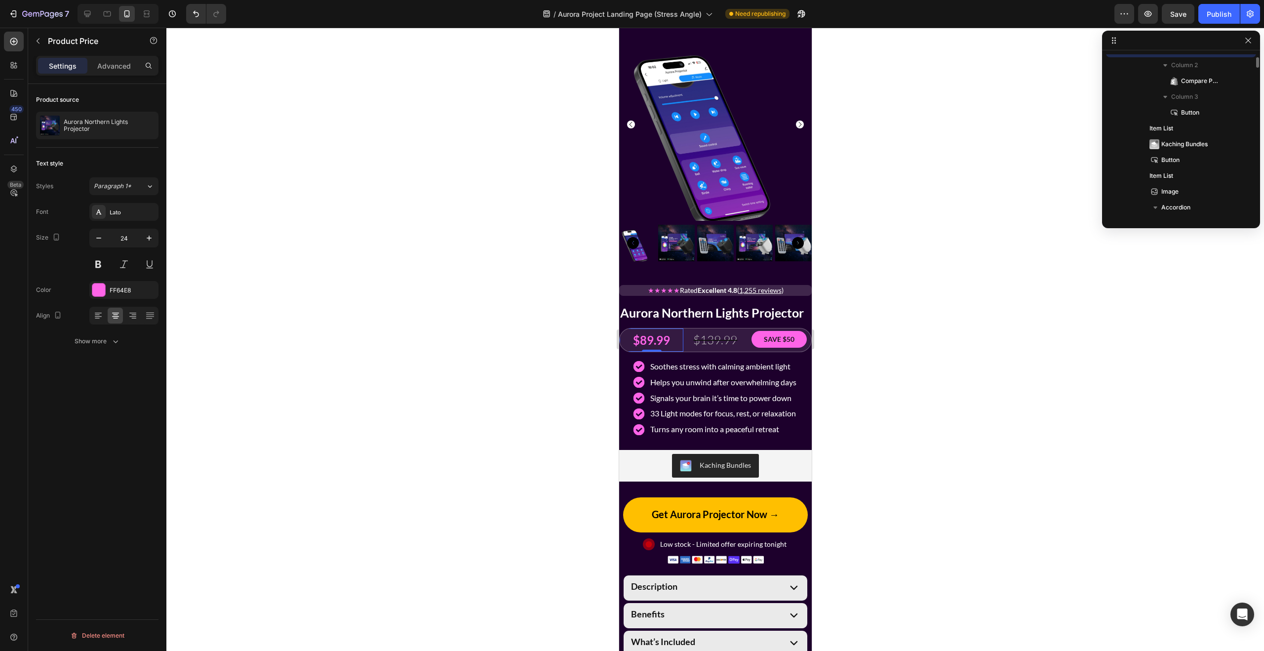
scroll to position [1261, 0]
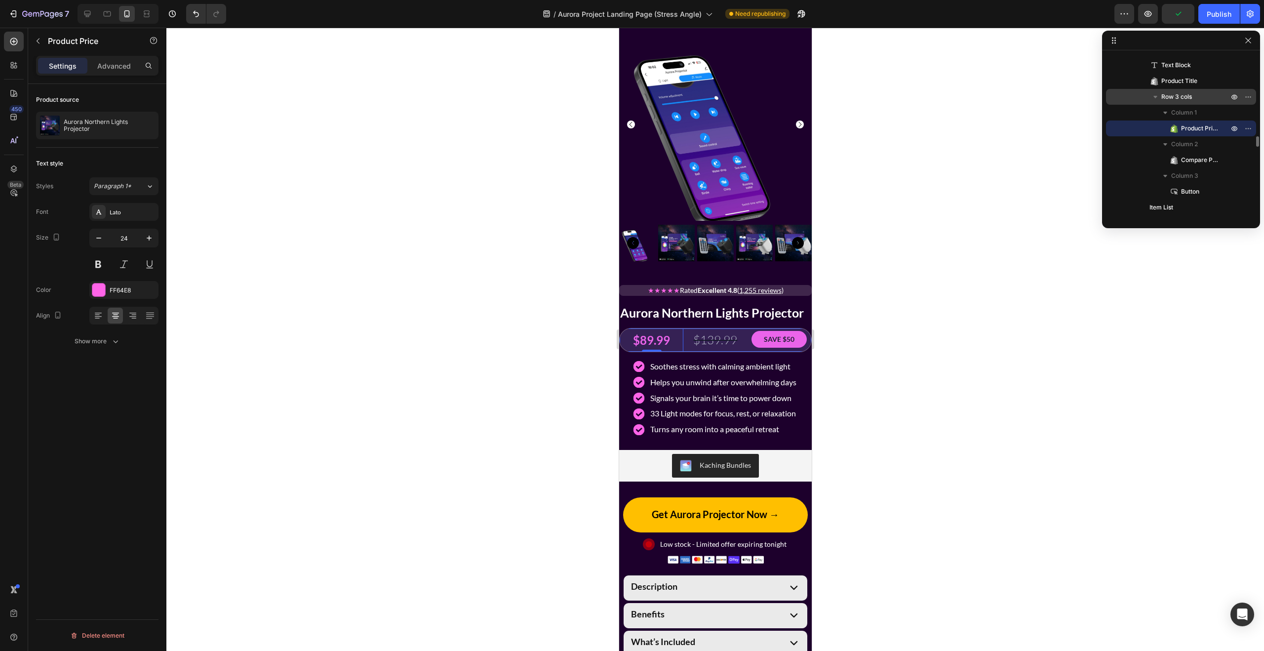
click at [1178, 93] on span "Row 3 cols" at bounding box center [1176, 97] width 31 height 10
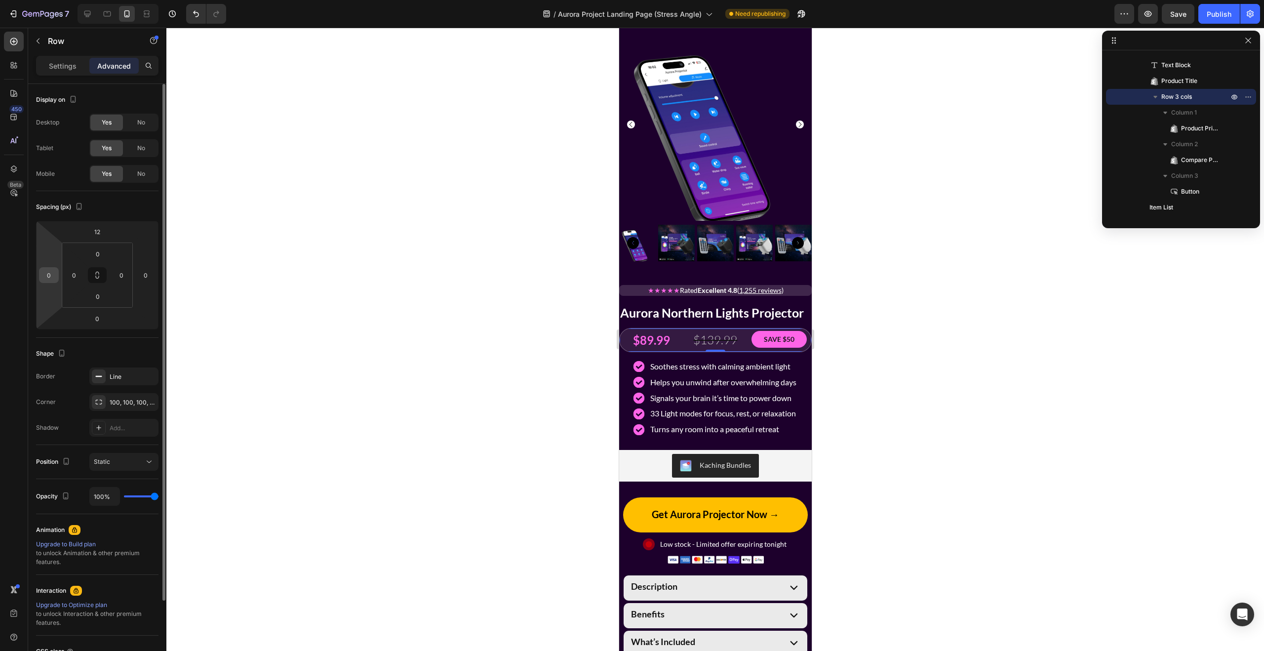
click at [50, 271] on input "0" at bounding box center [48, 275] width 15 height 15
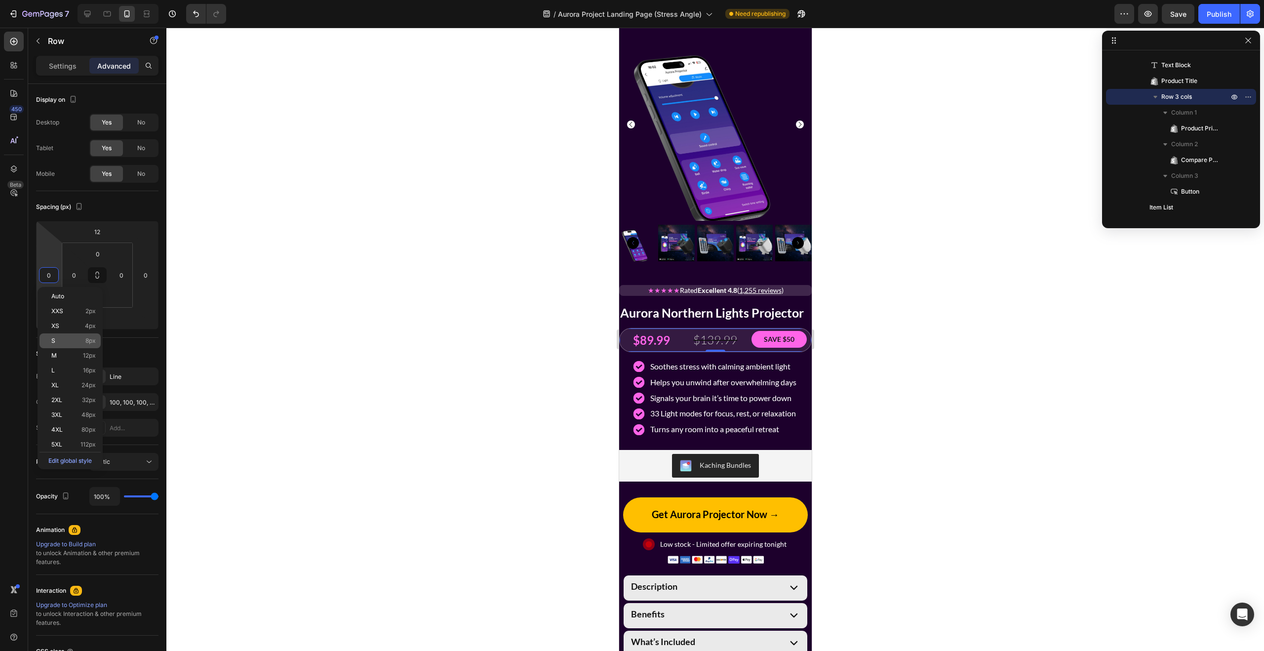
click at [63, 341] on p "S 8px" at bounding box center [73, 340] width 44 height 7
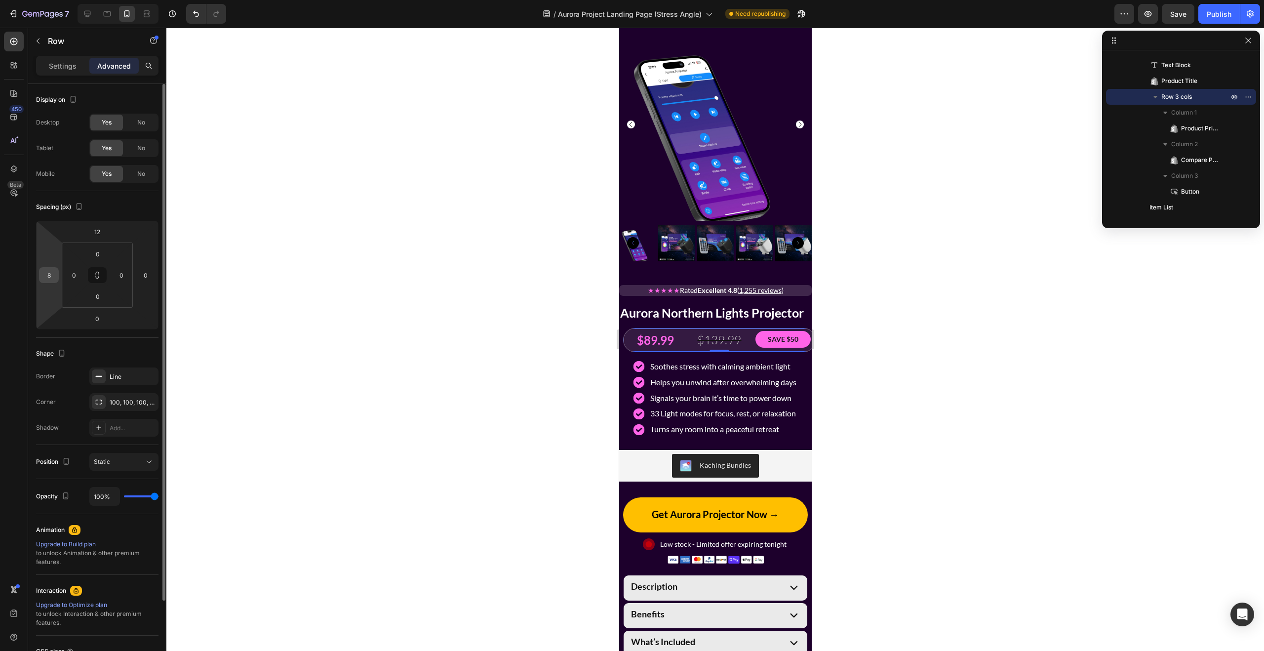
click at [46, 273] on input "8" at bounding box center [48, 275] width 15 height 15
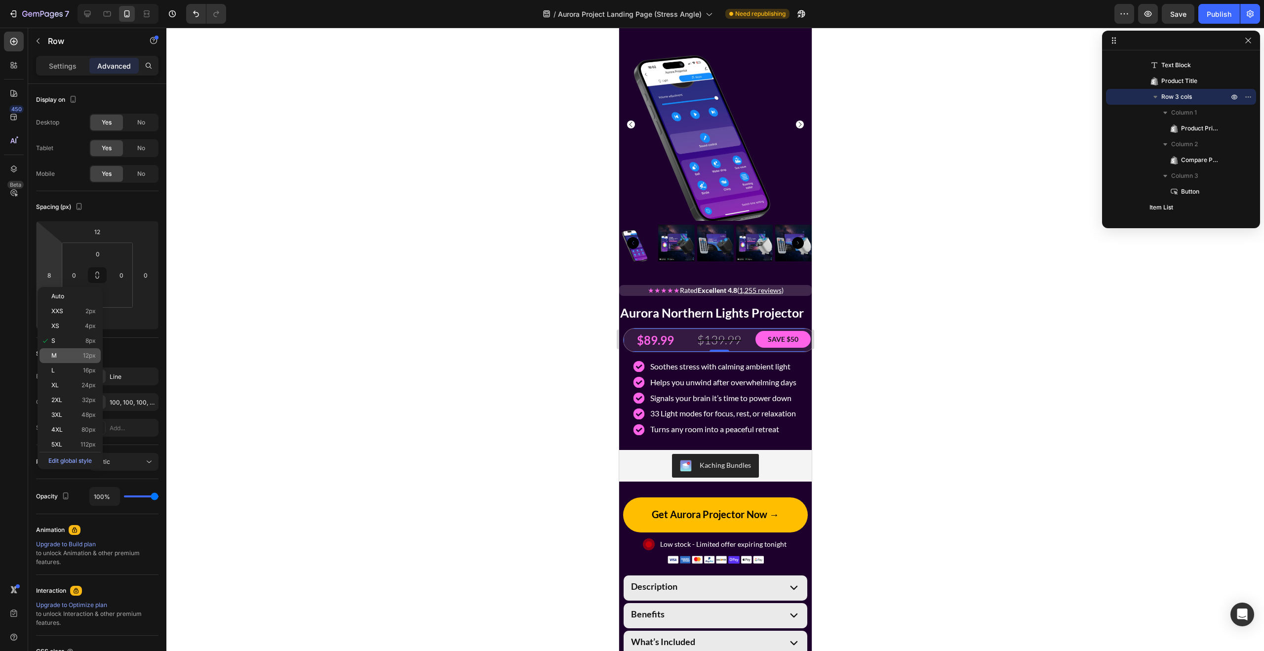
click at [65, 356] on p "M 12px" at bounding box center [73, 355] width 44 height 7
type input "12"
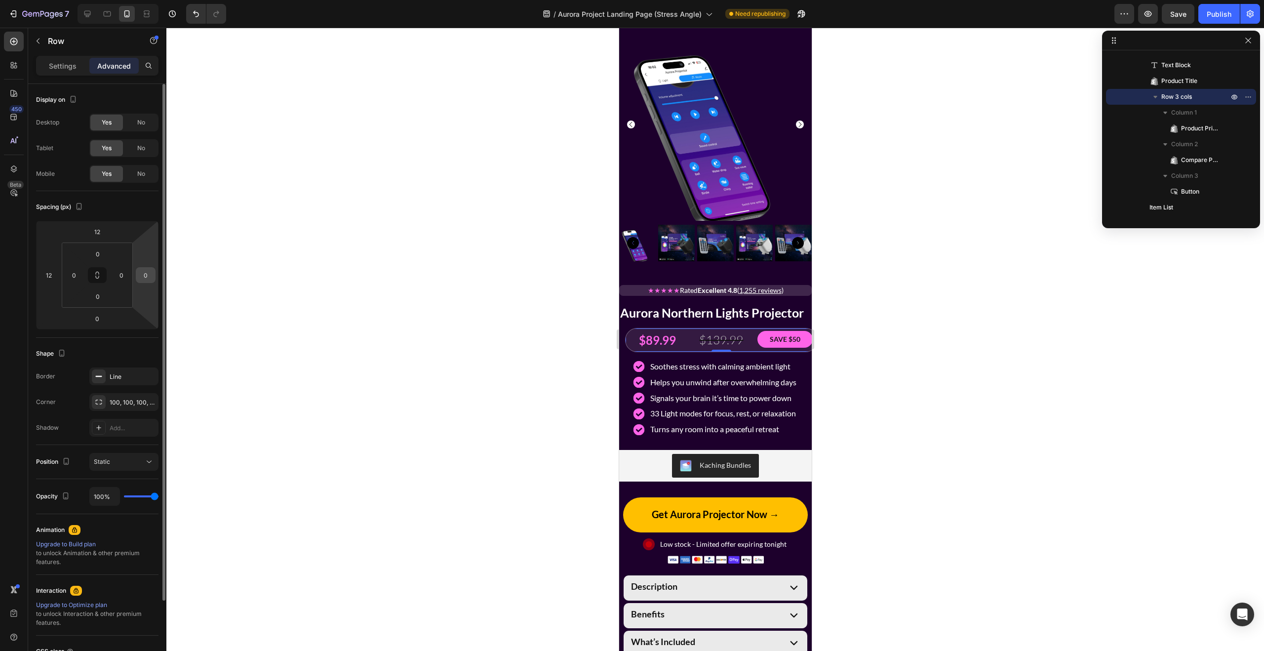
click at [142, 272] on input "0" at bounding box center [145, 275] width 15 height 15
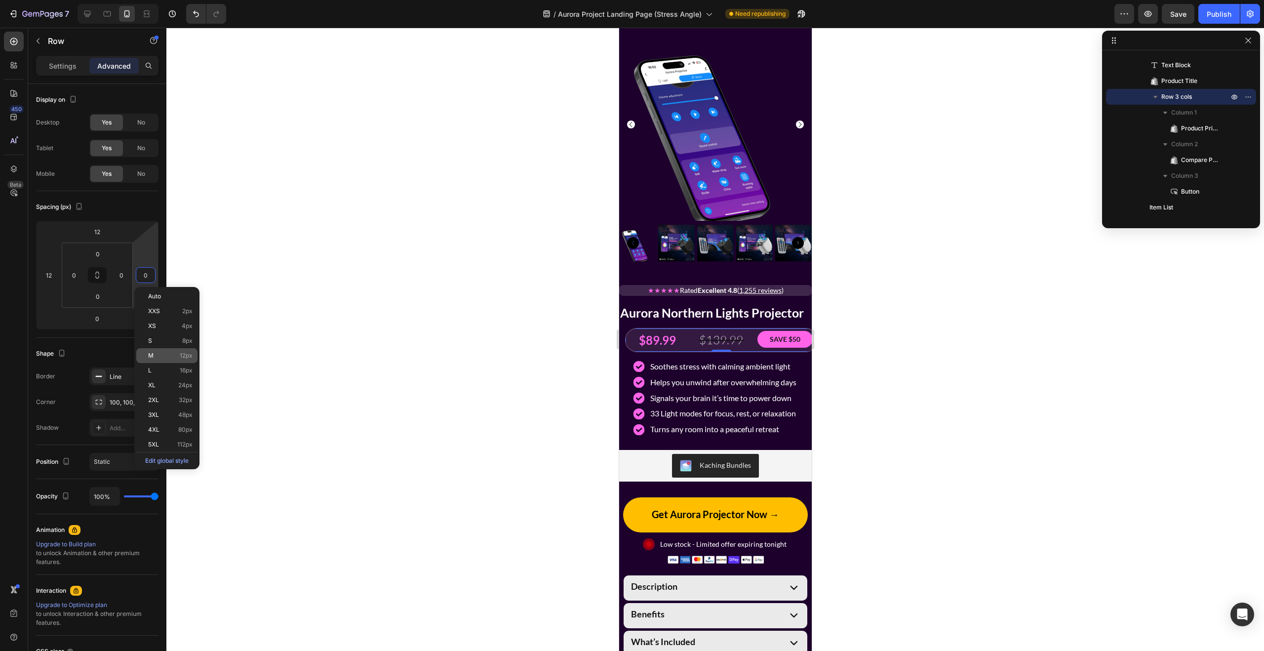
click at [162, 357] on p "M 12px" at bounding box center [170, 355] width 44 height 7
type input "12"
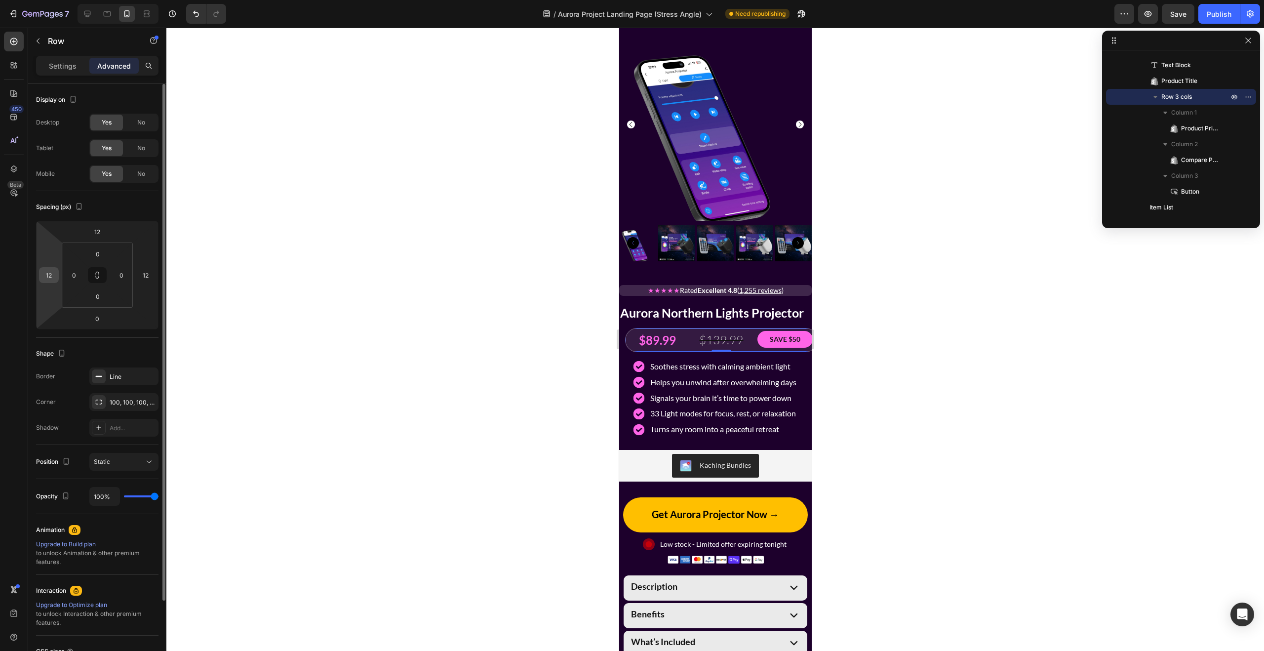
click at [50, 274] on input "12" at bounding box center [48, 275] width 15 height 15
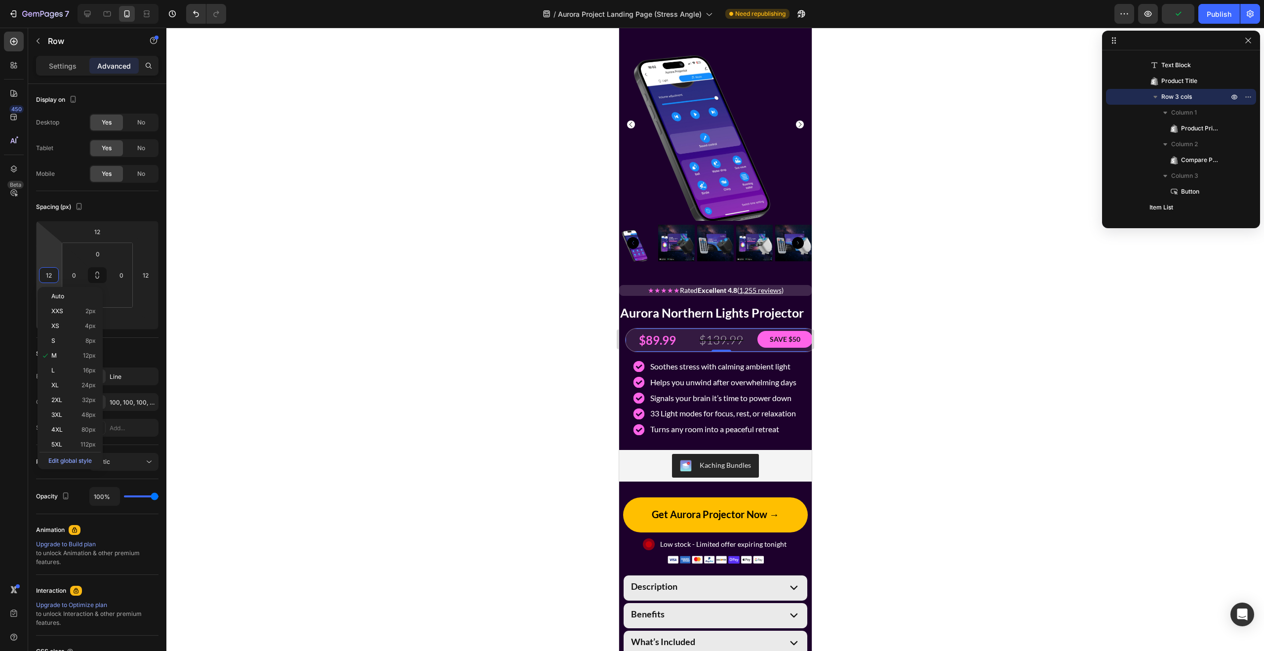
click at [260, 300] on div at bounding box center [714, 339] width 1097 height 623
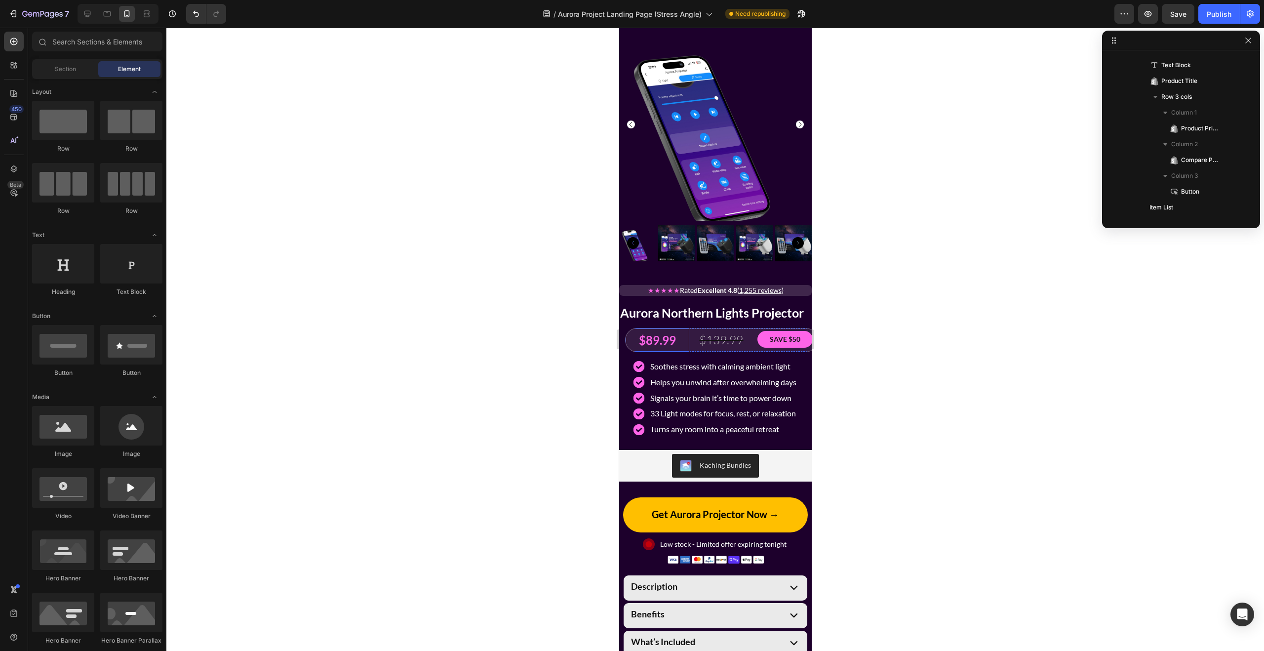
click at [686, 330] on div "$89.99" at bounding box center [657, 339] width 64 height 23
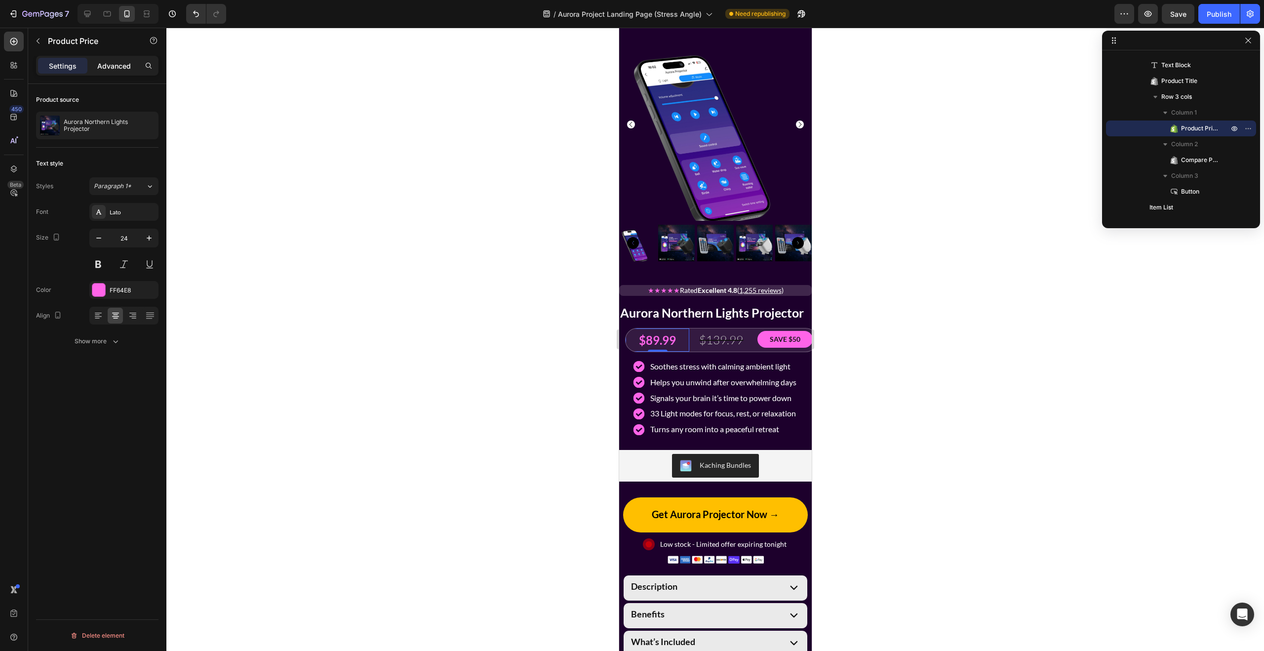
click at [120, 70] on p "Advanced" at bounding box center [114, 66] width 34 height 10
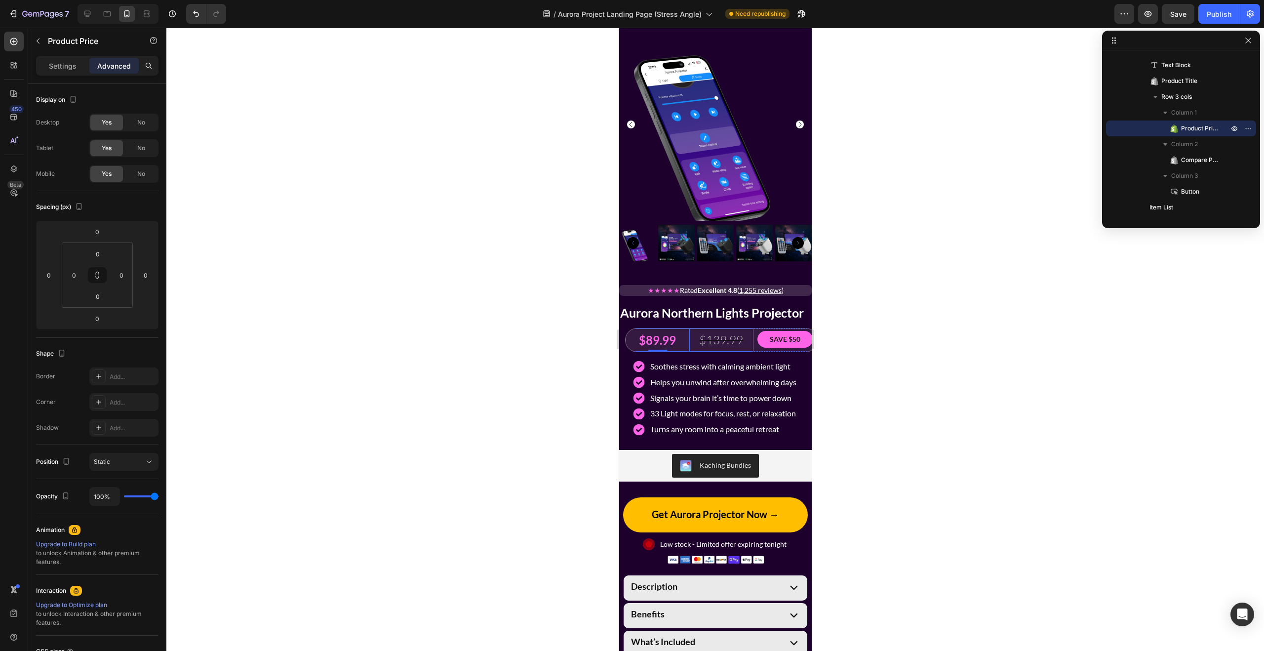
click at [693, 347] on div "$139.99" at bounding box center [721, 339] width 64 height 23
click at [627, 335] on div "$89.99" at bounding box center [657, 339] width 64 height 23
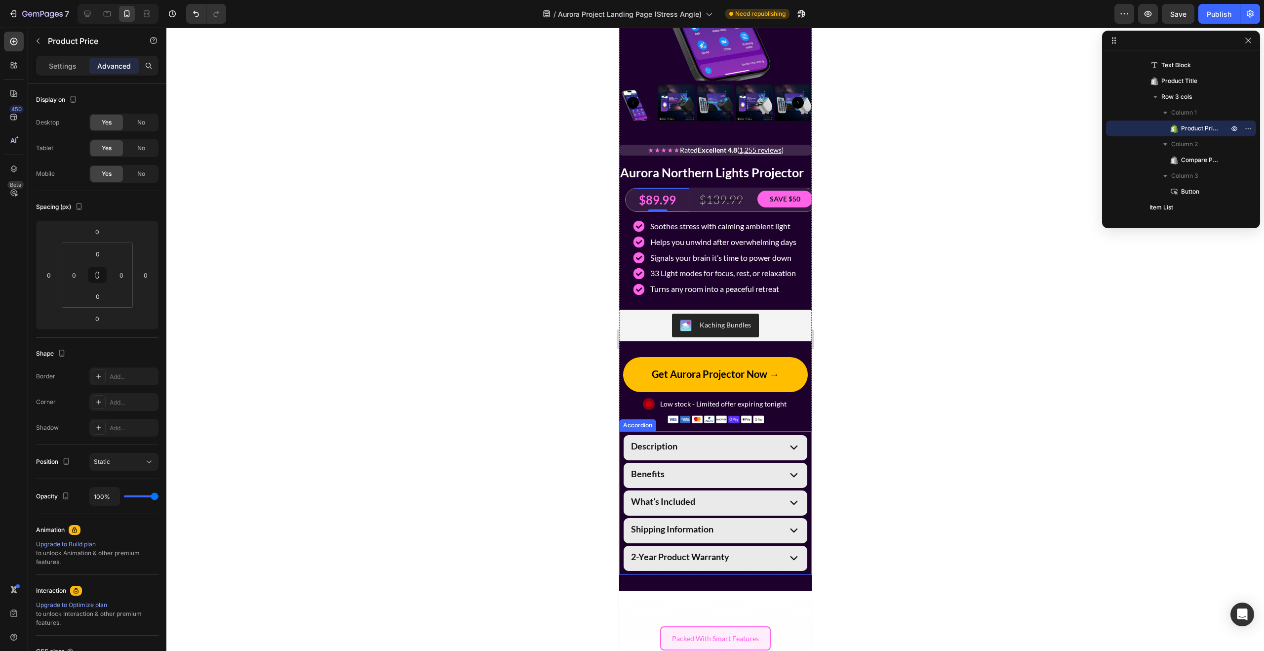
scroll to position [1812, 0]
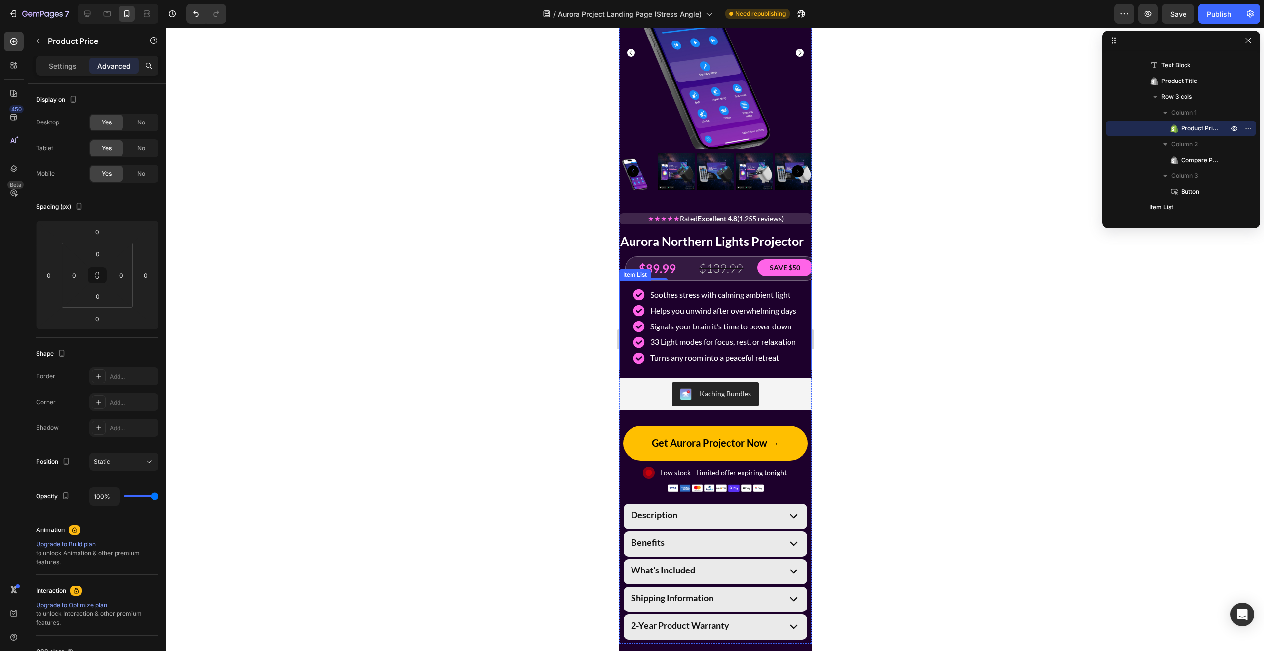
click at [800, 370] on div "Soothes stress with calming ambient light Helps you unwind after overwhelming d…" at bounding box center [714, 326] width 177 height 88
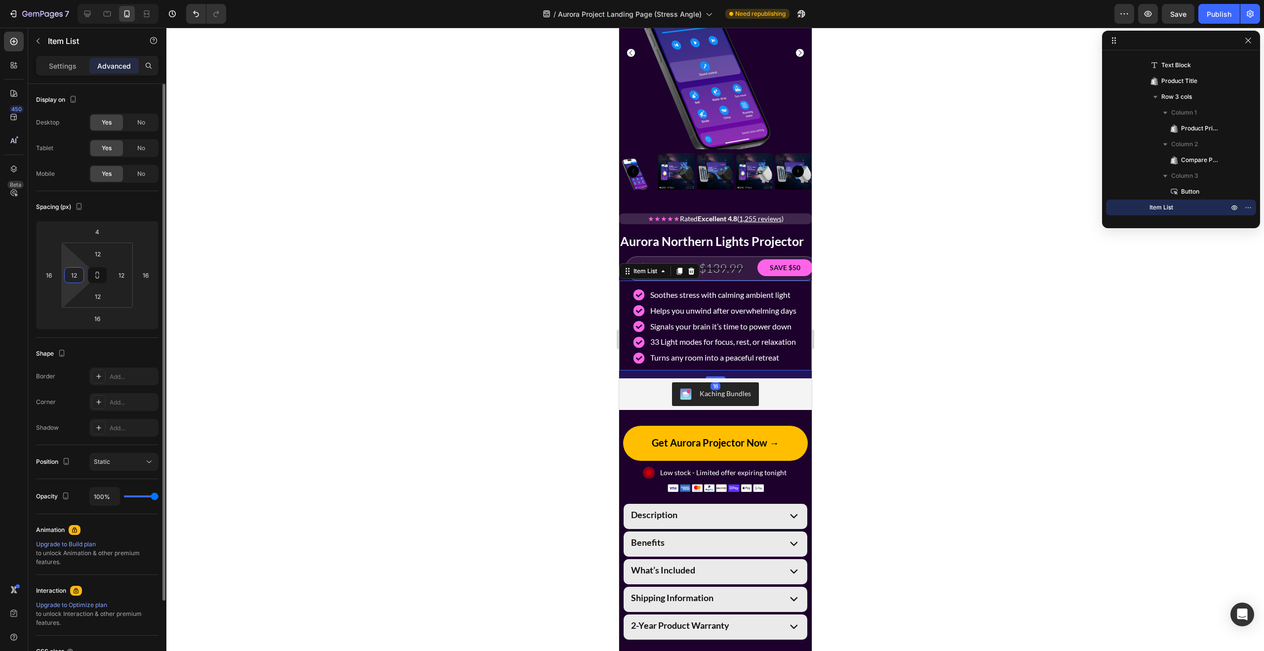
click at [74, 276] on input "12" at bounding box center [74, 275] width 15 height 15
click at [98, 275] on icon at bounding box center [97, 275] width 8 height 8
click at [75, 273] on input "12" at bounding box center [74, 275] width 15 height 15
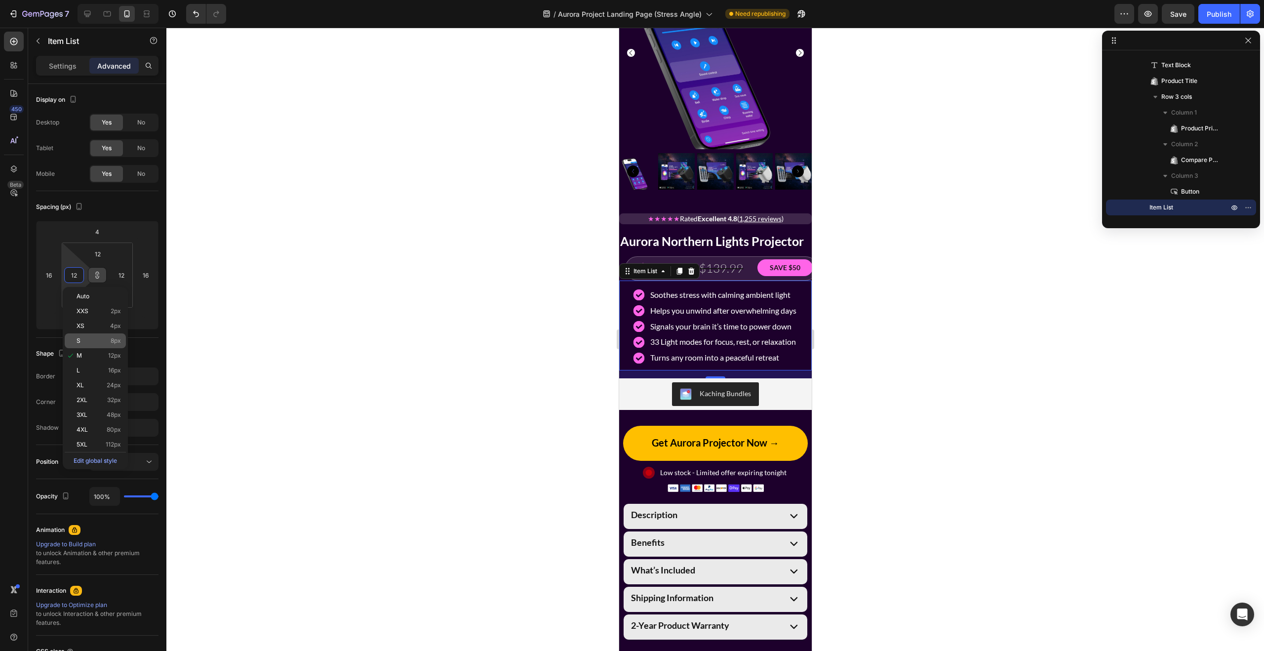
click at [90, 340] on p "S 8px" at bounding box center [99, 340] width 44 height 7
type input "8"
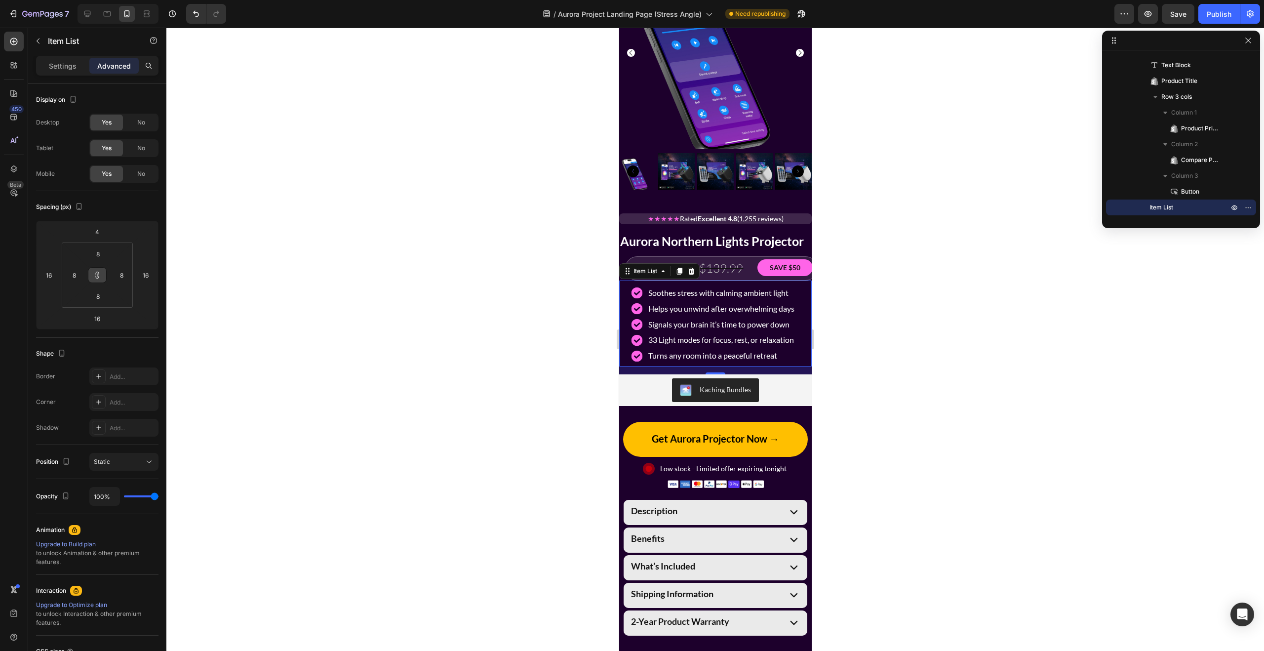
click at [421, 336] on div at bounding box center [714, 339] width 1097 height 623
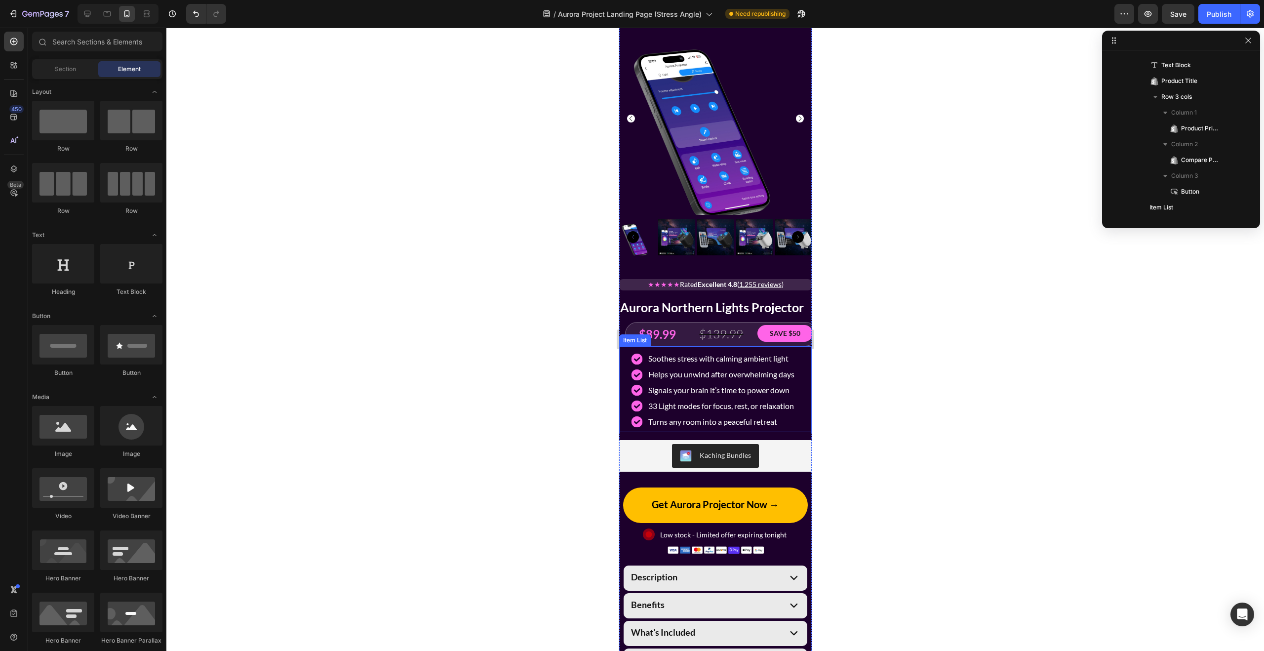
scroll to position [1590, 0]
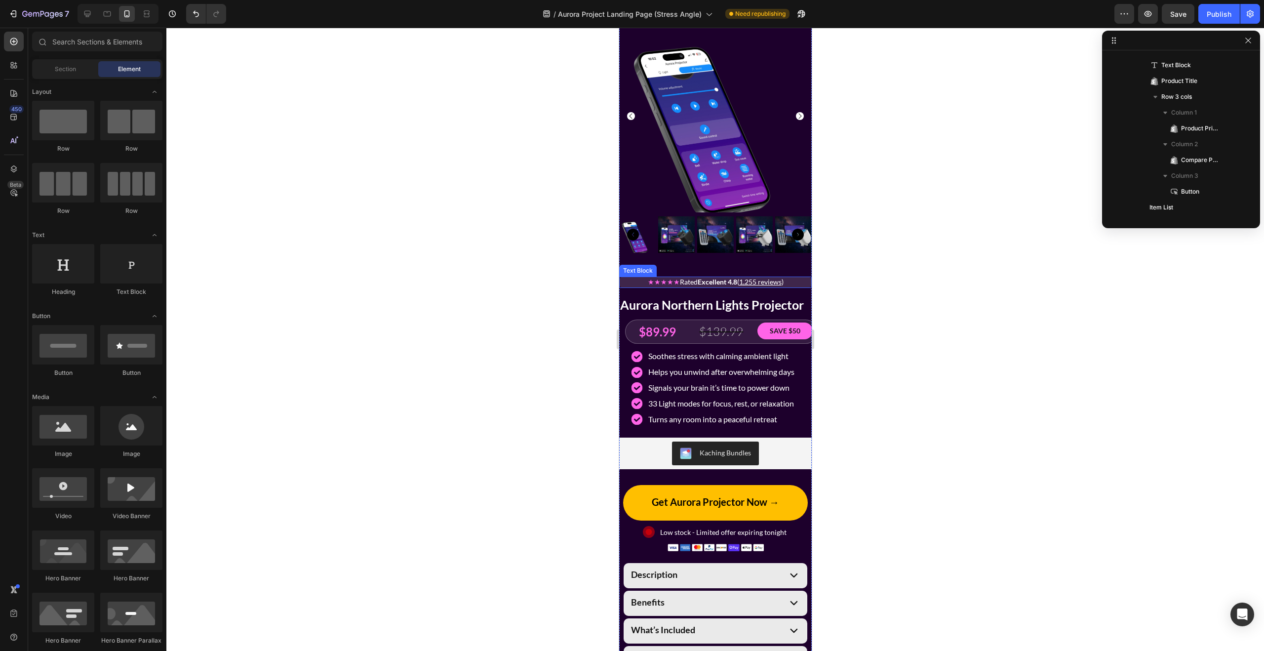
click at [797, 278] on p "★★★★★ Rated Excellent 4.8 ( 1,255 reviews )" at bounding box center [714, 281] width 191 height 9
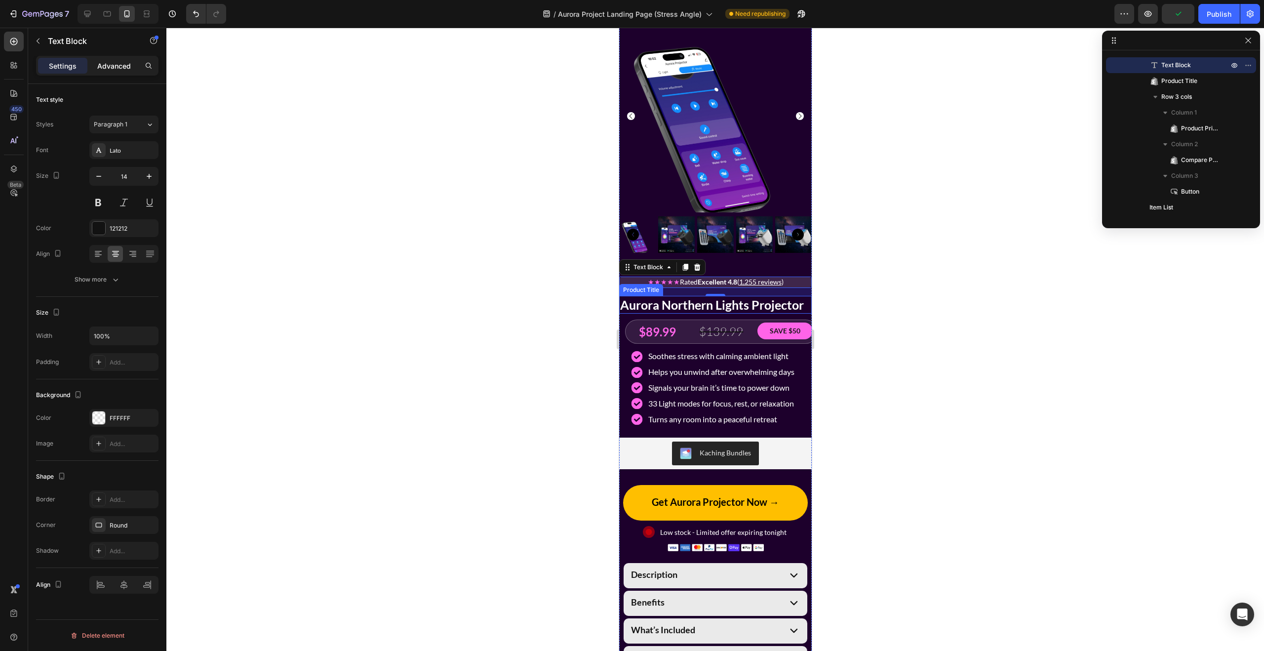
click at [110, 58] on div "Advanced" at bounding box center [113, 66] width 49 height 16
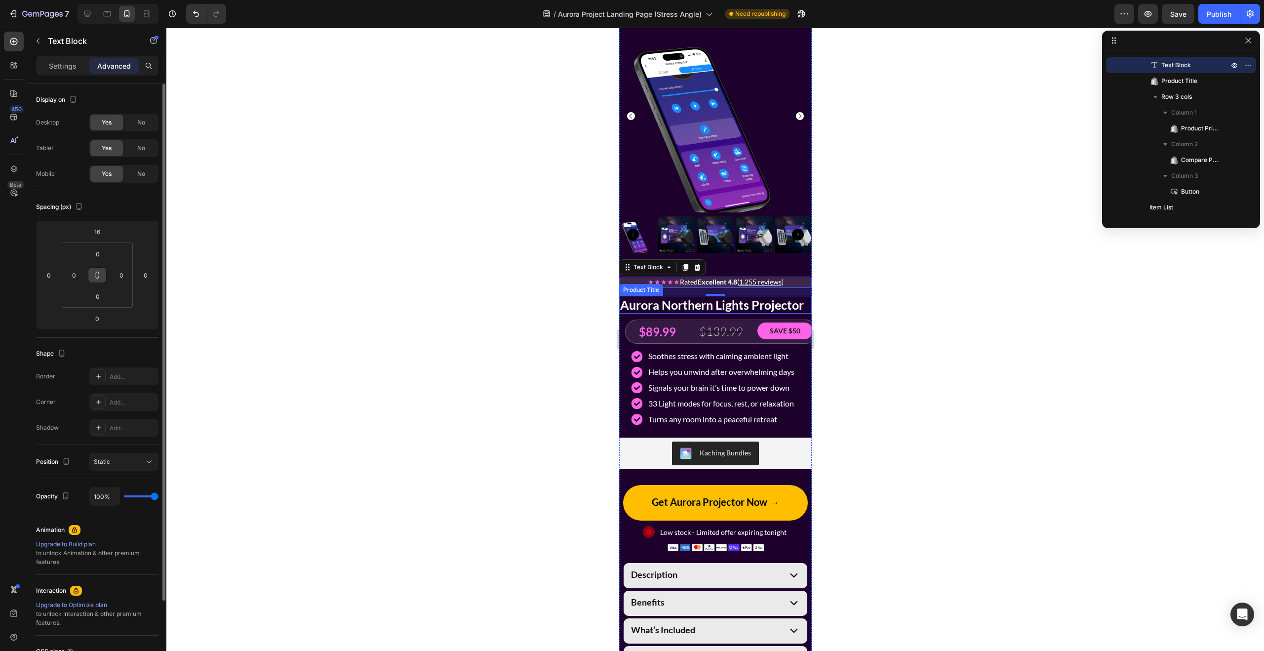
click at [99, 275] on icon at bounding box center [97, 275] width 8 height 8
click at [119, 274] on input "0" at bounding box center [121, 275] width 15 height 15
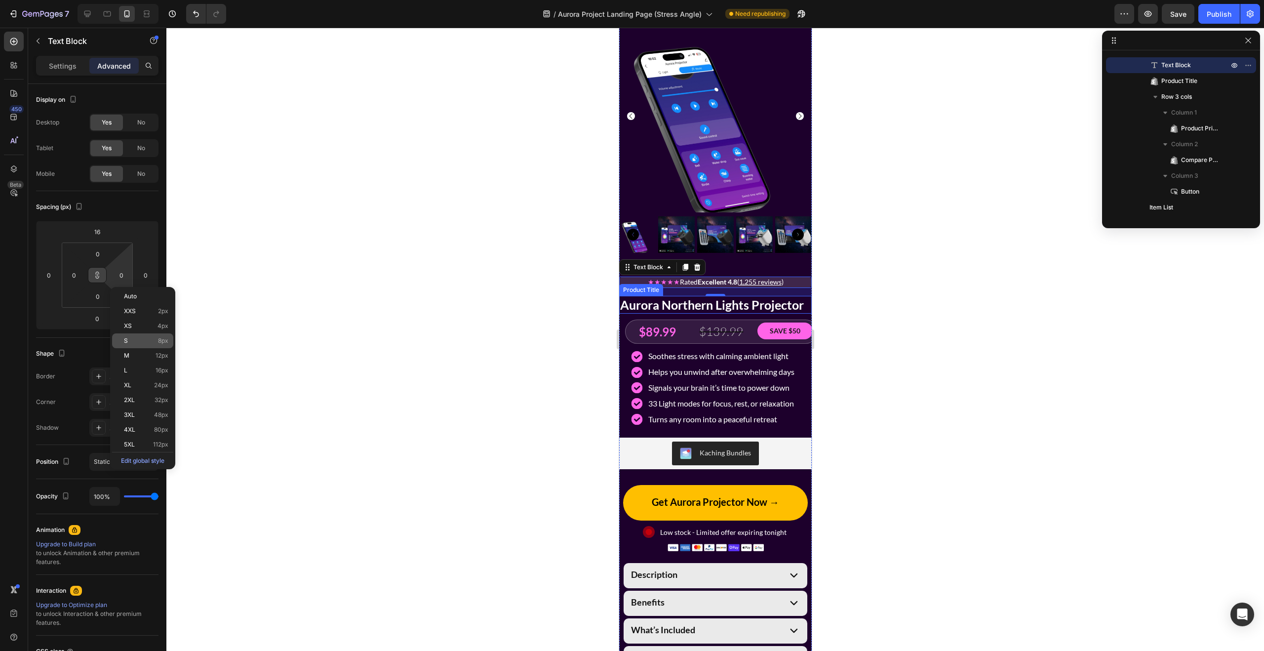
click at [136, 341] on p "S 8px" at bounding box center [146, 340] width 44 height 7
type input "8"
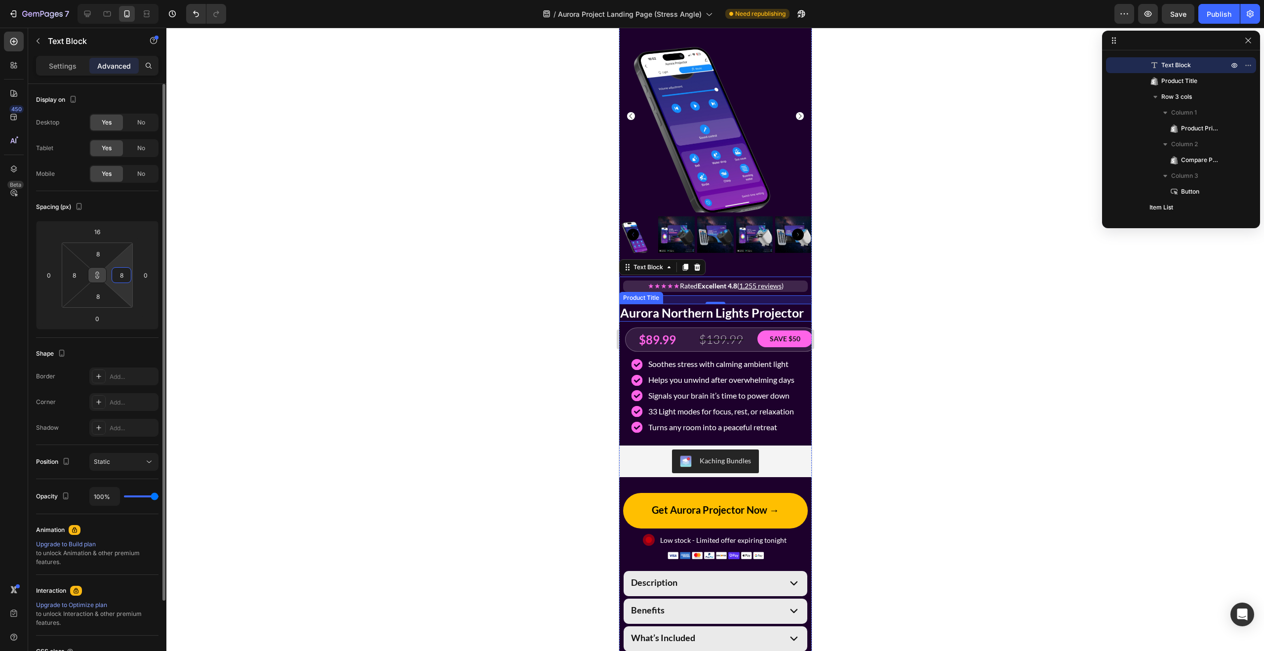
click at [116, 278] on input "8" at bounding box center [121, 275] width 15 height 15
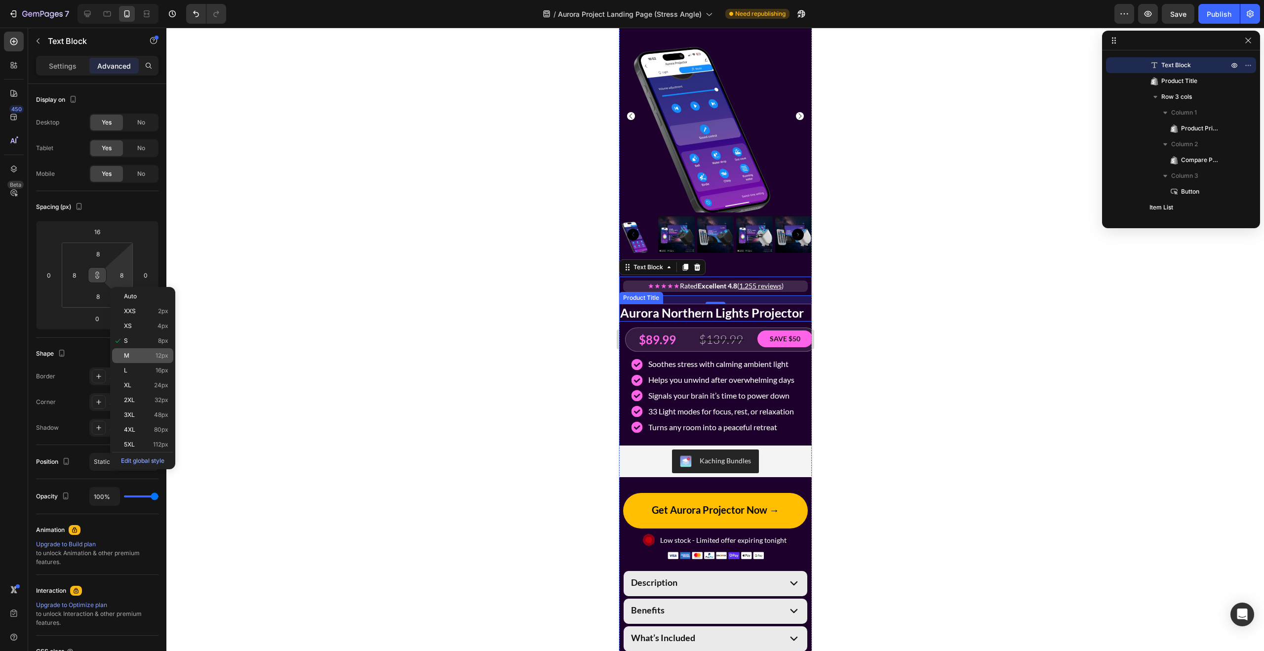
click at [134, 353] on p "M 12px" at bounding box center [146, 355] width 44 height 7
type input "12"
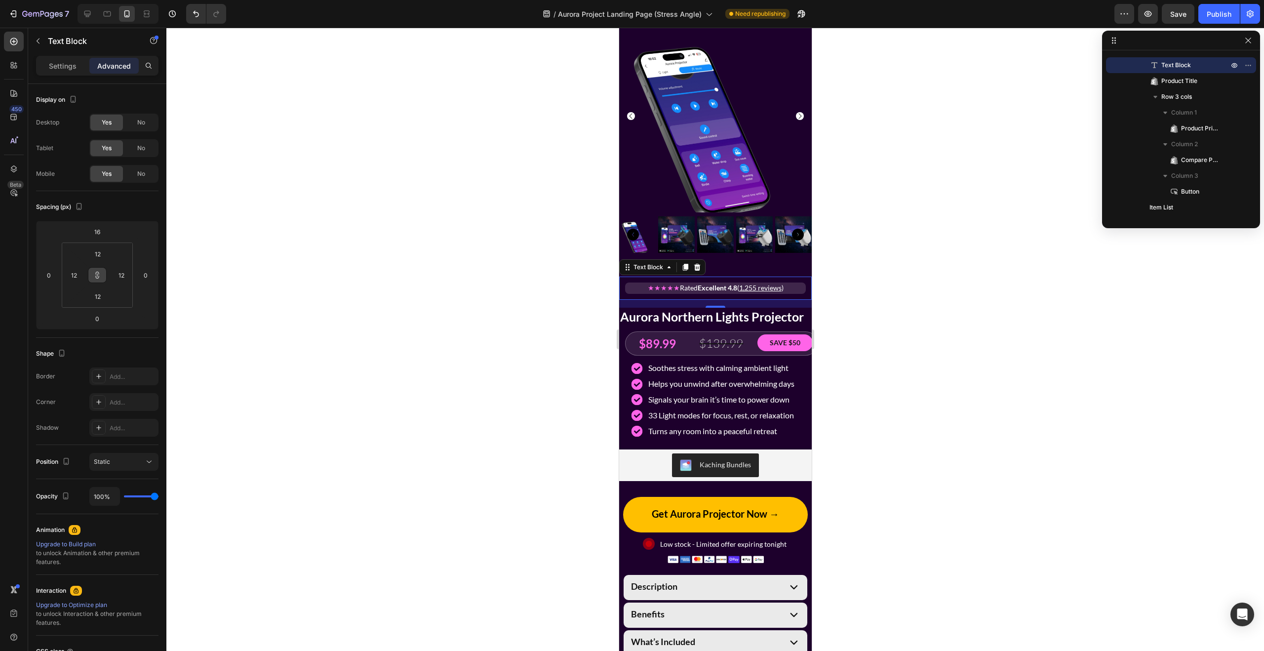
click at [688, 287] on span "Rated Excellent 4.8 ( 1,255 reviews )" at bounding box center [731, 287] width 104 height 8
click at [872, 291] on div at bounding box center [714, 339] width 1097 height 623
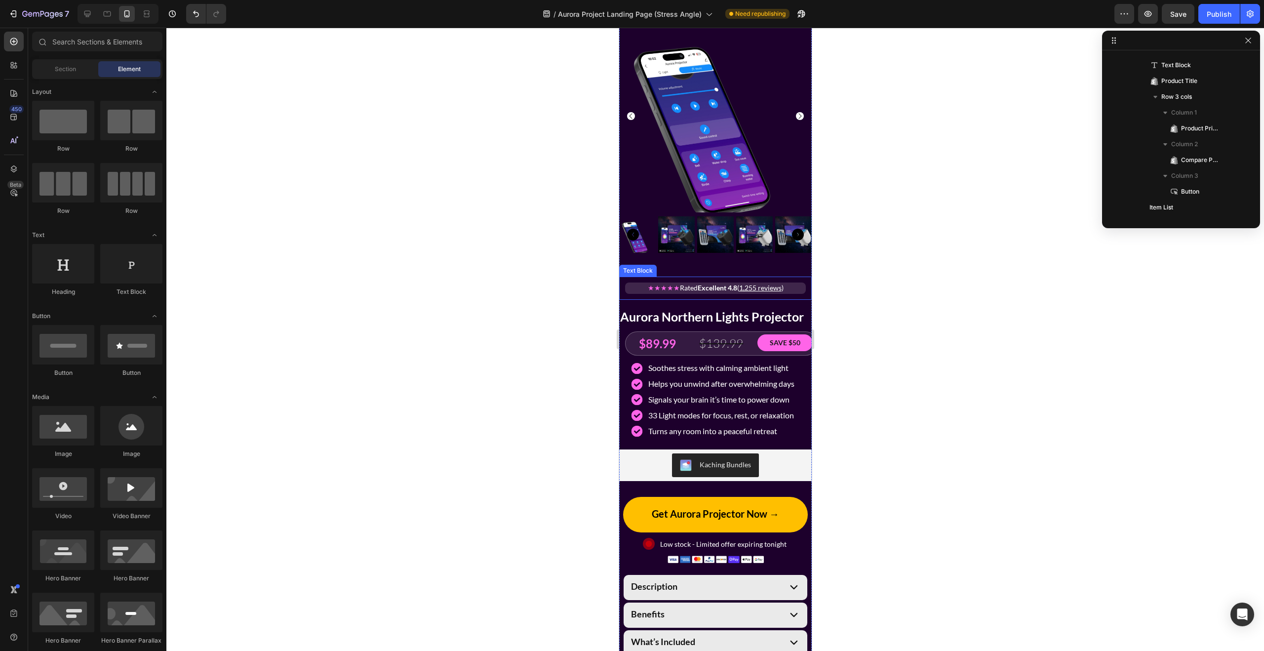
click at [796, 287] on p "★★★★★ Rated Excellent 4.8 ( 1,255 reviews )" at bounding box center [714, 287] width 179 height 9
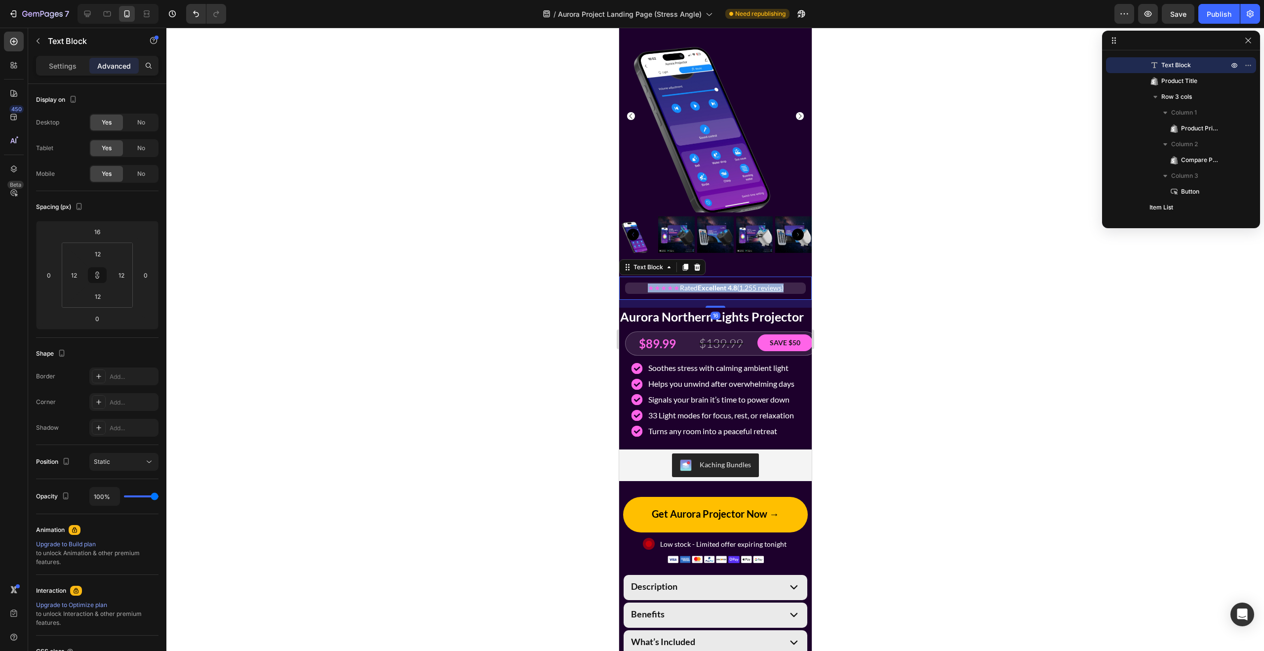
click at [796, 287] on p "★★★★★ Rated Excellent 4.8 ( 1,255 reviews )" at bounding box center [714, 287] width 179 height 9
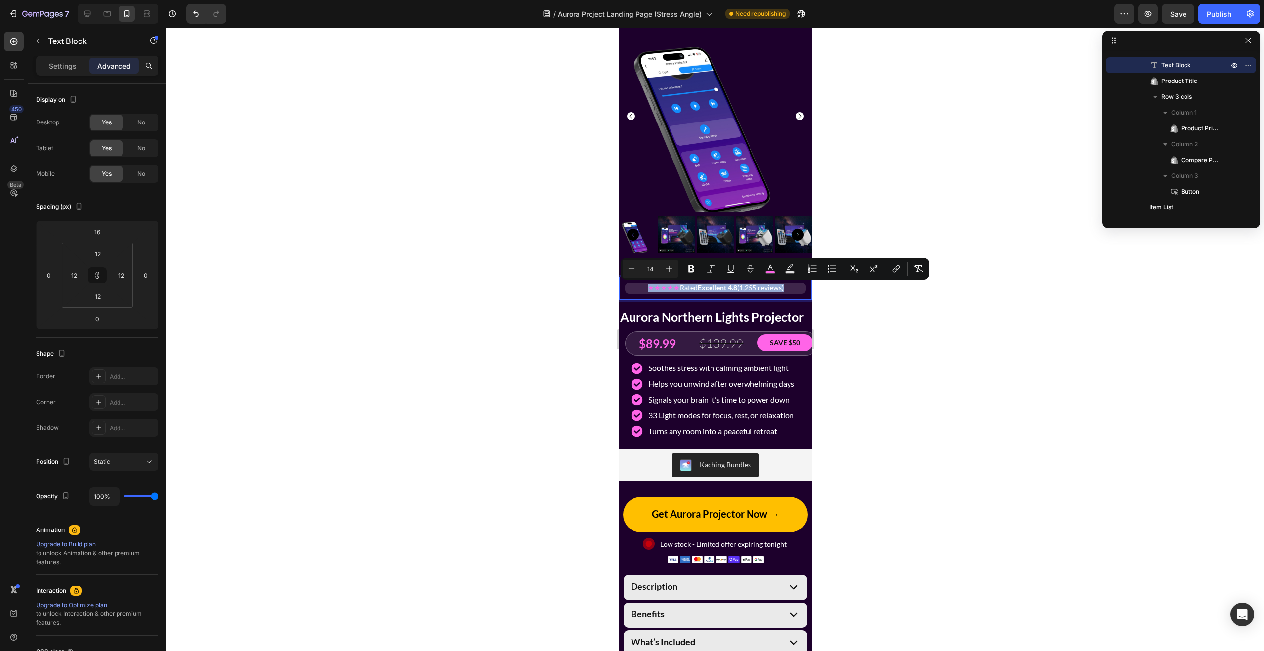
click at [805, 289] on div "★★★★★ Rated Excellent 4.8 ( 1,255 reviews )" at bounding box center [714, 287] width 181 height 11
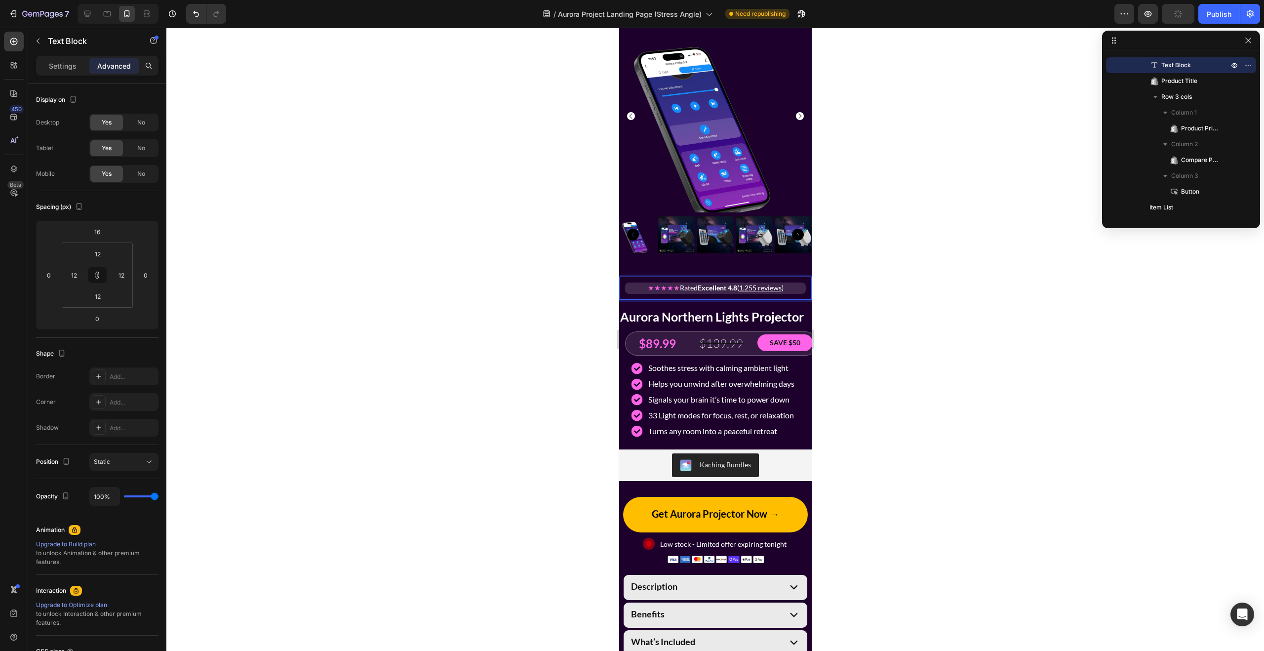
click at [860, 303] on div at bounding box center [714, 339] width 1097 height 623
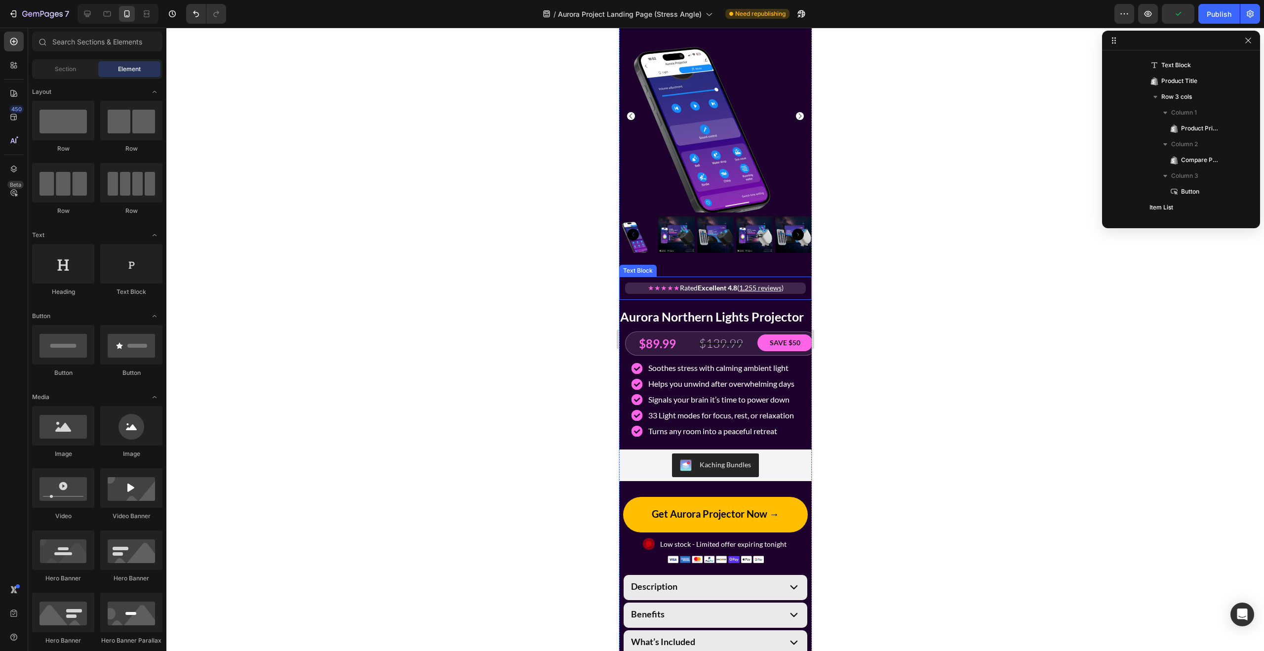
click at [777, 293] on div "★★★★★ Rated Excellent 4.8 ( 1,255 reviews )" at bounding box center [714, 287] width 181 height 11
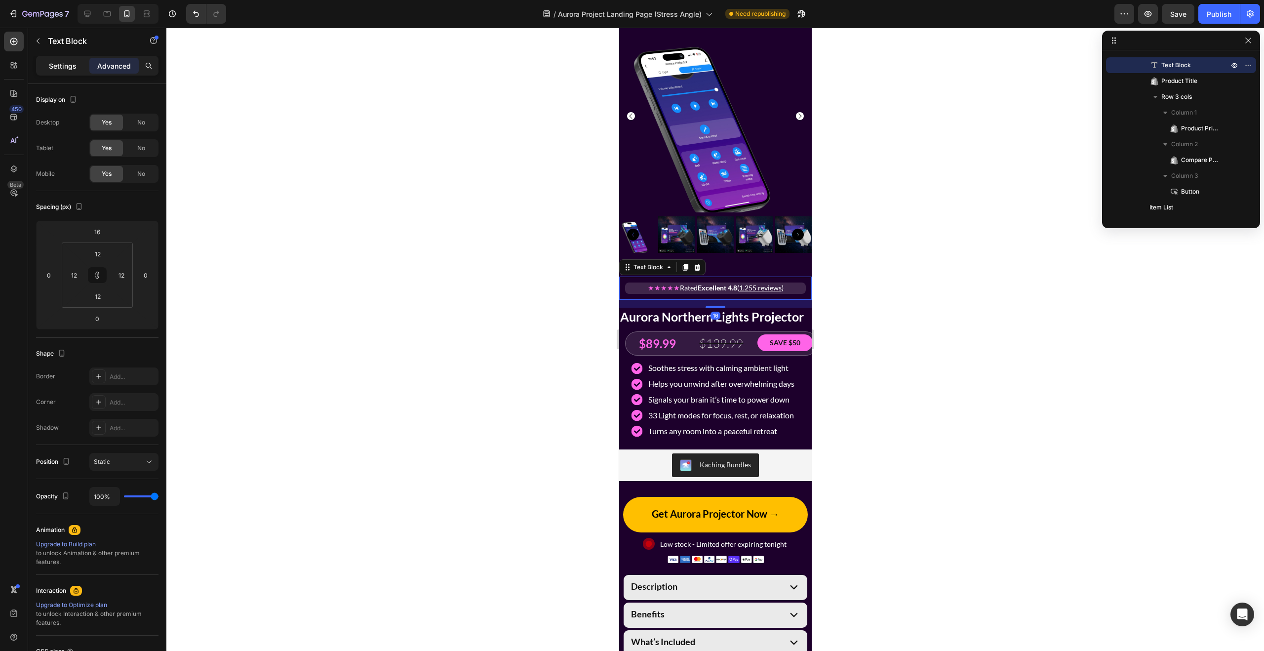
click at [61, 67] on p "Settings" at bounding box center [63, 66] width 28 height 10
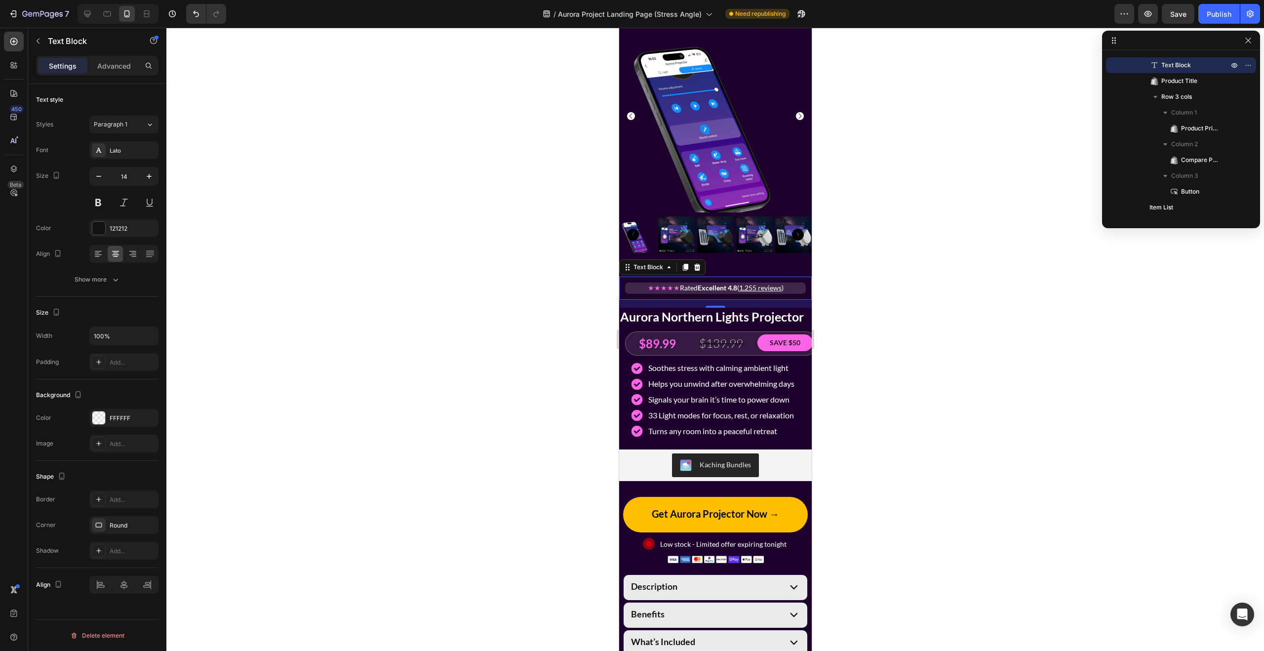
click at [478, 367] on div at bounding box center [714, 339] width 1097 height 623
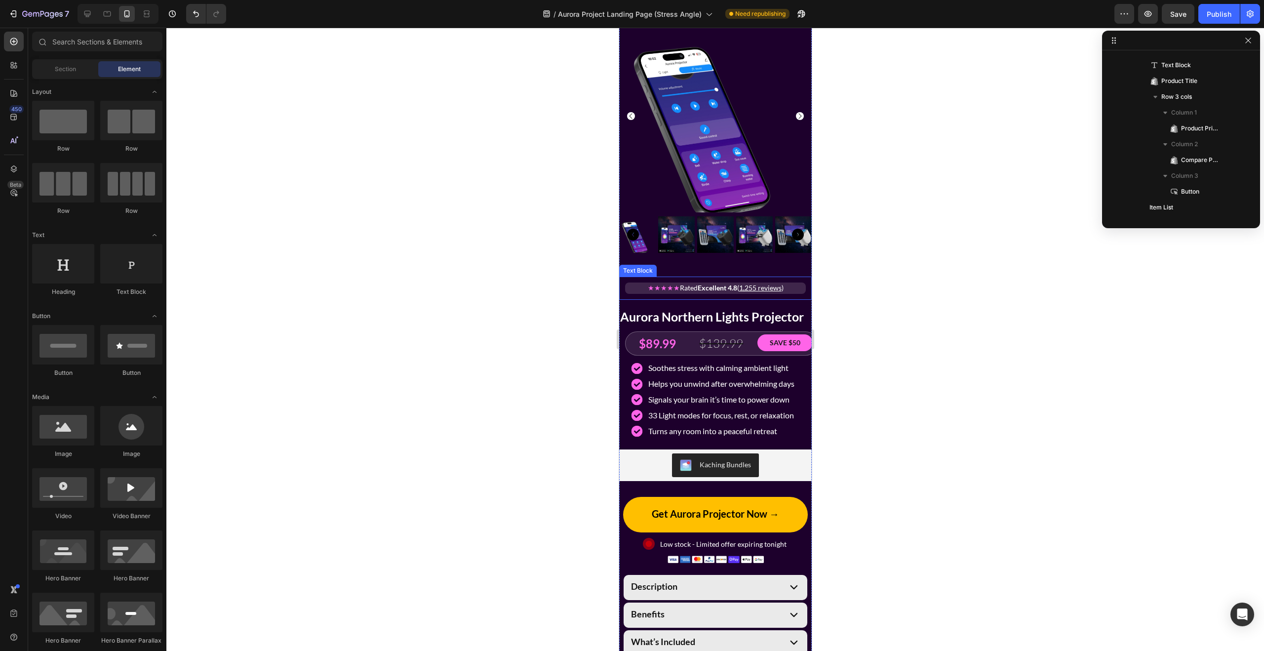
click at [727, 294] on div "★★★★★ Rated Excellent 4.8 ( 1,255 reviews ) Text Block" at bounding box center [715, 287] width 193 height 23
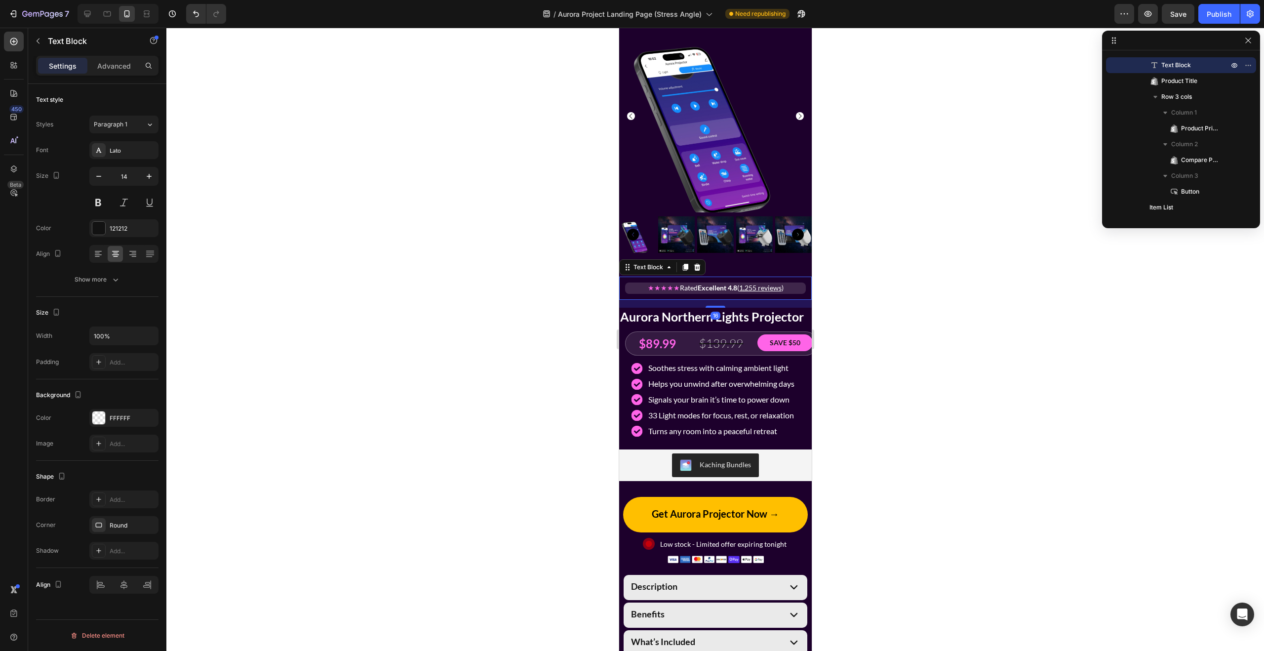
click at [906, 312] on div at bounding box center [714, 339] width 1097 height 623
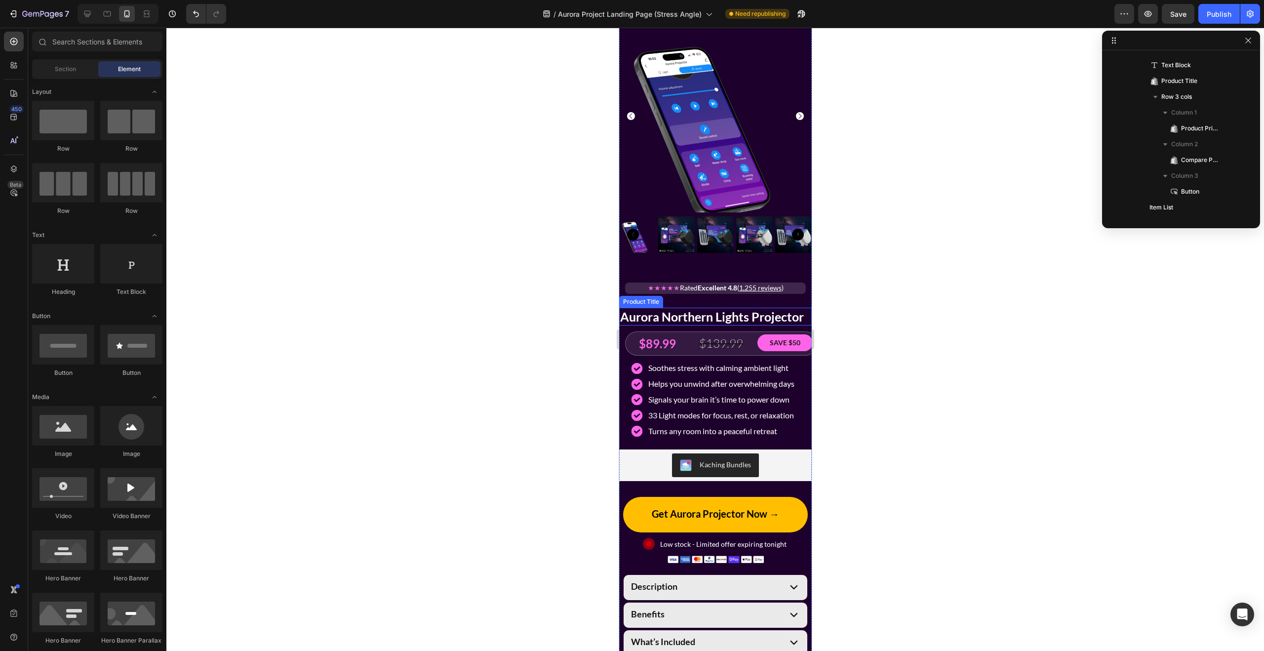
click at [740, 313] on h2 "Aurora Northern Lights Projector" at bounding box center [715, 317] width 193 height 18
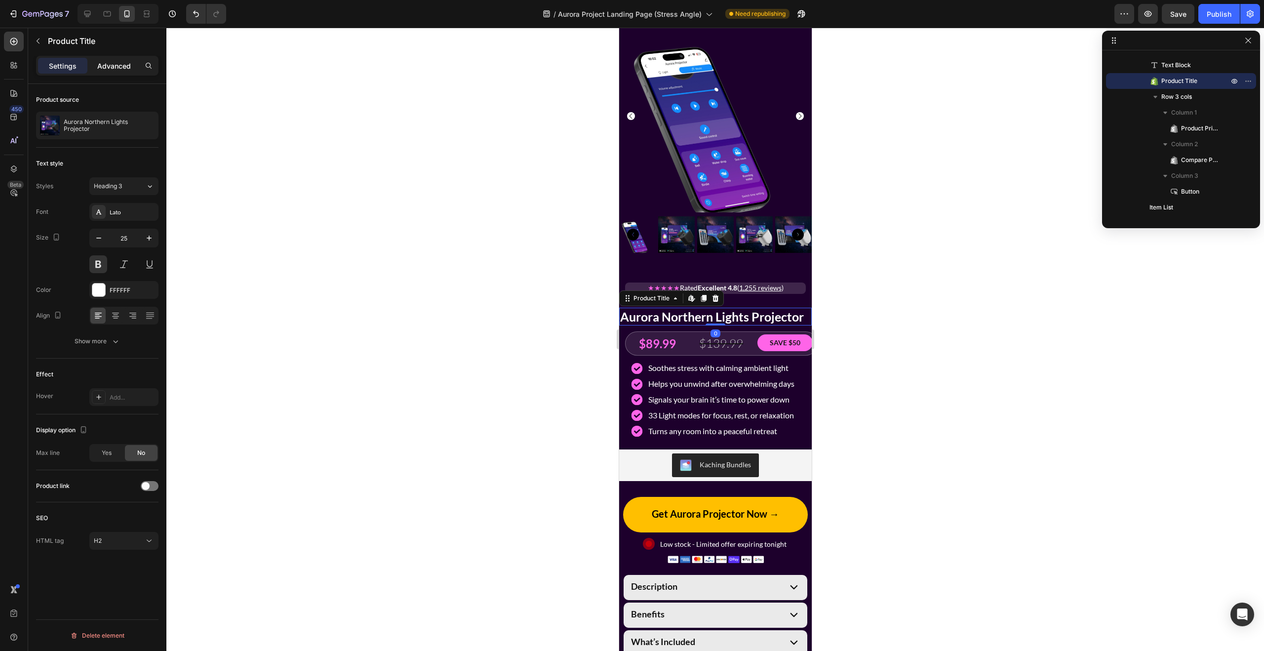
click at [111, 62] on p "Advanced" at bounding box center [114, 66] width 34 height 10
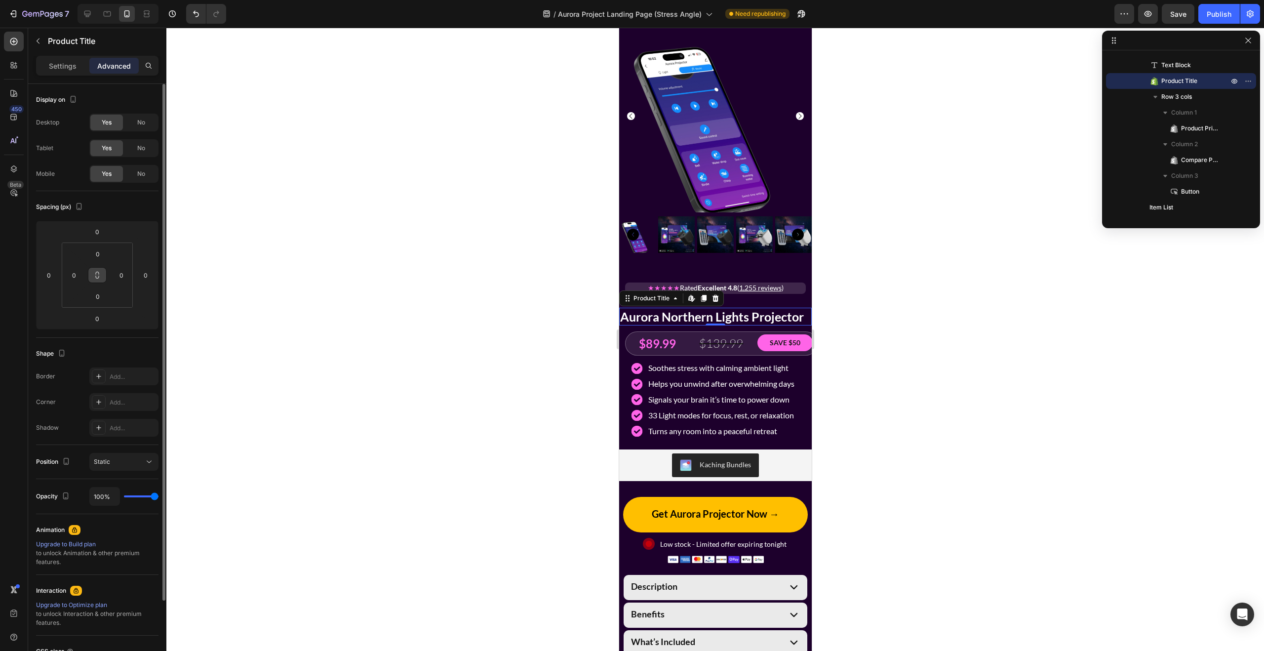
click at [97, 277] on icon at bounding box center [97, 275] width 8 height 8
click at [74, 274] on input "0" at bounding box center [74, 275] width 15 height 15
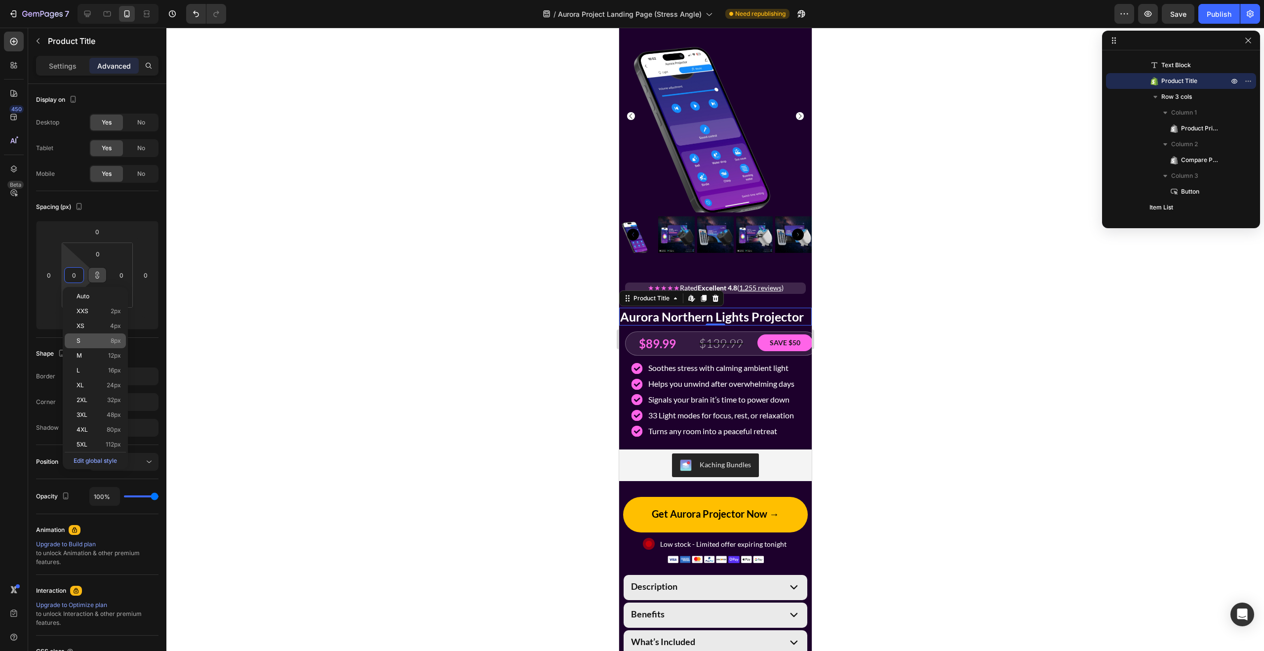
click at [96, 337] on p "S 8px" at bounding box center [99, 340] width 44 height 7
type input "8"
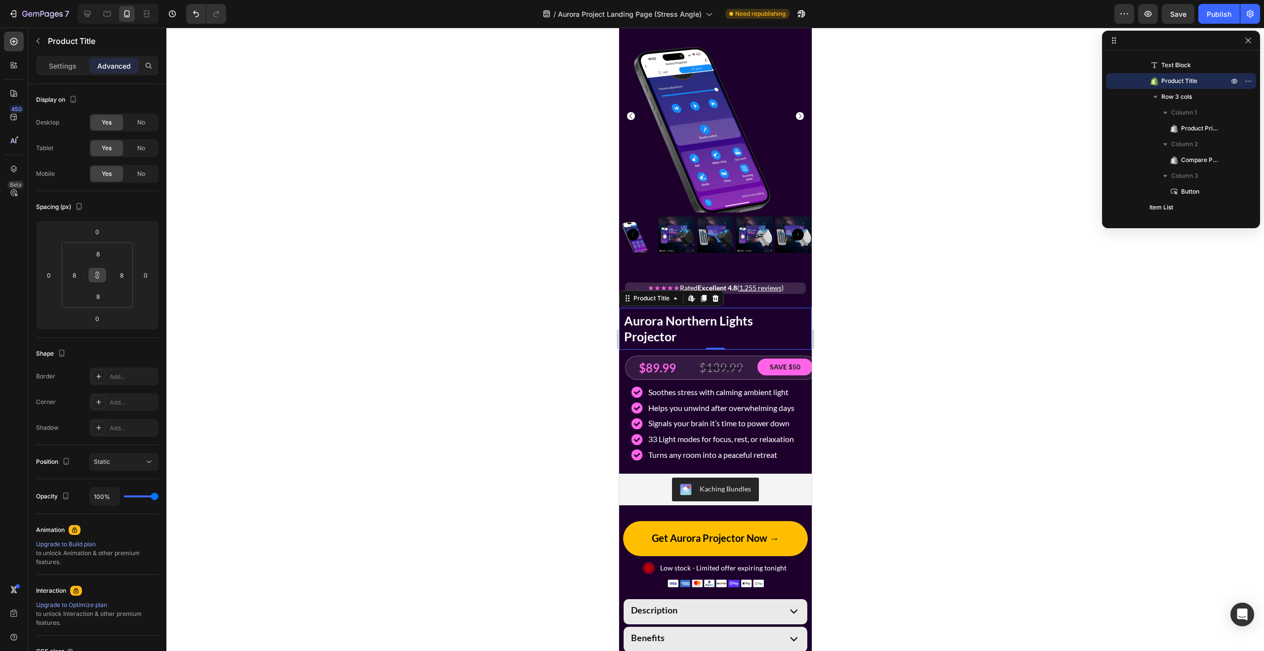
click at [388, 323] on div at bounding box center [714, 339] width 1097 height 623
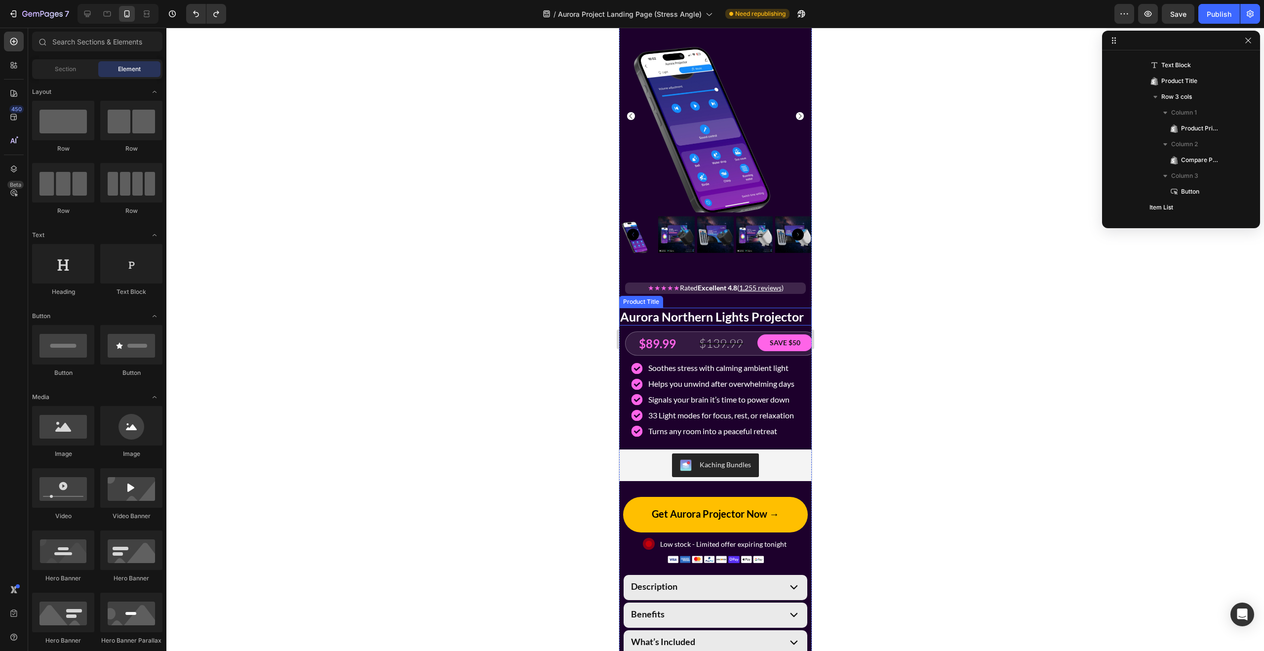
click at [682, 313] on h2 "Aurora Northern Lights Projector" at bounding box center [715, 317] width 193 height 18
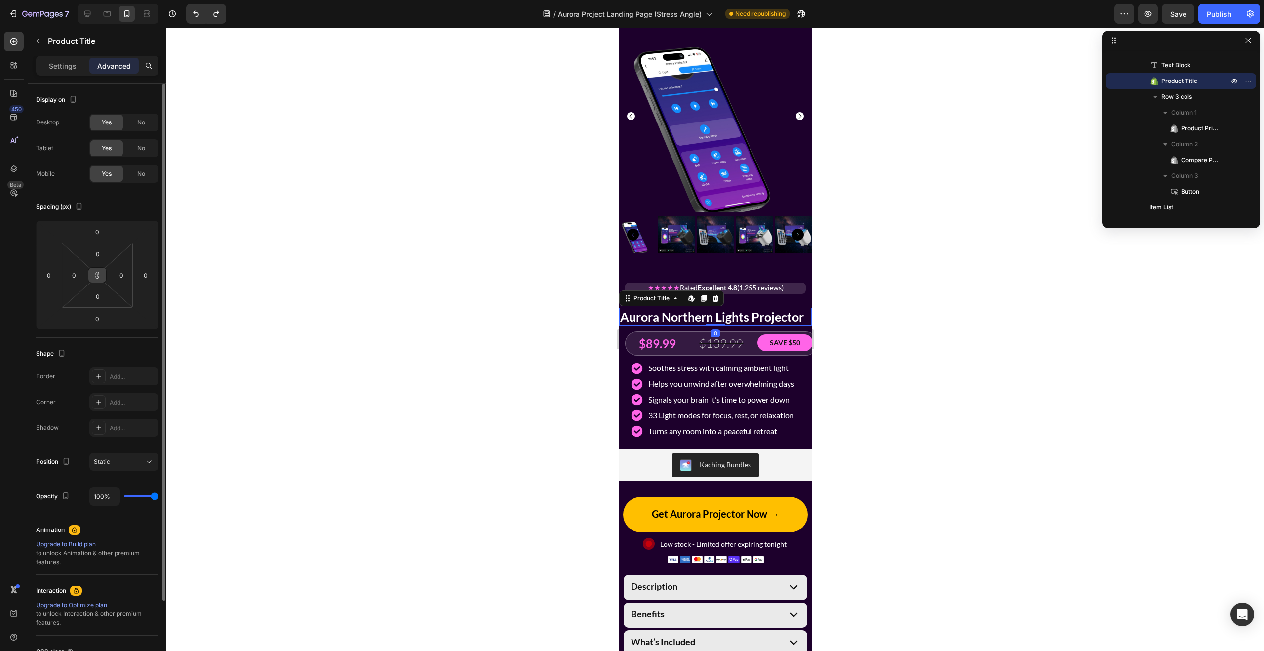
click at [98, 274] on icon at bounding box center [97, 275] width 8 height 8
click at [73, 273] on input "0" at bounding box center [74, 275] width 15 height 15
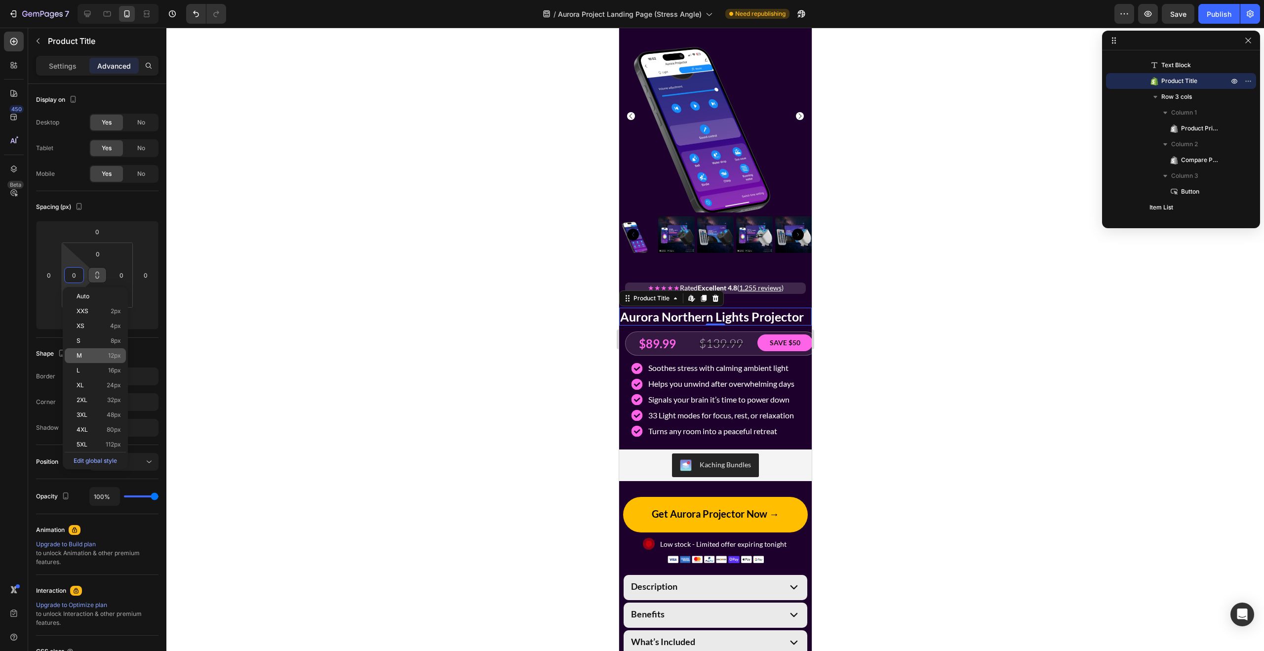
click at [90, 360] on div "M 12px" at bounding box center [95, 355] width 61 height 15
type input "0"
click at [476, 306] on div at bounding box center [714, 339] width 1097 height 623
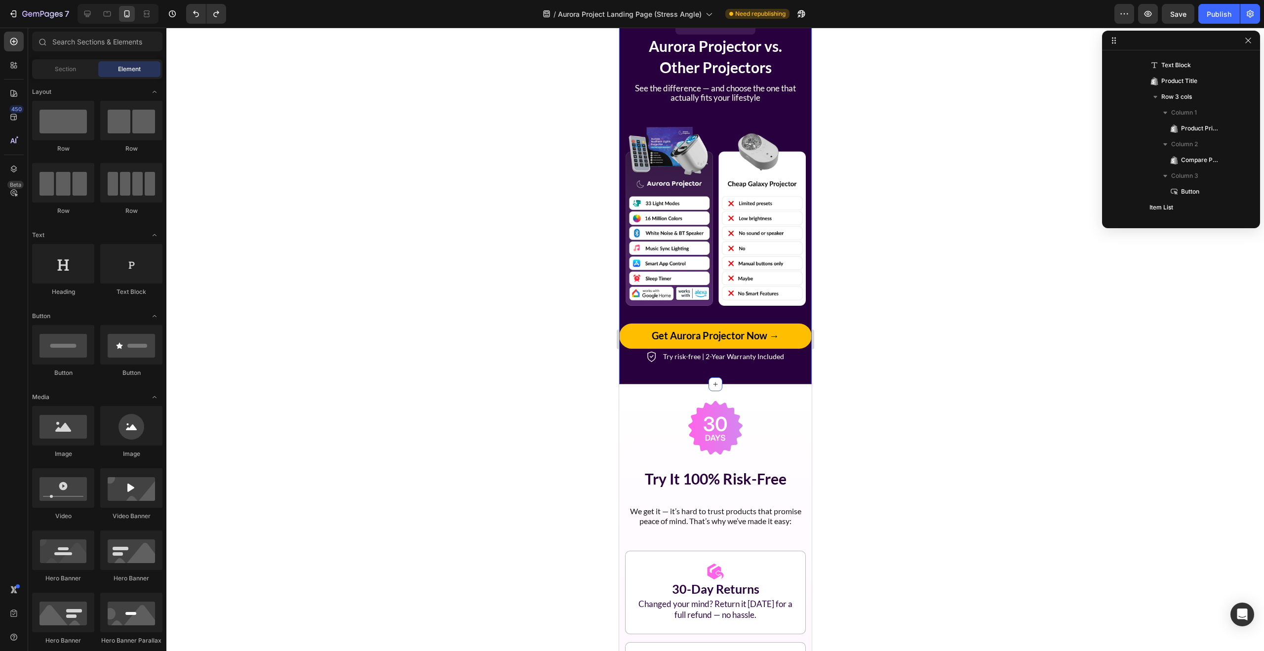
scroll to position [2720, 0]
click at [803, 336] on button "Get Aurora Projector Now →" at bounding box center [715, 336] width 193 height 25
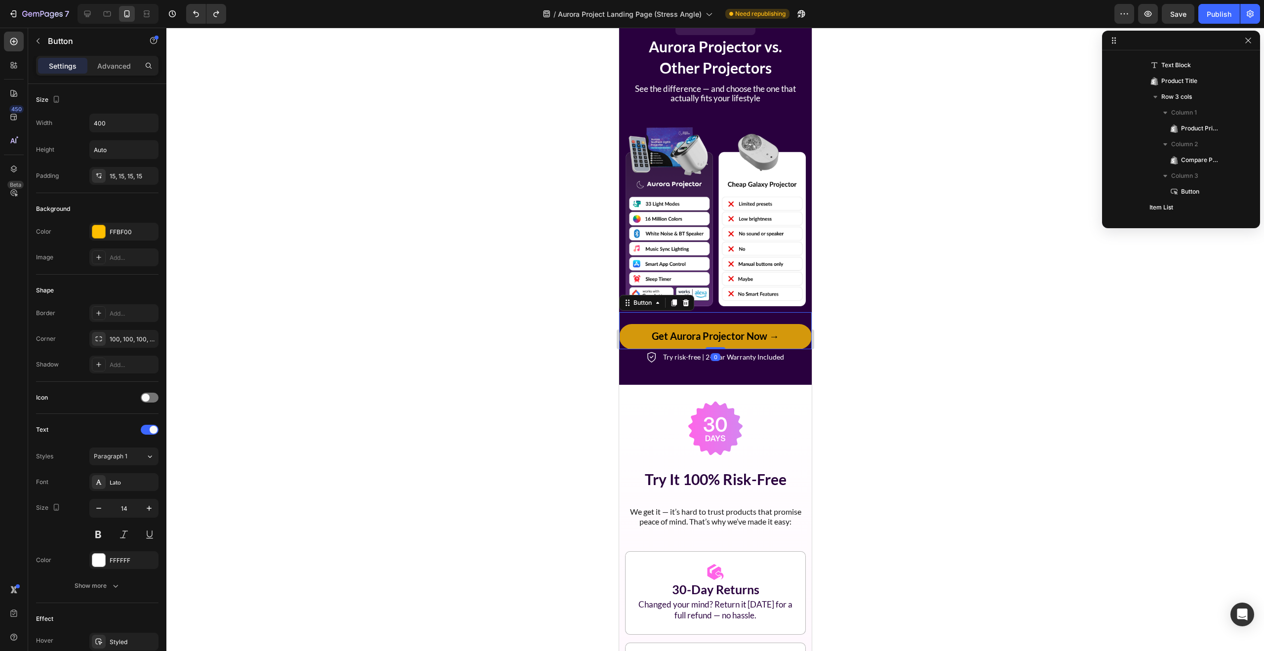
scroll to position [1798, 0]
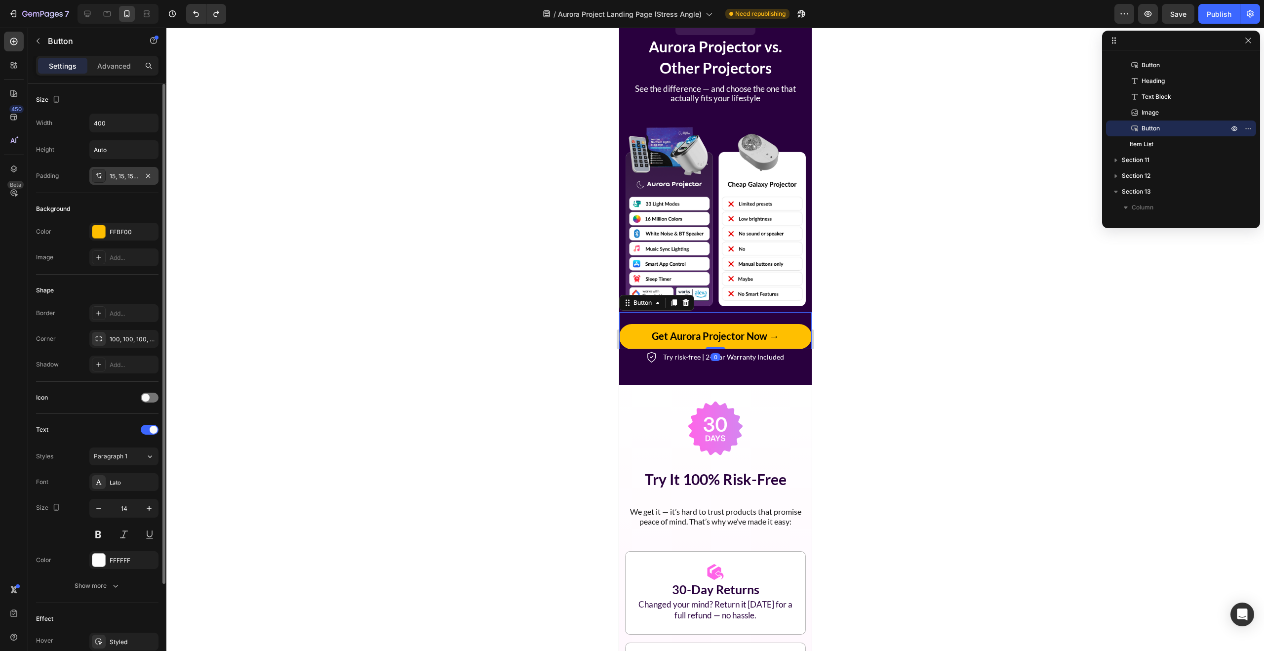
click at [122, 172] on div "15, 15, 15, 15" at bounding box center [124, 176] width 29 height 9
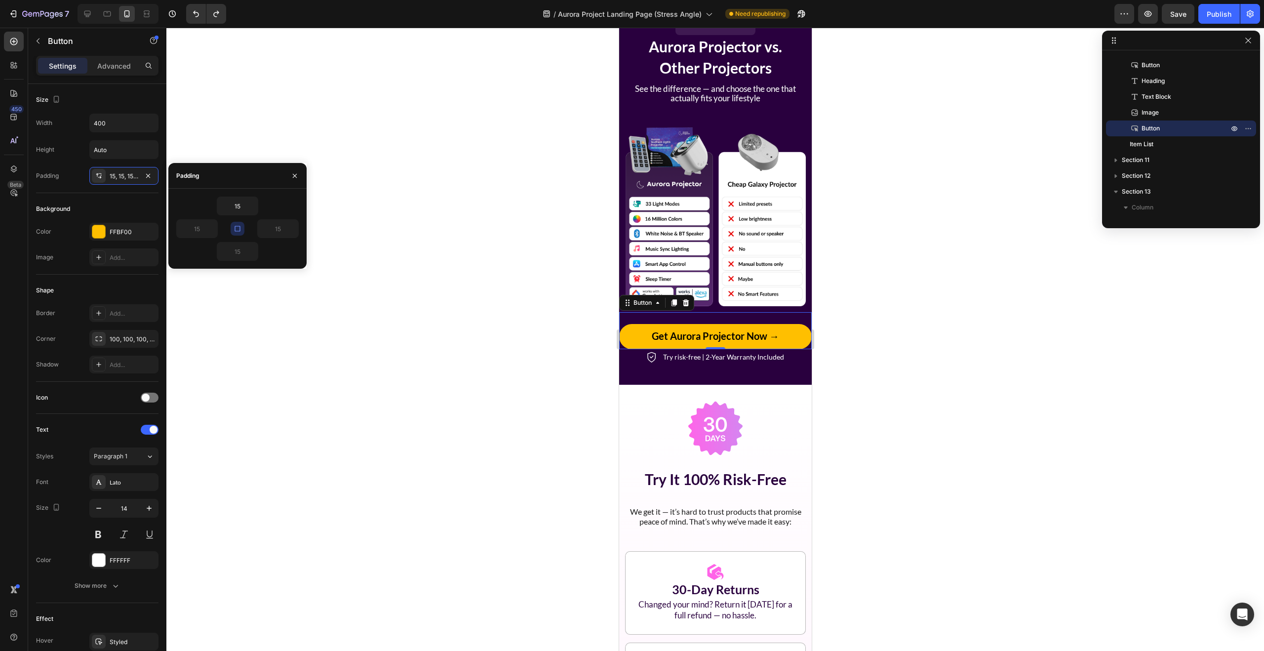
click at [239, 232] on icon "button" at bounding box center [237, 229] width 8 height 8
click at [241, 207] on input "15" at bounding box center [237, 206] width 40 height 18
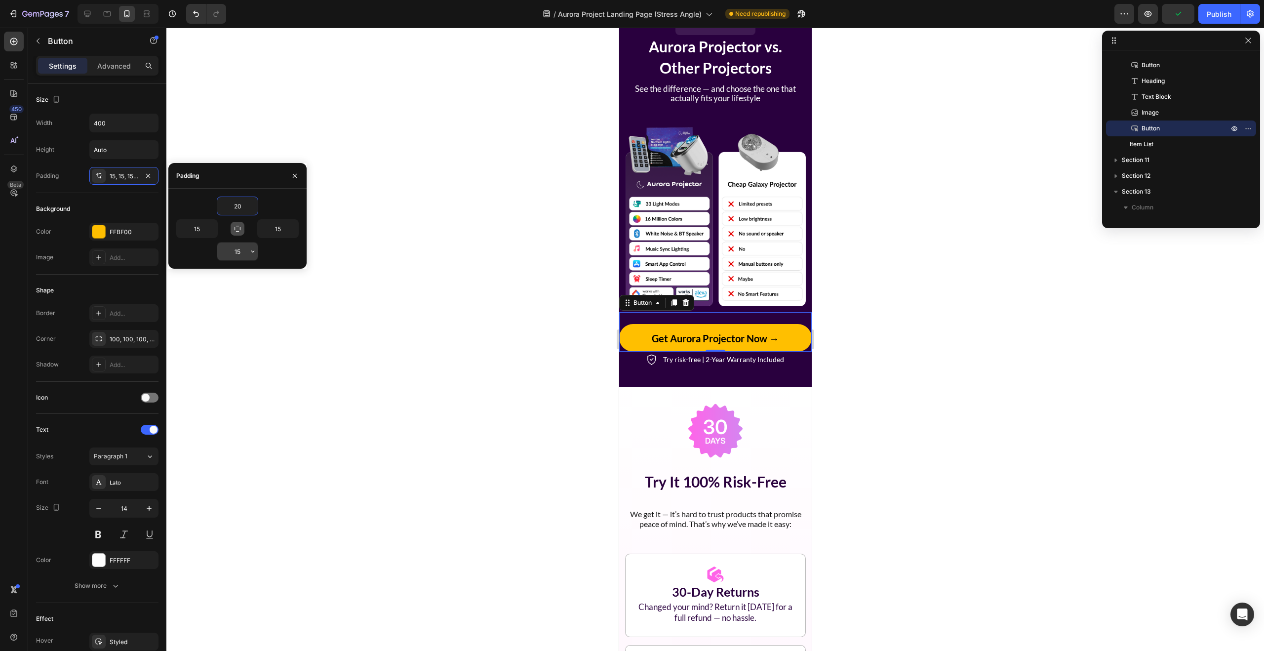
type input "20"
click at [239, 250] on input "15" at bounding box center [237, 251] width 40 height 18
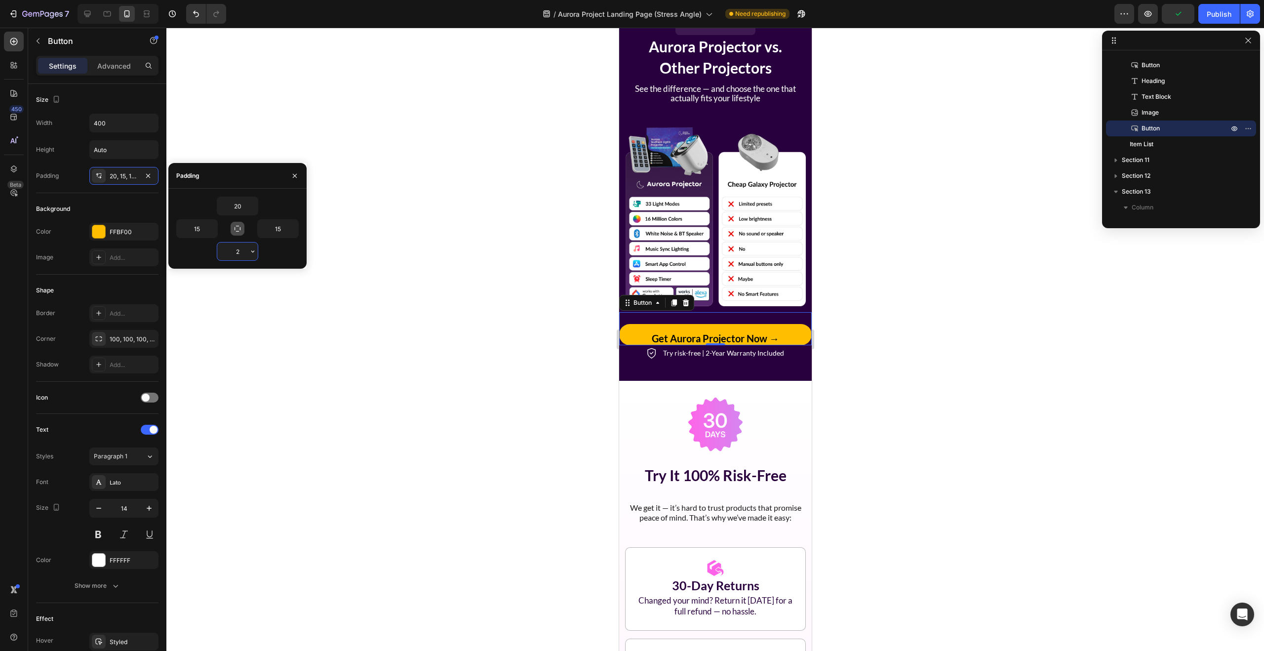
type input "20"
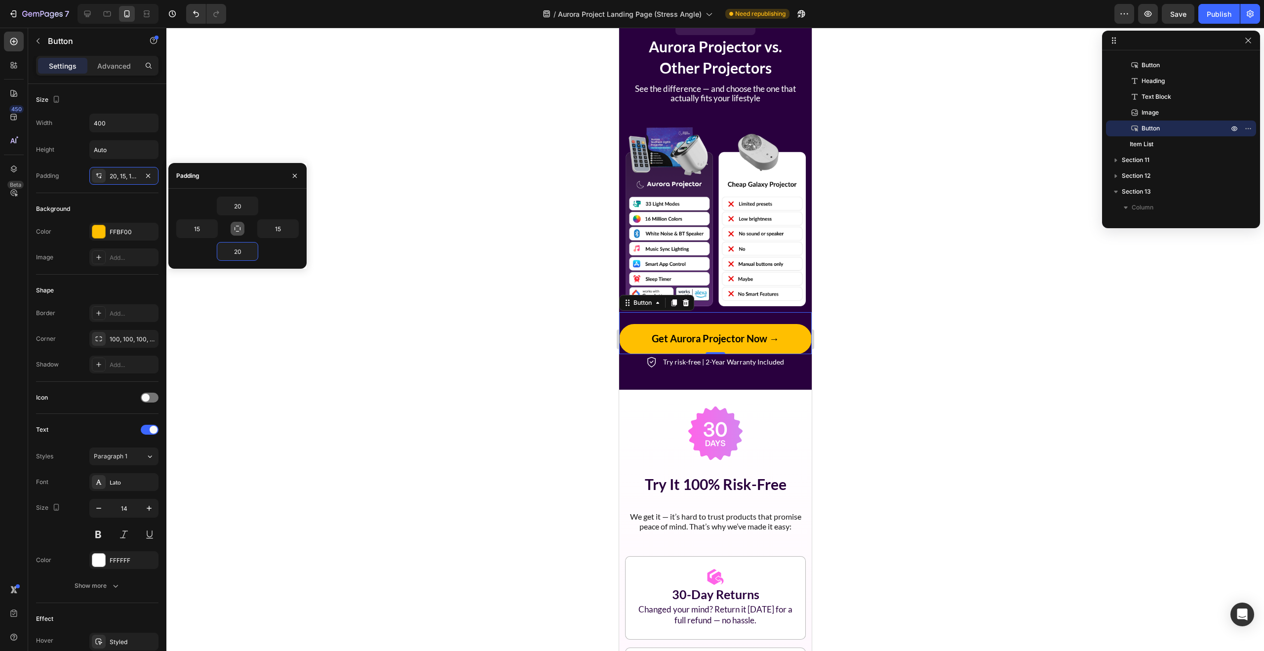
click at [430, 326] on div at bounding box center [714, 339] width 1097 height 623
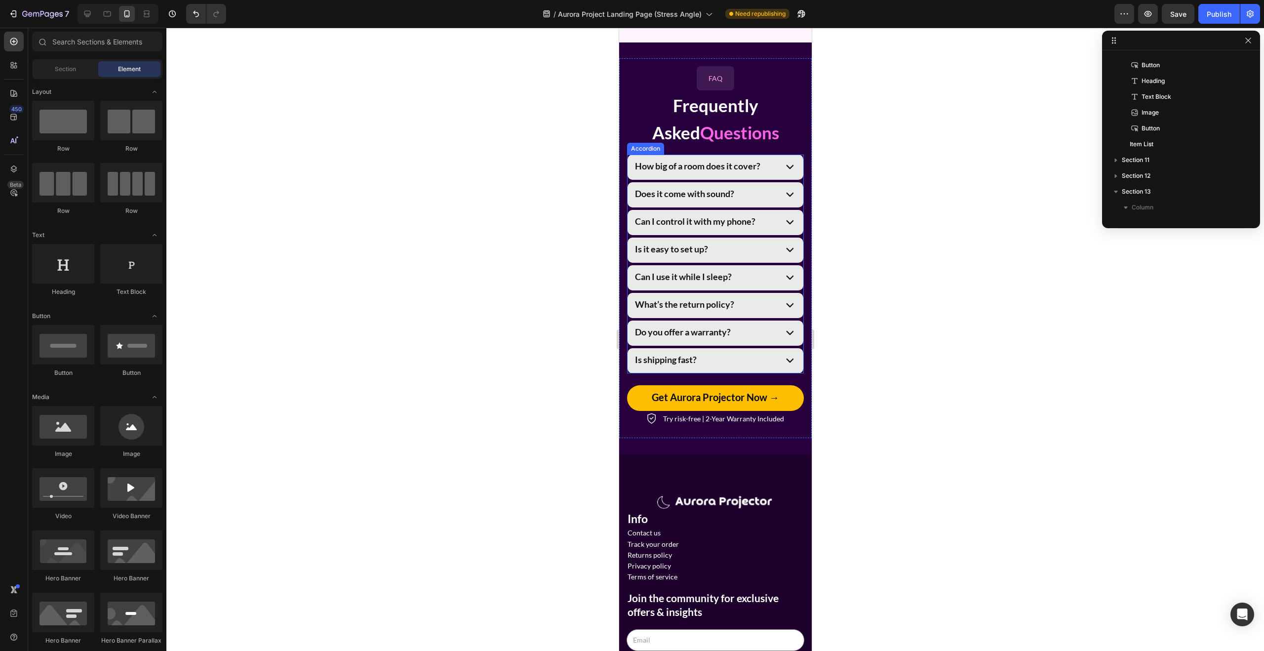
scroll to position [3611, 0]
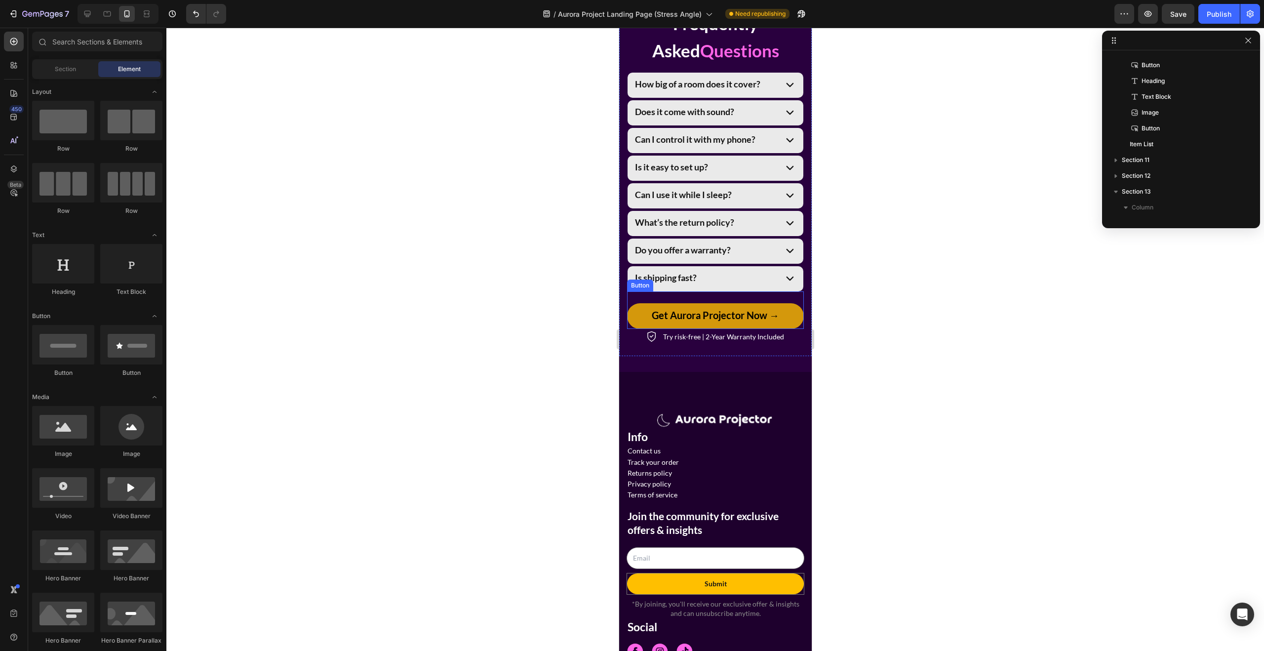
click at [794, 311] on button "Get Aurora Projector Now →" at bounding box center [714, 315] width 177 height 25
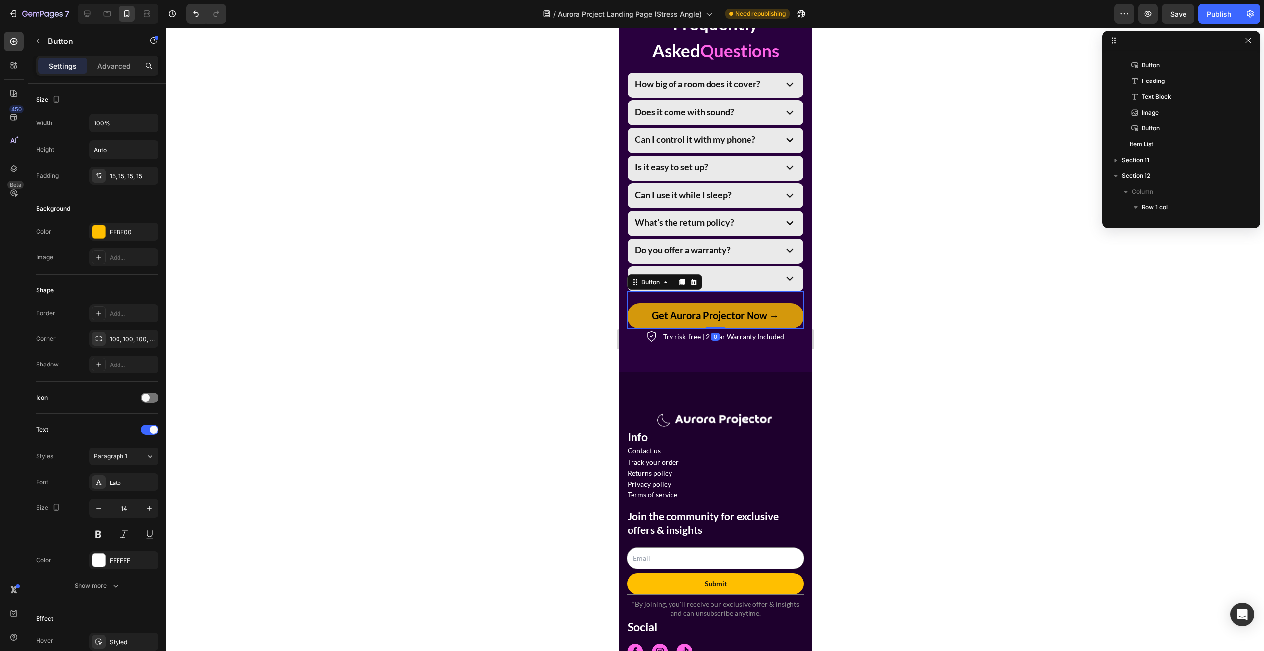
scroll to position [1956, 0]
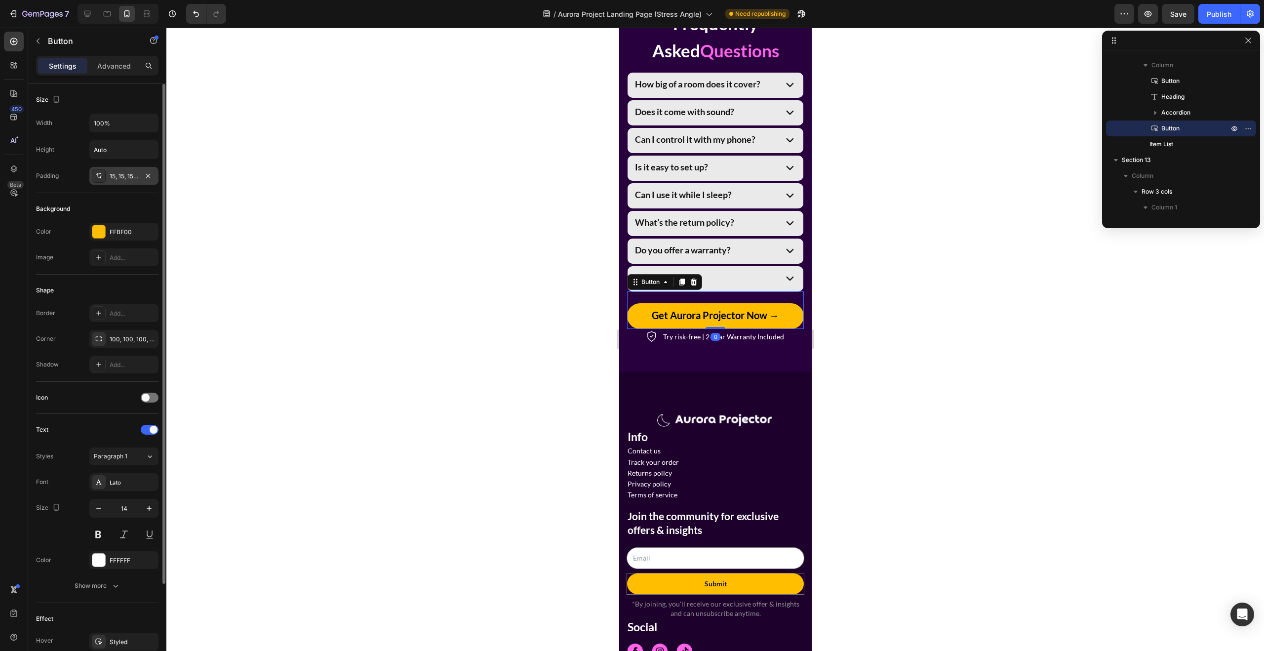
click at [118, 179] on div "15, 15, 15, 15" at bounding box center [124, 176] width 29 height 9
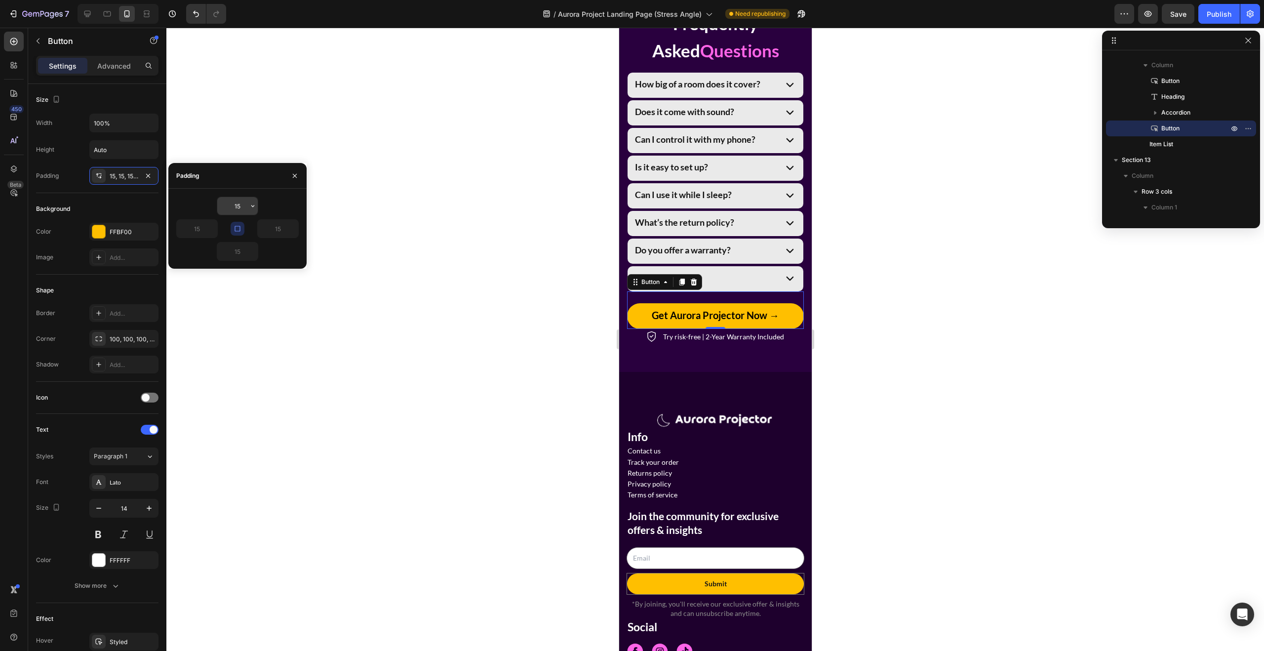
click at [232, 206] on input "15" at bounding box center [237, 206] width 40 height 18
drag, startPoint x: 231, startPoint y: 205, endPoint x: 246, endPoint y: 210, distance: 16.1
click at [246, 210] on input "15" at bounding box center [237, 206] width 40 height 18
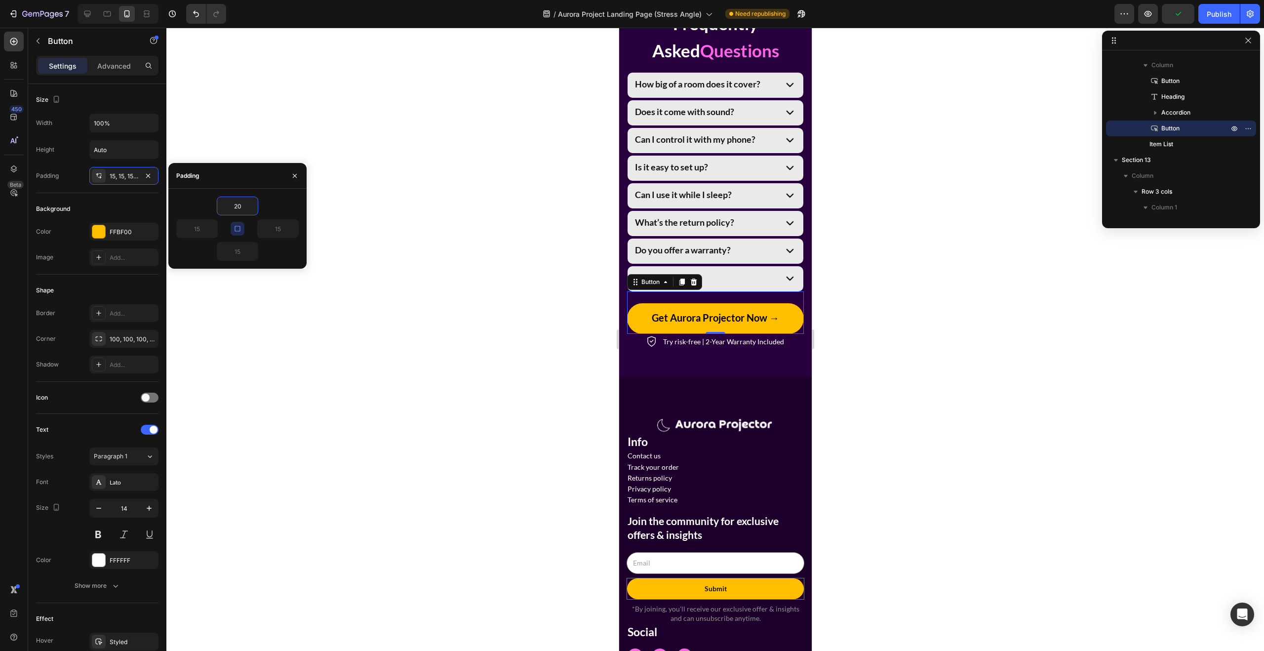
type input "20"
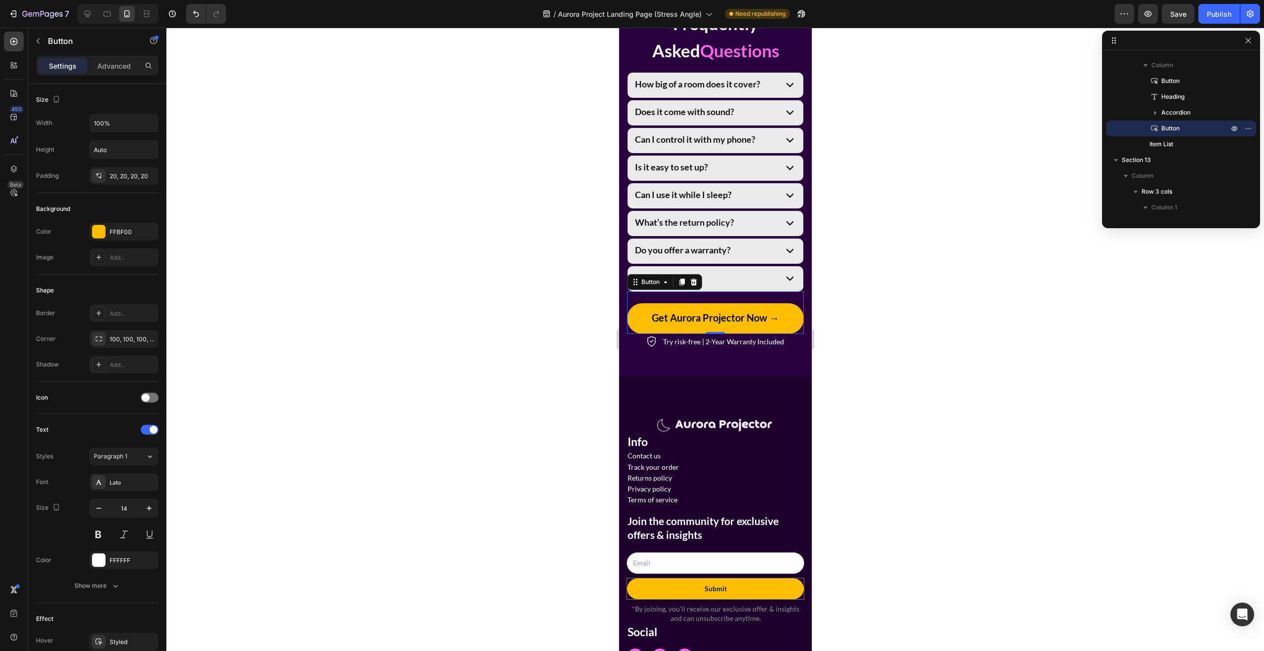
click at [488, 330] on div at bounding box center [714, 339] width 1097 height 623
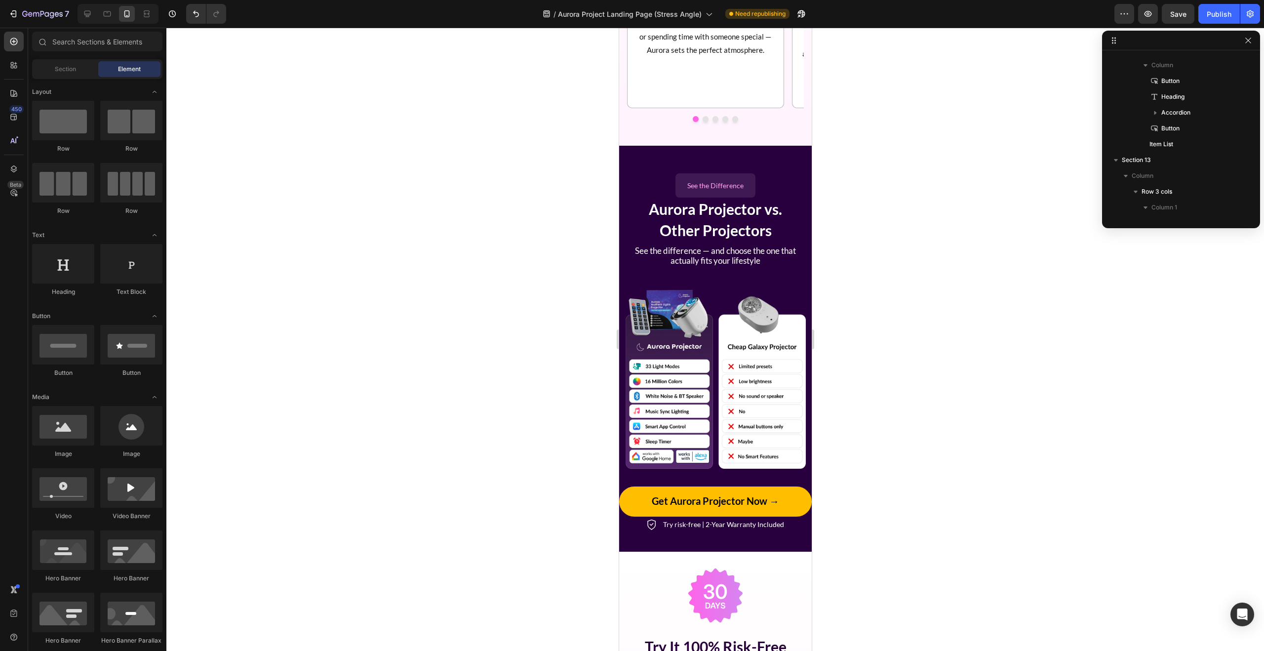
scroll to position [2553, 0]
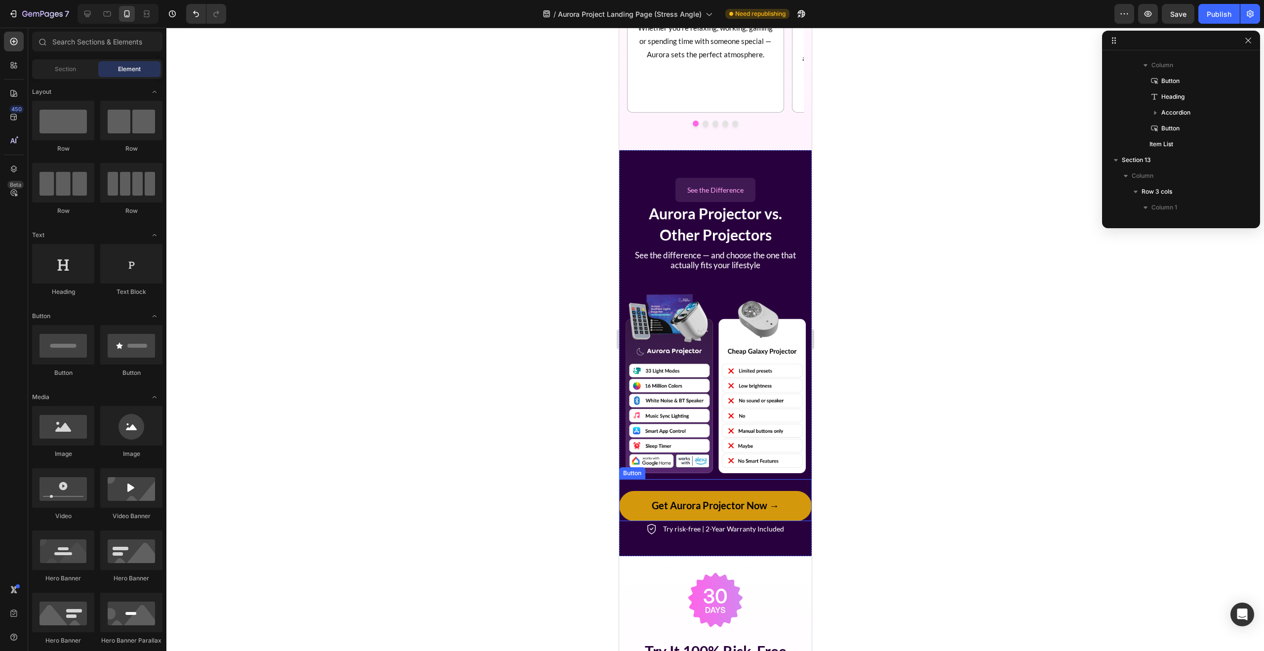
click at [794, 492] on button "Get Aurora Projector Now →" at bounding box center [715, 506] width 193 height 30
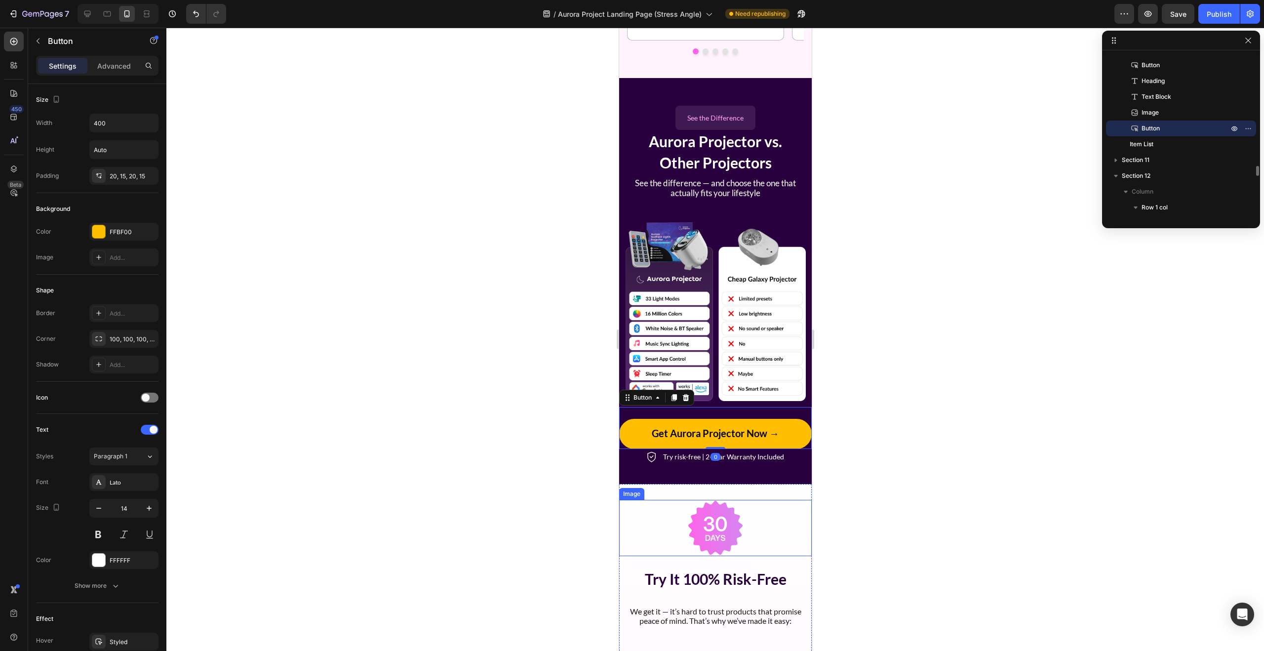
scroll to position [2647, 0]
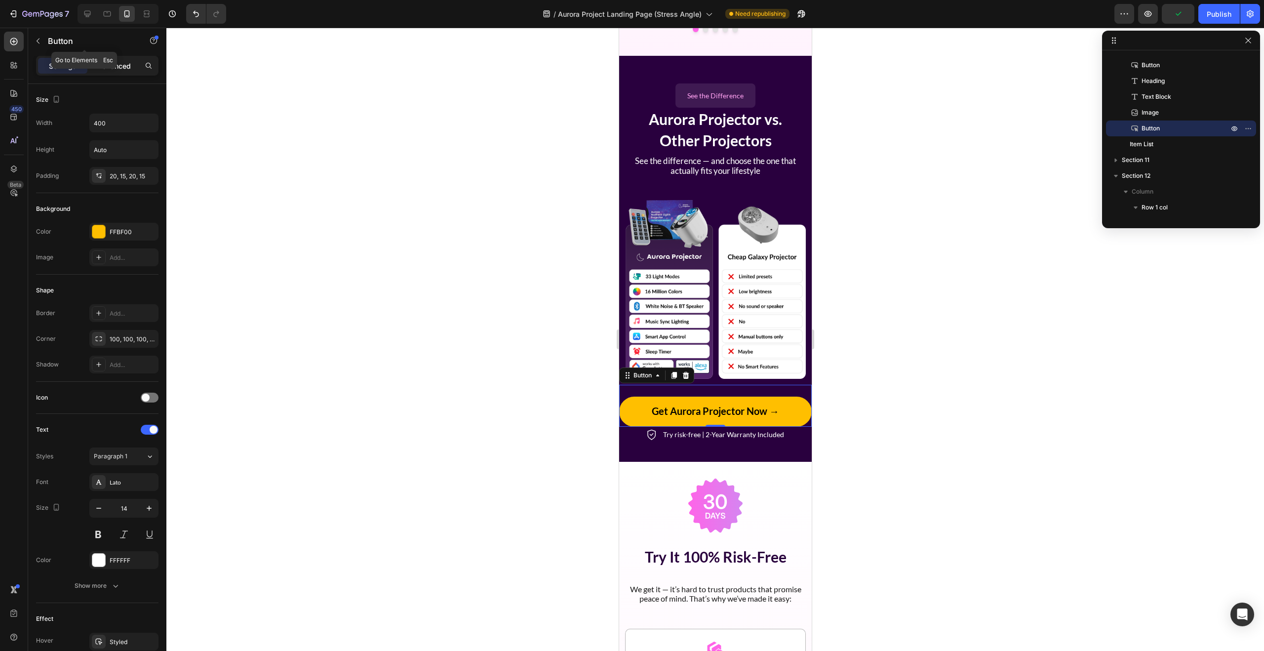
click at [118, 65] on p "Advanced" at bounding box center [114, 66] width 34 height 10
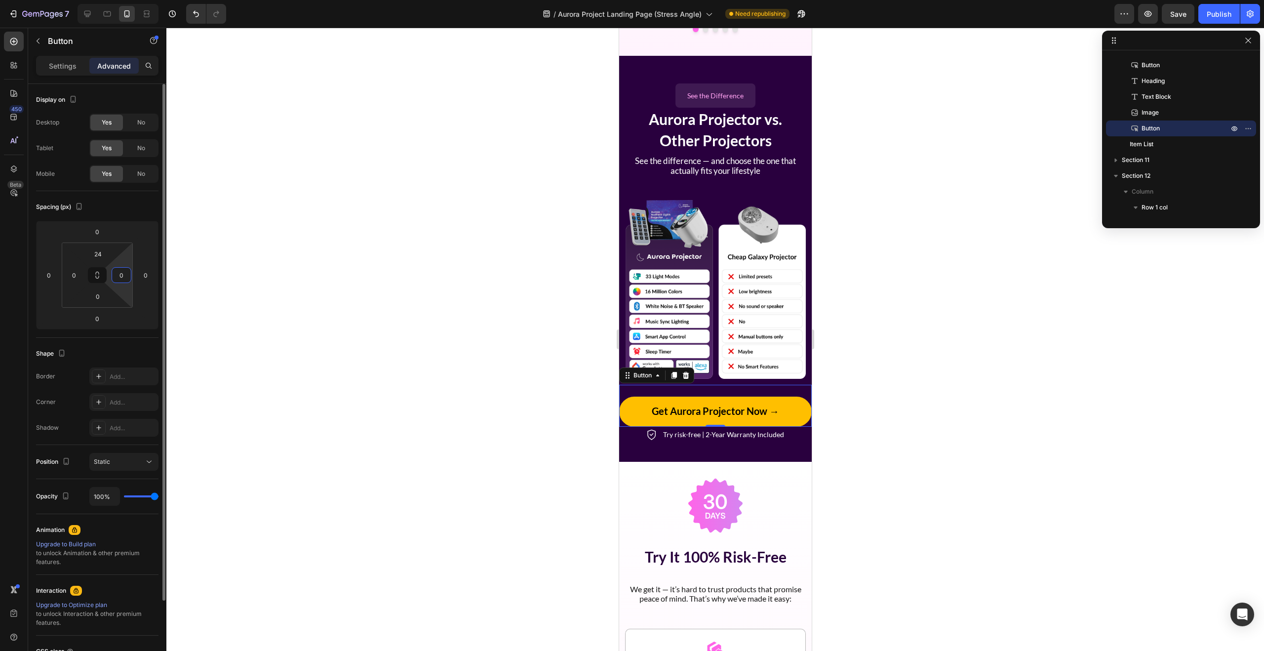
click at [125, 273] on input "0" at bounding box center [121, 275] width 15 height 15
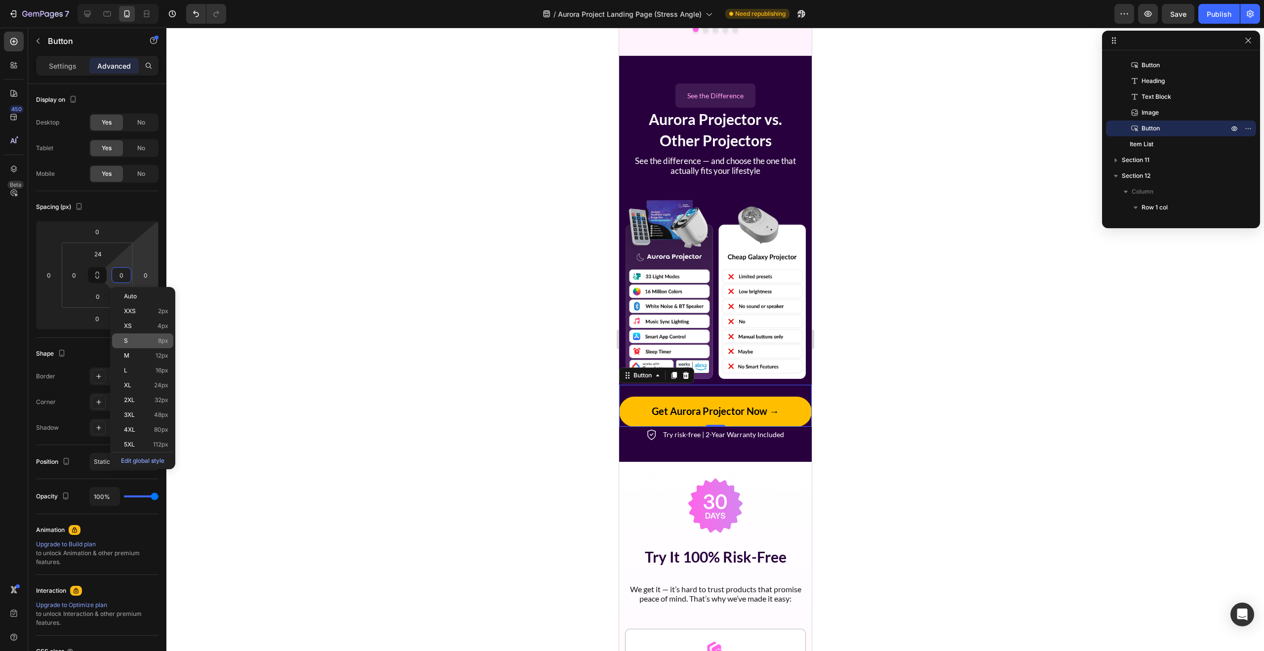
click at [150, 345] on div "S 8px" at bounding box center [142, 340] width 61 height 15
type input "8"
click at [676, 164] on span "See the difference — and choose the one that actually fits your lifestyle" at bounding box center [714, 165] width 161 height 20
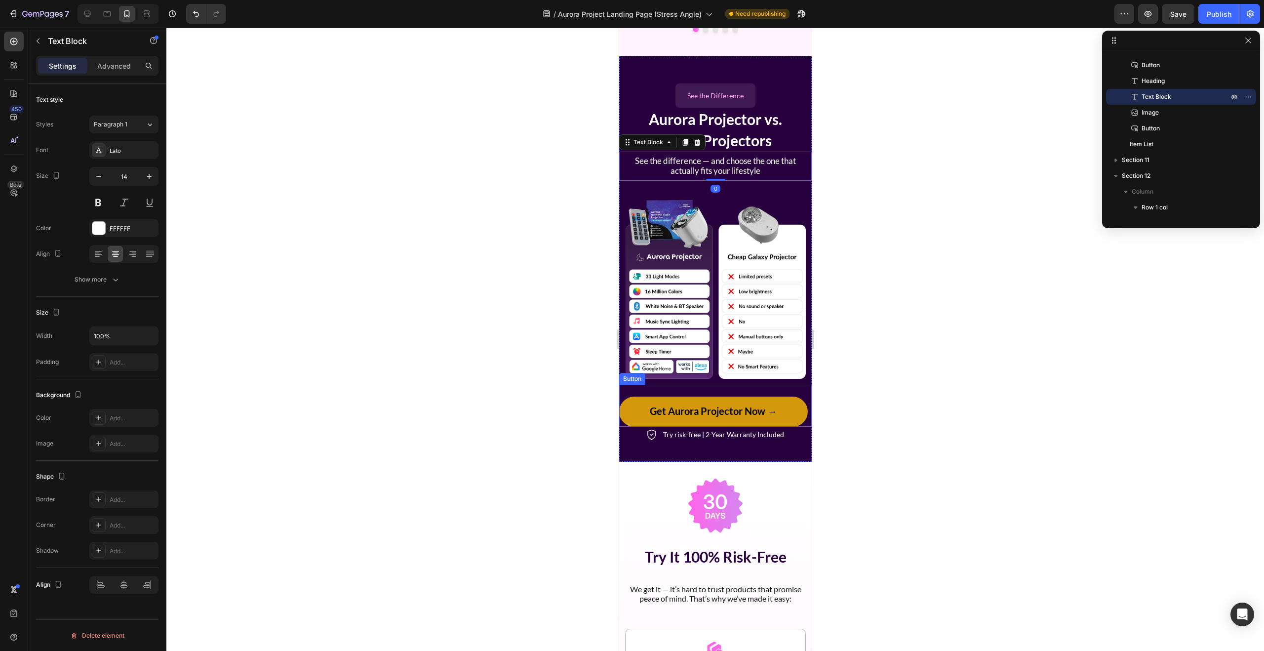
click at [792, 402] on button "Get Aurora Projector Now →" at bounding box center [713, 411] width 189 height 30
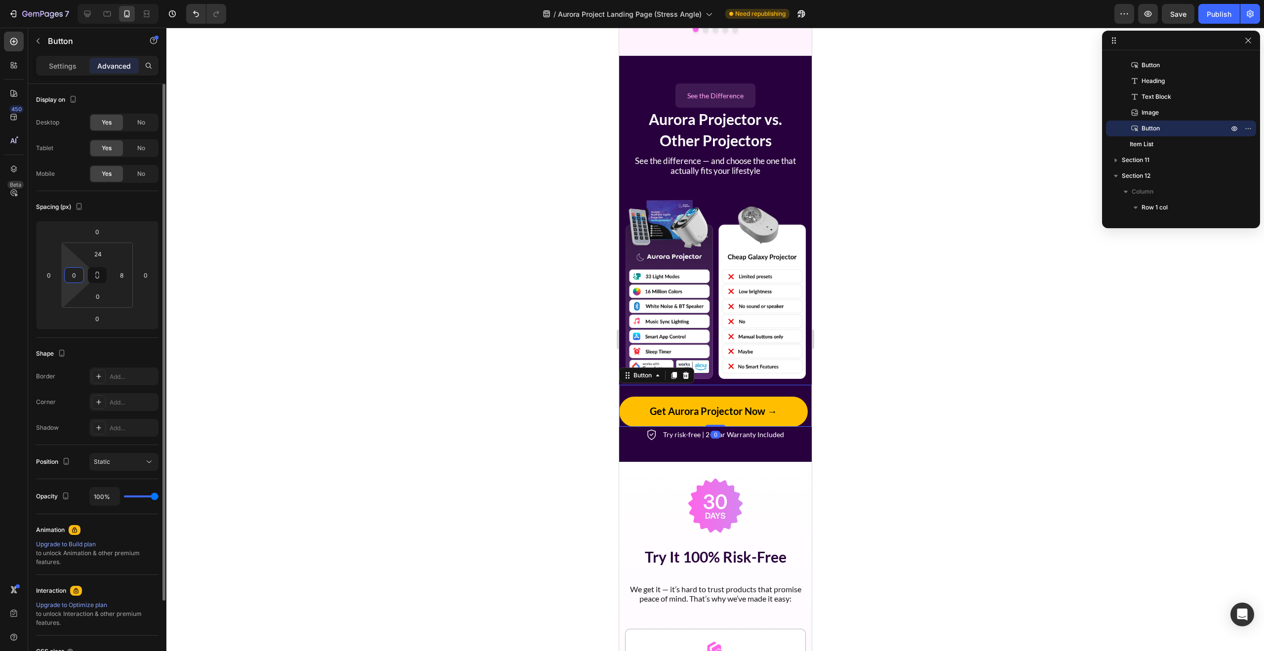
click at [77, 280] on input "0" at bounding box center [74, 275] width 15 height 15
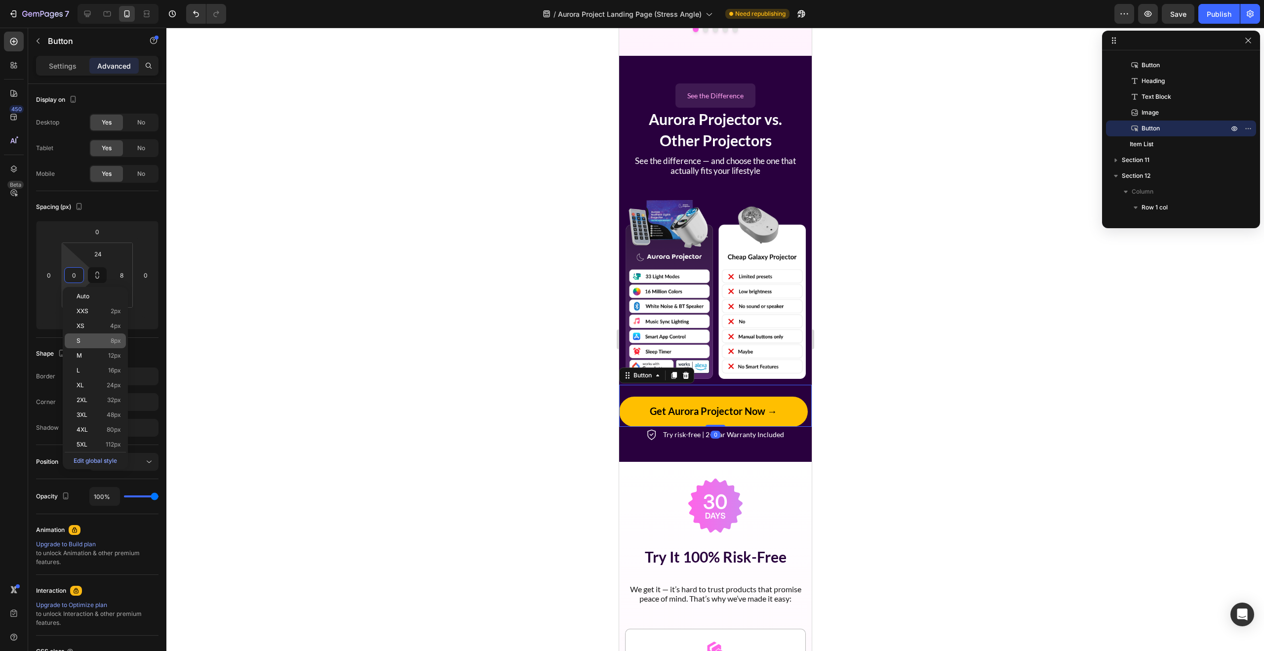
click at [92, 337] on p "S 8px" at bounding box center [99, 340] width 44 height 7
type input "8"
click at [460, 366] on div at bounding box center [714, 339] width 1097 height 623
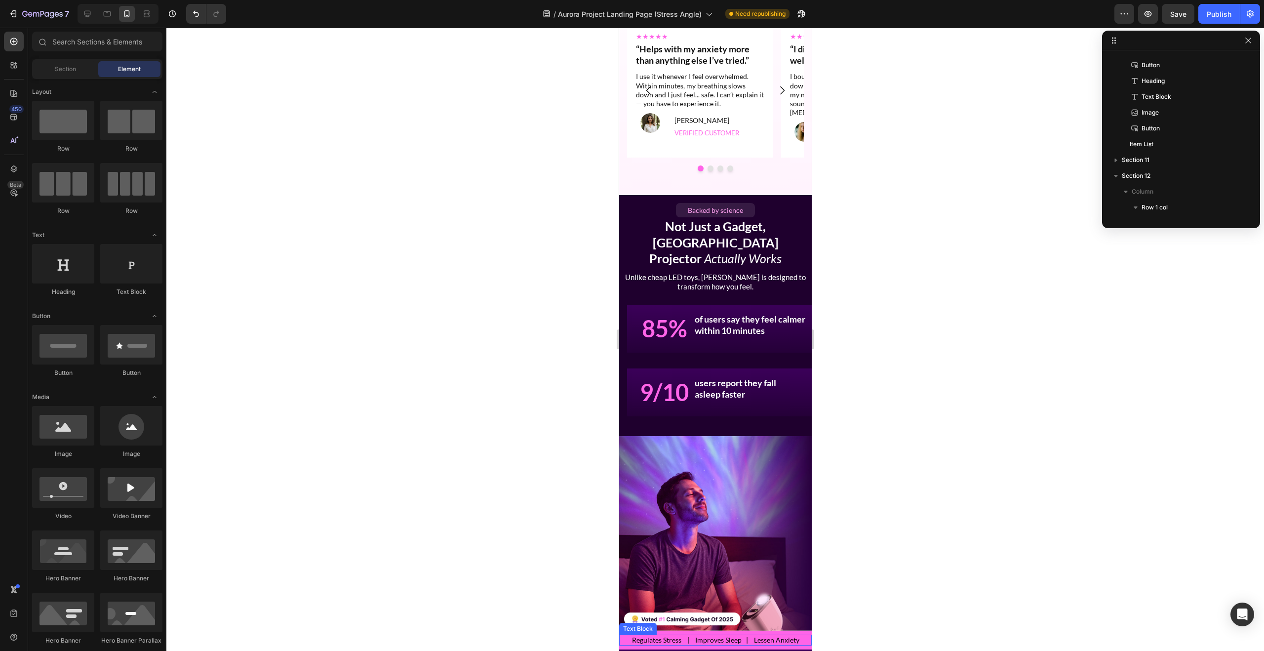
scroll to position [220, 0]
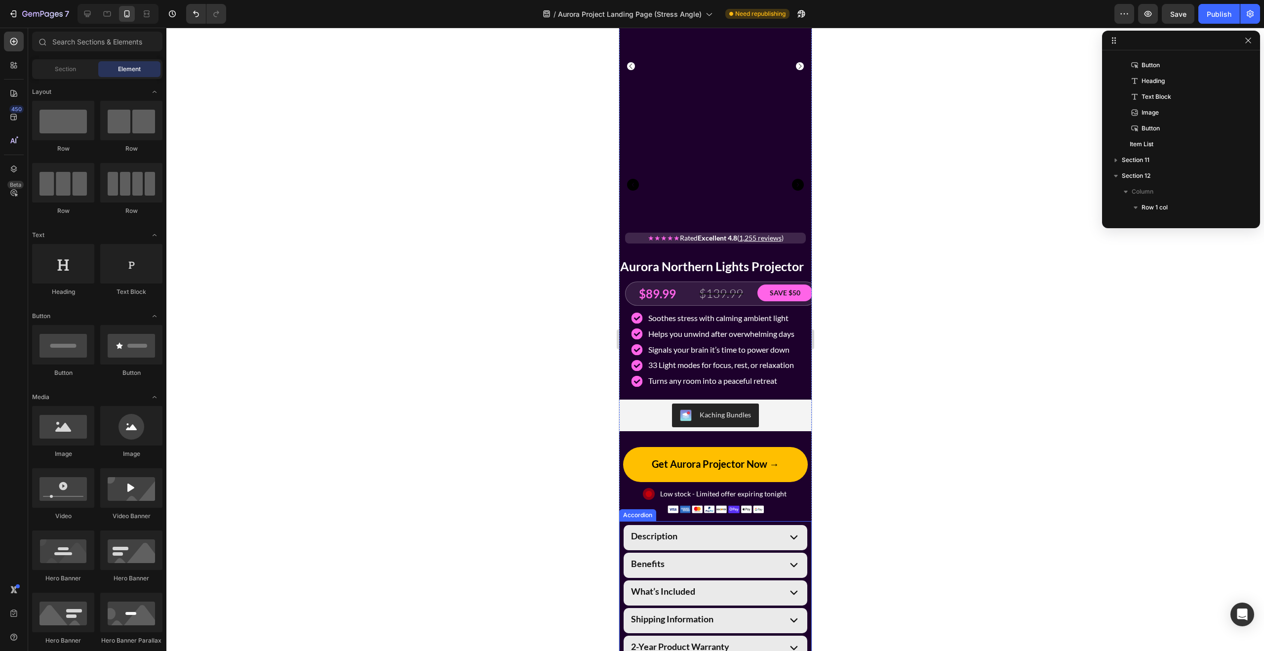
scroll to position [1745, 0]
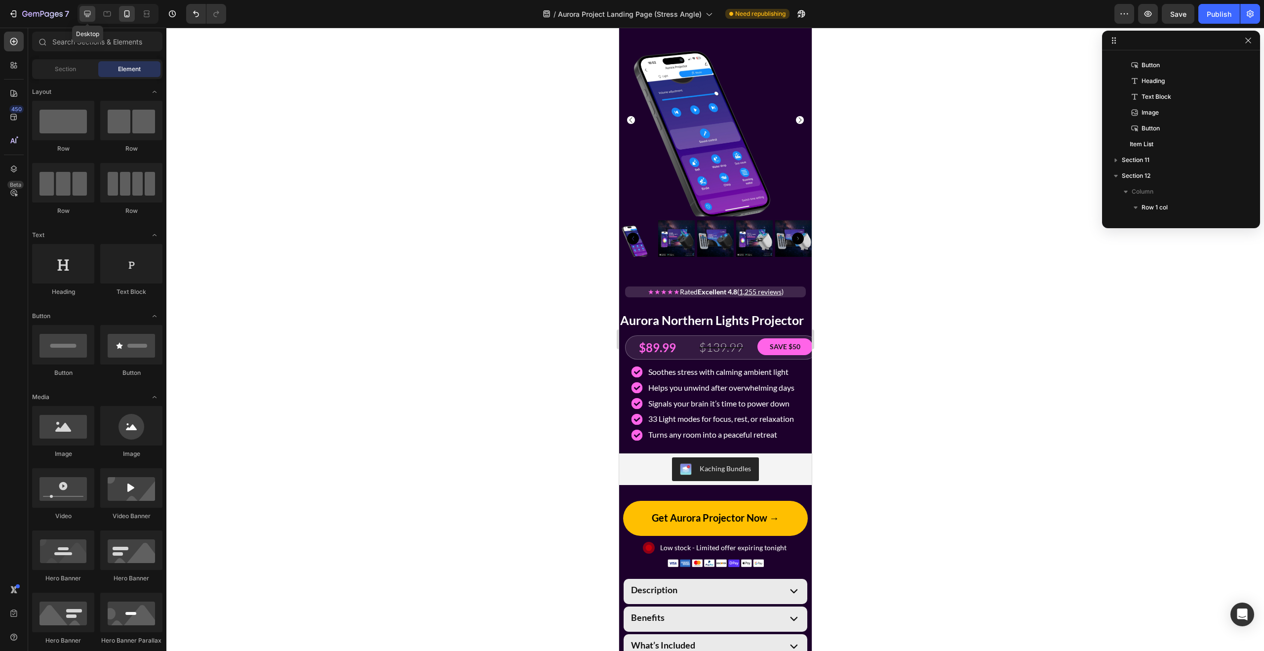
click at [90, 16] on icon at bounding box center [87, 14] width 10 height 10
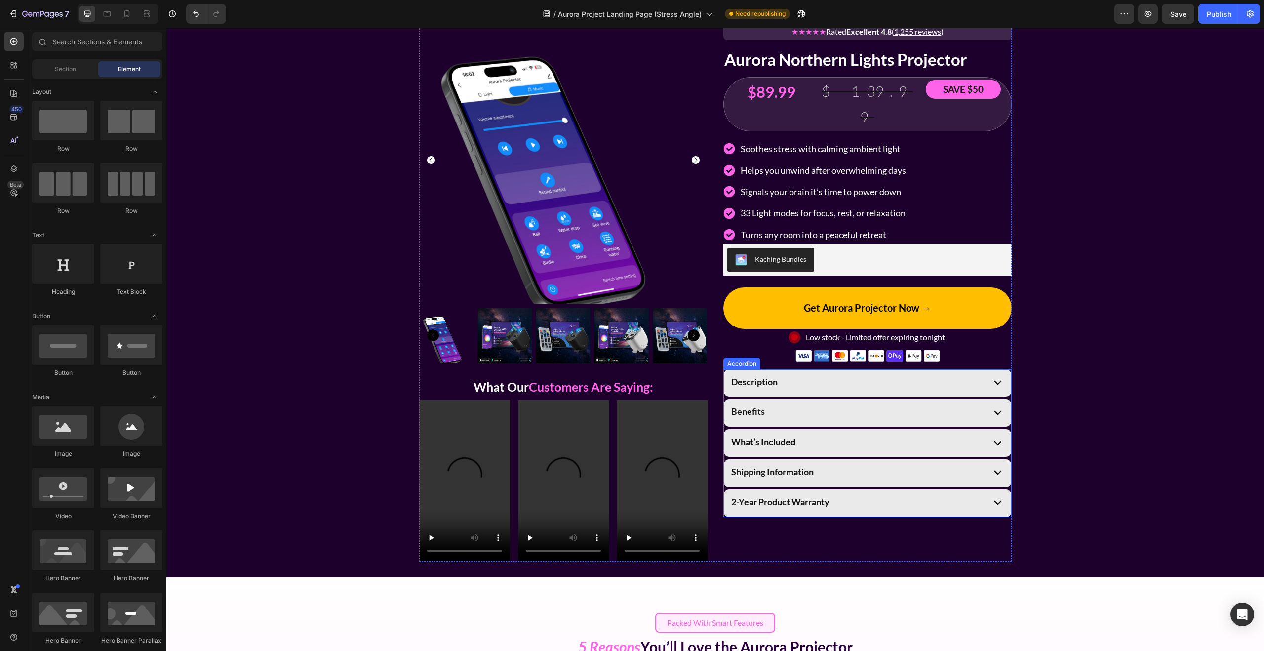
scroll to position [1777, 0]
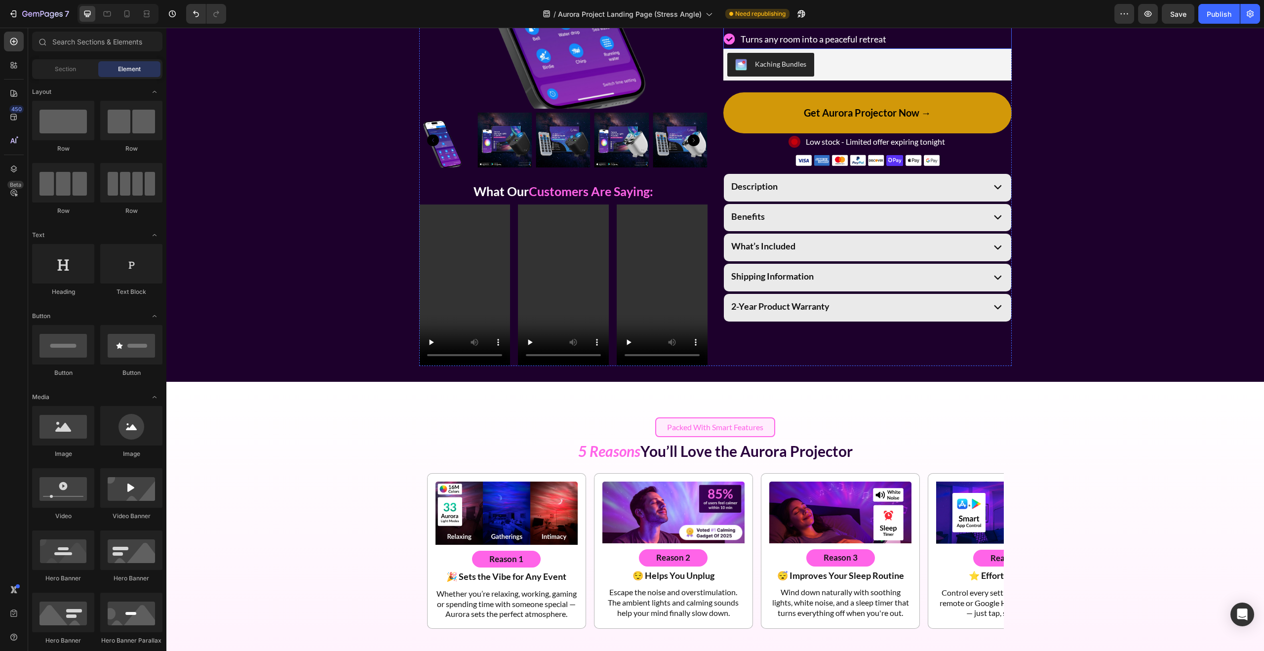
click at [1006, 133] on button "Get Aurora Projector Now →" at bounding box center [867, 112] width 288 height 41
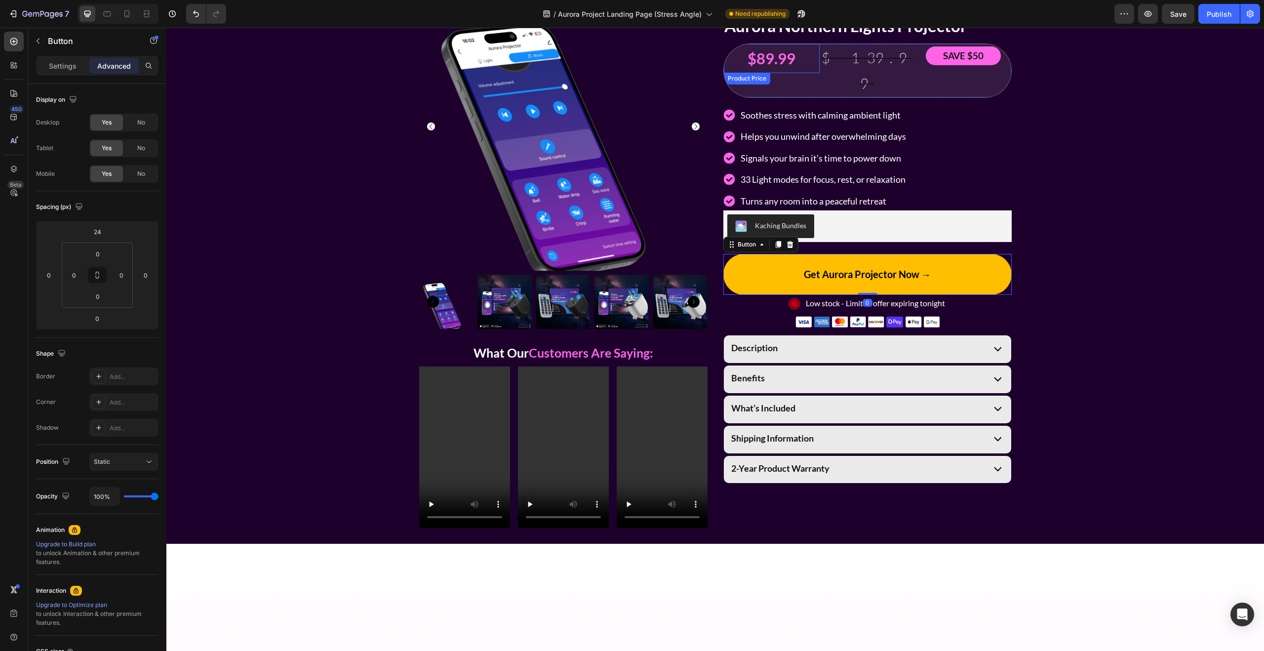
scroll to position [1419, 0]
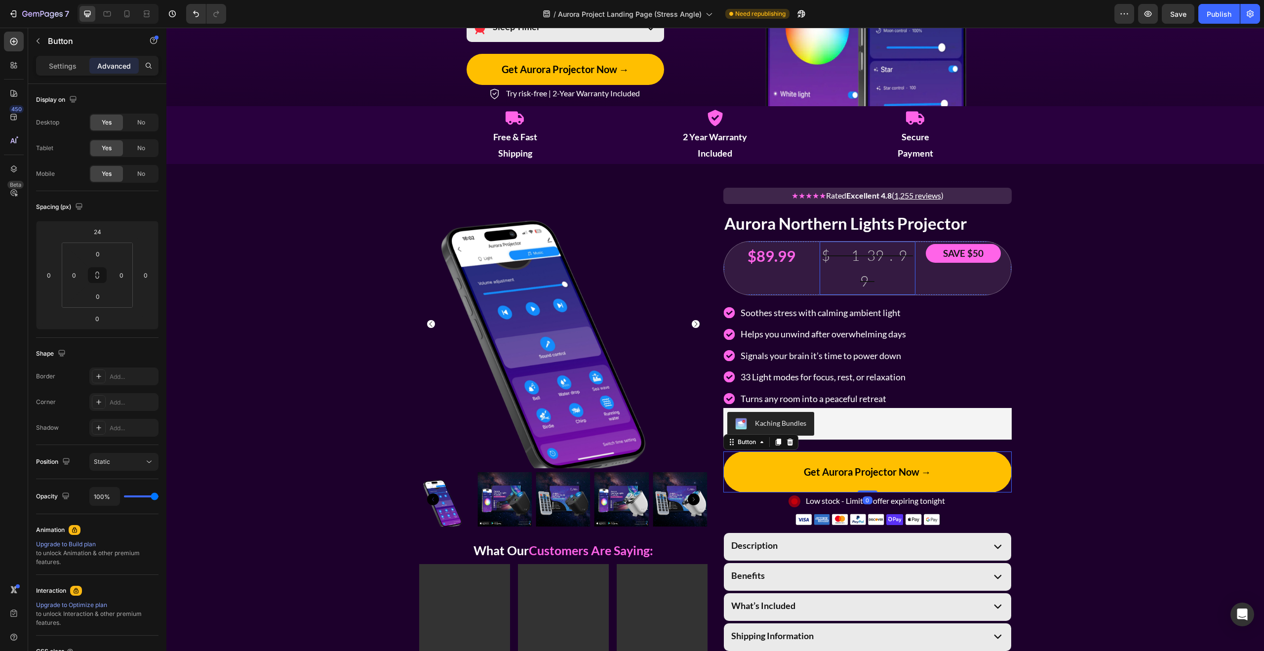
click at [821, 246] on div "$139.99" at bounding box center [867, 267] width 96 height 53
click at [808, 242] on div "$89.99" at bounding box center [772, 256] width 96 height 30
click at [12, 164] on icon at bounding box center [14, 169] width 10 height 10
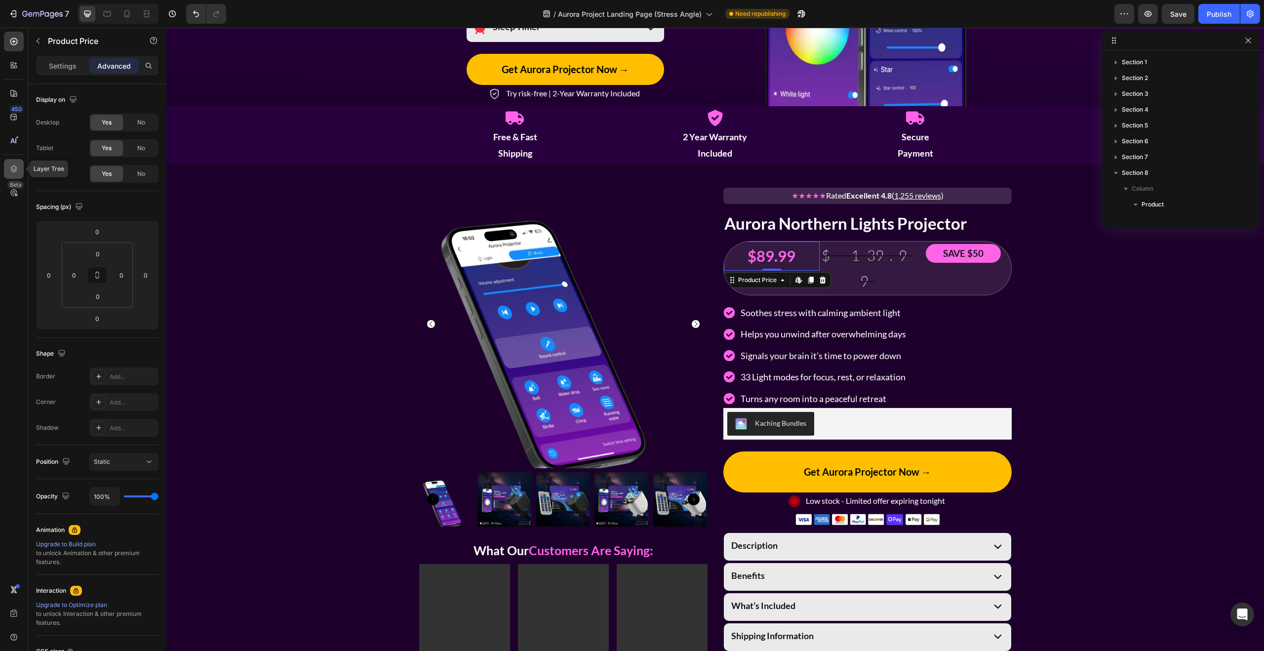
scroll to position [234, 0]
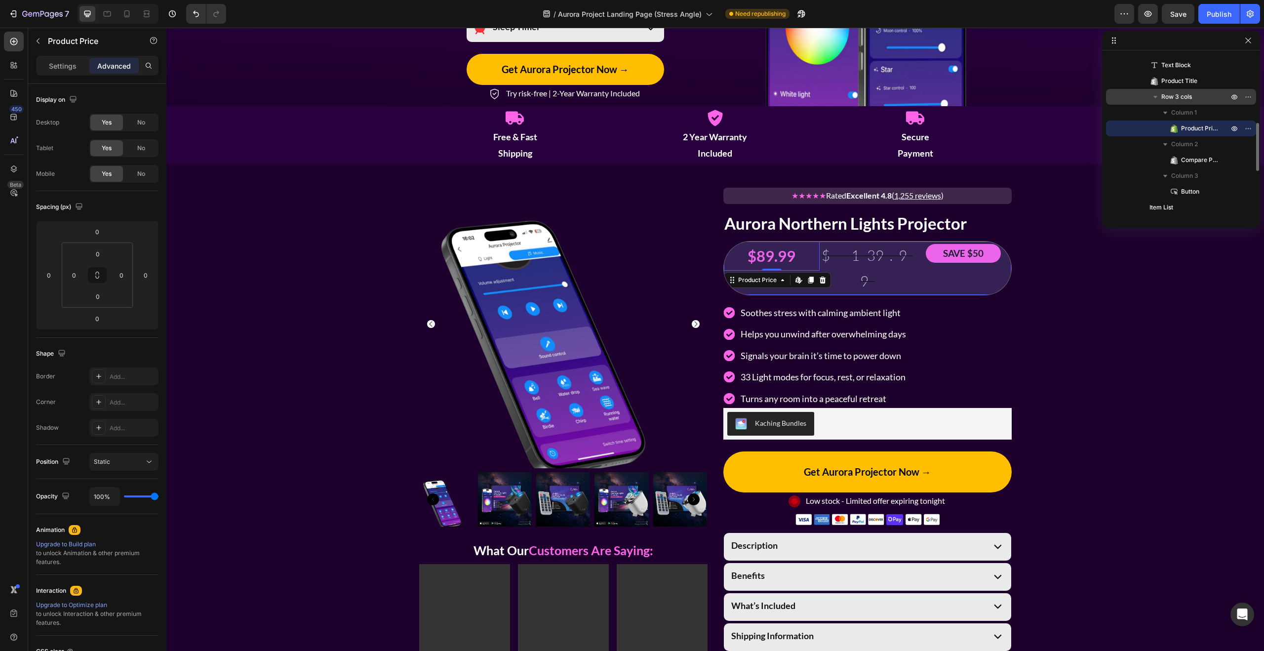
click at [1192, 98] on p "Row 3 cols" at bounding box center [1195, 97] width 69 height 10
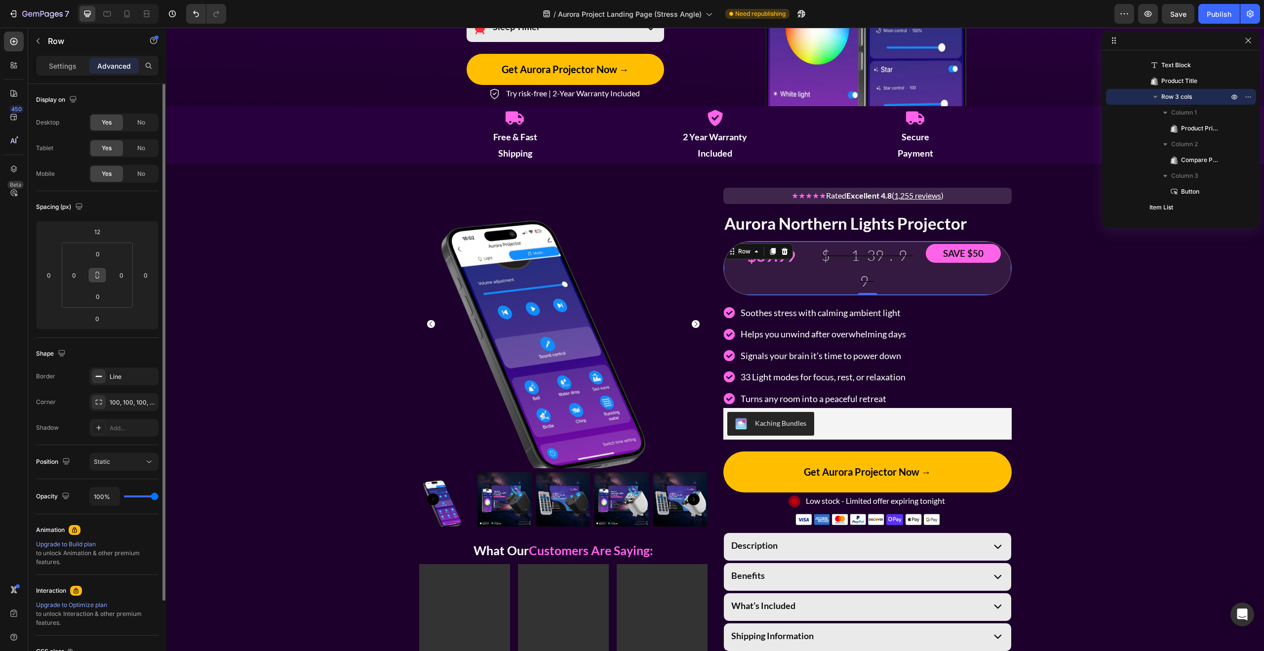
click at [102, 276] on button at bounding box center [97, 275] width 19 height 16
click at [120, 275] on input "0" at bounding box center [121, 275] width 15 height 15
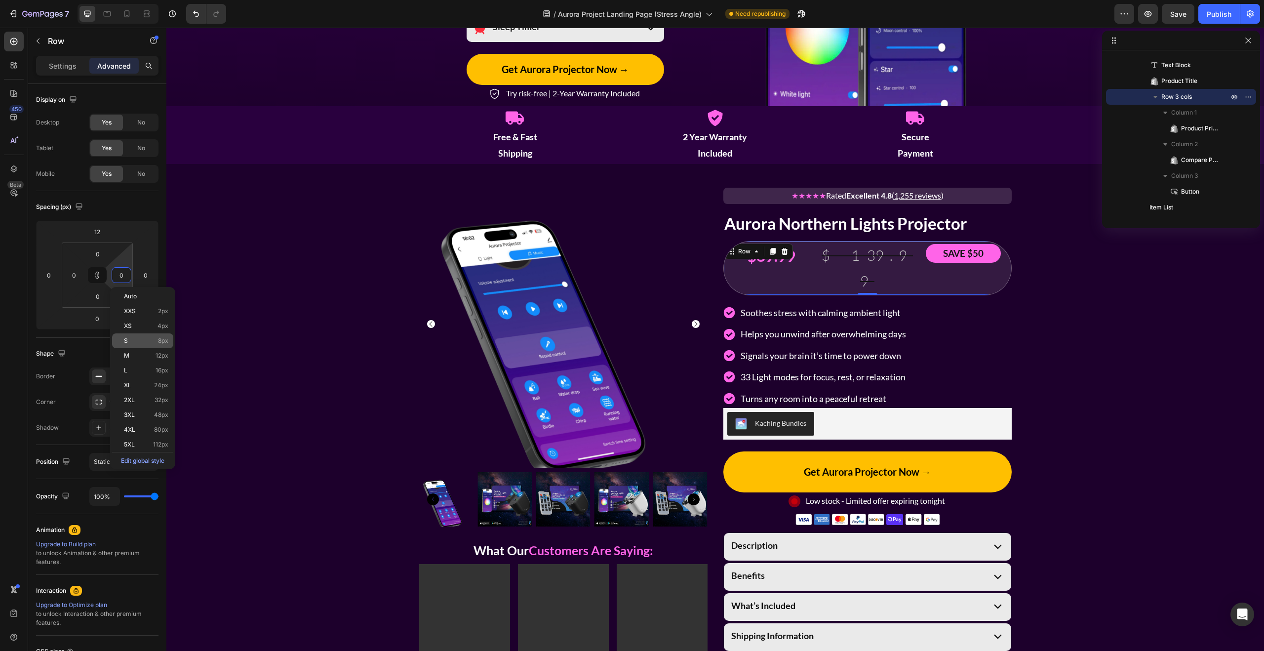
click at [134, 337] on p "S 8px" at bounding box center [146, 340] width 44 height 7
type input "8"
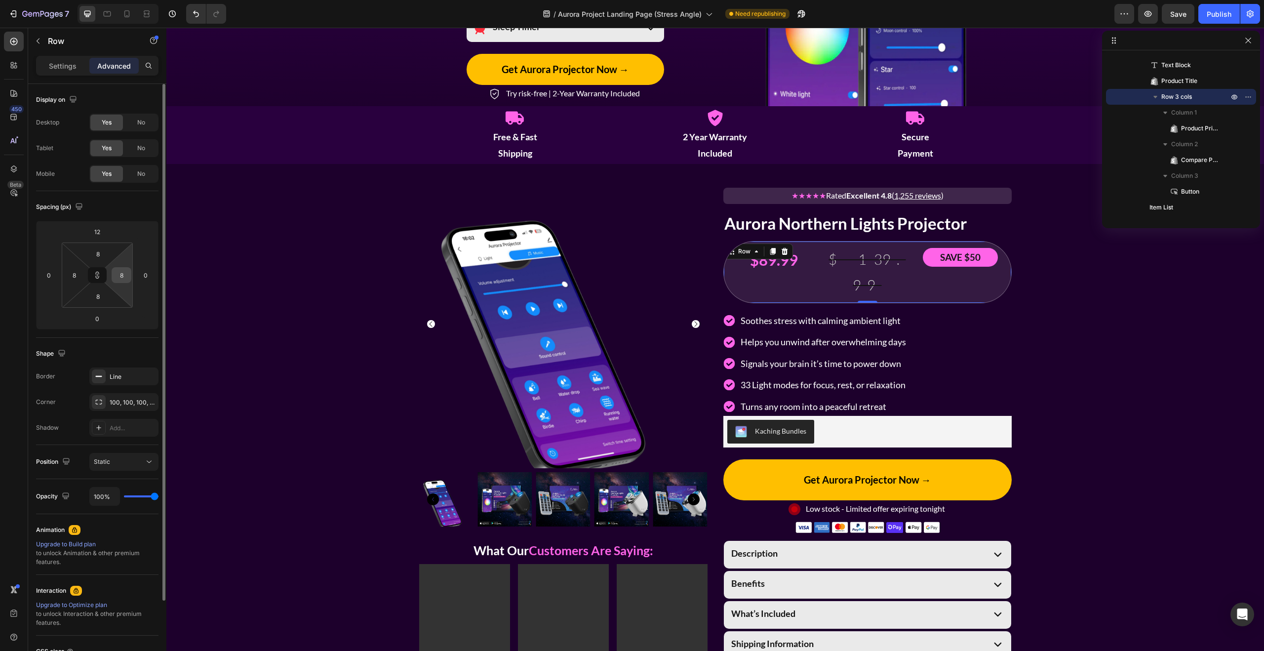
click at [123, 279] on input "8" at bounding box center [121, 275] width 15 height 15
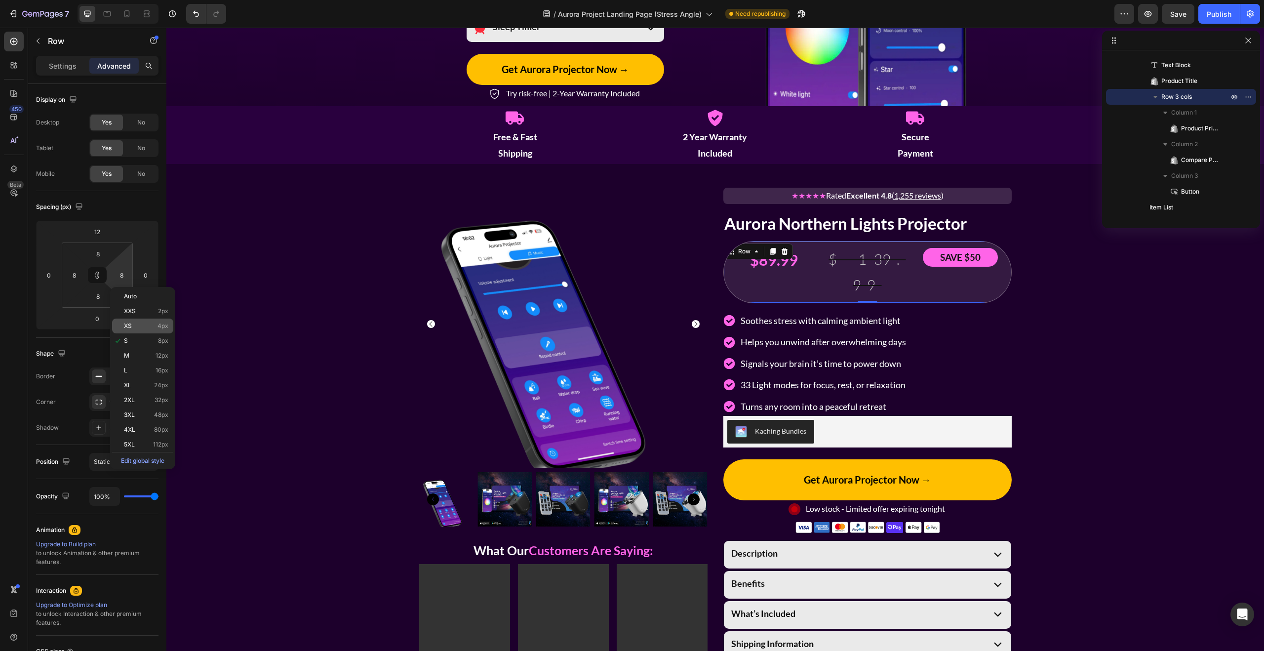
click at [129, 321] on div "XS 4px" at bounding box center [142, 325] width 61 height 15
type input "4"
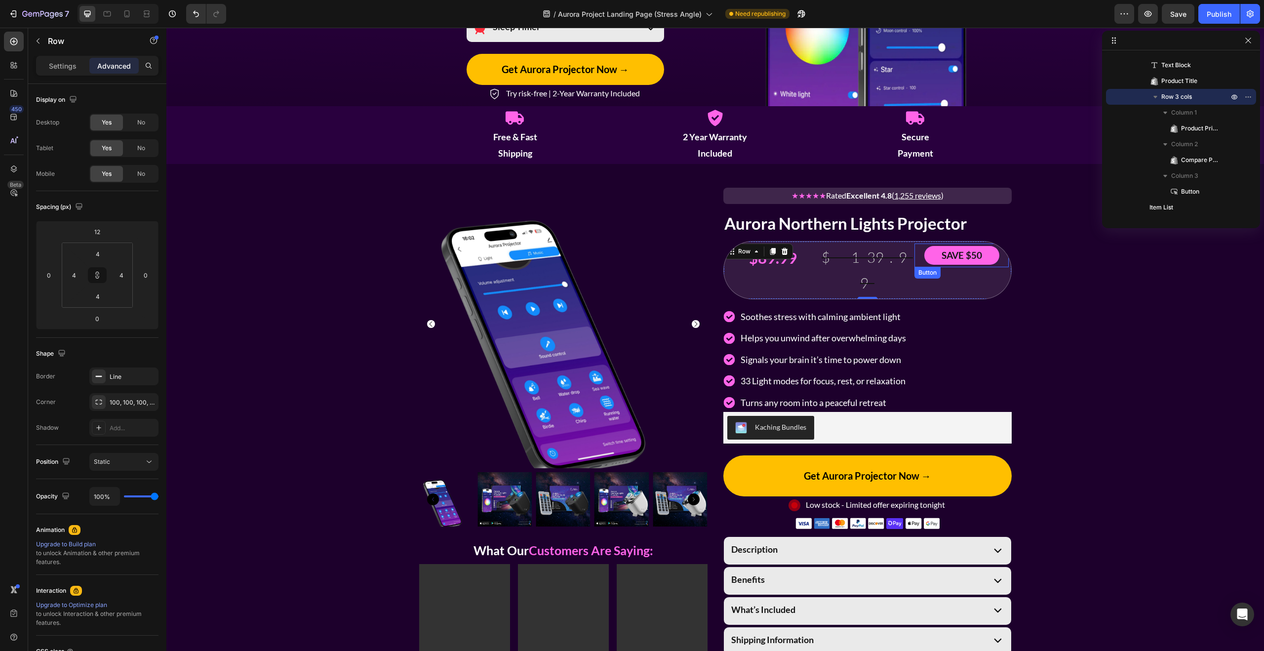
click at [991, 259] on button "SAVE $50" at bounding box center [961, 255] width 75 height 19
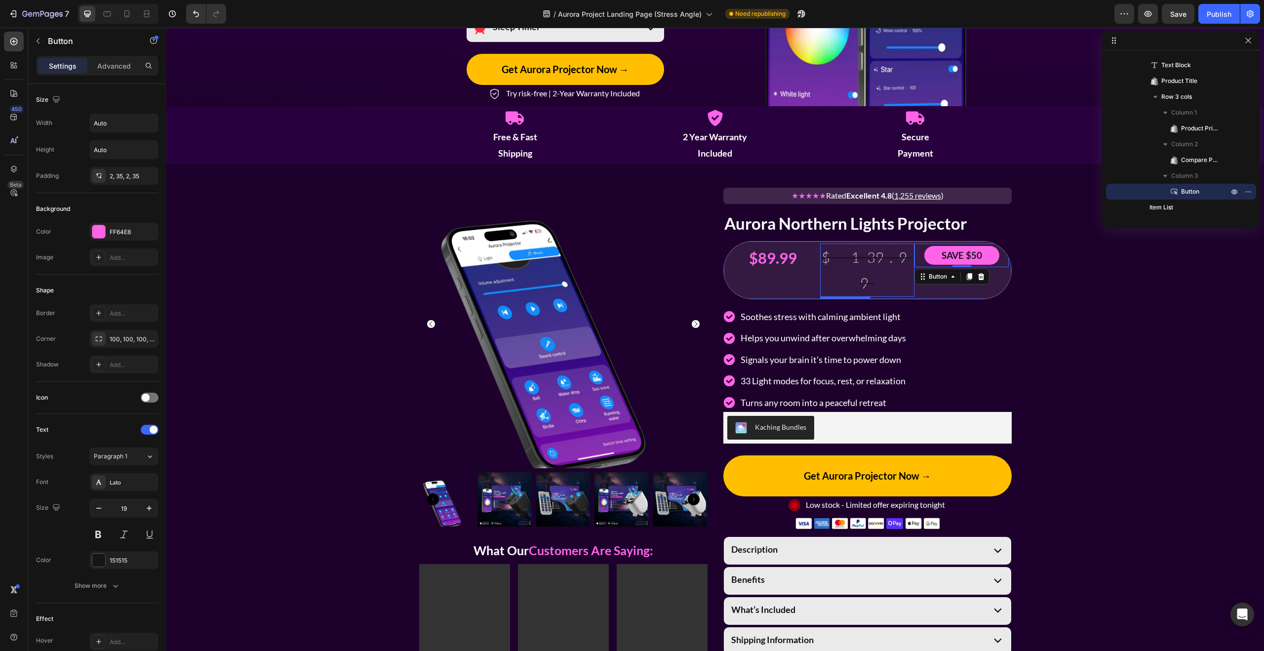
click at [888, 263] on div "$139.99" at bounding box center [867, 269] width 94 height 53
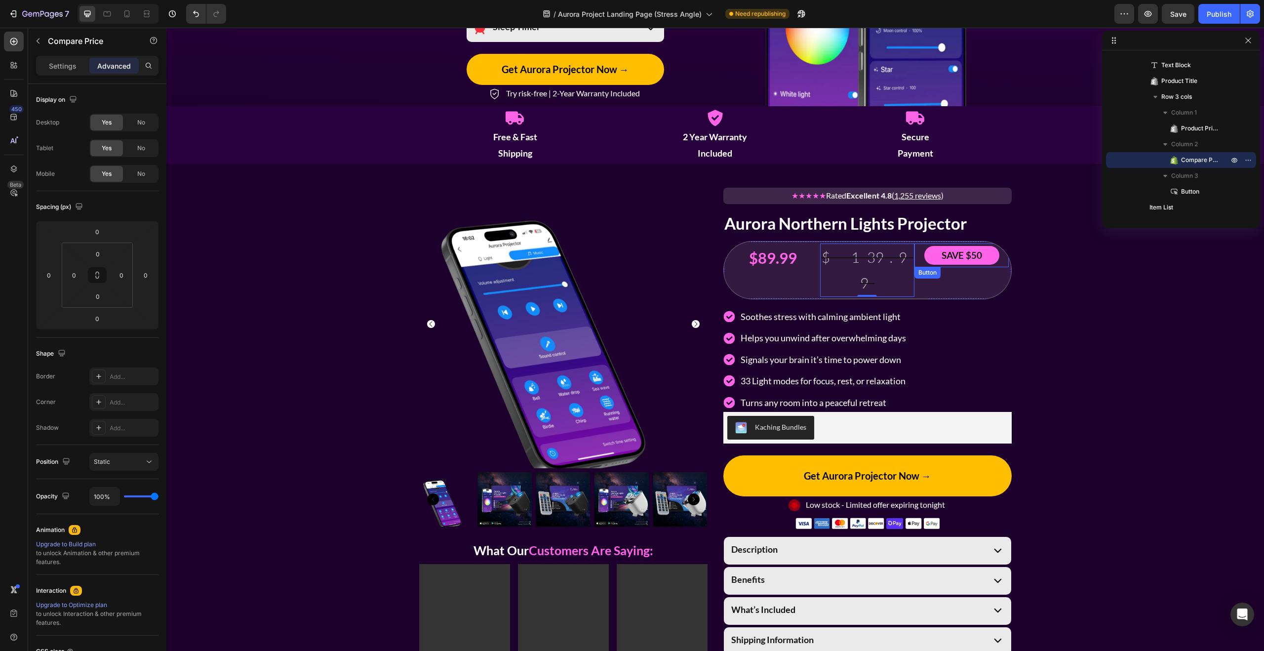
click at [921, 261] on div "SAVE $50 Button" at bounding box center [961, 255] width 94 height 24
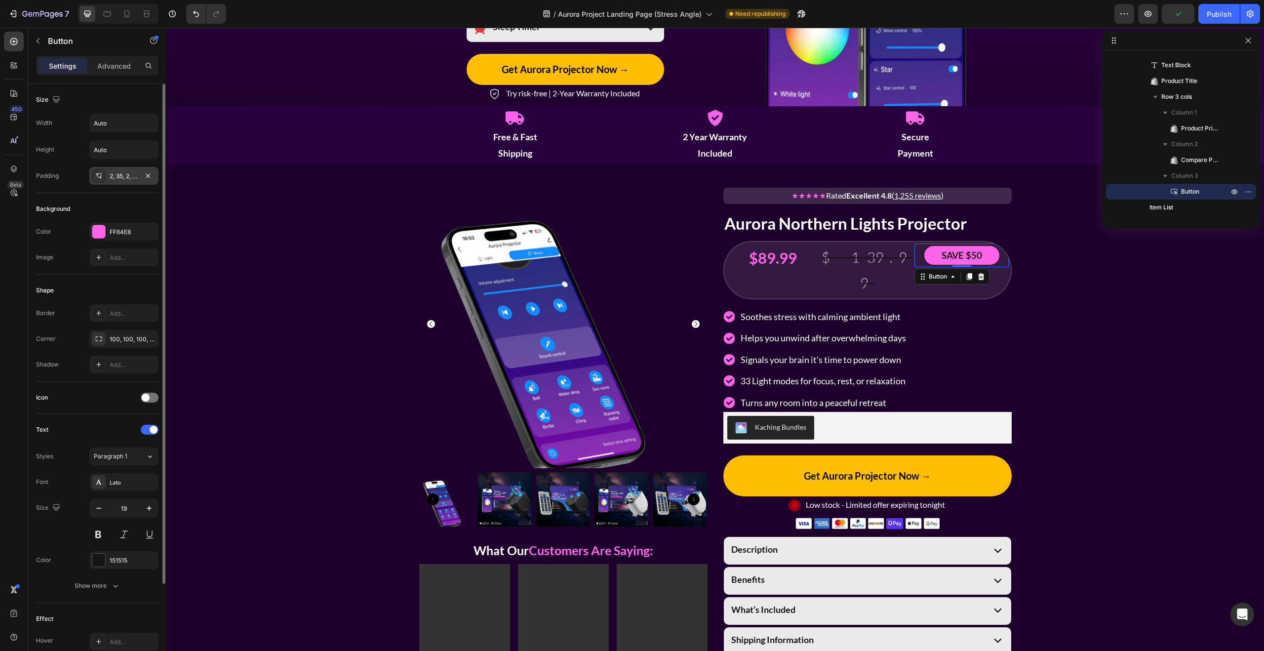
click at [130, 176] on div "2, 35, 2, 35" at bounding box center [124, 176] width 29 height 9
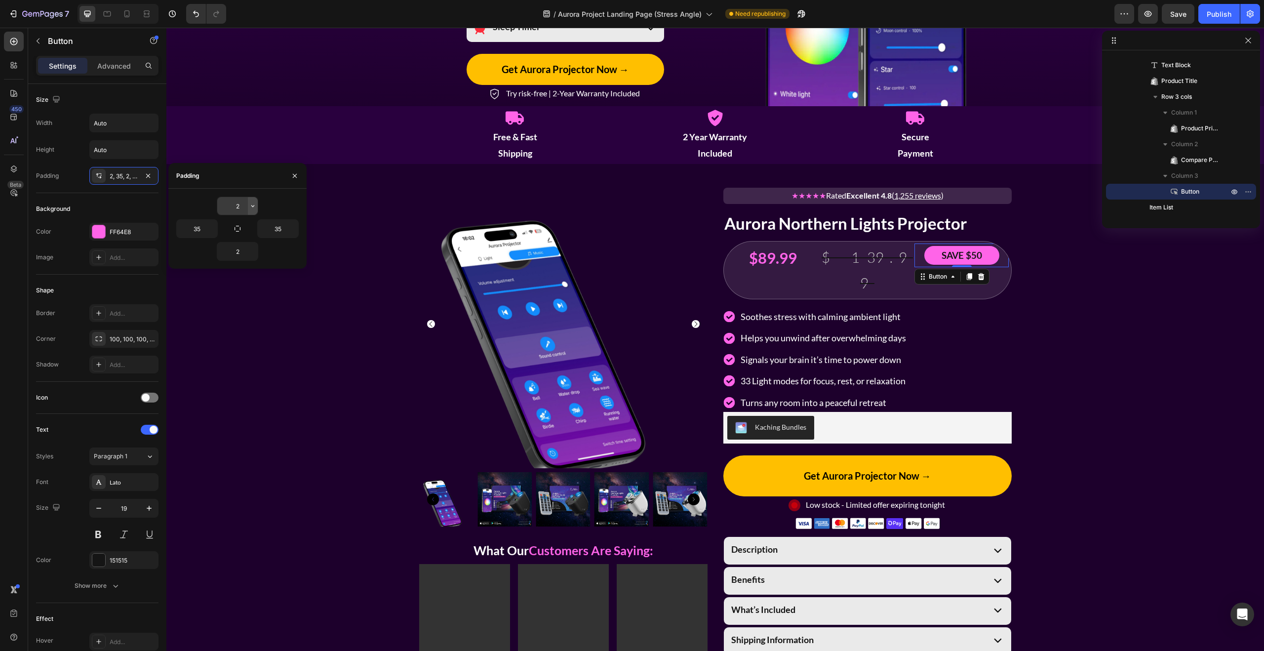
click at [250, 205] on icon "button" at bounding box center [253, 206] width 8 height 8
click at [235, 265] on span "4px" at bounding box center [239, 268] width 11 height 9
type input "4"
click at [253, 254] on icon "button" at bounding box center [253, 251] width 8 height 8
click at [241, 310] on span "4px" at bounding box center [239, 314] width 11 height 9
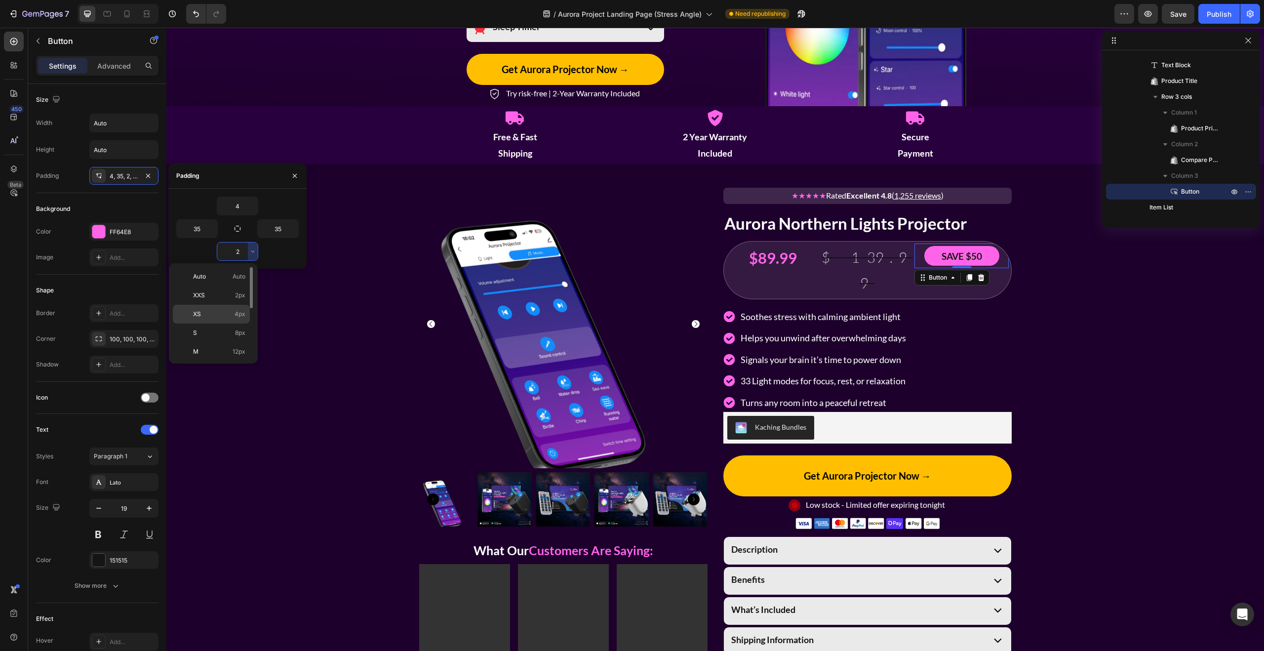
type input "4"
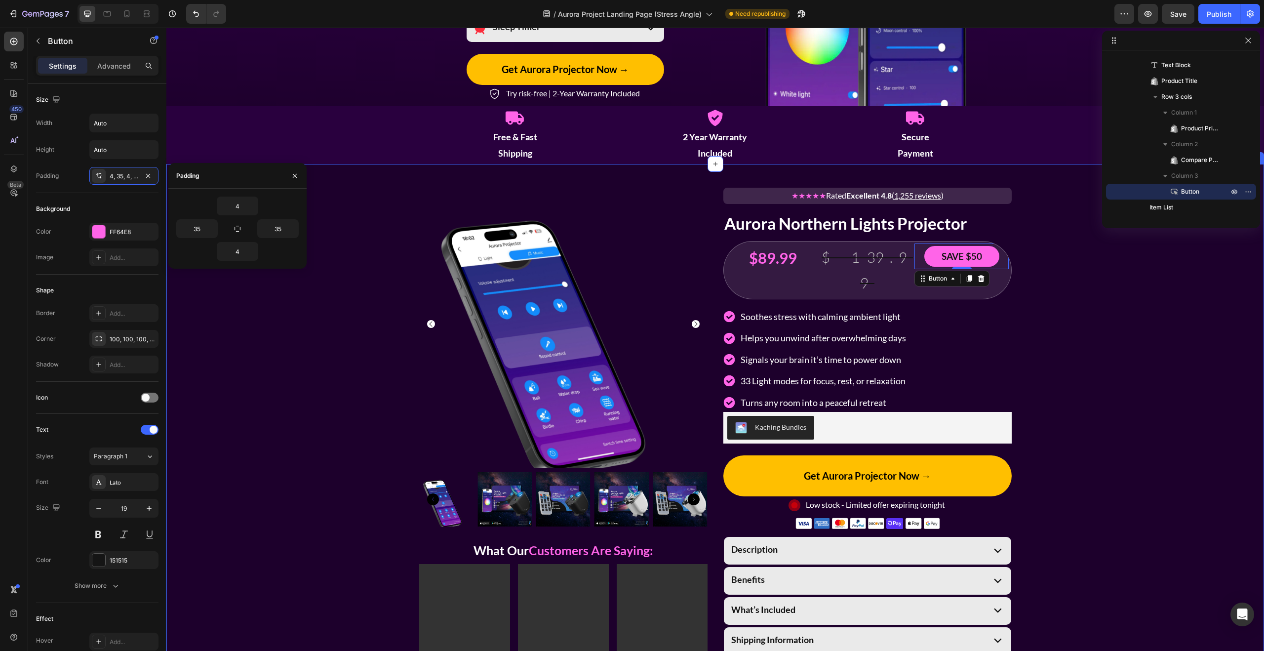
click at [1074, 273] on div "Product Images What Our Customers Are Saying: Heading Video Video Video Row ★★★…" at bounding box center [714, 452] width 1097 height 545
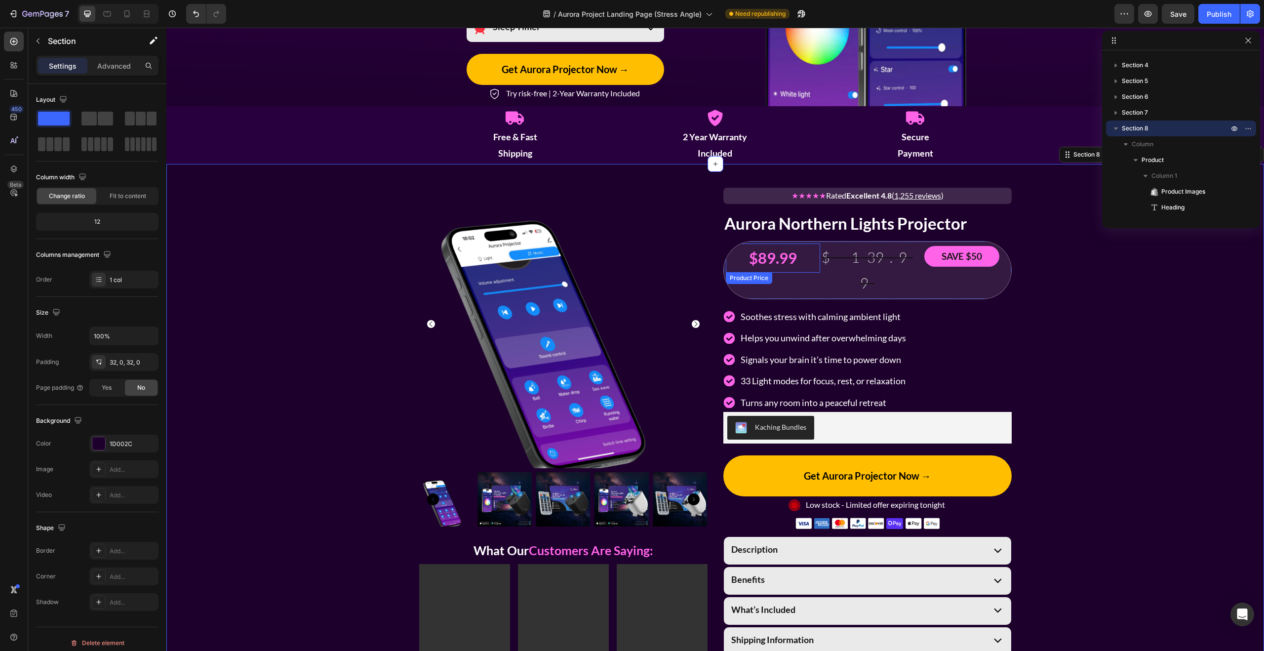
click at [813, 260] on div "$89.99" at bounding box center [773, 258] width 94 height 30
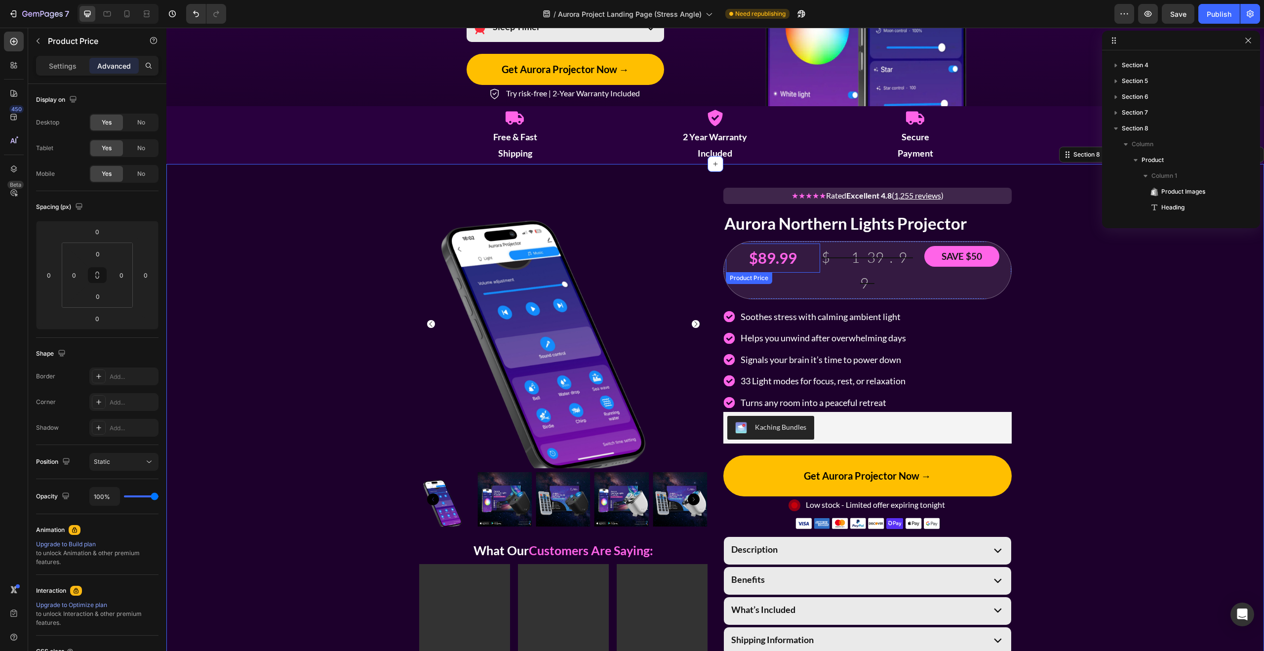
scroll to position [234, 0]
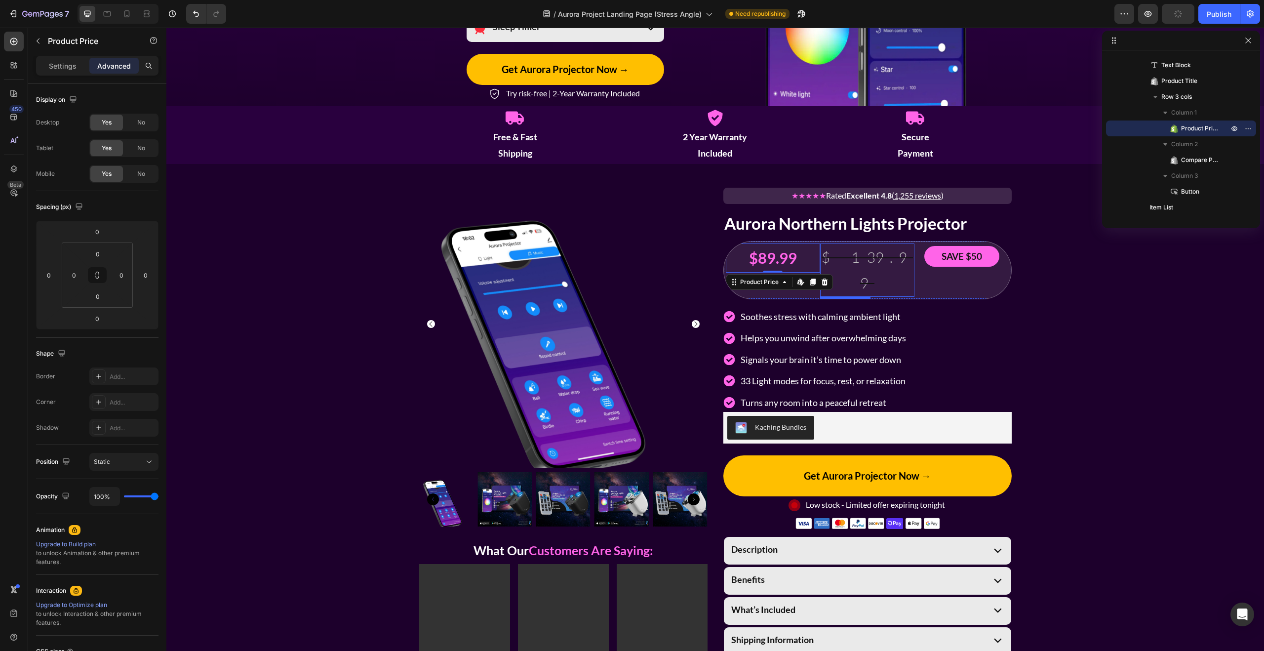
click at [828, 261] on div "$139.99" at bounding box center [867, 269] width 94 height 53
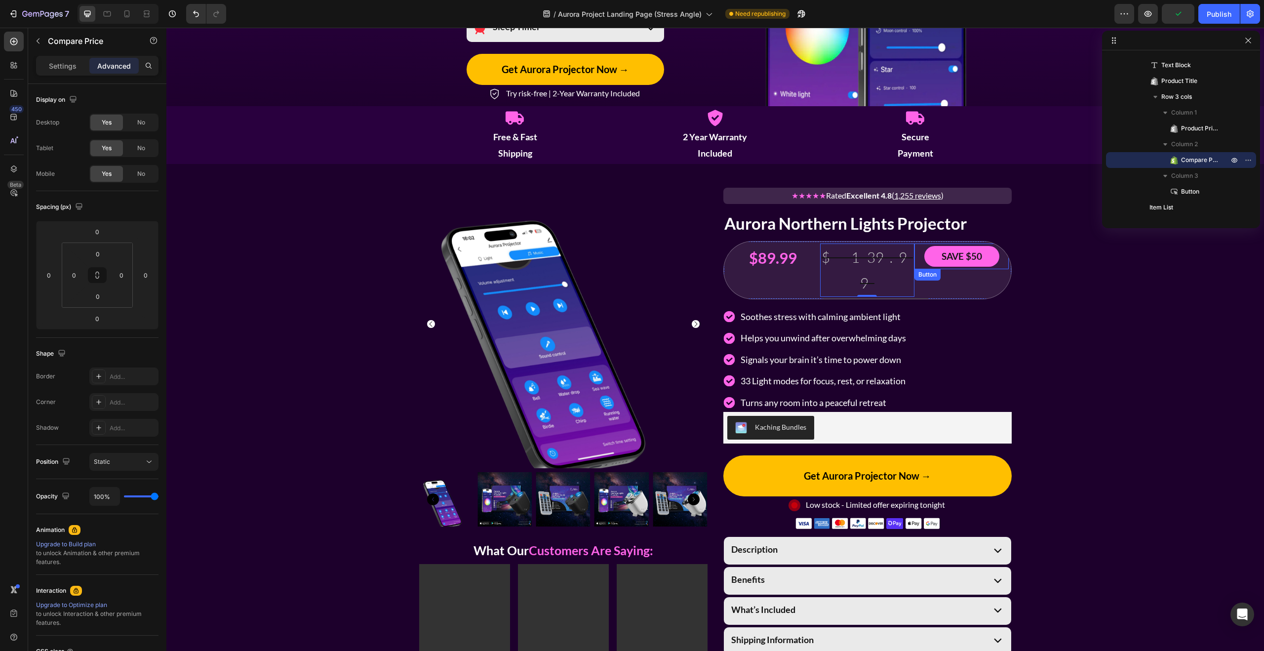
click at [918, 264] on div "SAVE $50 Button" at bounding box center [961, 256] width 94 height 26
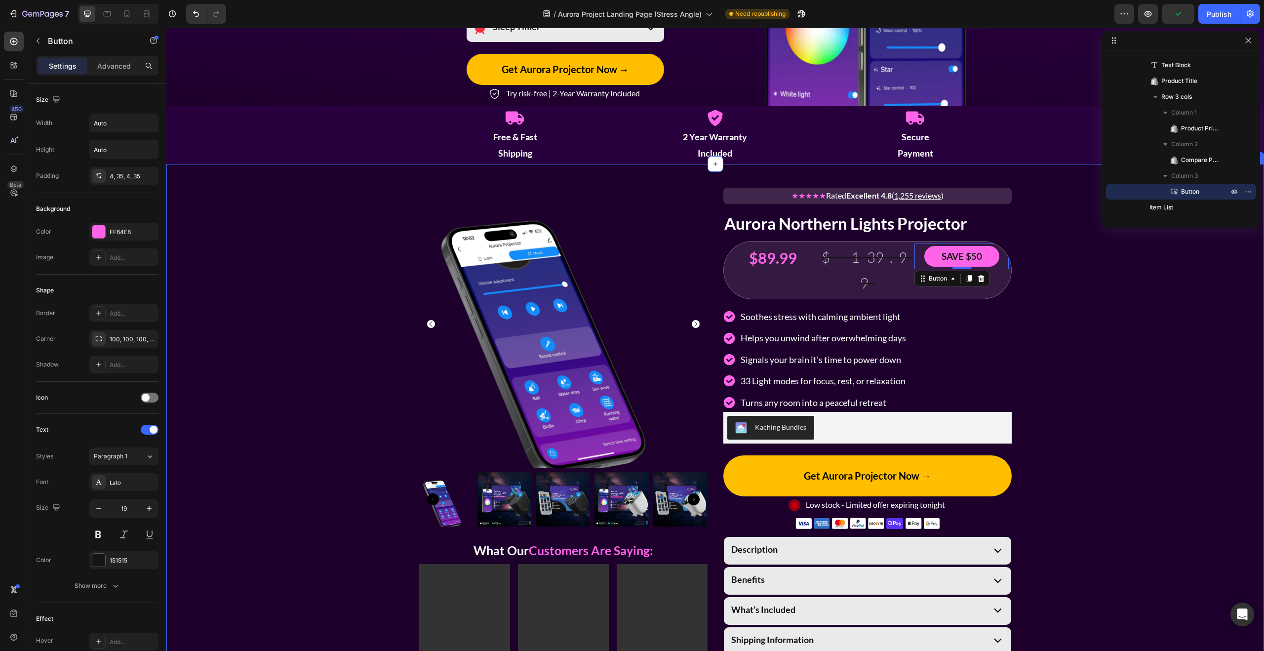
click at [1051, 282] on div "Product Images What Our Customers Are Saying: Heading Video Video Video Row ★★★…" at bounding box center [714, 452] width 1097 height 545
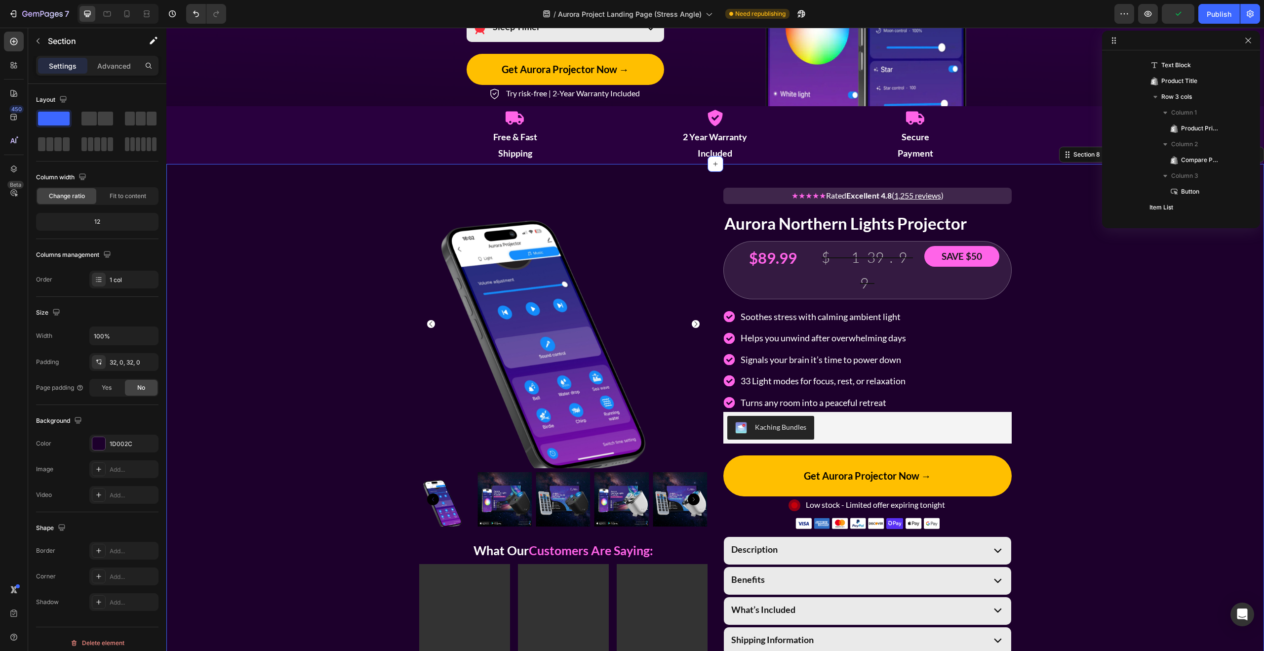
scroll to position [44, 0]
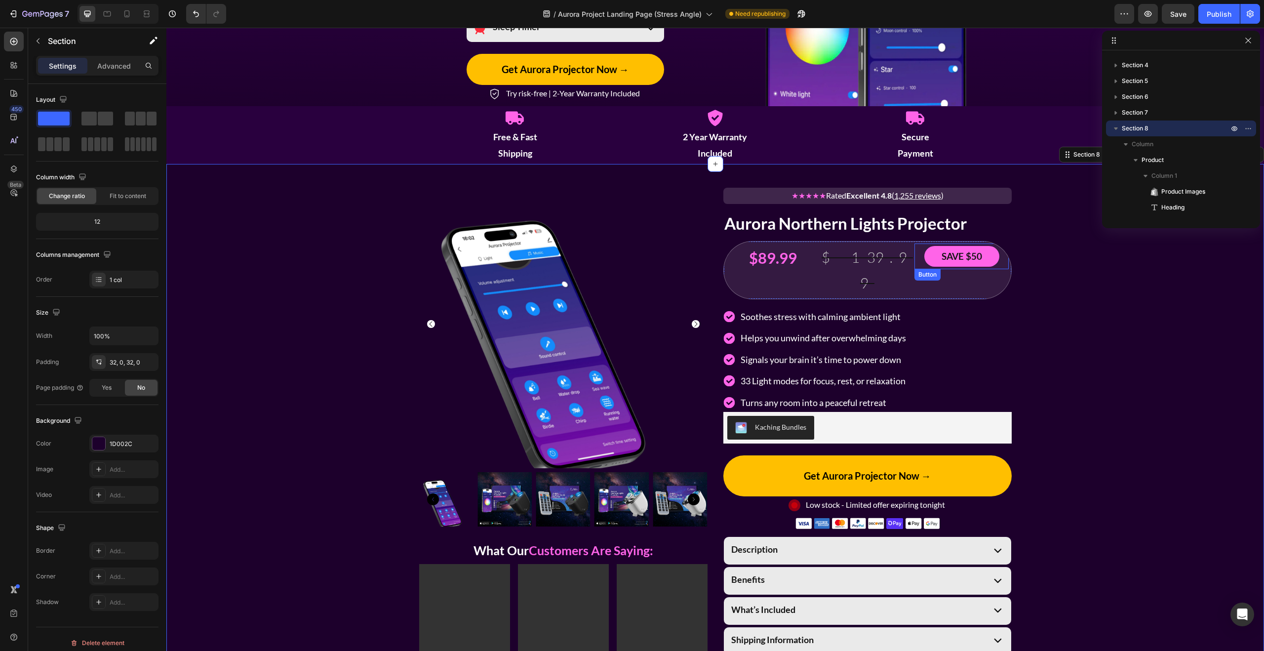
click at [997, 262] on div "SAVE $50 Button" at bounding box center [961, 256] width 94 height 26
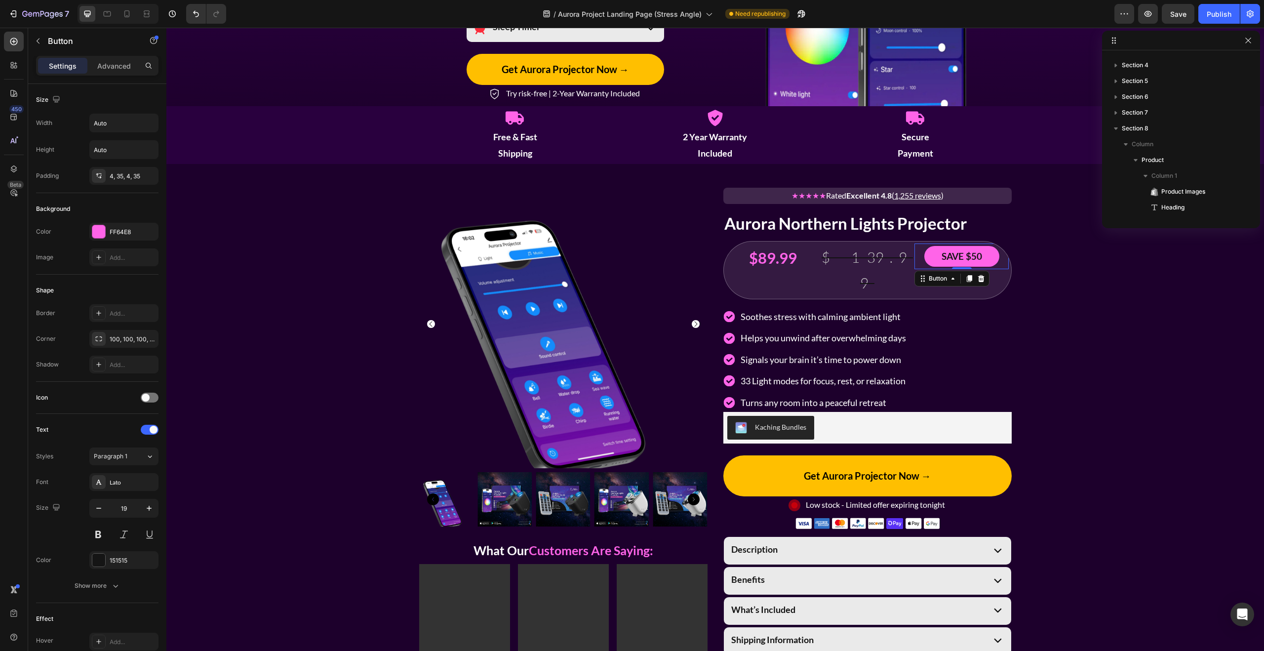
scroll to position [297, 0]
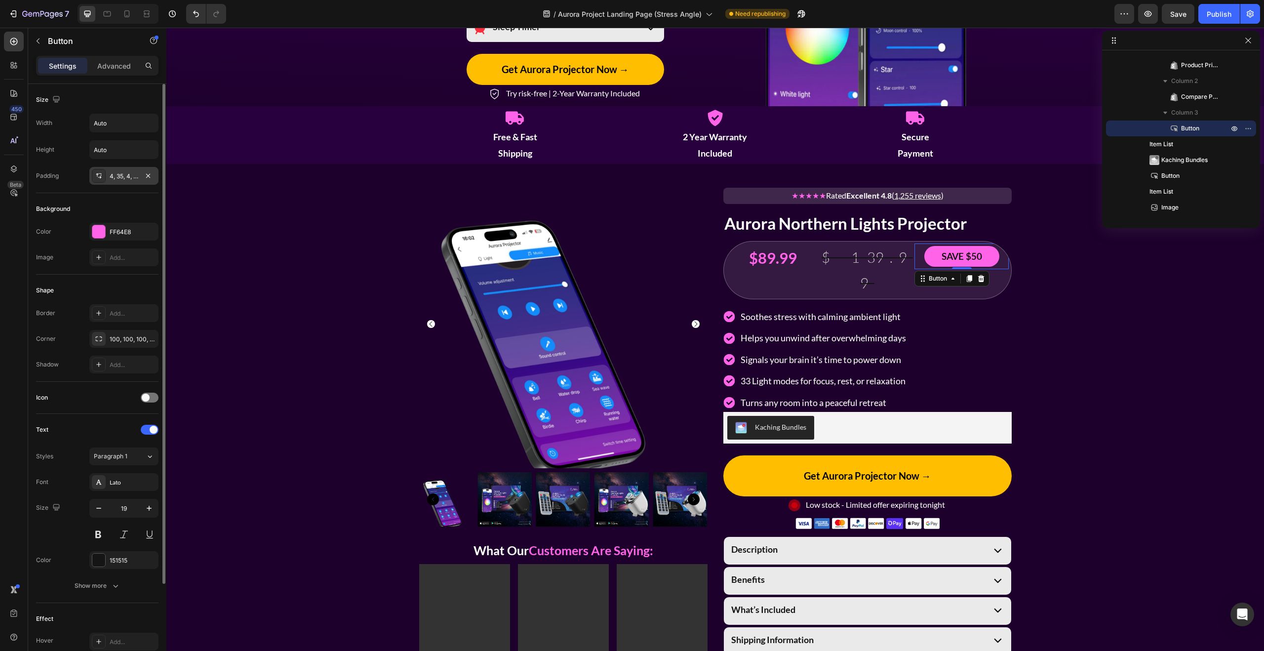
click at [118, 174] on div "4, 35, 4, 35" at bounding box center [124, 176] width 29 height 9
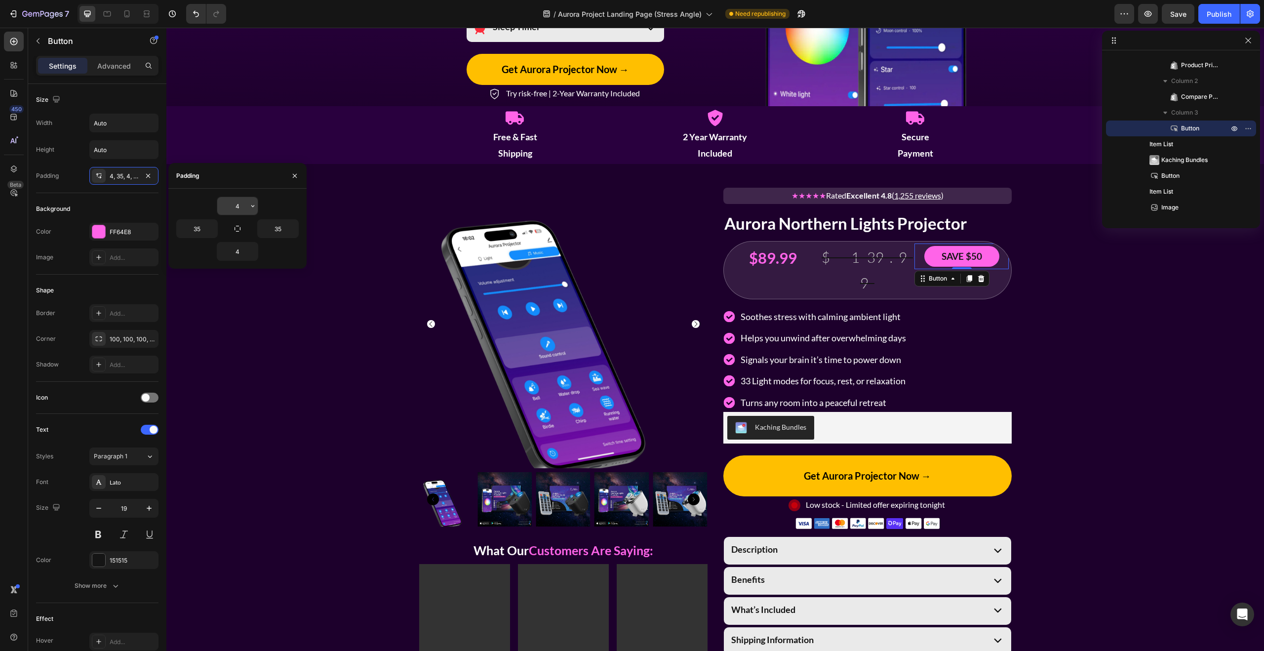
click at [241, 207] on input "4" at bounding box center [237, 206] width 40 height 18
type input "5"
click at [239, 252] on input "4" at bounding box center [237, 251] width 40 height 18
type input "7"
click at [240, 208] on input "5" at bounding box center [237, 206] width 40 height 18
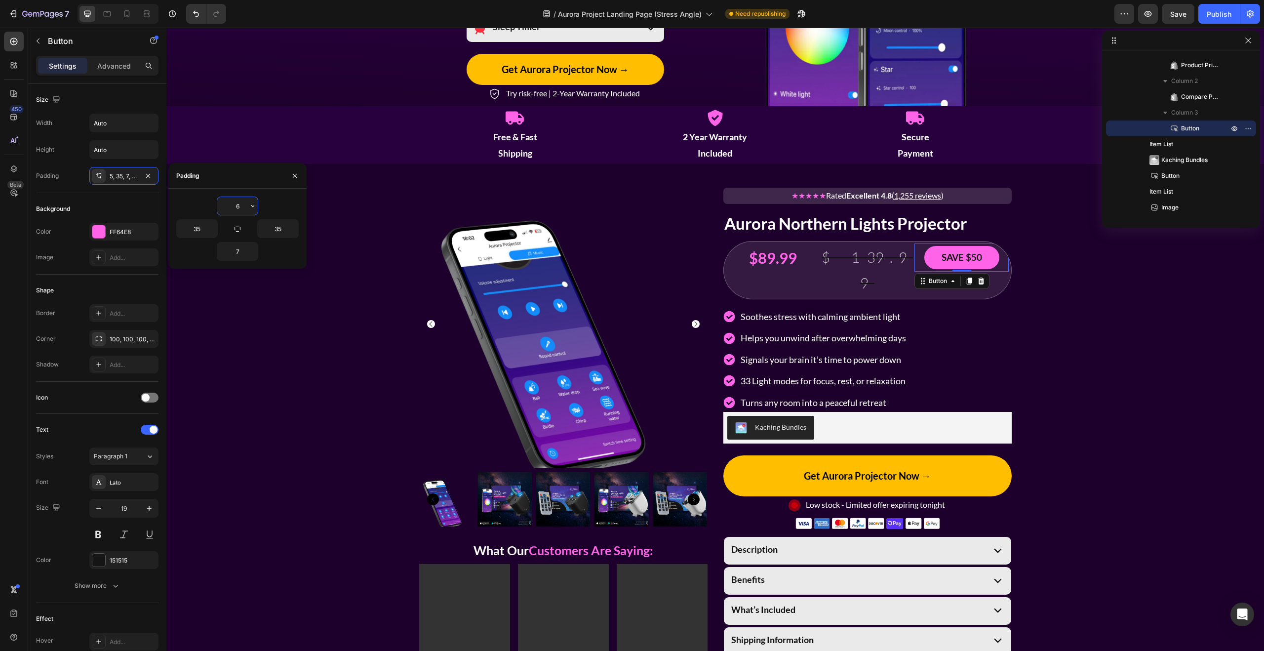
type input "7"
click at [1067, 282] on div "Product Images What Our Customers Are Saying: Heading Video Video Video Row ★★★…" at bounding box center [714, 452] width 1097 height 545
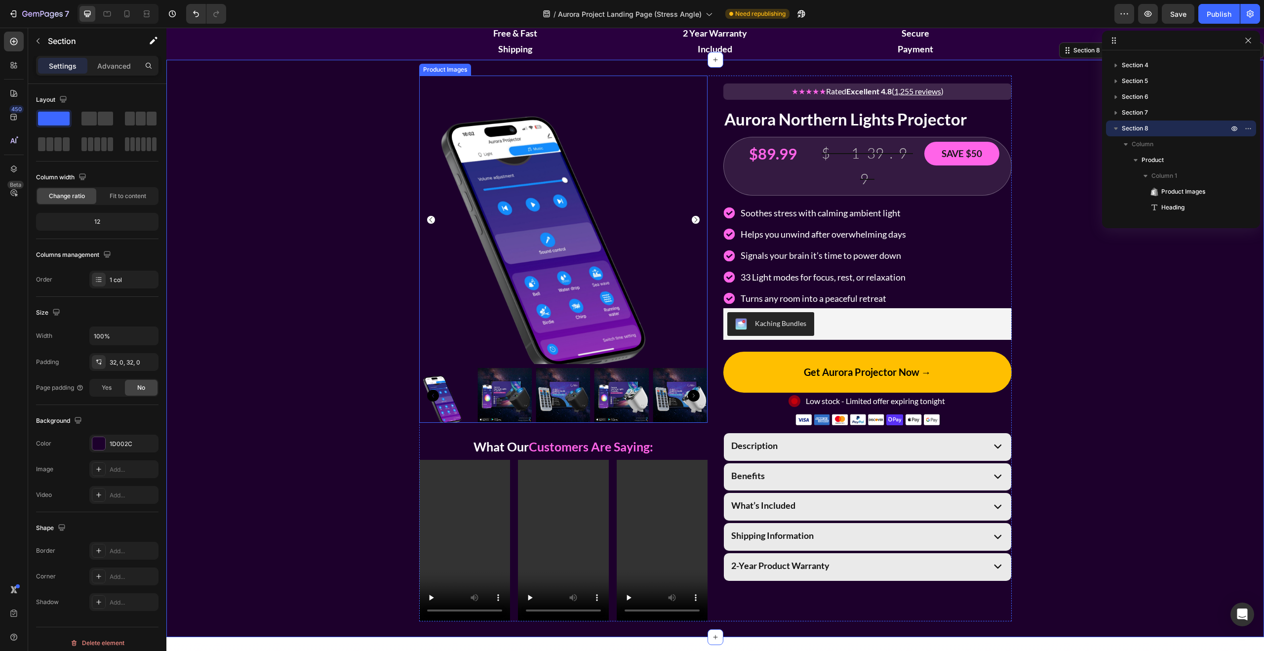
scroll to position [1529, 0]
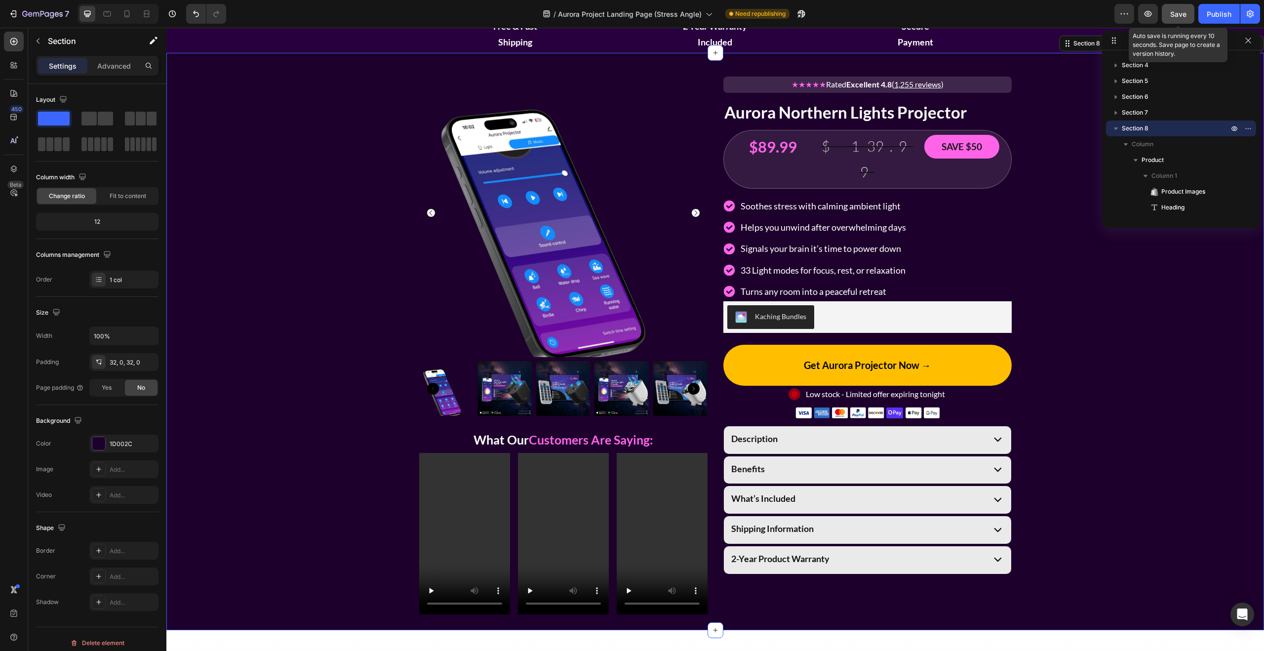
click at [1183, 12] on span "Save" at bounding box center [1178, 14] width 16 height 8
drag, startPoint x: 131, startPoint y: 16, endPoint x: 26, endPoint y: 306, distance: 308.1
click at [131, 16] on icon at bounding box center [127, 14] width 10 height 10
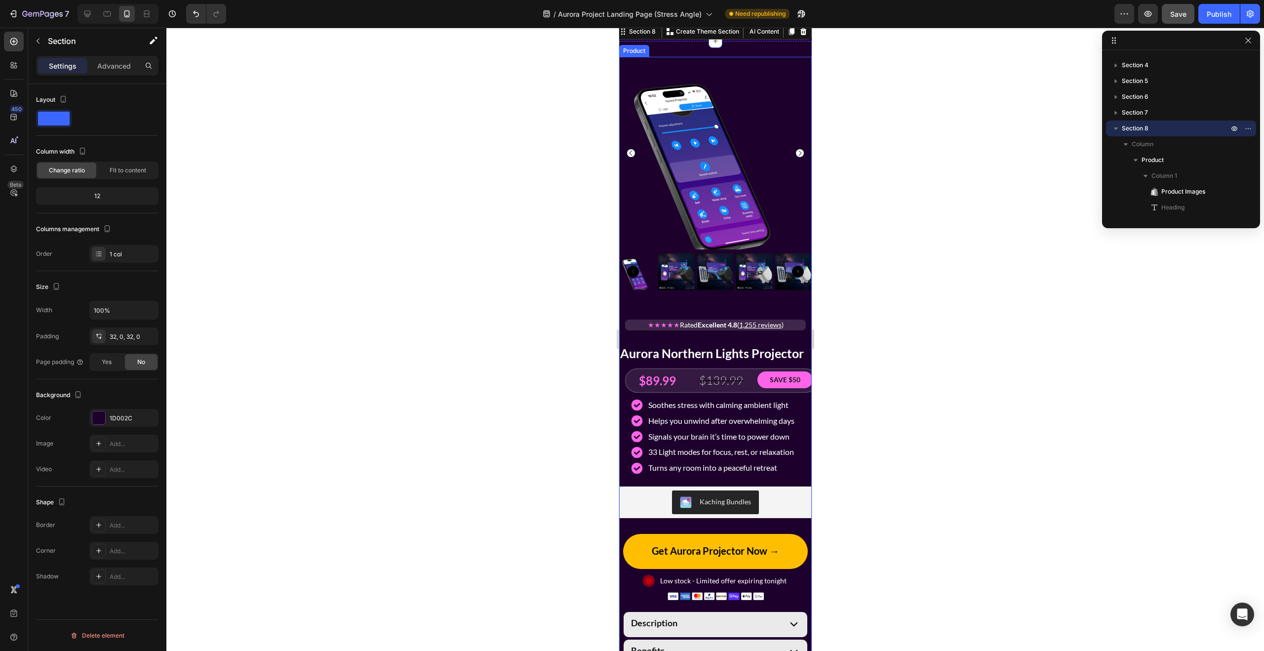
scroll to position [1870, 0]
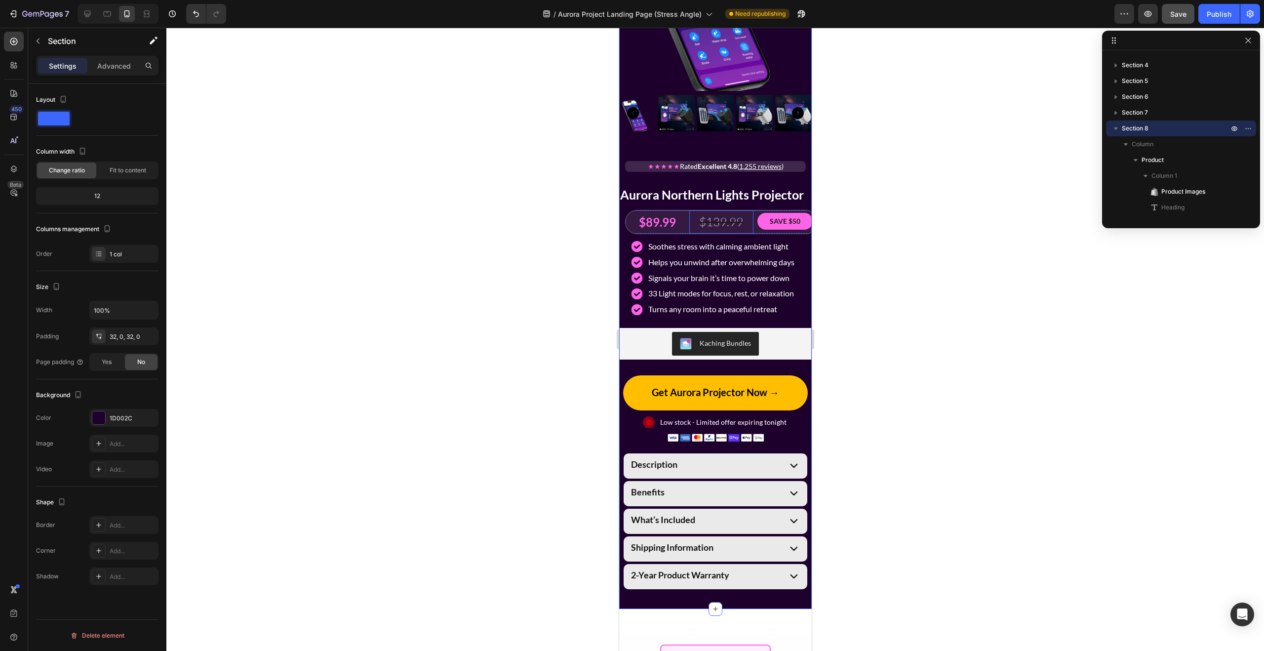
click at [691, 219] on div "$139.99" at bounding box center [721, 221] width 64 height 23
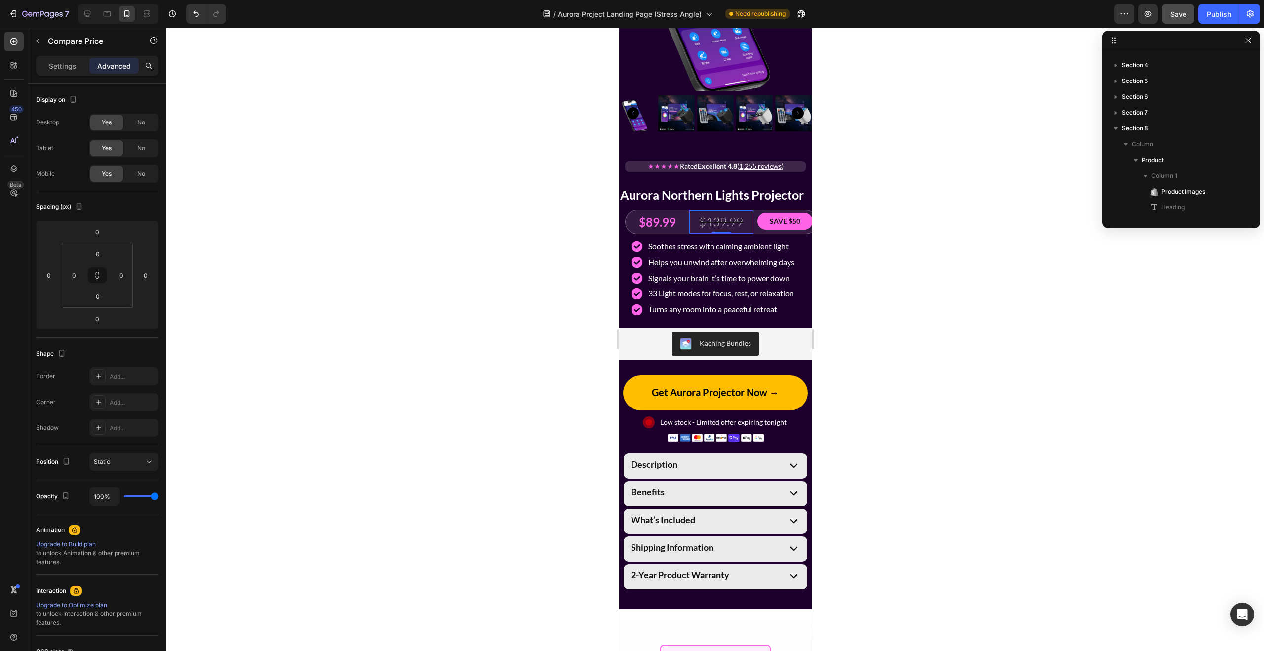
scroll to position [266, 0]
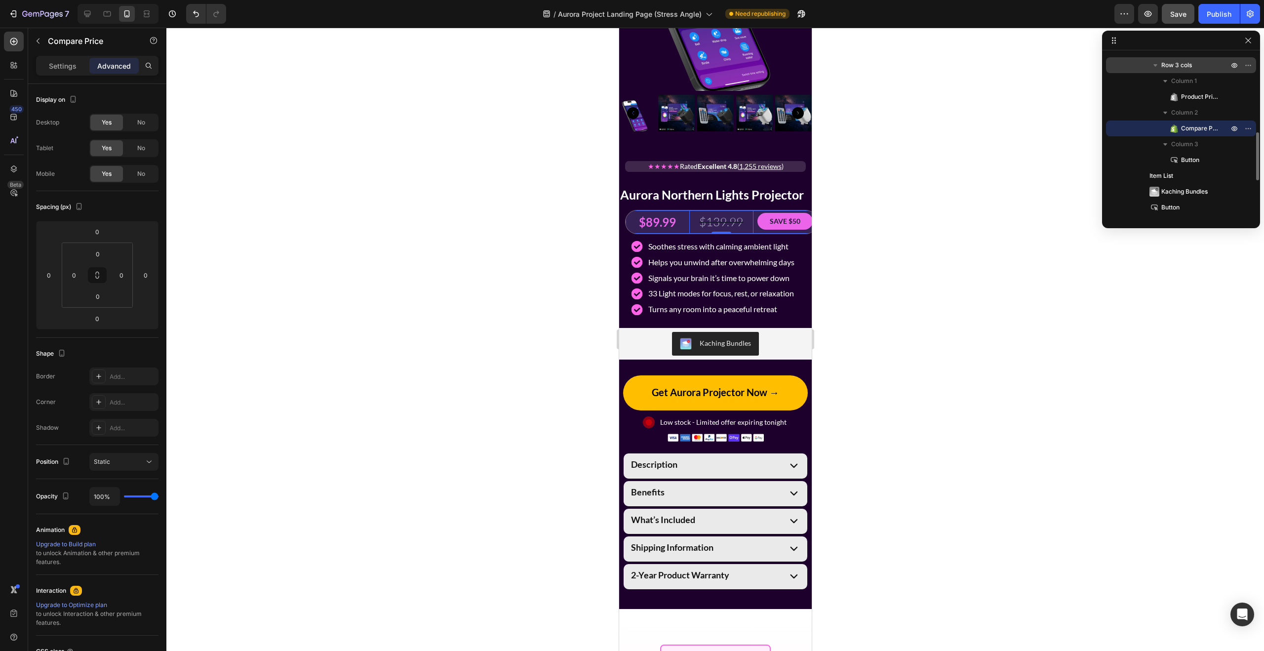
click at [1179, 68] on span "Row 3 cols" at bounding box center [1176, 65] width 31 height 10
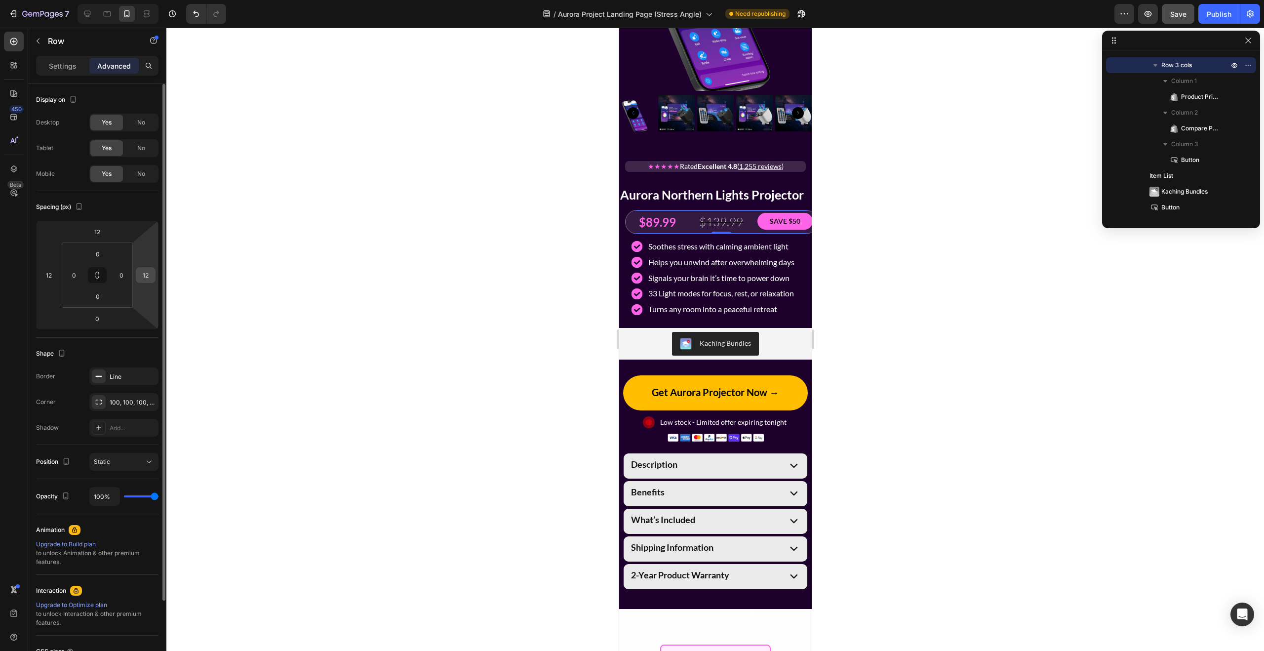
click at [146, 274] on input "12" at bounding box center [145, 275] width 15 height 15
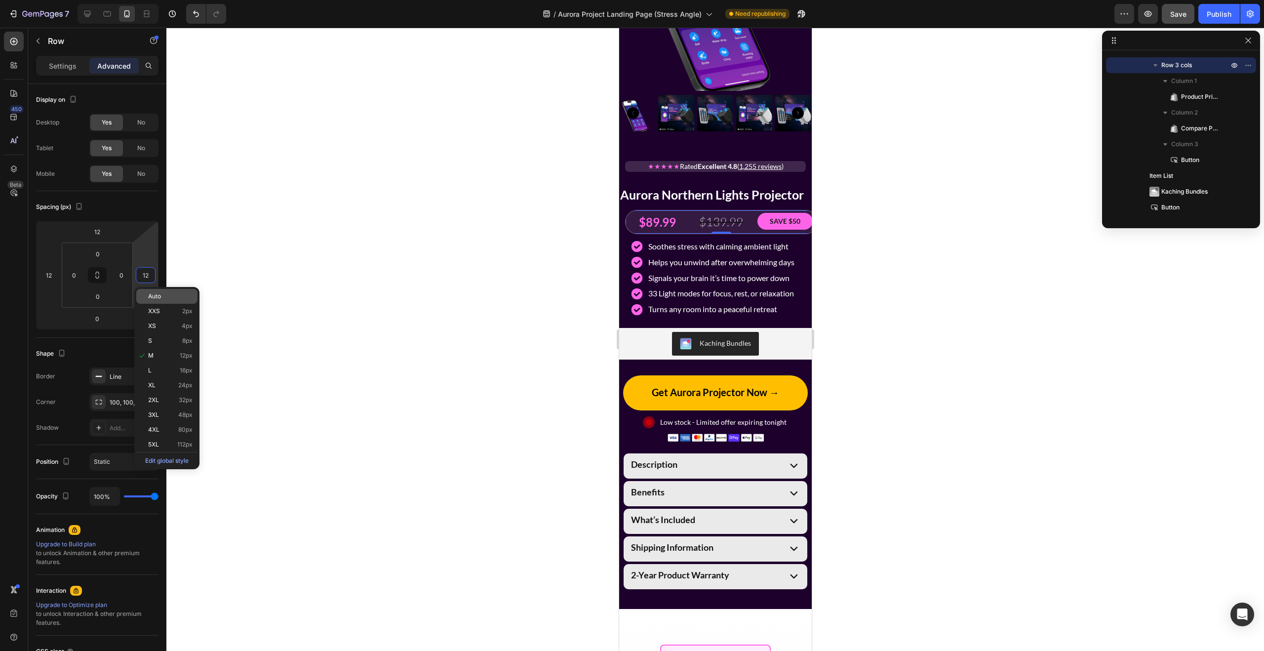
click at [156, 297] on span "Auto" at bounding box center [154, 296] width 13 height 7
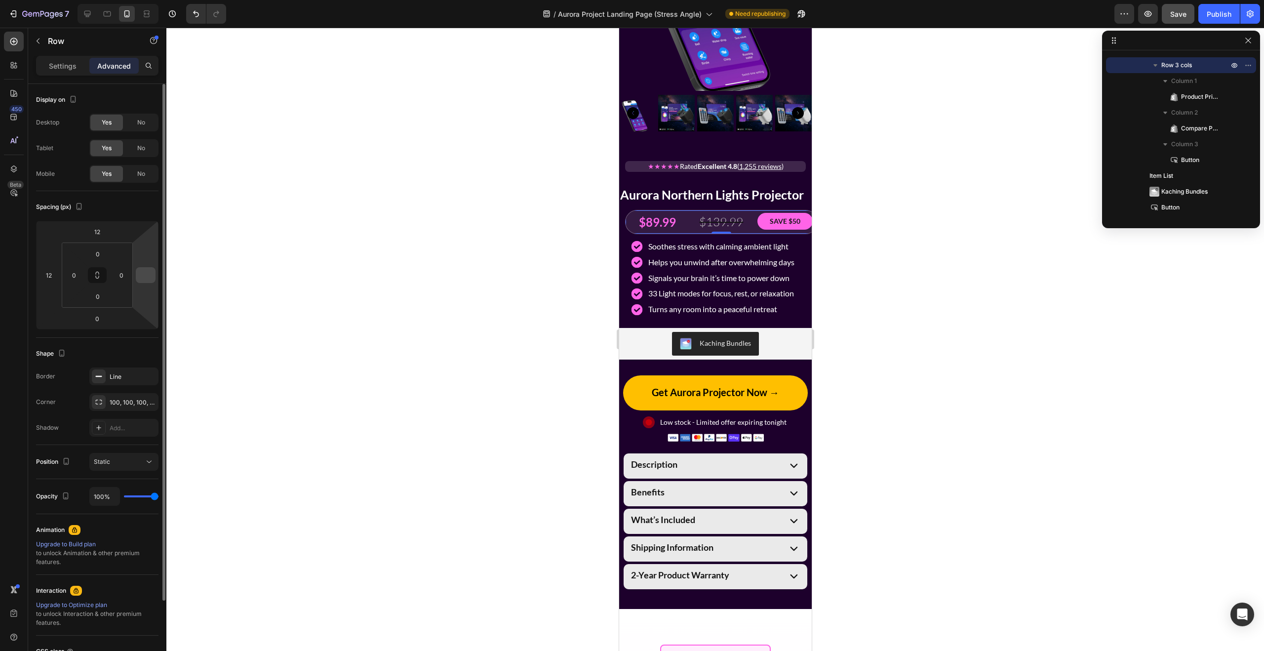
click at [148, 277] on input "number" at bounding box center [145, 275] width 15 height 15
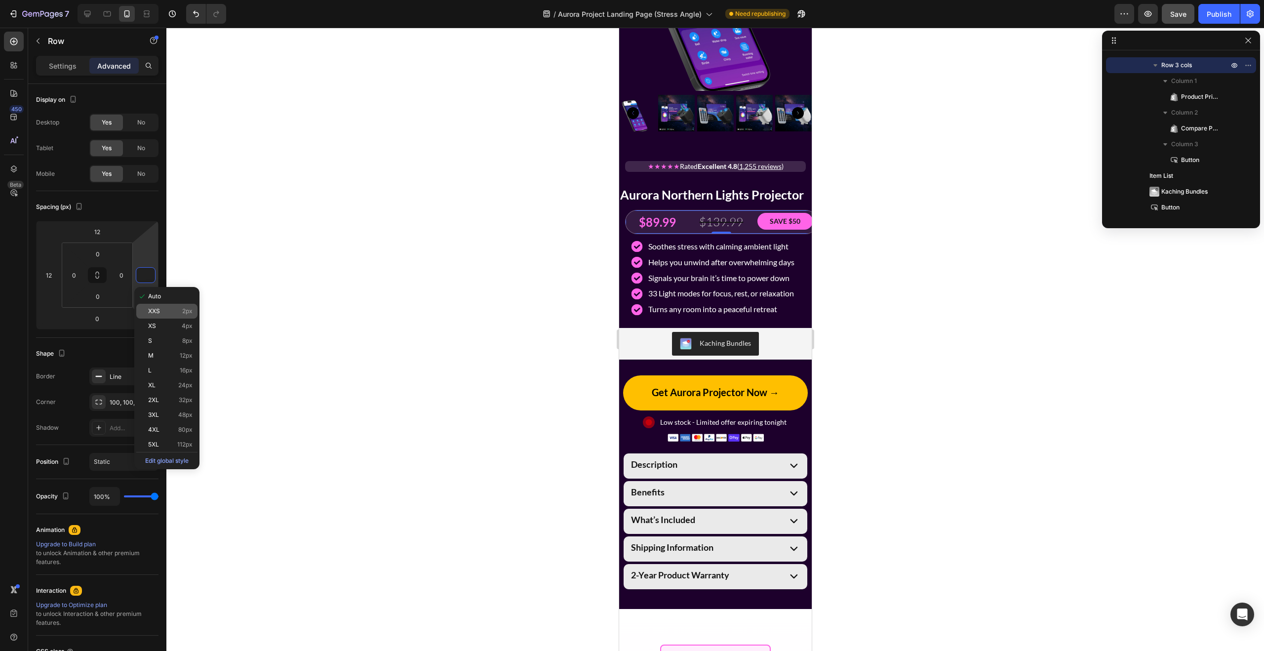
click at [155, 313] on span "XXS" at bounding box center [154, 311] width 12 height 7
type input "2"
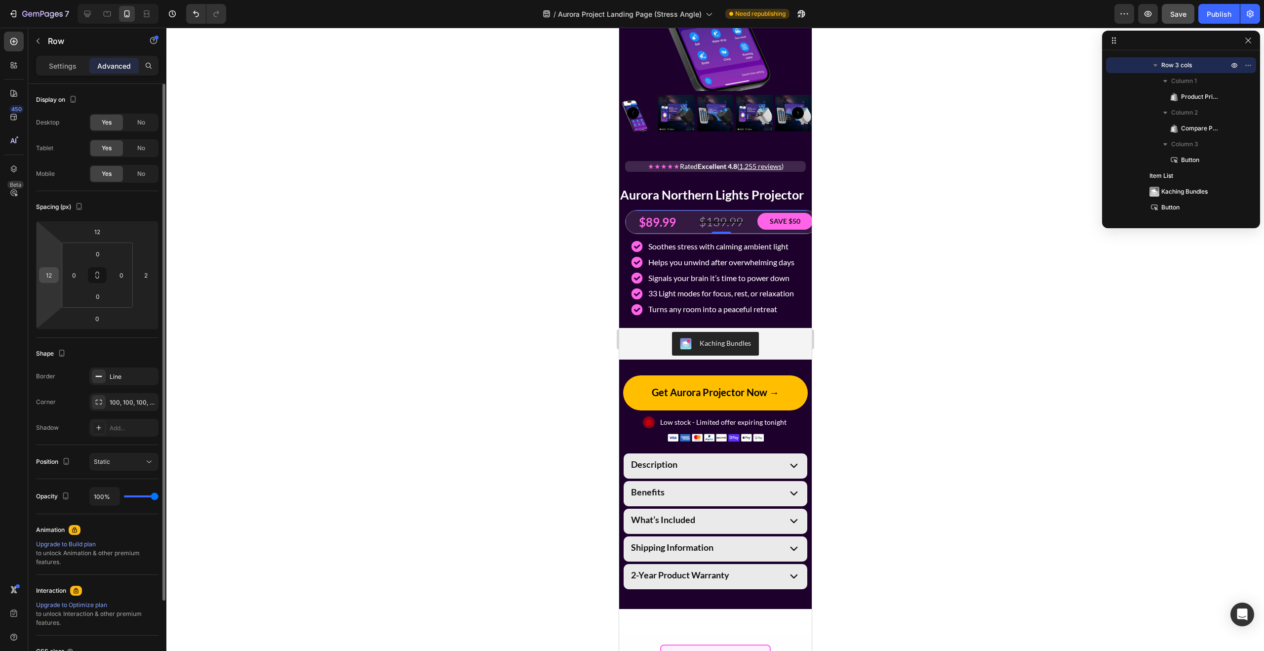
click at [51, 272] on input "12" at bounding box center [48, 275] width 15 height 15
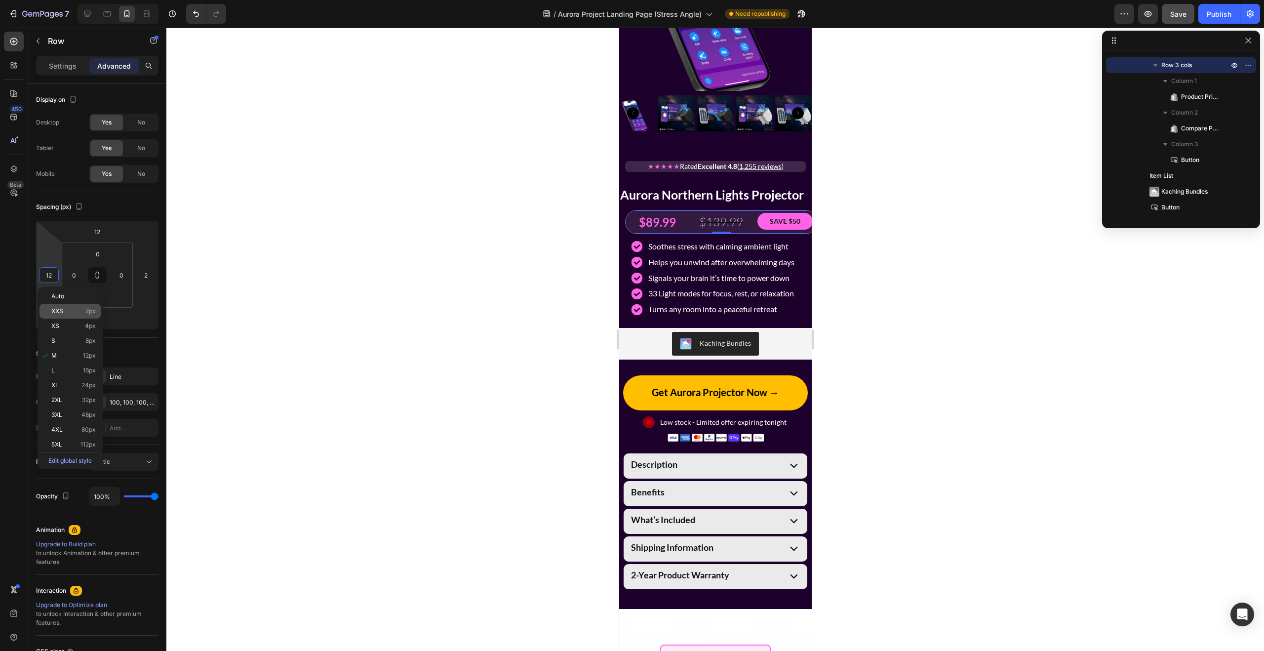
click at [68, 316] on div "XXS 2px" at bounding box center [69, 311] width 61 height 15
type input "2"
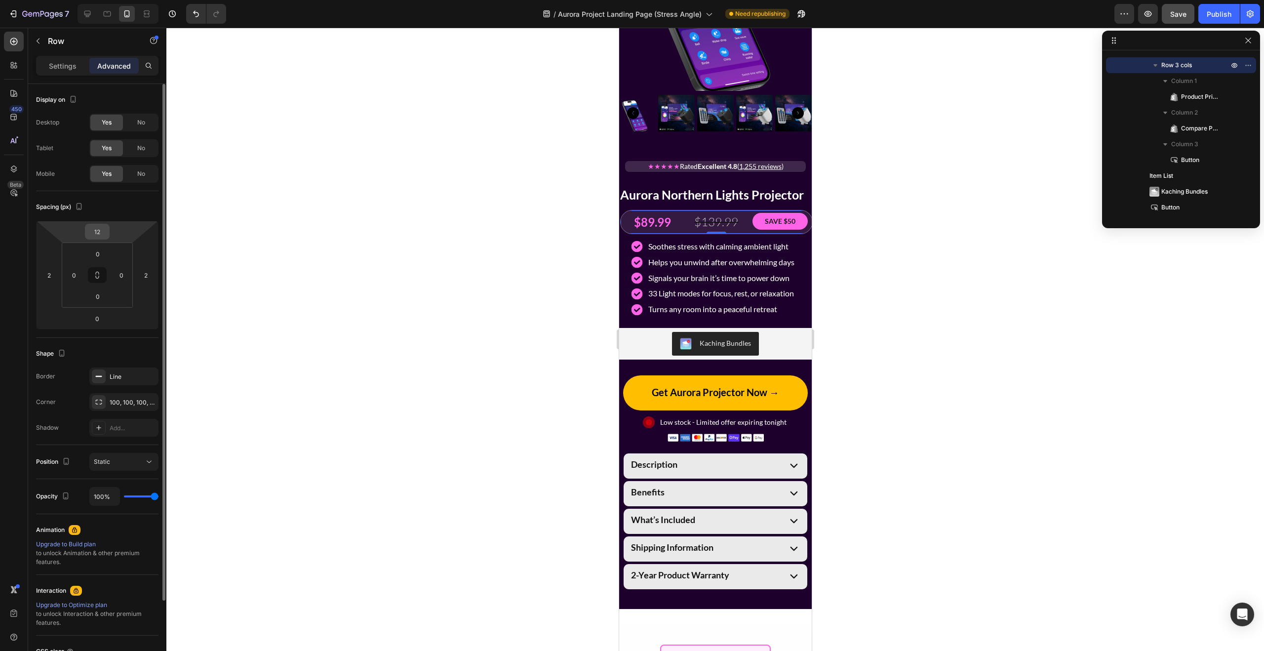
click at [93, 233] on input "12" at bounding box center [97, 231] width 20 height 15
click at [276, 270] on div at bounding box center [714, 339] width 1097 height 623
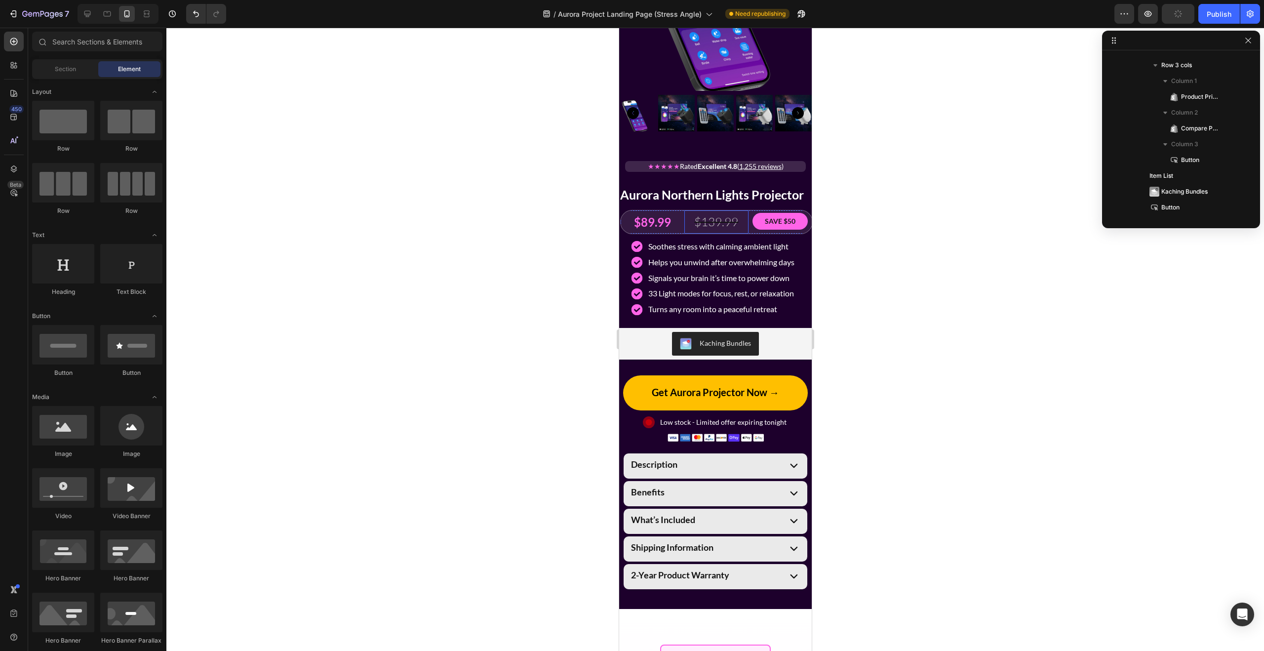
click at [743, 225] on div "$139.99" at bounding box center [716, 221] width 64 height 23
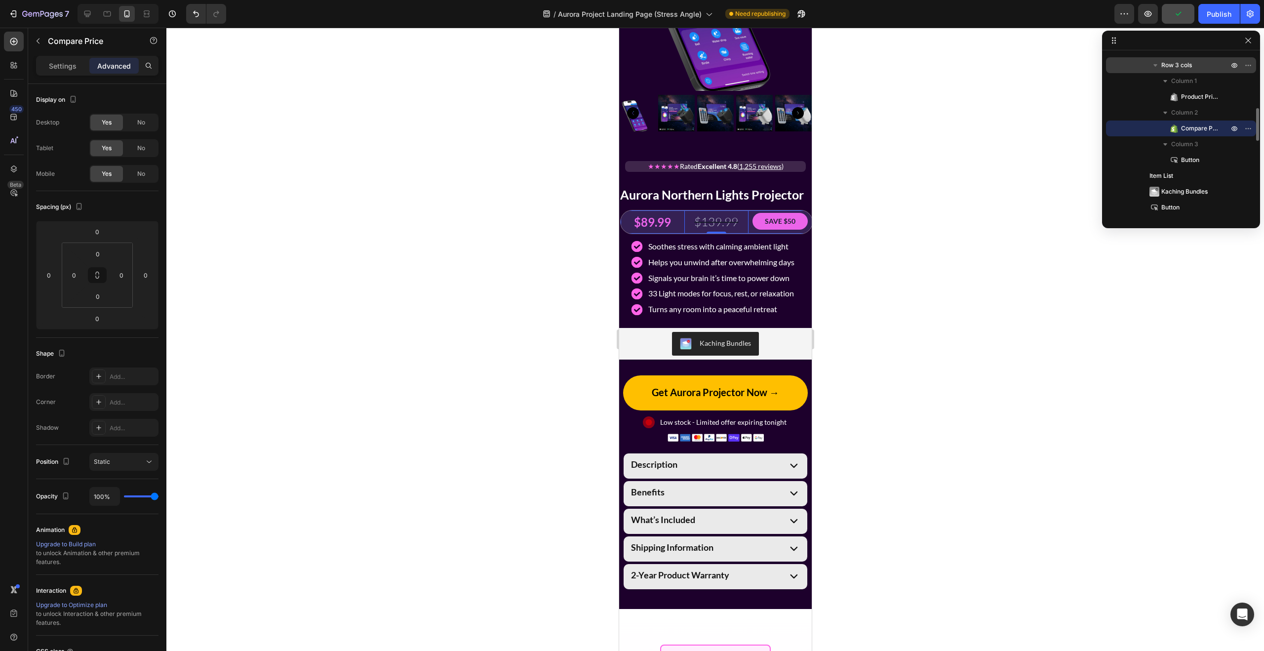
click at [1193, 70] on div "Row 3 cols" at bounding box center [1181, 65] width 142 height 16
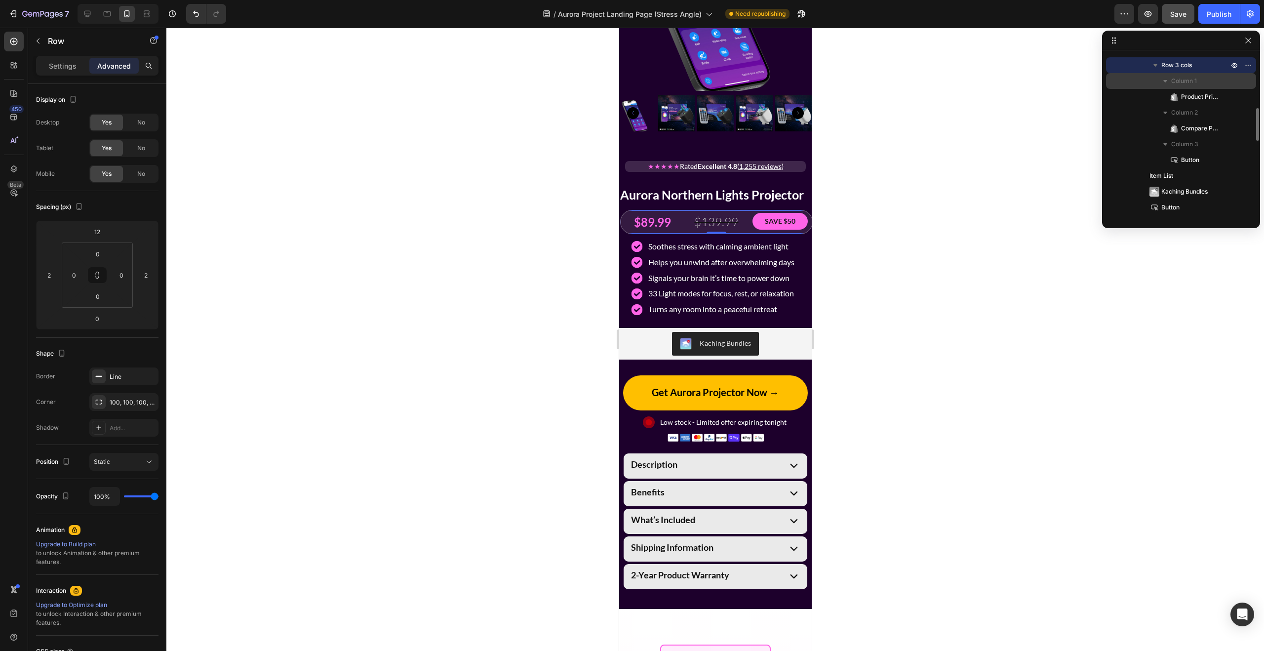
click at [1189, 85] on div "Column 1" at bounding box center [1181, 81] width 142 height 16
click at [1189, 93] on span "Column 2" at bounding box center [1184, 97] width 27 height 10
click at [1183, 92] on span "Column 2" at bounding box center [1184, 97] width 27 height 10
click at [1180, 81] on span "Column 1" at bounding box center [1184, 81] width 26 height 10
click at [1190, 97] on span "Product Price" at bounding box center [1200, 97] width 38 height 10
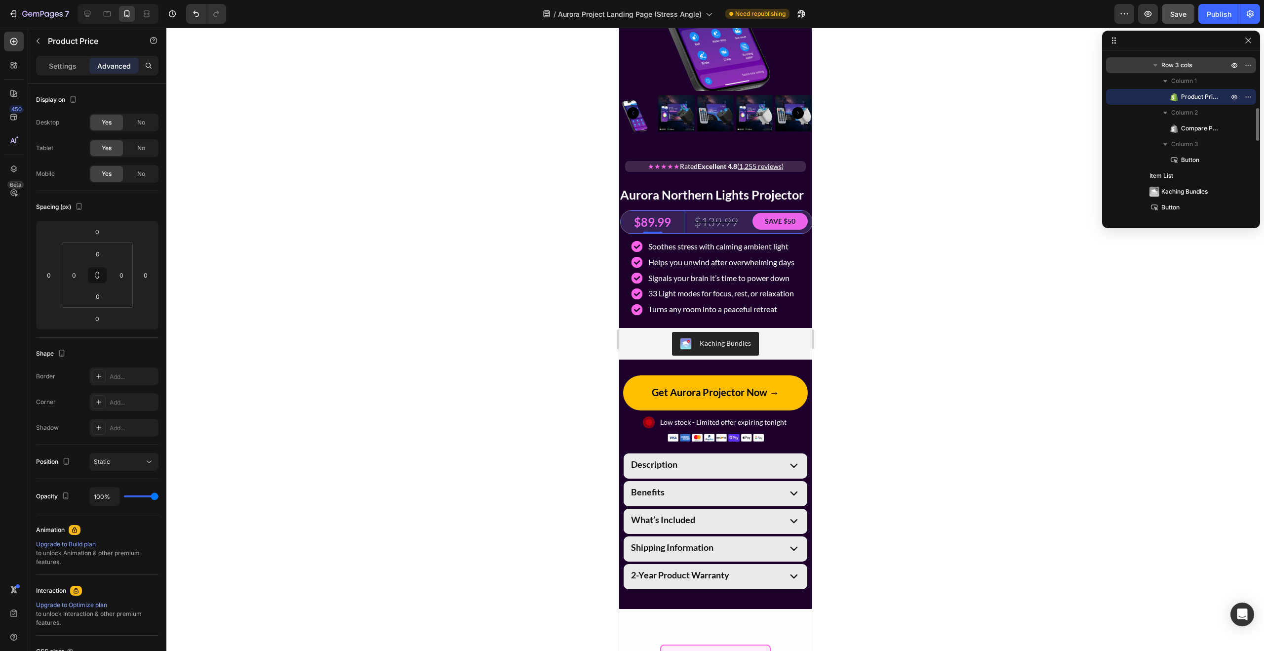
click at [1181, 66] on span "Row 3 cols" at bounding box center [1176, 65] width 31 height 10
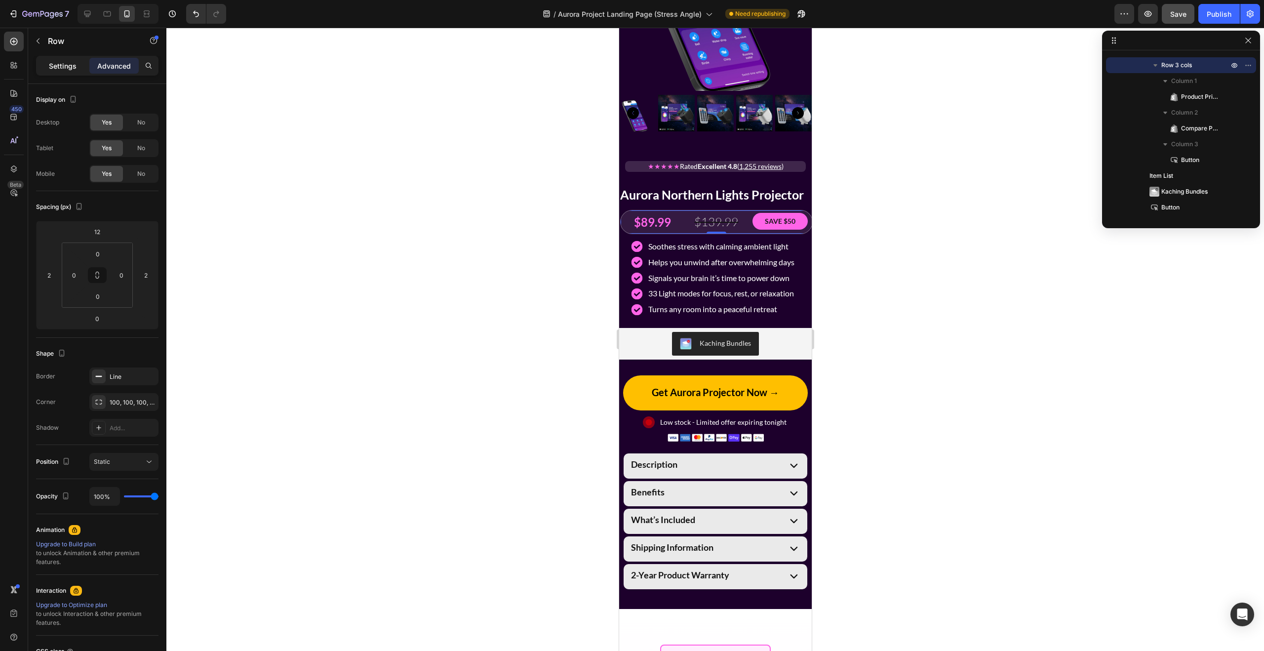
click at [63, 61] on p "Settings" at bounding box center [63, 66] width 28 height 10
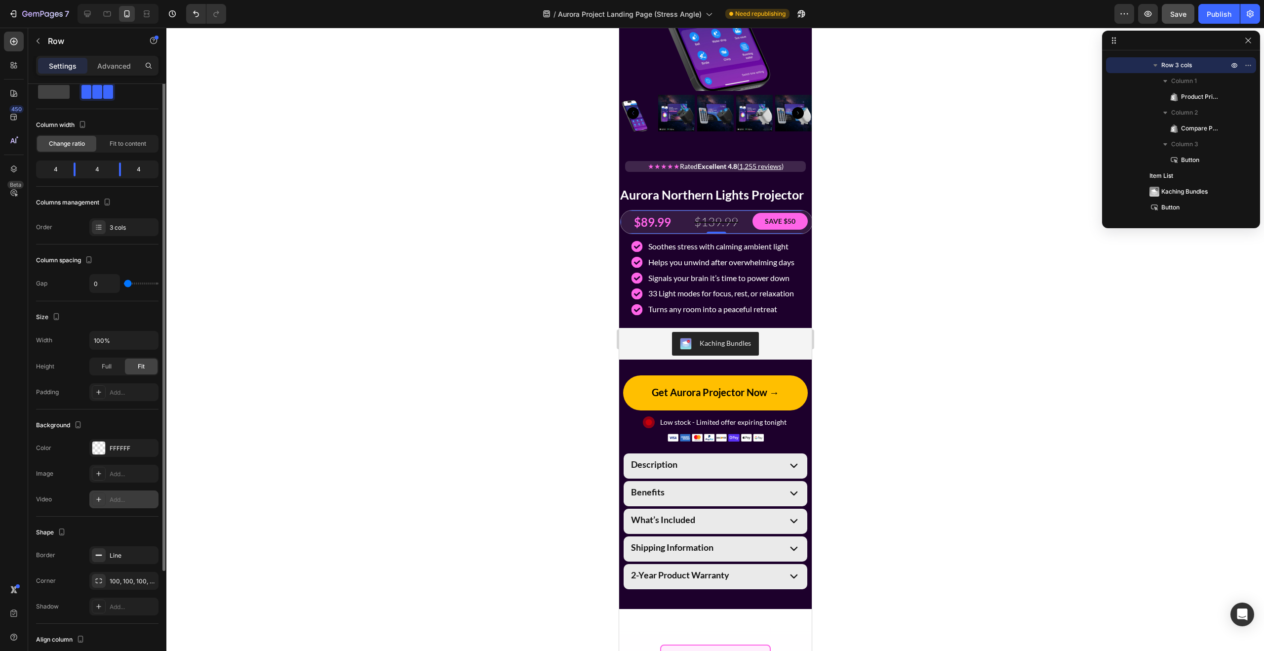
scroll to position [0, 0]
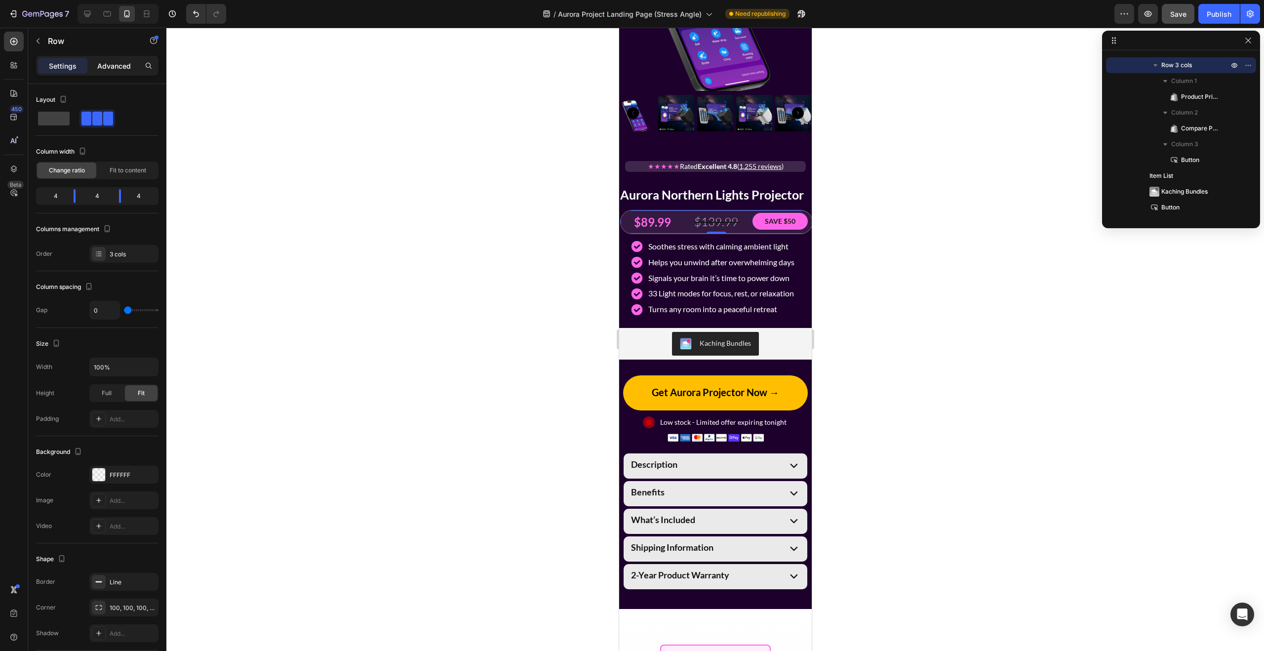
click at [111, 63] on p "Advanced" at bounding box center [114, 66] width 34 height 10
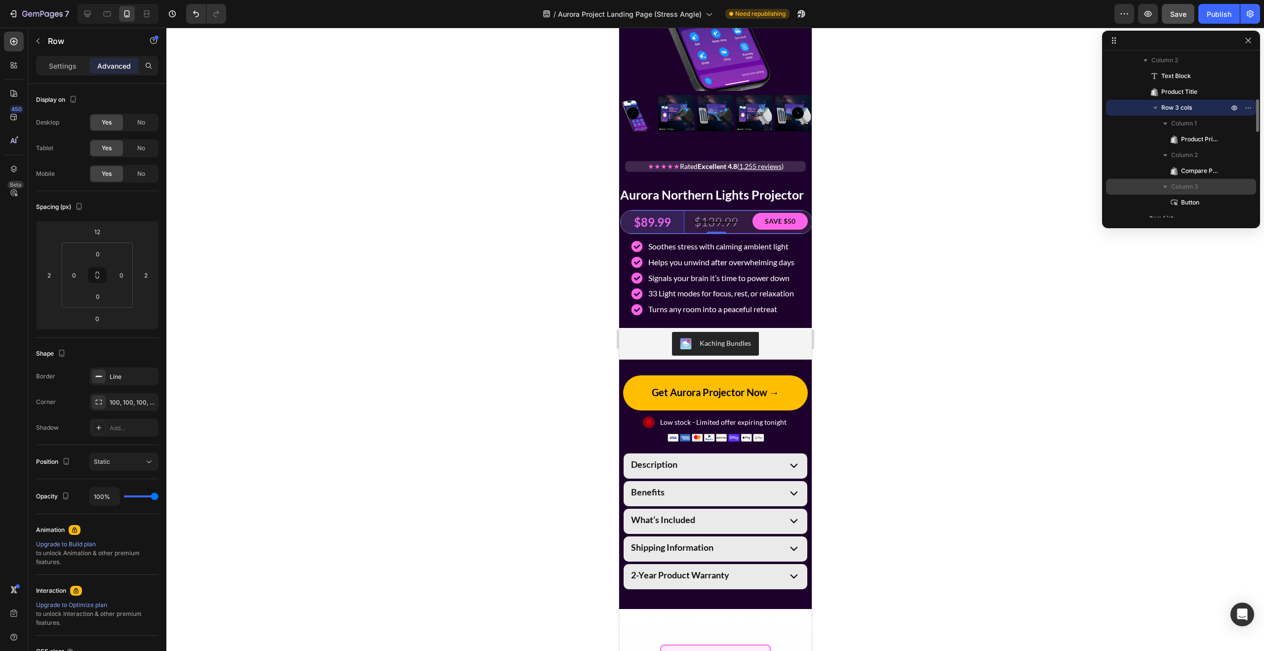
scroll to position [147, 0]
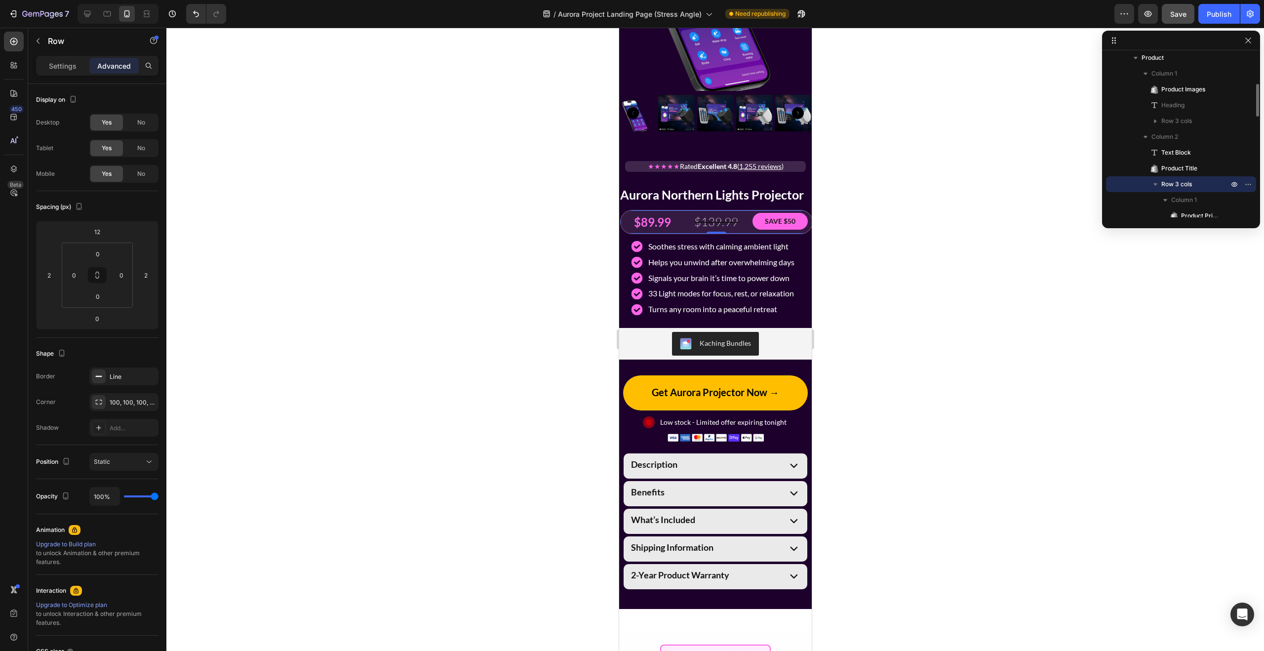
click at [1174, 184] on span "Row 3 cols" at bounding box center [1176, 184] width 31 height 10
click at [1244, 182] on icon "button" at bounding box center [1248, 184] width 8 height 8
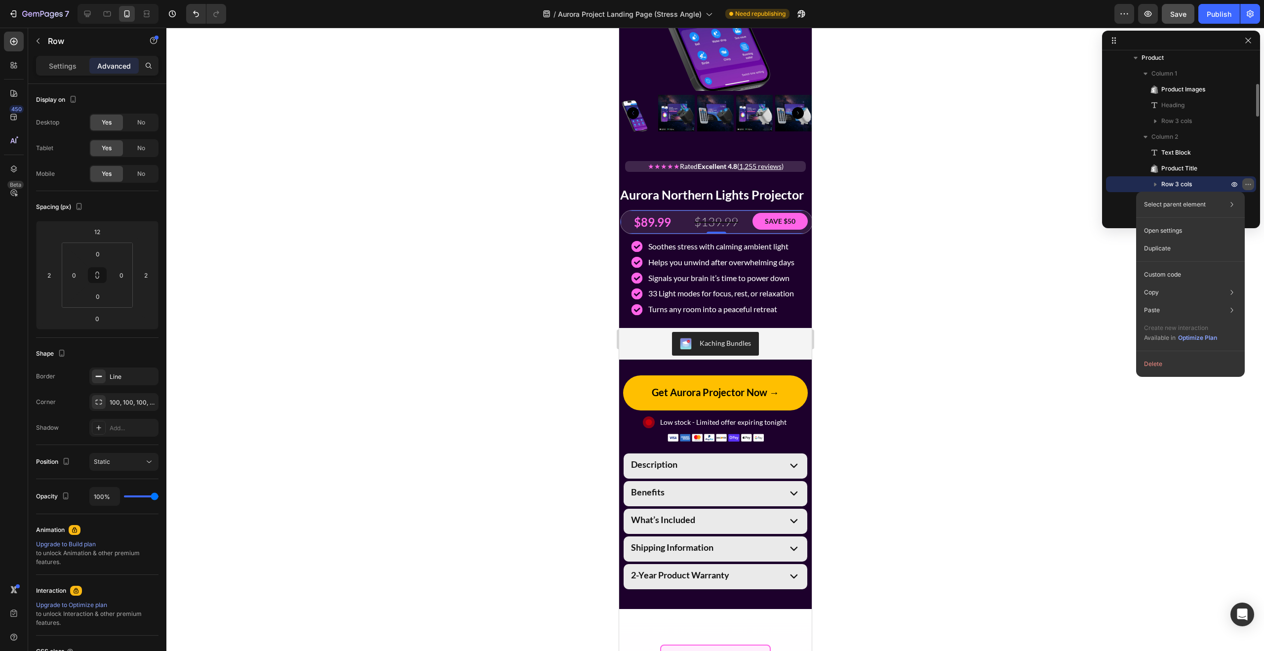
click at [1247, 182] on icon "button" at bounding box center [1248, 184] width 8 height 8
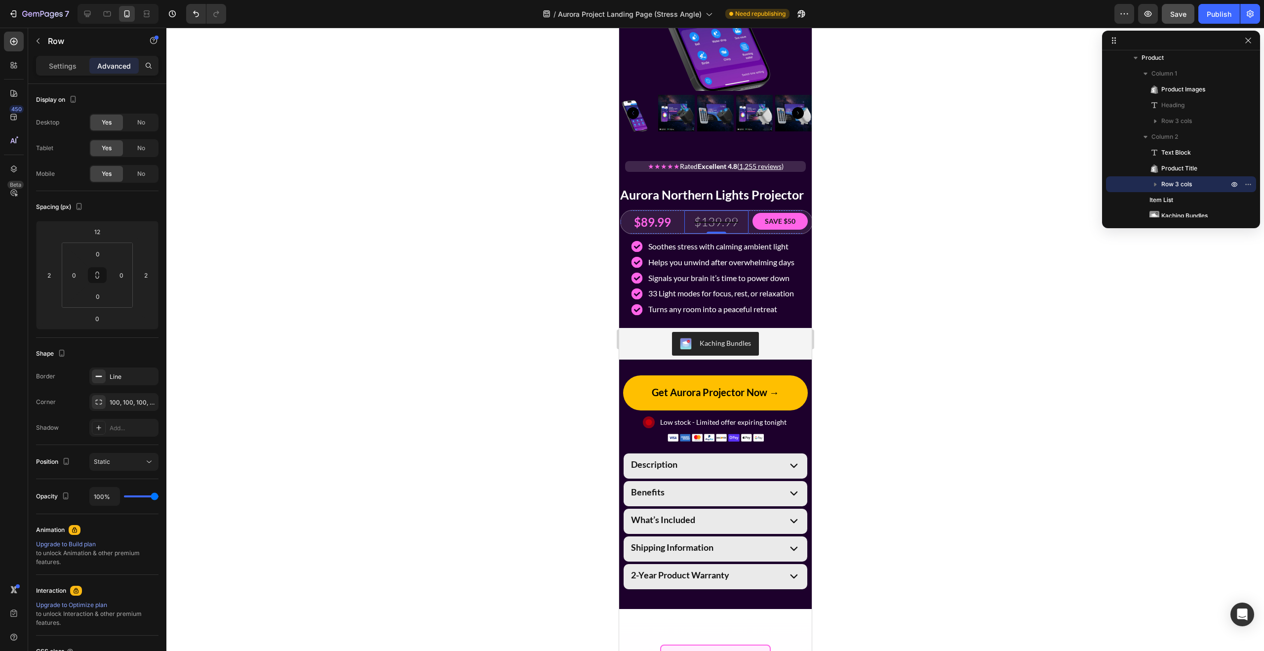
click at [727, 213] on div "$139.99" at bounding box center [716, 221] width 64 height 23
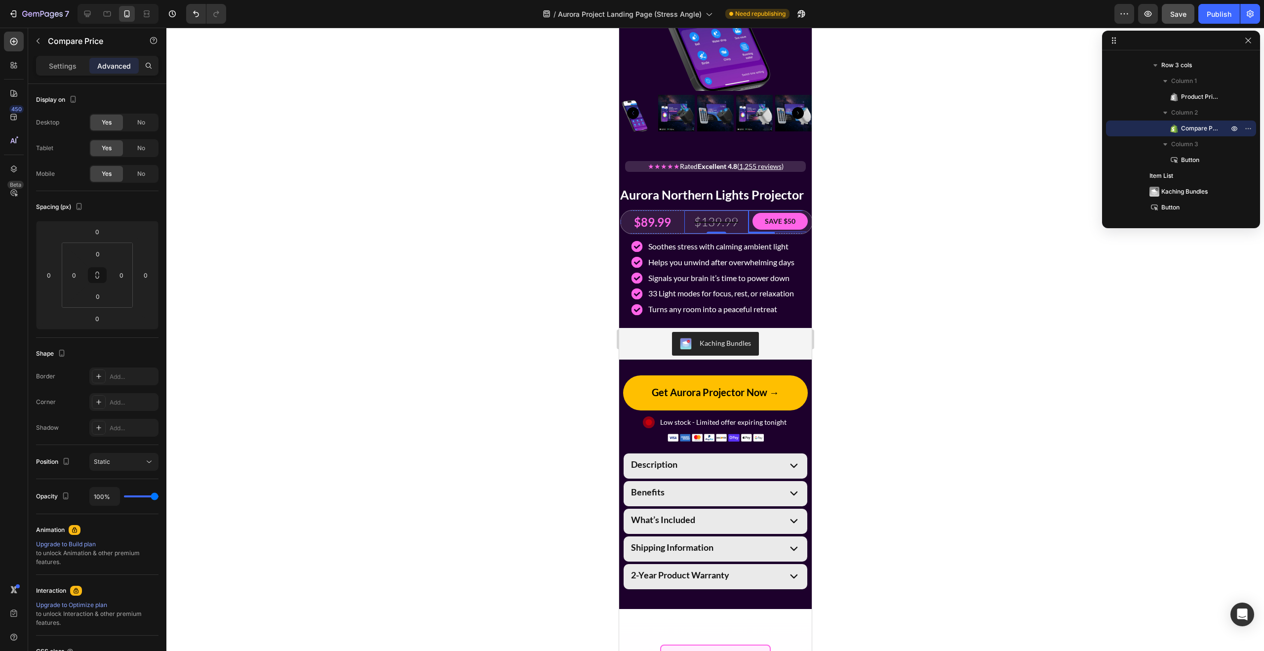
click at [750, 214] on div "SAVE $50 Button" at bounding box center [780, 221] width 64 height 22
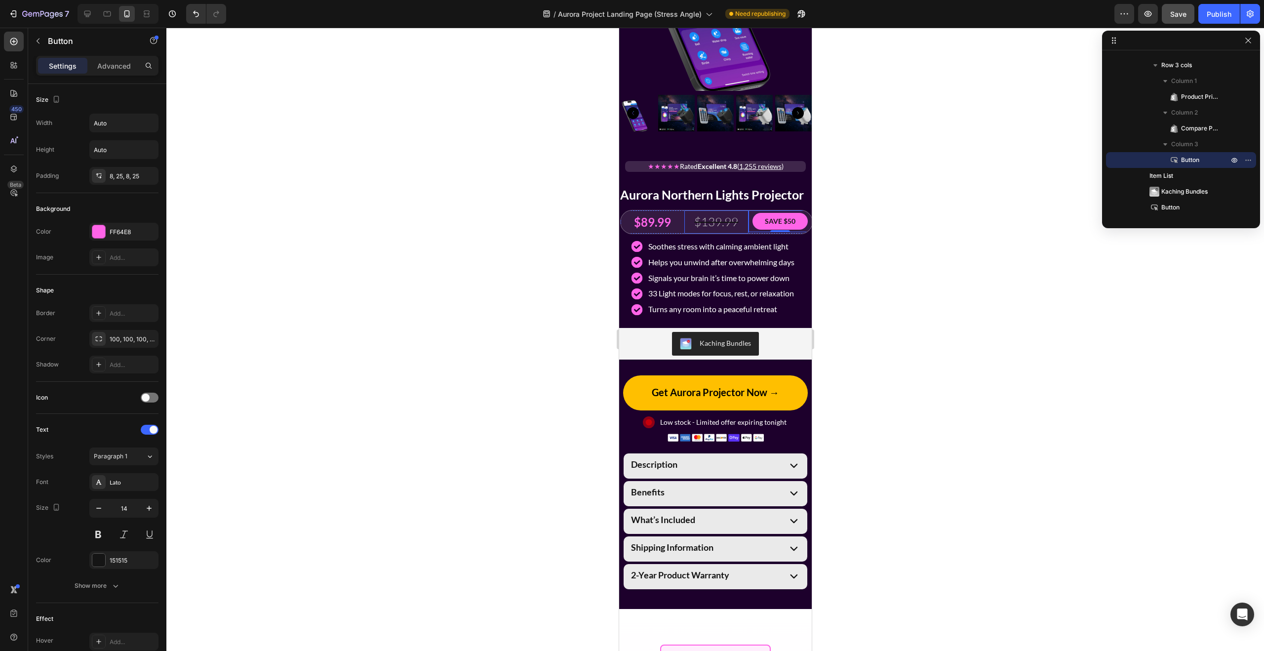
click at [744, 229] on div "$139.99" at bounding box center [716, 221] width 64 height 23
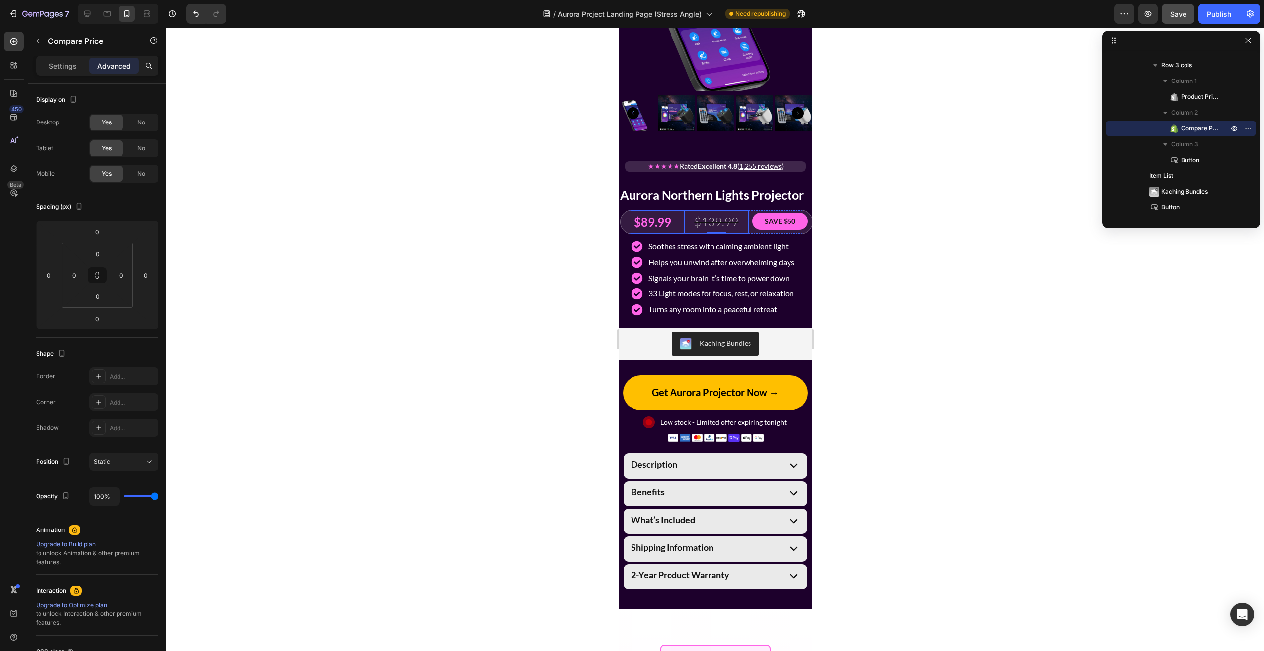
click at [670, 227] on div "$89.99" at bounding box center [652, 221] width 64 height 23
click at [683, 200] on h2 "Aurora Northern Lights Projector" at bounding box center [715, 195] width 193 height 18
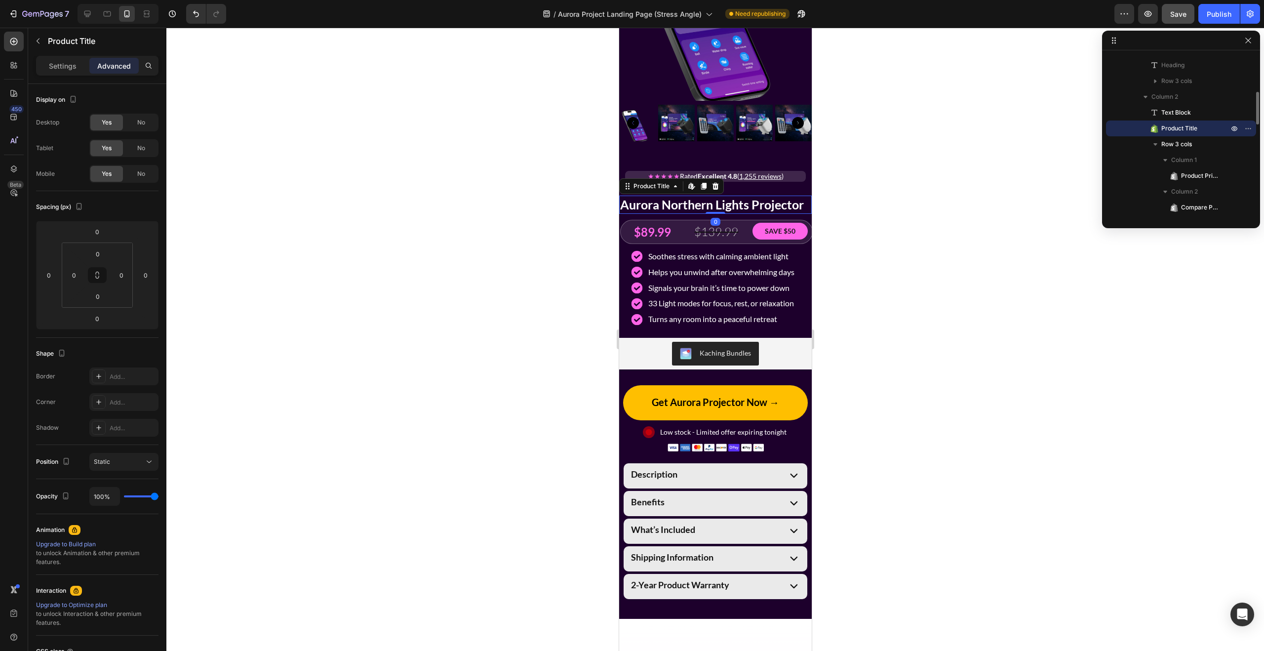
scroll to position [1803, 0]
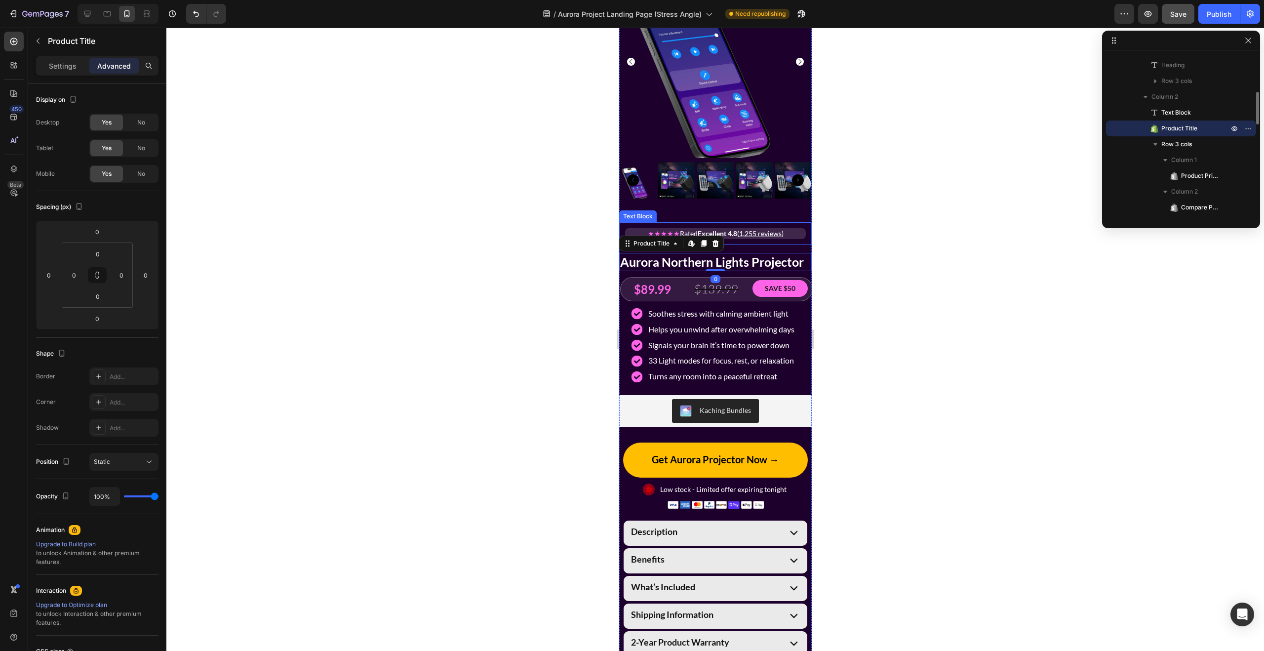
click at [909, 230] on div at bounding box center [714, 339] width 1097 height 623
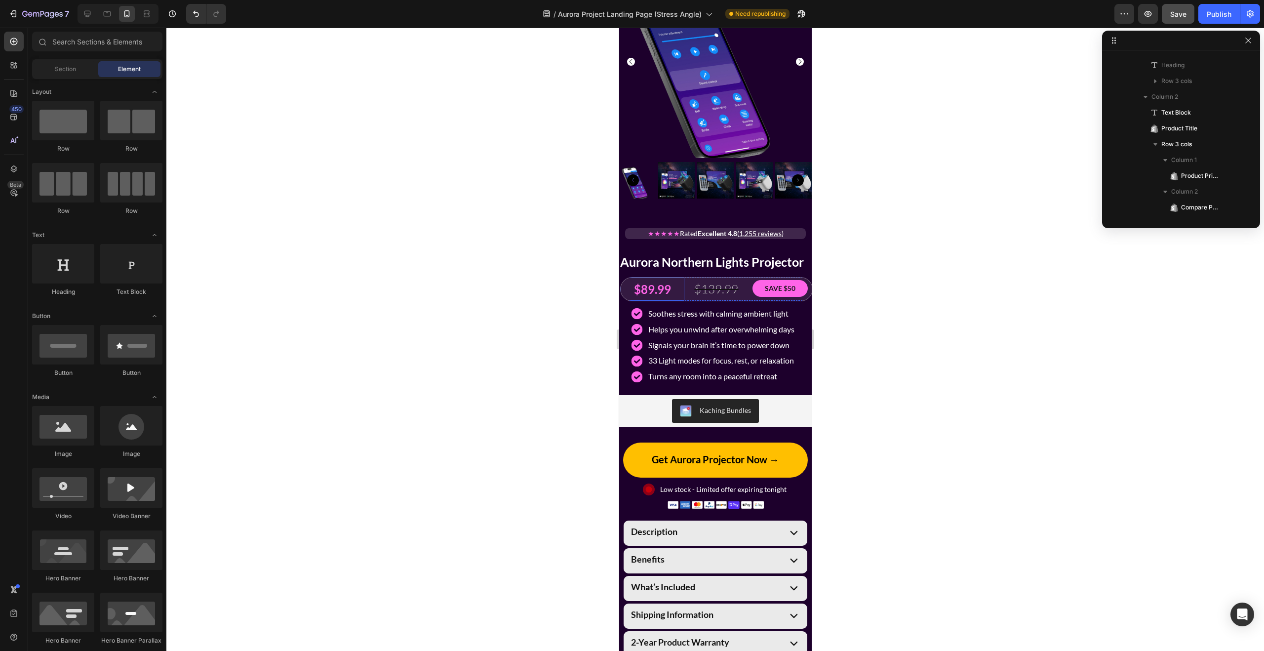
click at [625, 279] on div "$89.99" at bounding box center [652, 288] width 64 height 23
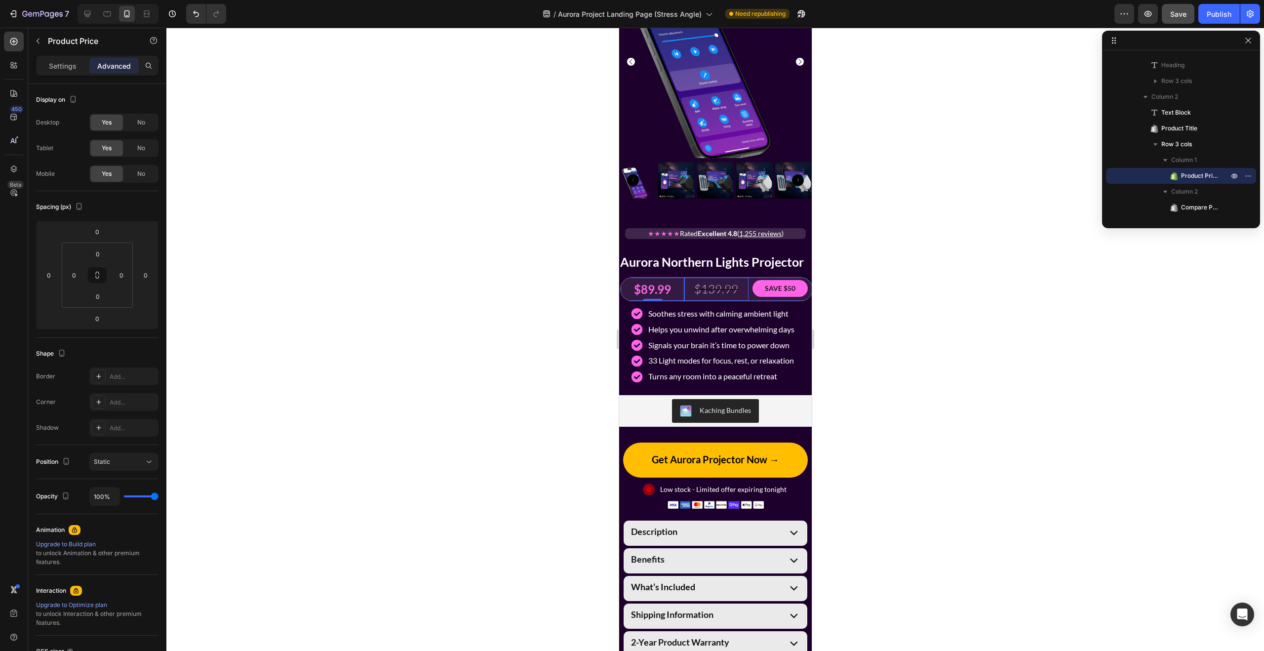
click at [690, 283] on div "$139.99" at bounding box center [716, 288] width 64 height 23
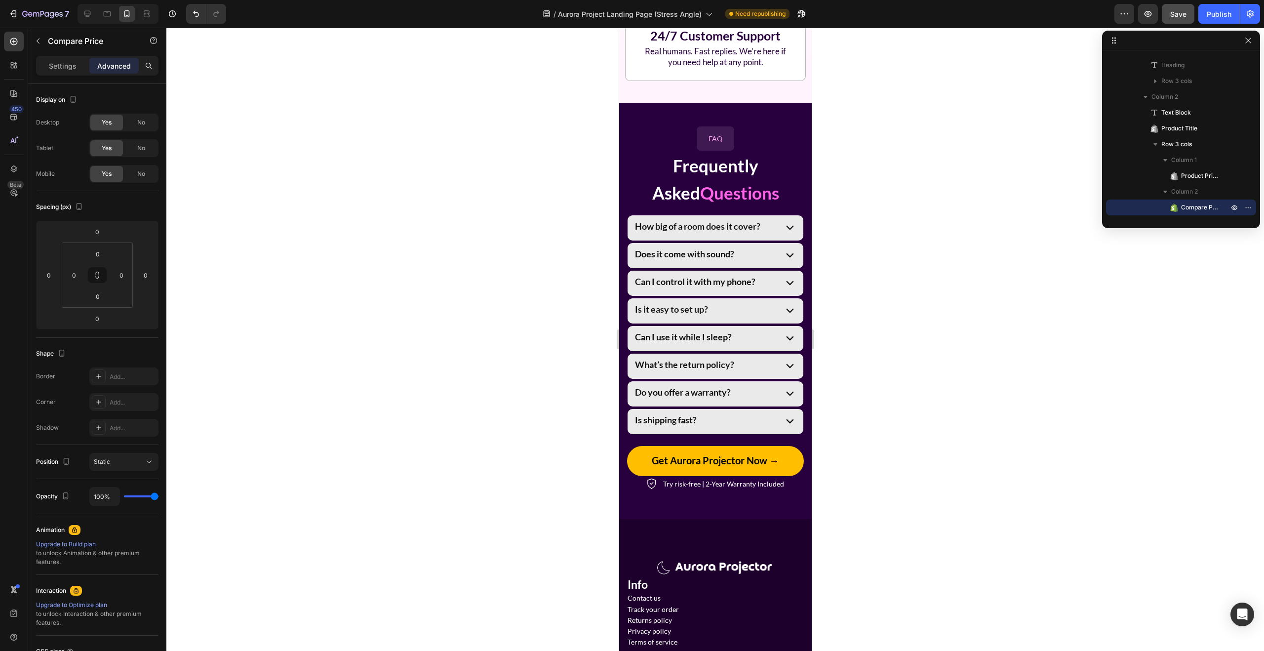
scroll to position [3540, 0]
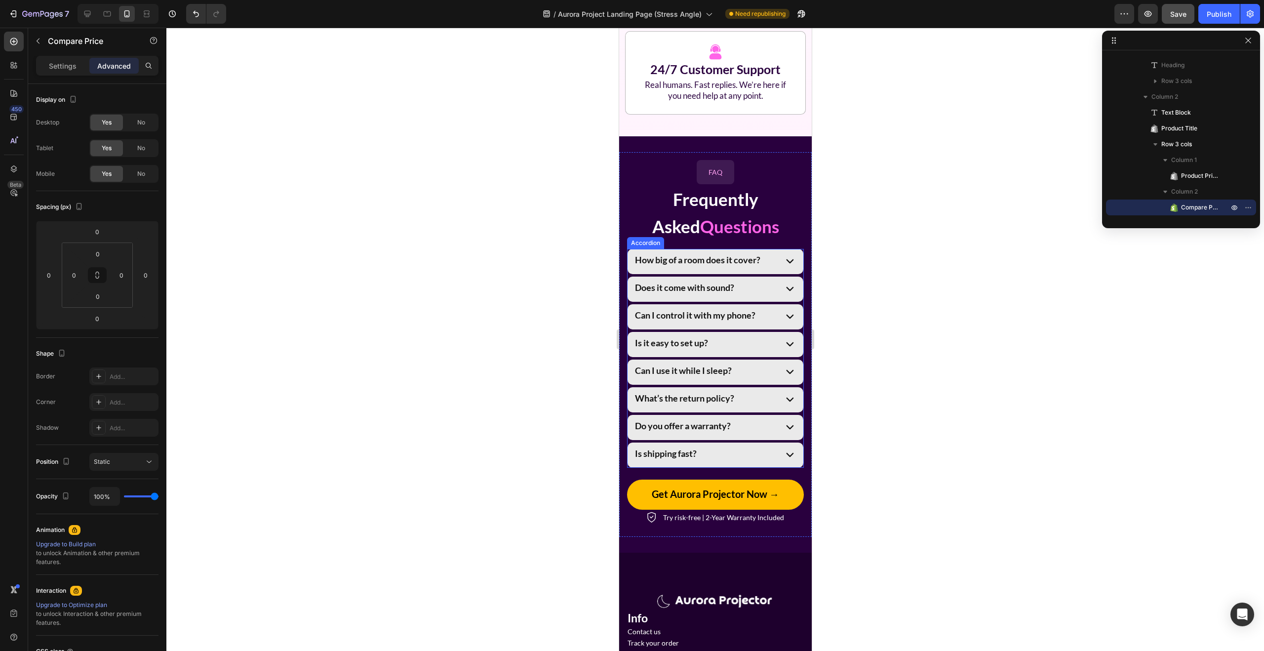
click at [788, 263] on icon at bounding box center [789, 261] width 7 height 4
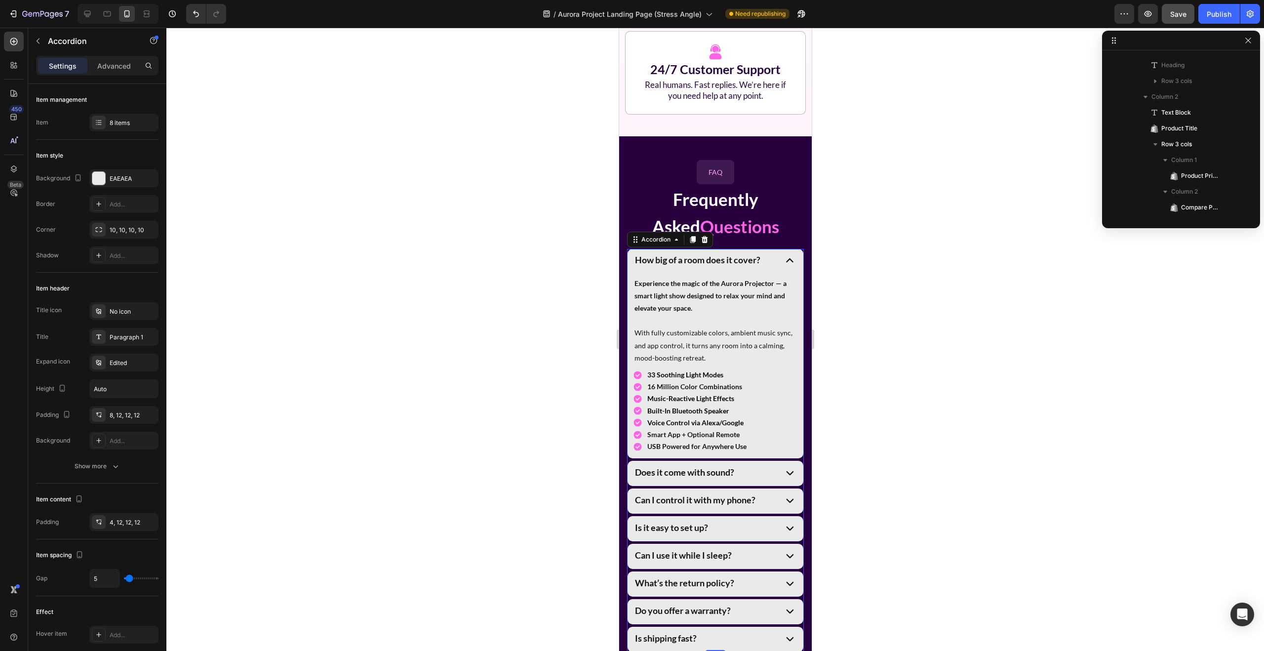
scroll to position [769, 0]
click at [788, 268] on icon at bounding box center [788, 260] width 15 height 15
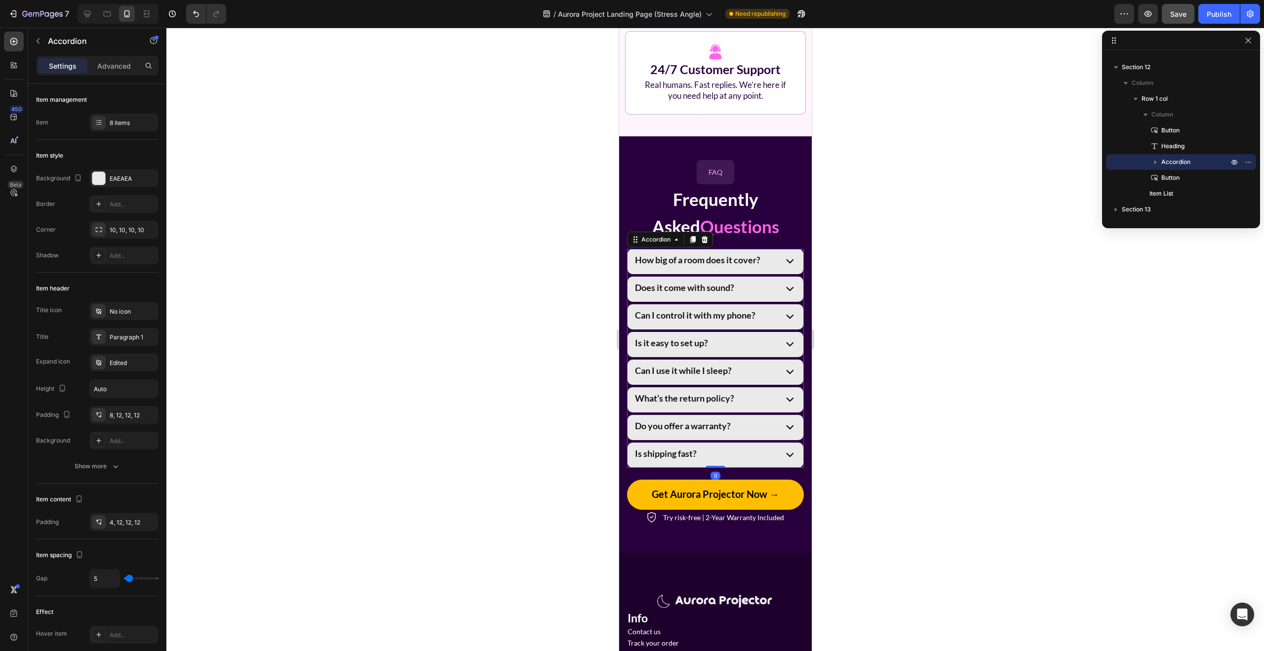
click at [791, 296] on icon at bounding box center [788, 287] width 15 height 15
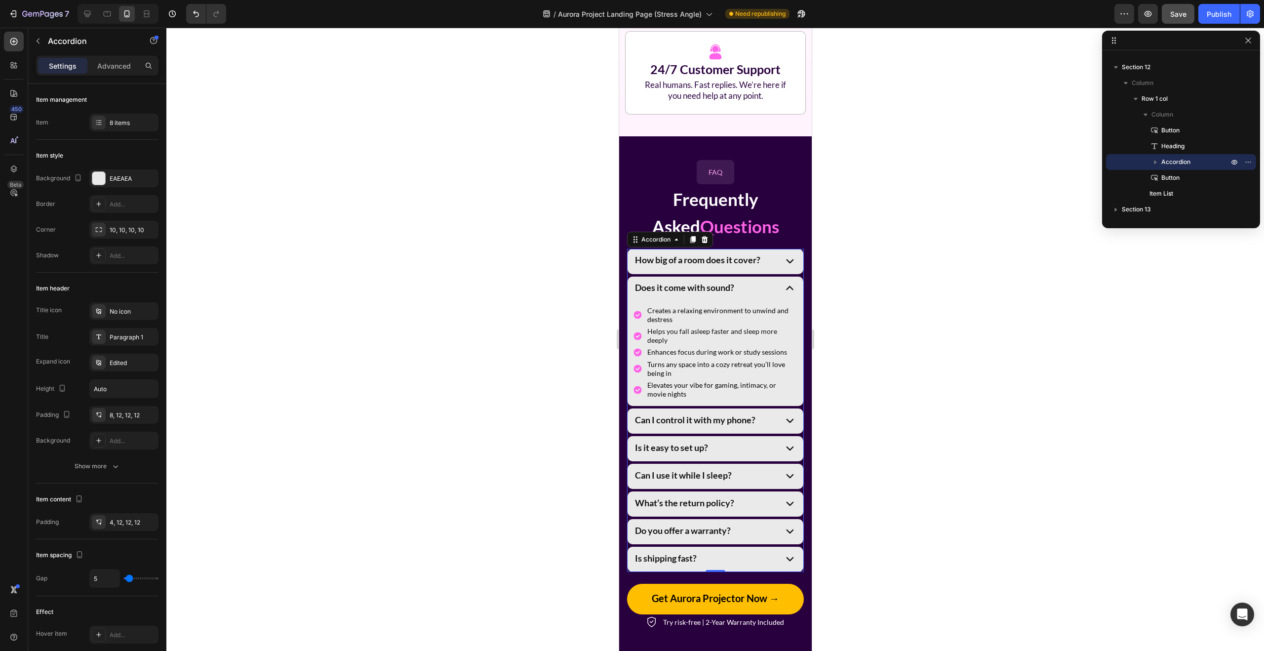
click at [791, 296] on icon at bounding box center [788, 287] width 15 height 15
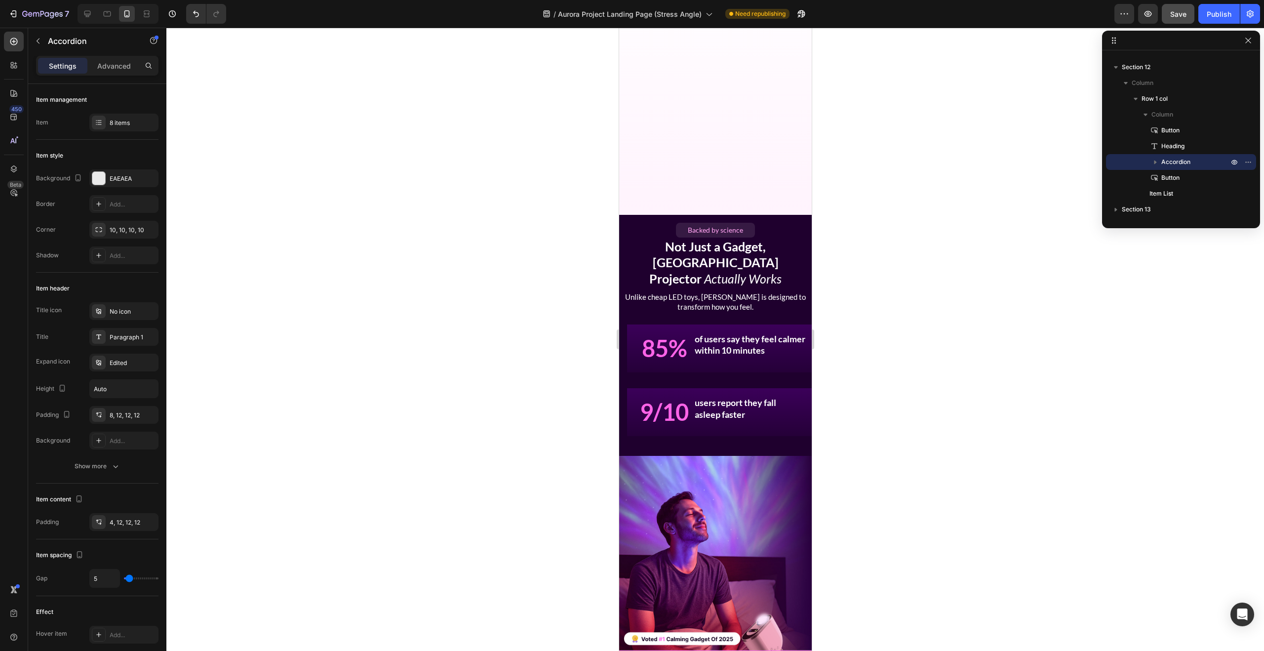
scroll to position [822, 0]
